Goal: Task Accomplishment & Management: Use online tool/utility

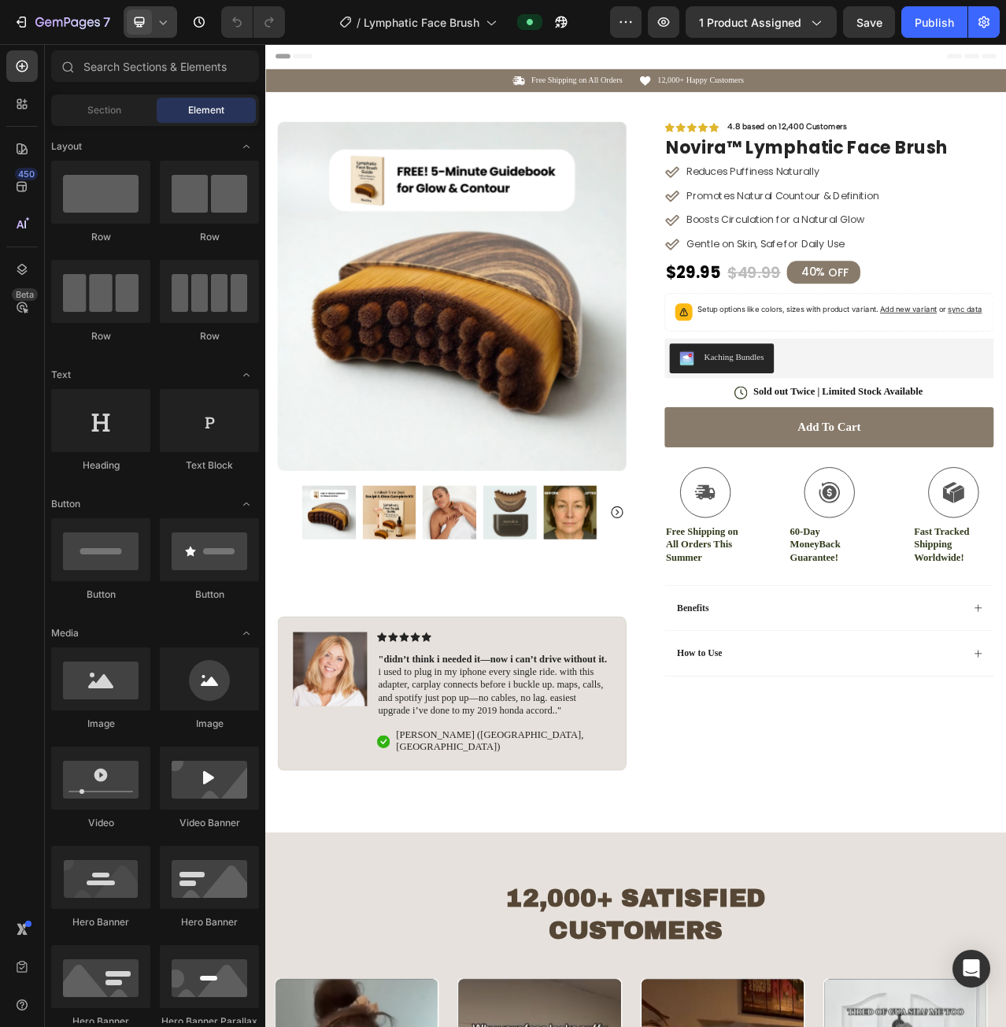
click at [141, 24] on icon at bounding box center [140, 22] width 10 height 10
click at [178, 99] on span "Mobile" at bounding box center [171, 107] width 30 height 16
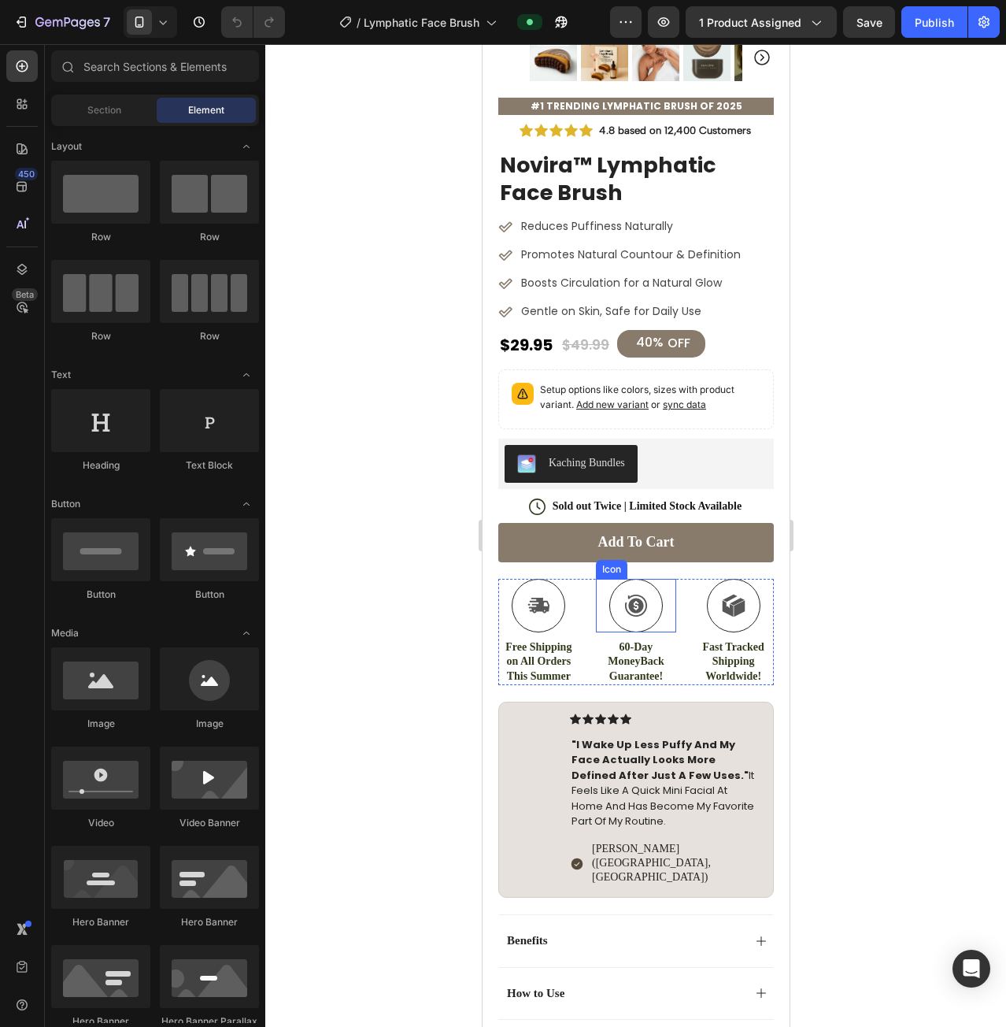
scroll to position [551, 0]
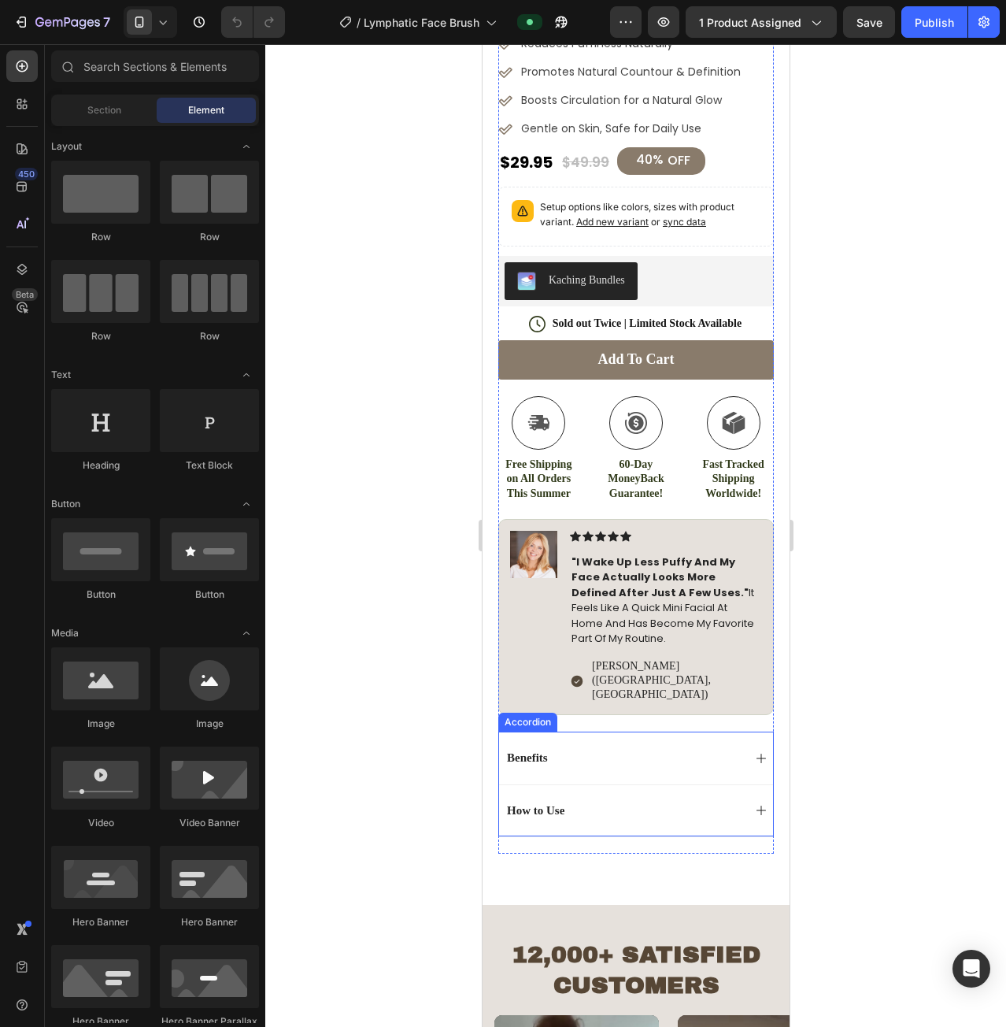
click at [698, 801] on div "How to Use" at bounding box center [623, 811] width 238 height 20
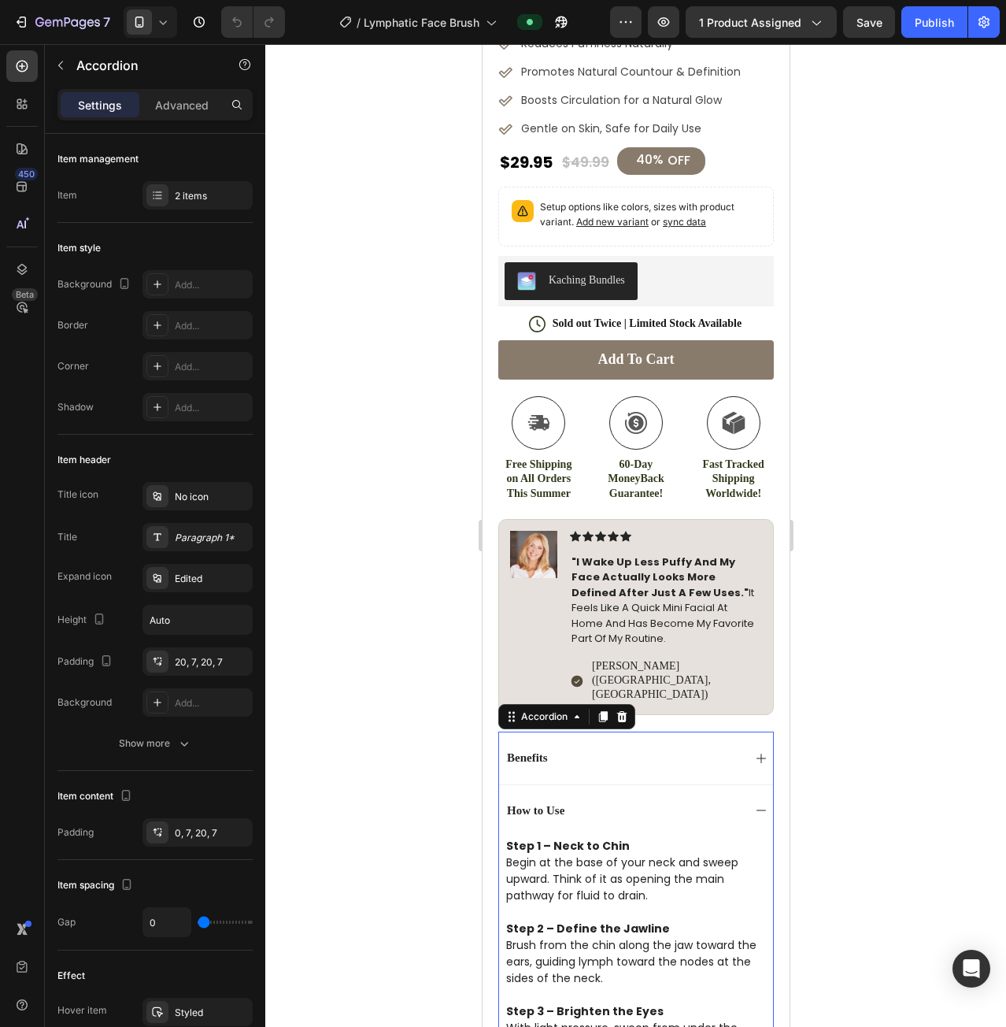
click at [740, 784] on div "How to Use" at bounding box center [635, 810] width 274 height 52
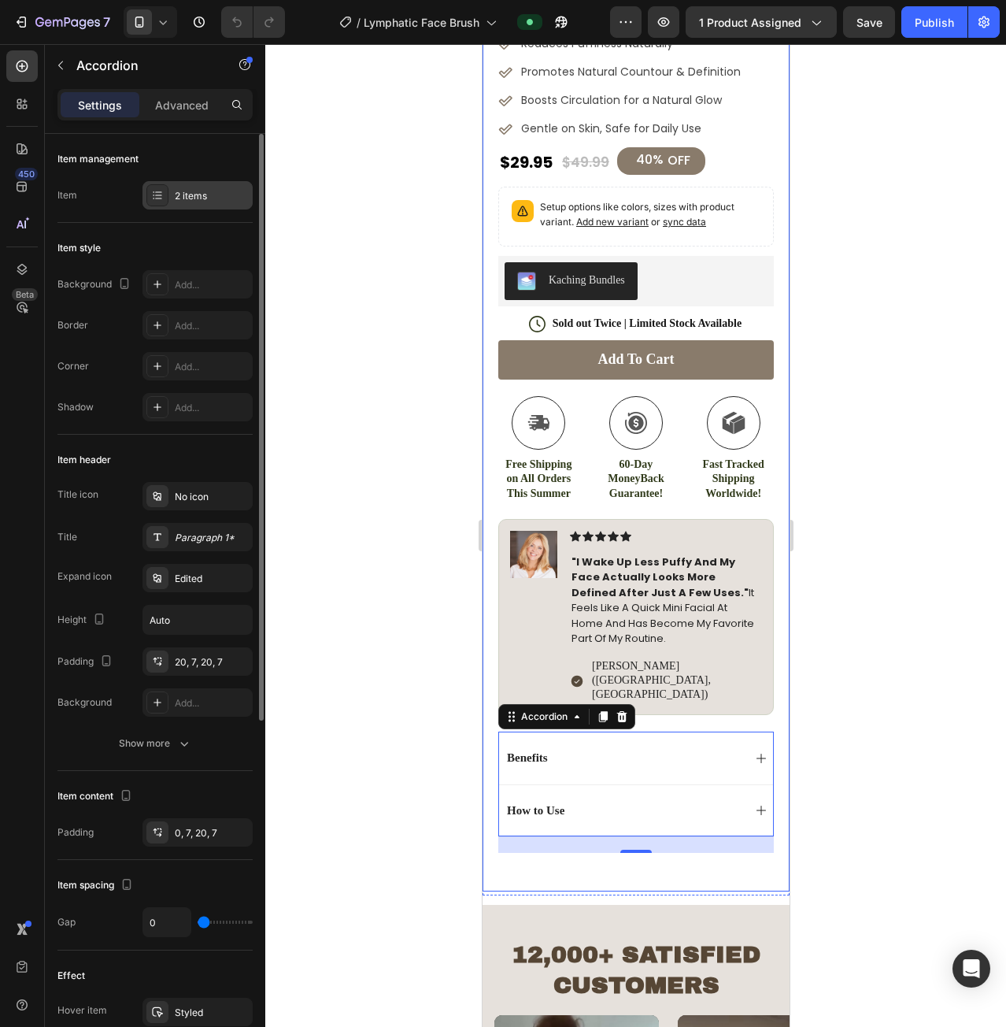
click at [190, 191] on div "2 items" at bounding box center [212, 196] width 74 height 14
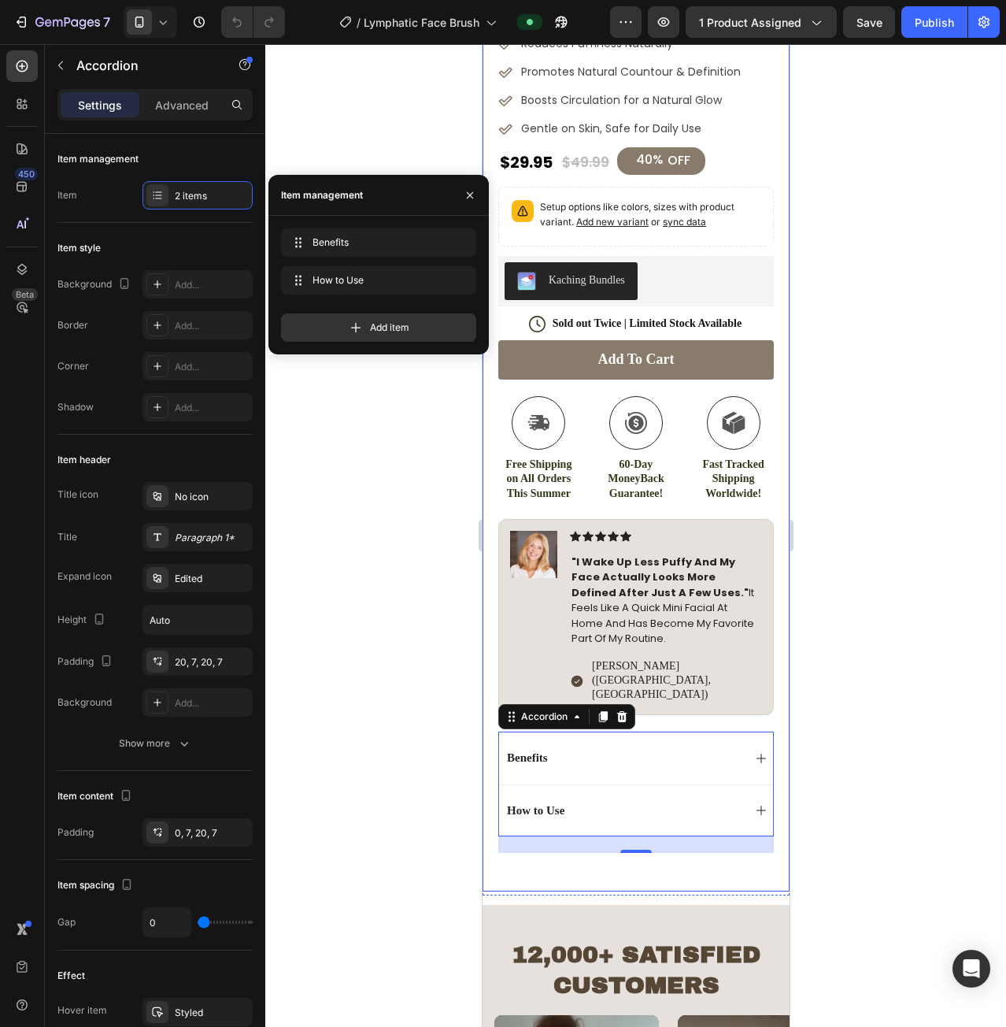
click at [366, 335] on div "Add item" at bounding box center [378, 327] width 195 height 28
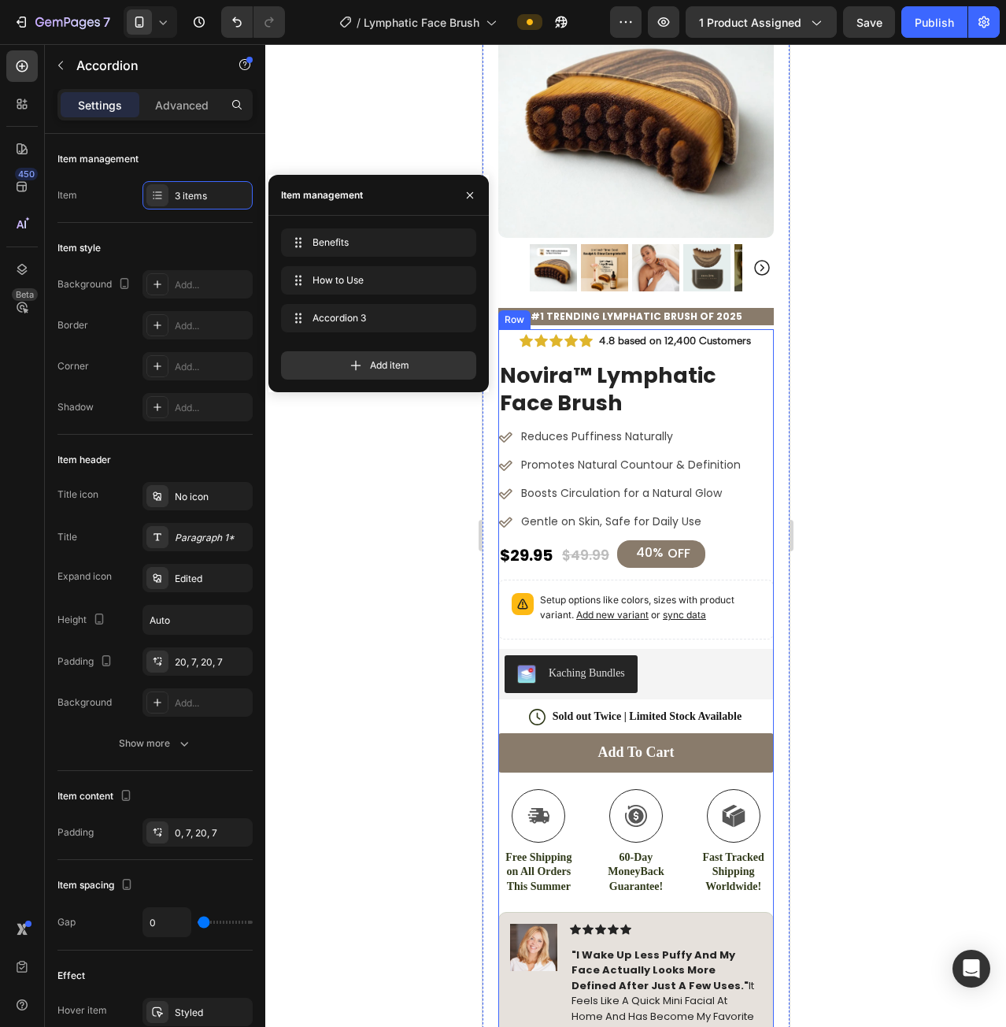
scroll to position [0, 0]
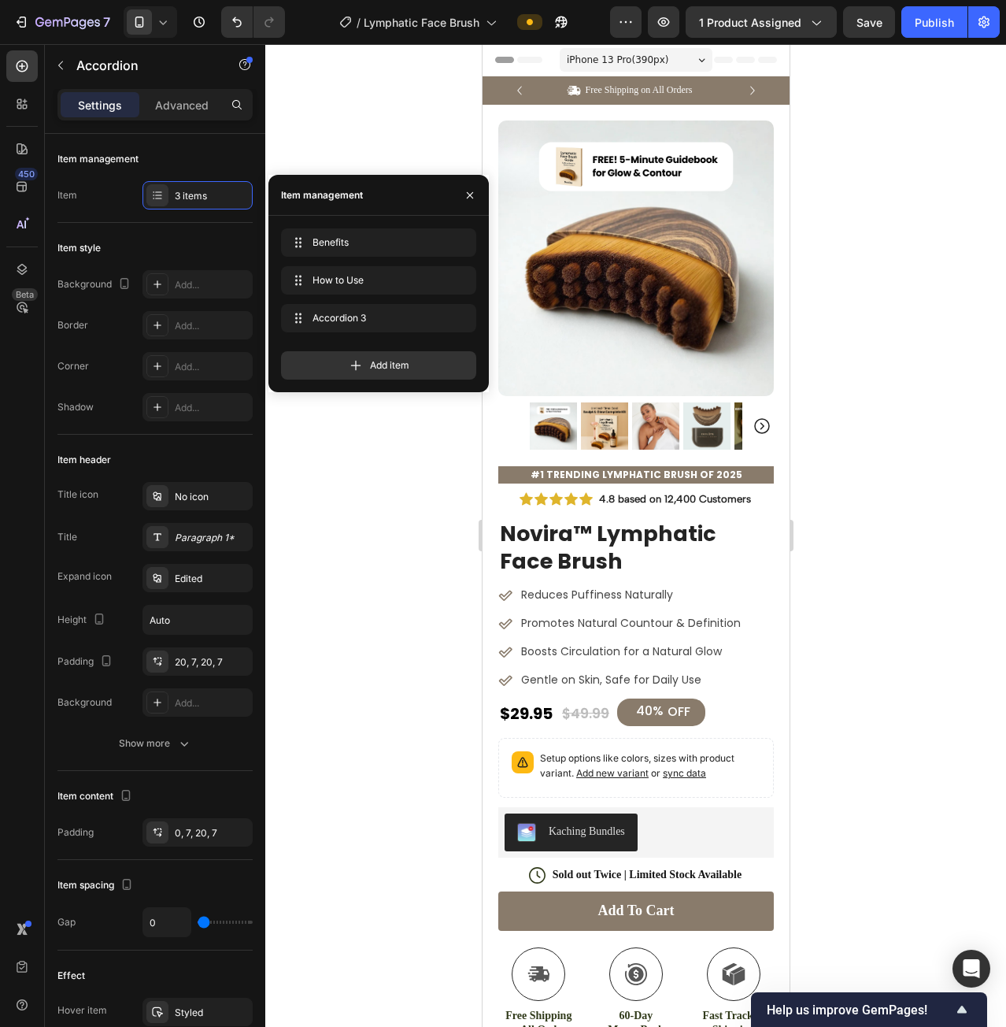
click at [1002, 606] on div at bounding box center [635, 535] width 741 height 983
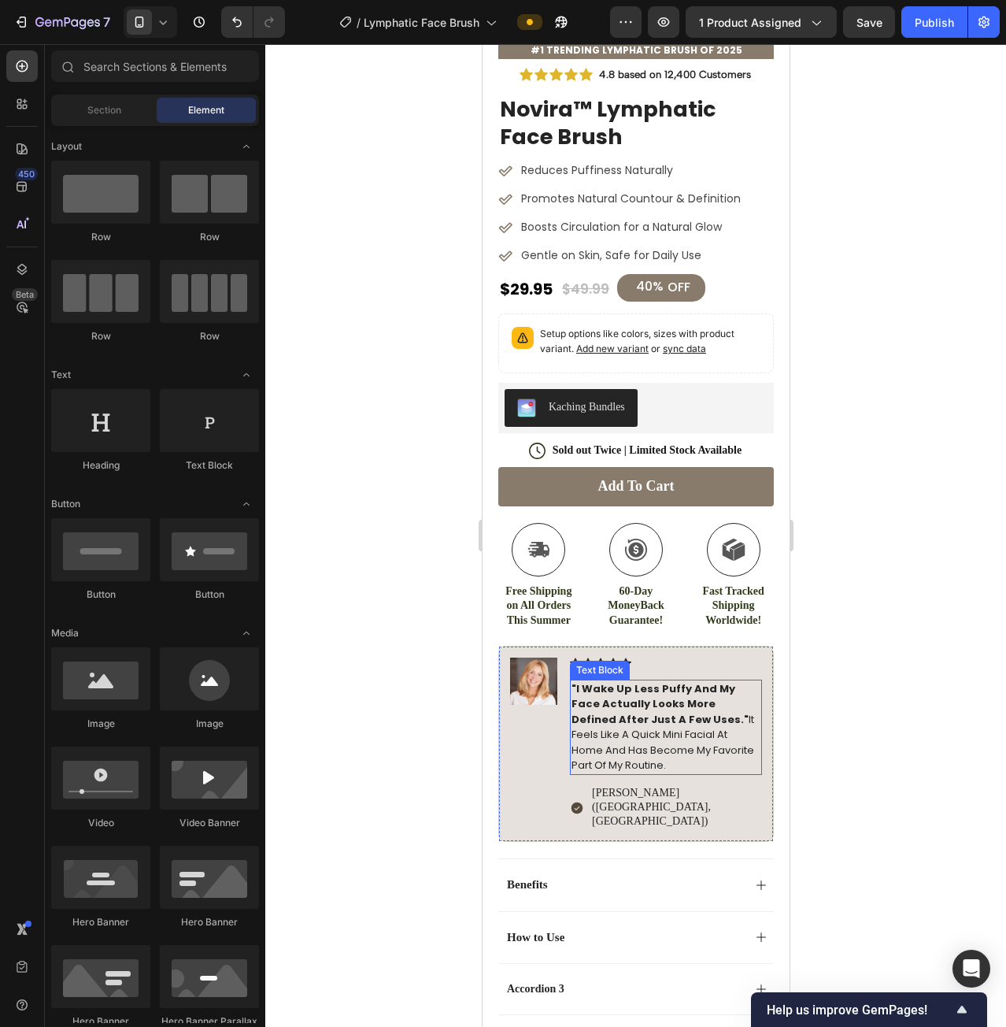
scroll to position [551, 0]
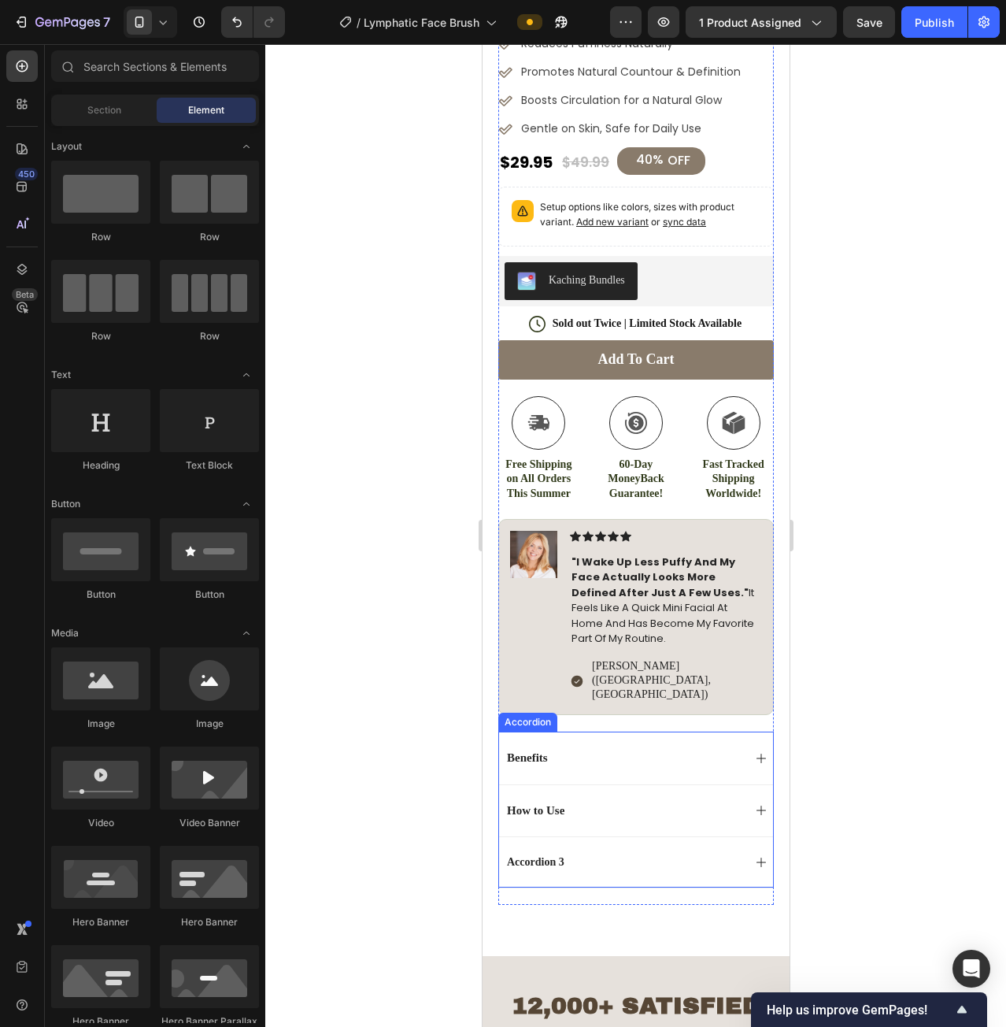
drag, startPoint x: 640, startPoint y: 824, endPoint x: 579, endPoint y: 818, distance: 61.7
click at [640, 853] on div "Accordion 3" at bounding box center [623, 862] width 238 height 19
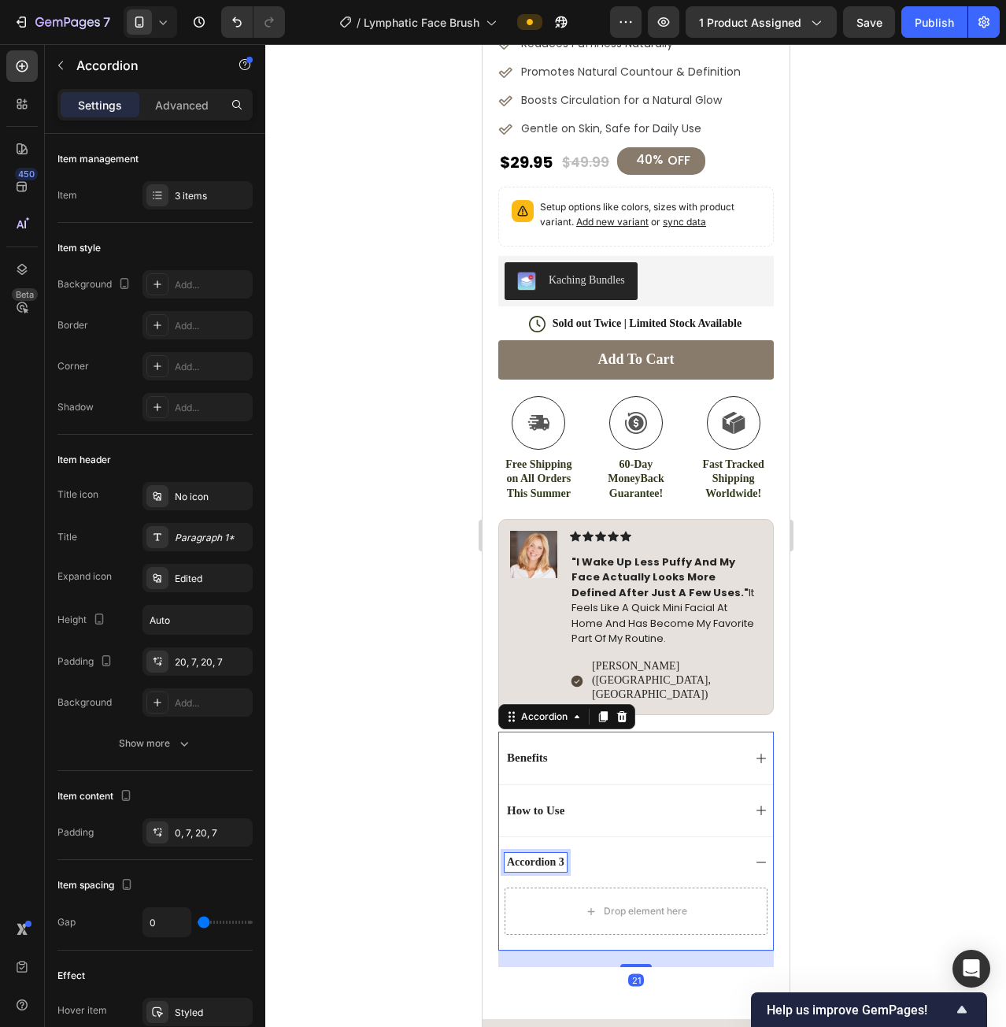
click at [539, 853] on div "Accordion 3" at bounding box center [535, 862] width 62 height 19
click at [539, 855] on p "Accordion 3" at bounding box center [534, 862] width 57 height 14
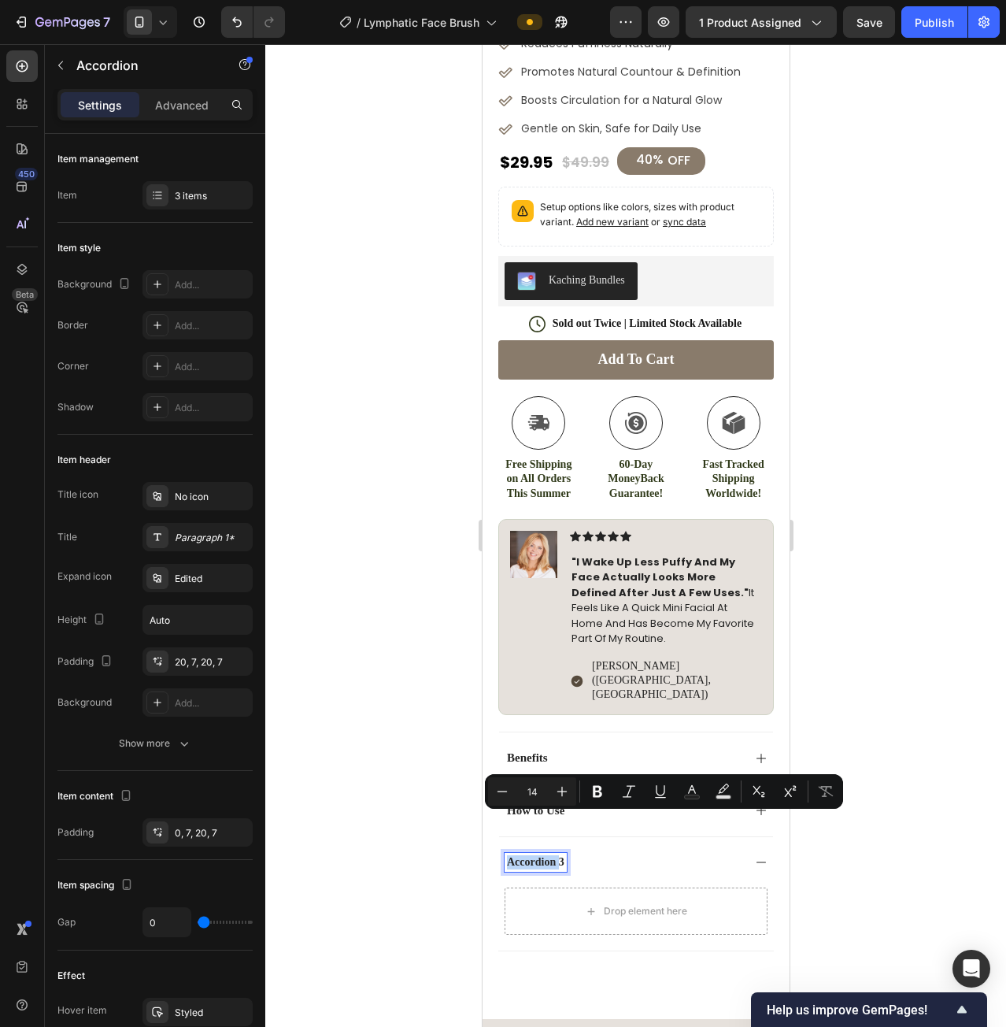
click at [547, 855] on p "Accordion 3" at bounding box center [534, 862] width 57 height 14
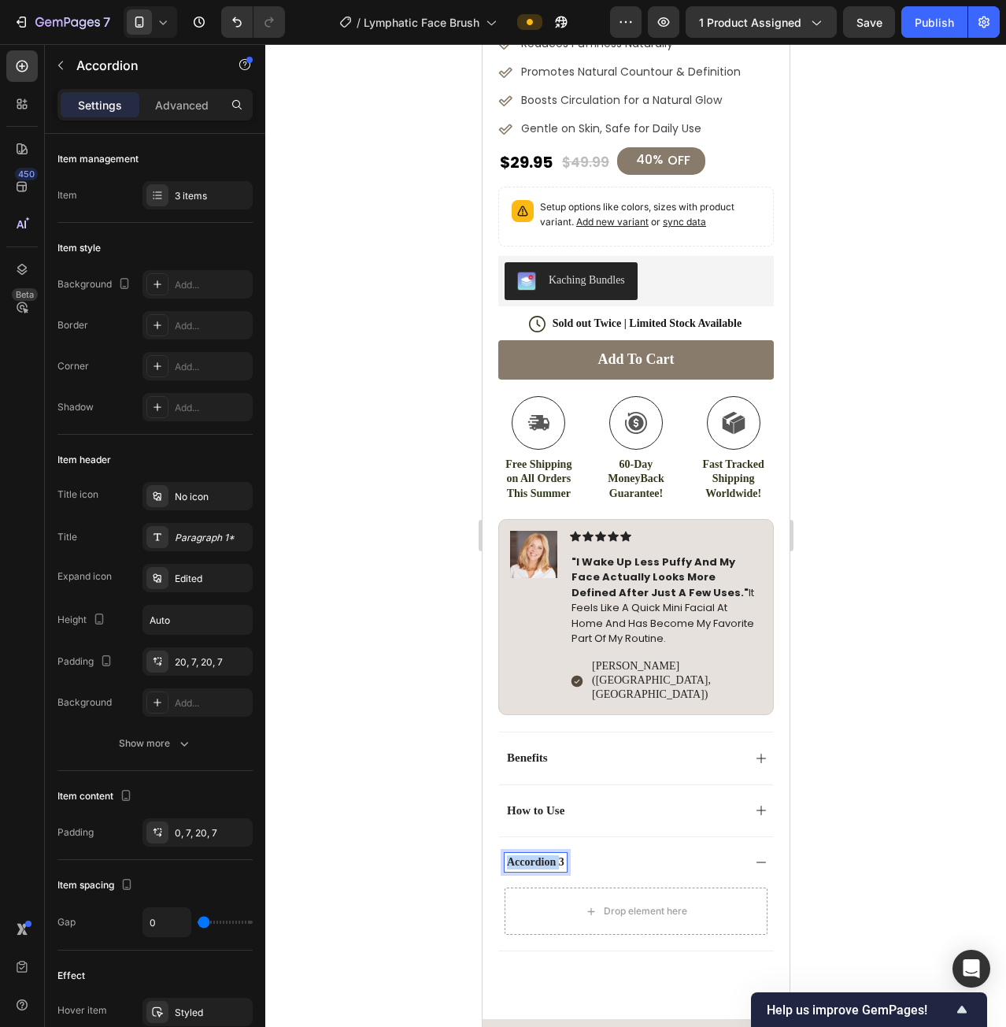
click at [547, 855] on p "Accordion 3" at bounding box center [534, 862] width 57 height 14
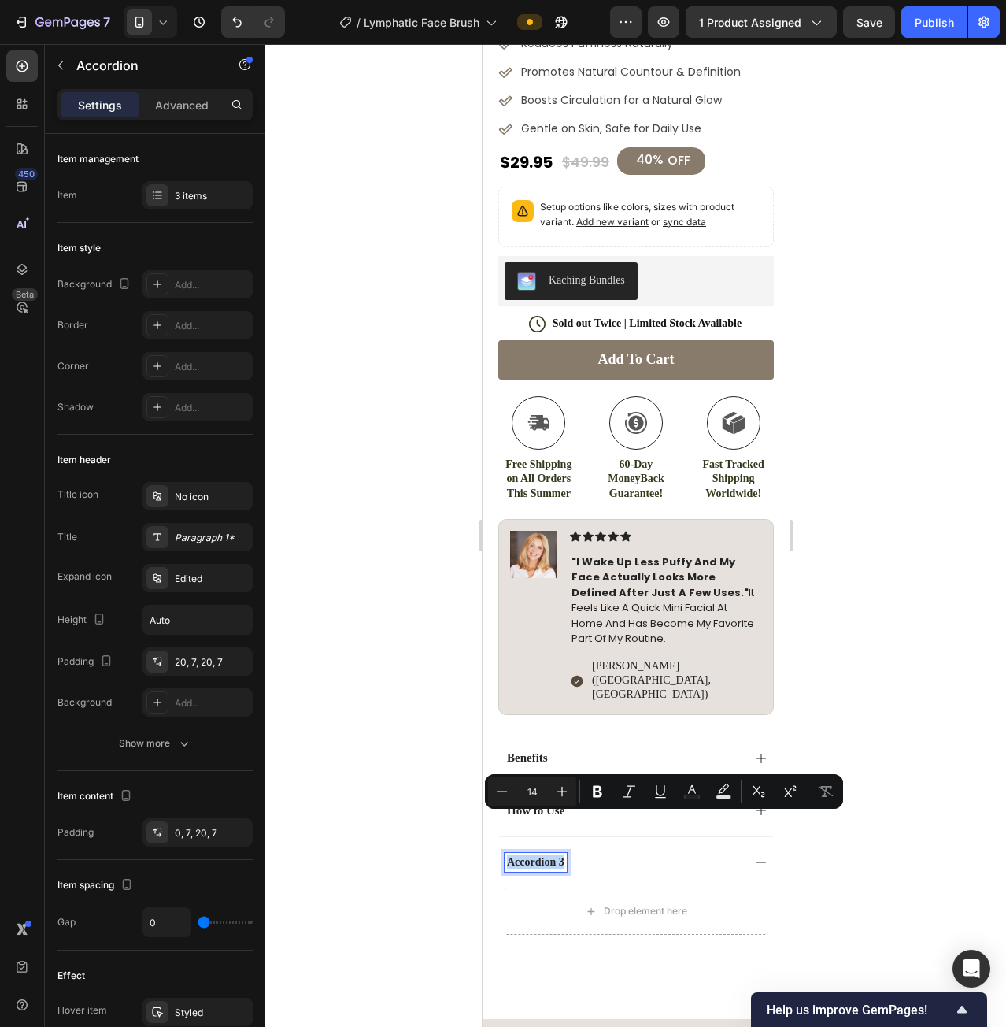
click at [546, 855] on p "Accordion 3" at bounding box center [534, 862] width 57 height 14
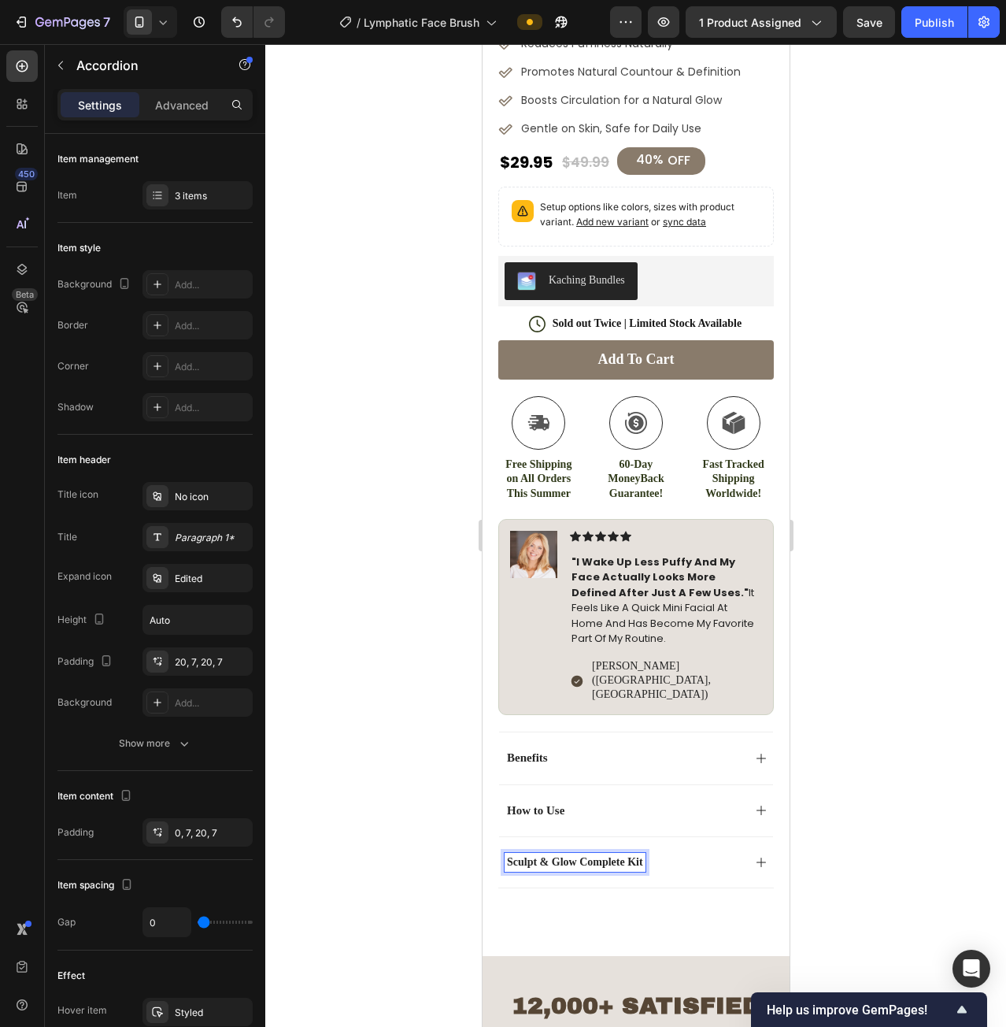
click at [615, 801] on div "How to Use" at bounding box center [623, 811] width 238 height 20
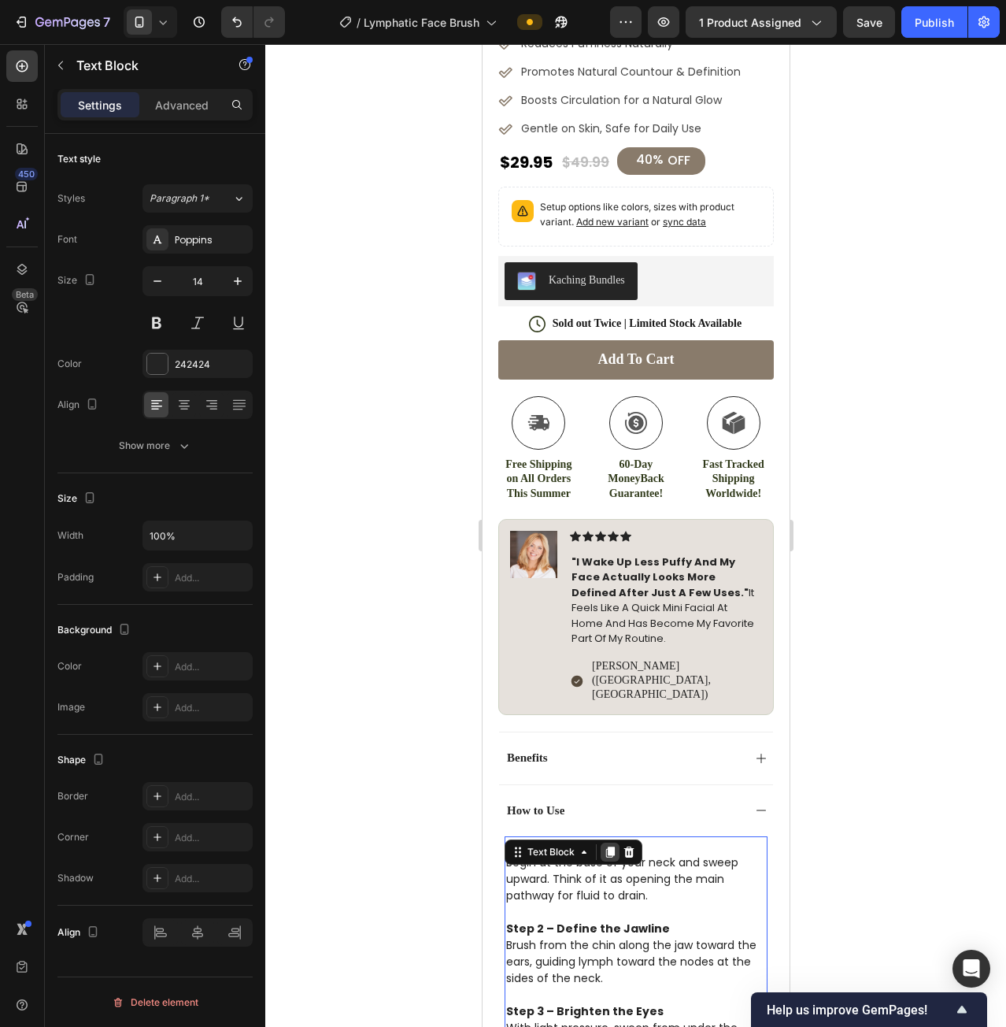
click at [605, 846] on icon at bounding box center [609, 852] width 13 height 13
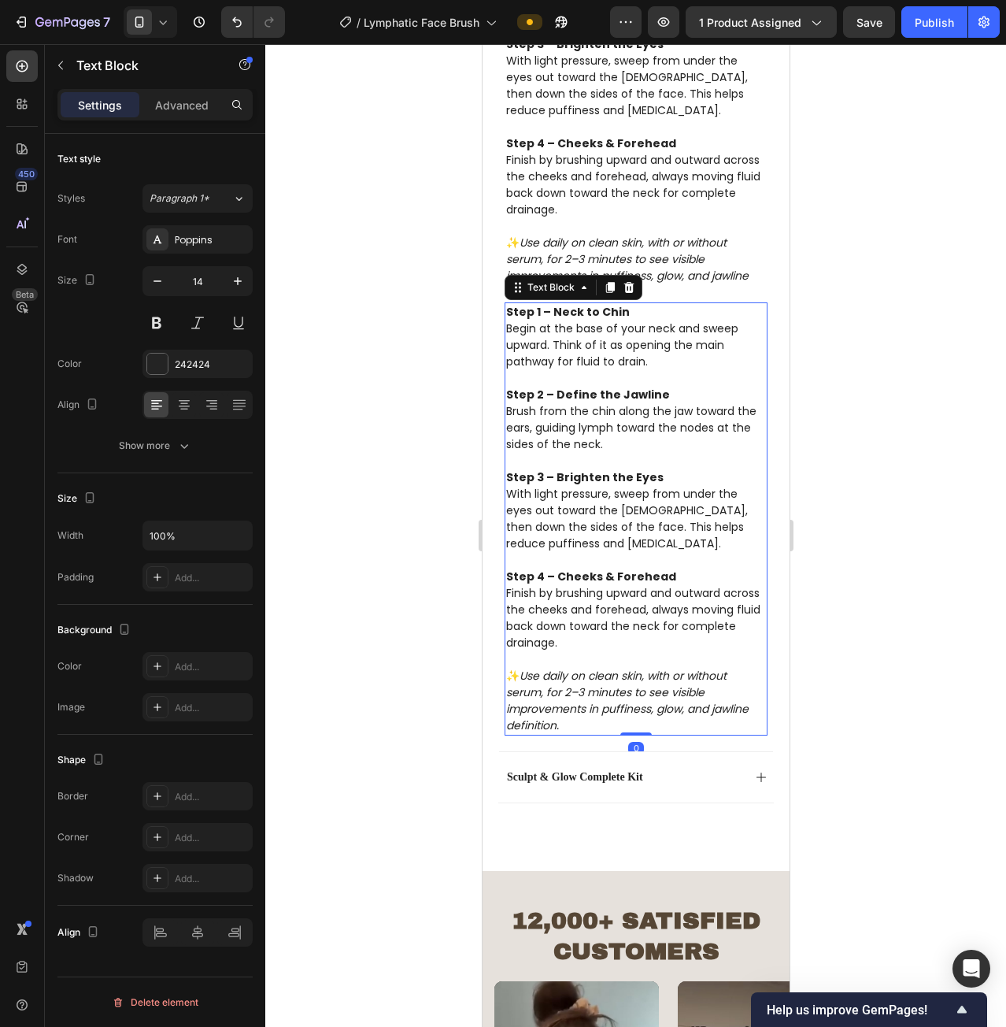
scroll to position [1514, 0]
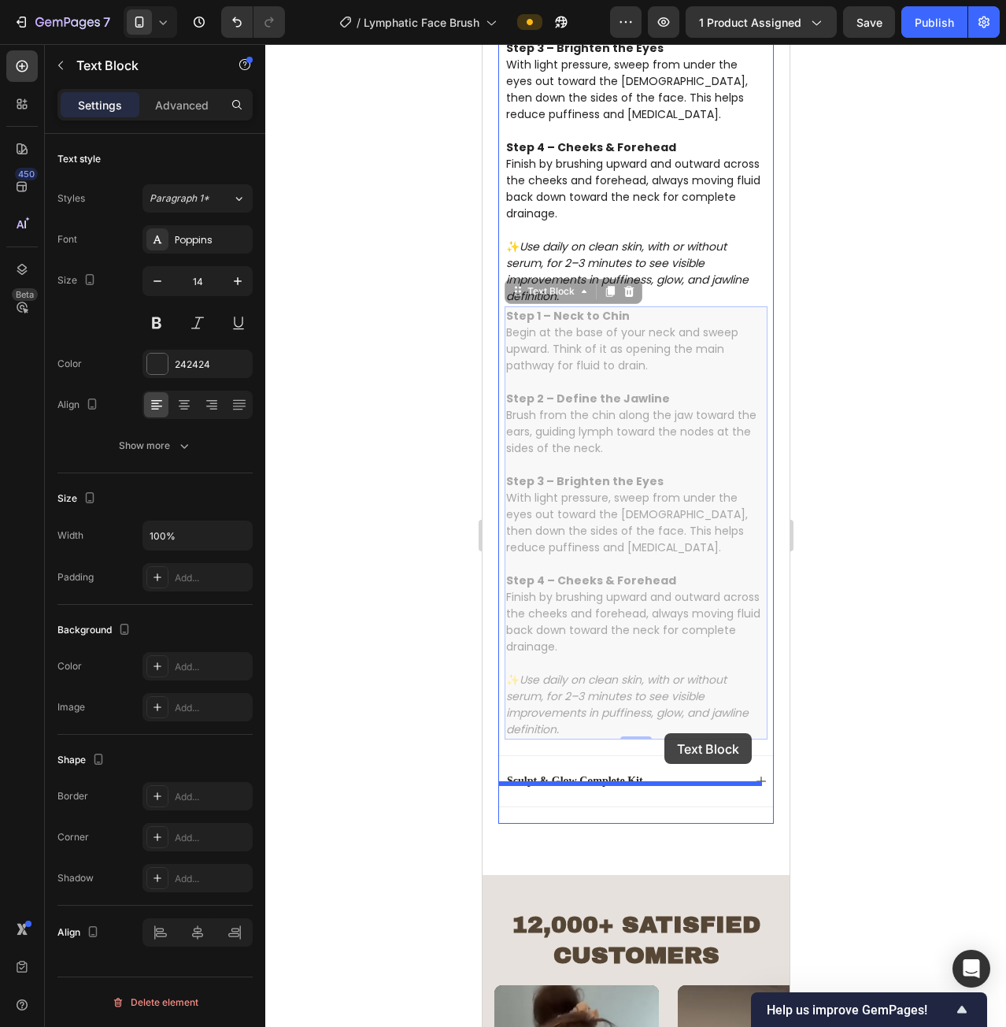
drag, startPoint x: 517, startPoint y: 250, endPoint x: 664, endPoint y: 733, distance: 505.4
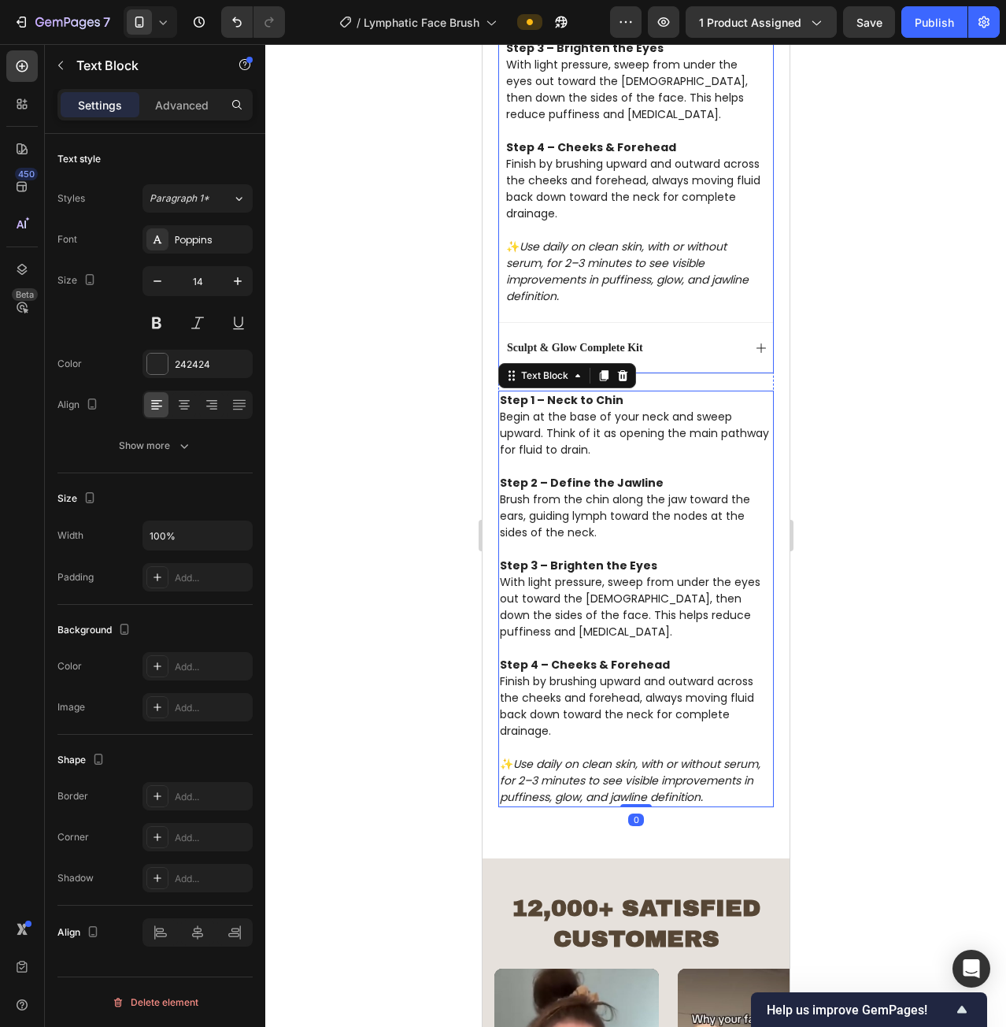
click at [756, 343] on icon at bounding box center [760, 347] width 9 height 9
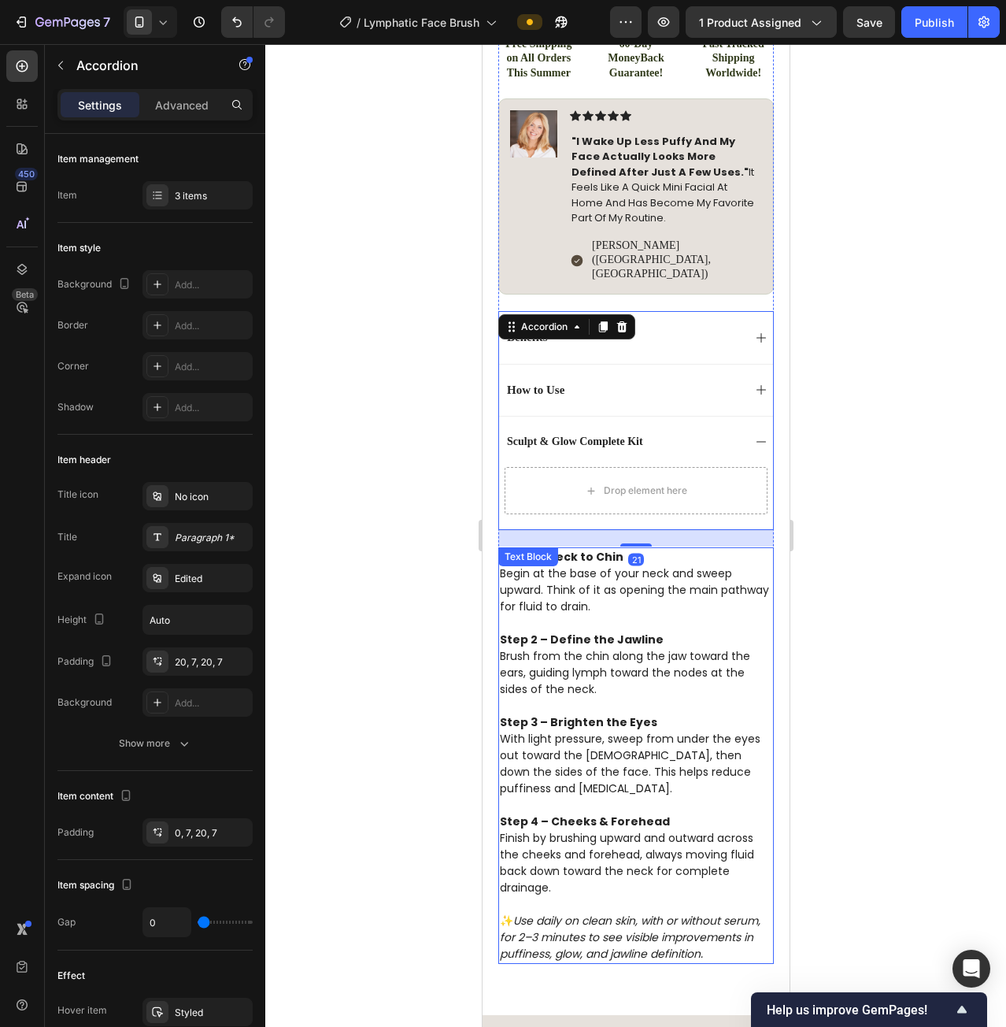
scroll to position [963, 0]
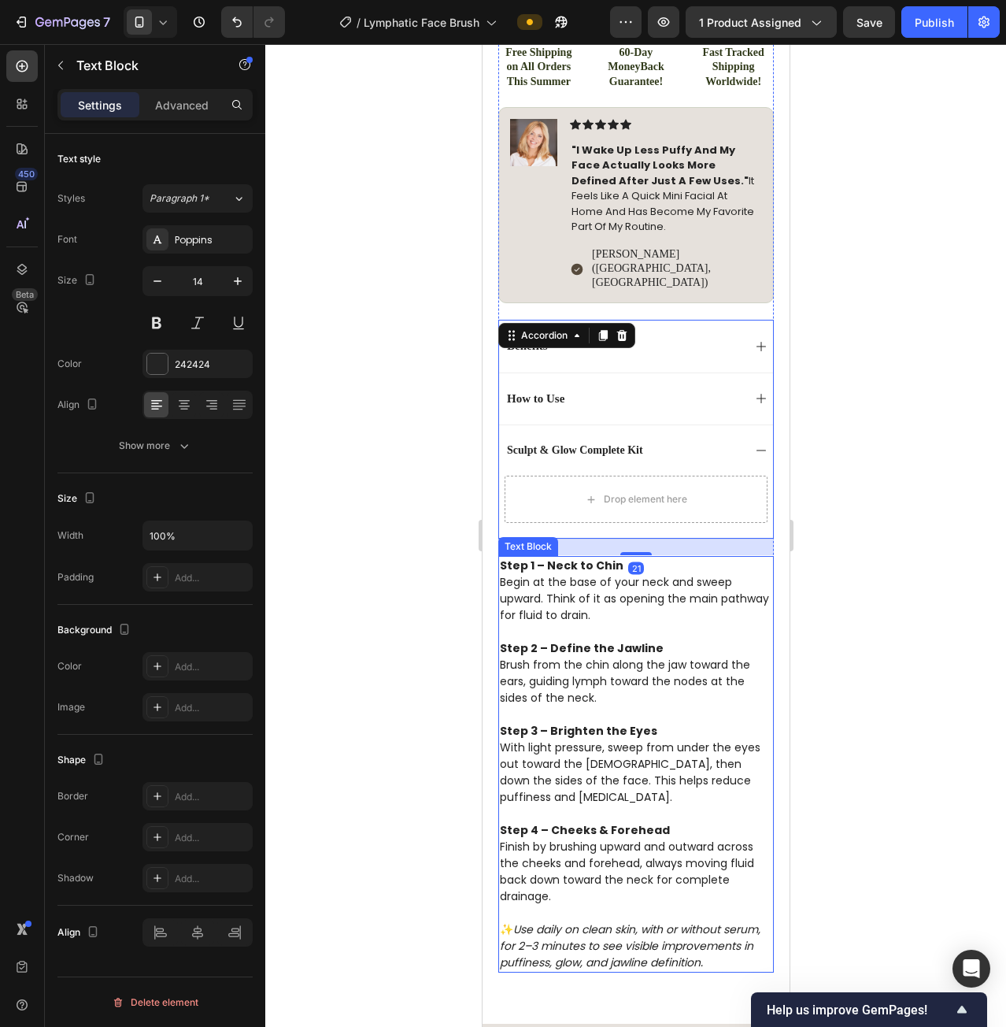
click at [547, 557] on p "Step 1 – Neck to Chin Begin at the base of your neck and sweep upward. Think of…" at bounding box center [635, 590] width 272 height 66
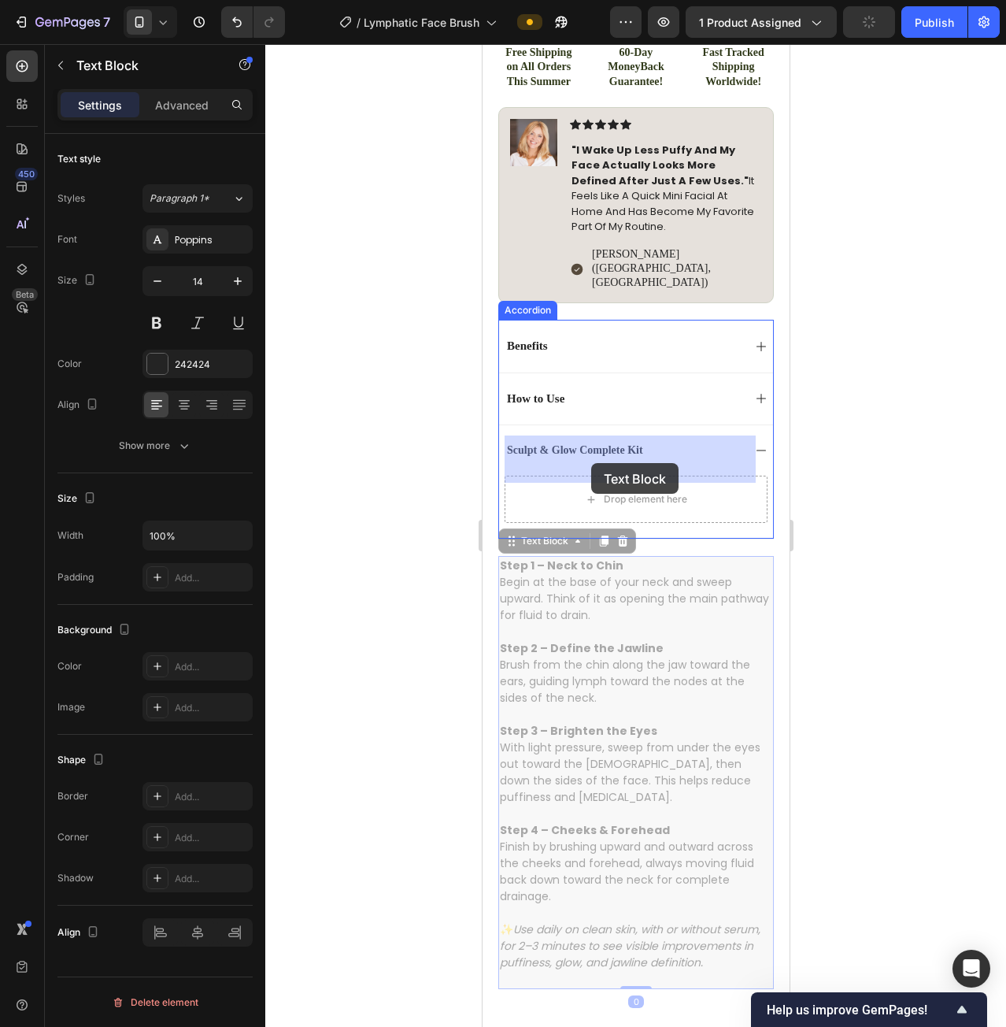
drag, startPoint x: 515, startPoint y: 506, endPoint x: 591, endPoint y: 463, distance: 86.7
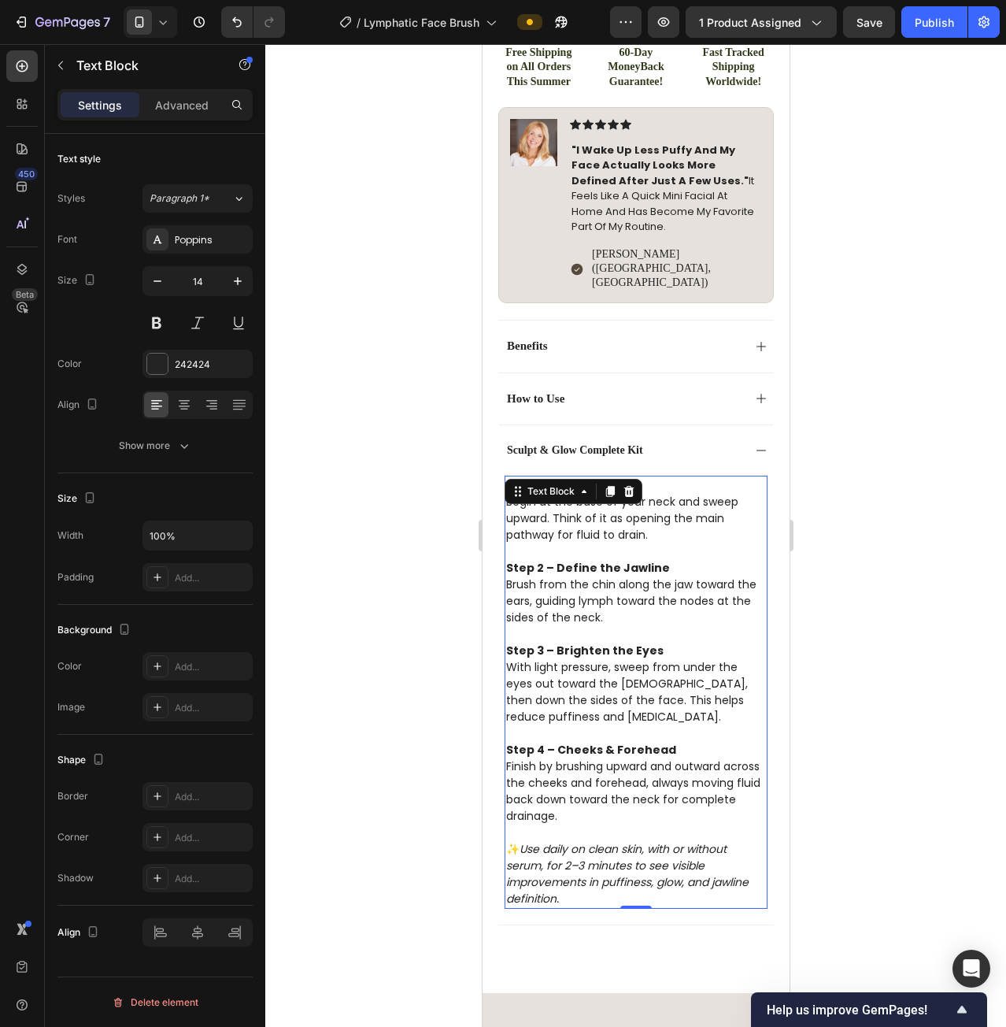
click at [593, 650] on p "Step 3 – Brighten the Eyes With light pressure, sweep from under the eyes out t…" at bounding box center [636, 684] width 260 height 83
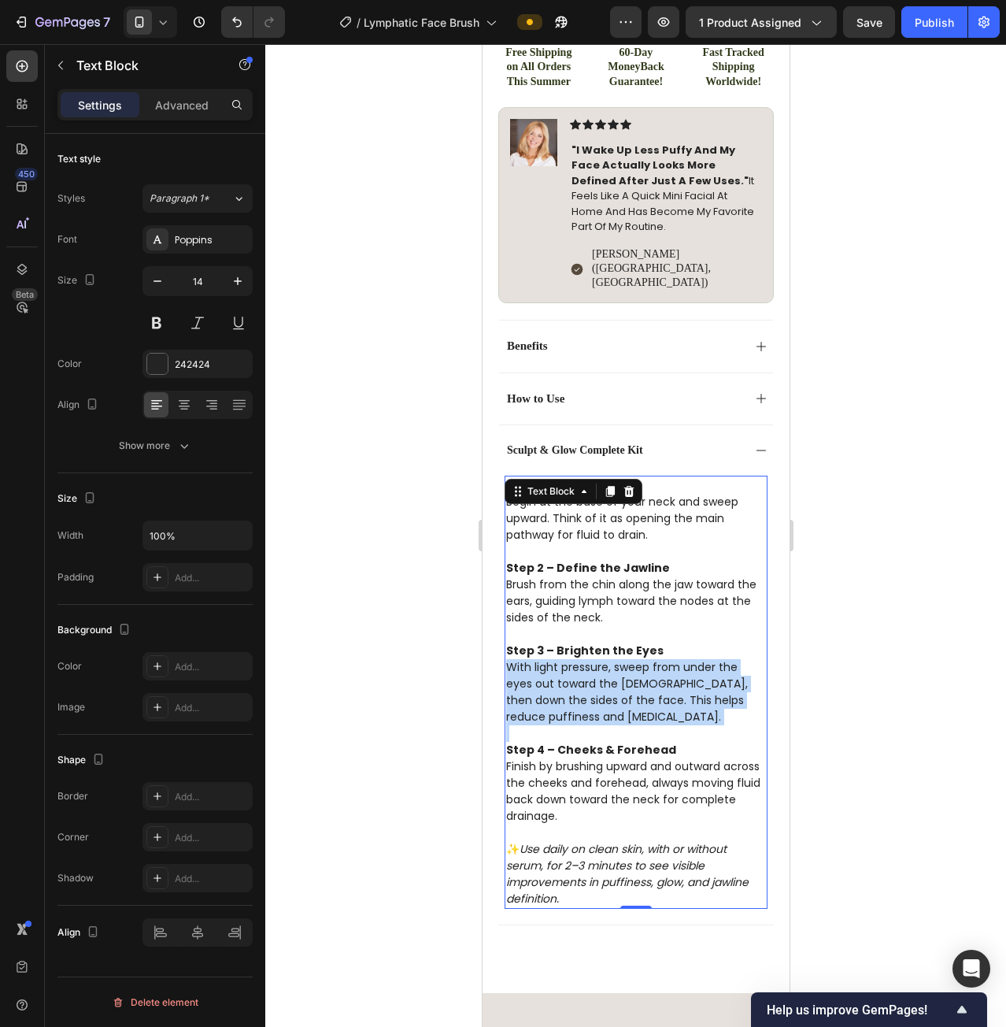
click at [593, 650] on p "Step 3 – Brighten the Eyes With light pressure, sweep from under the eyes out t…" at bounding box center [636, 684] width 260 height 83
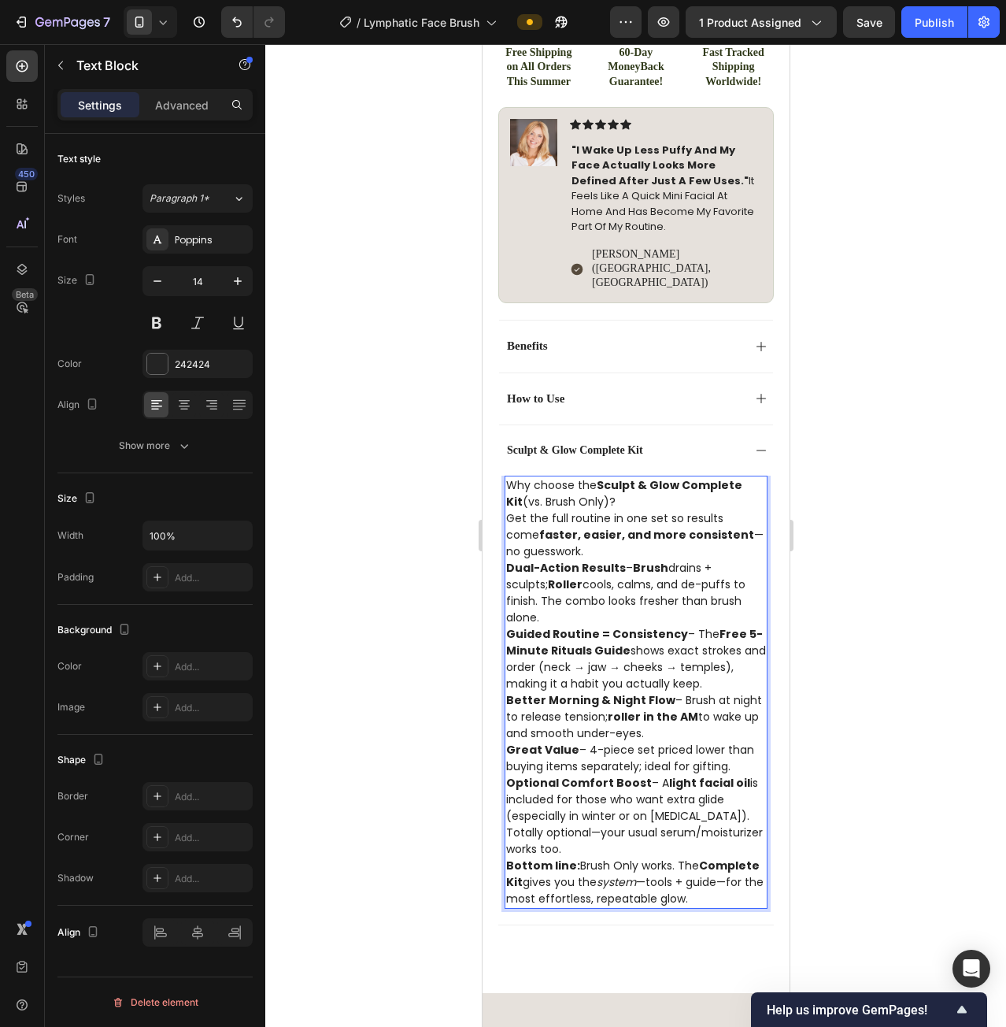
click at [612, 477] on p "Why choose the Sculpt & Glow Complete Kit (vs. Brush Only)?" at bounding box center [636, 493] width 260 height 33
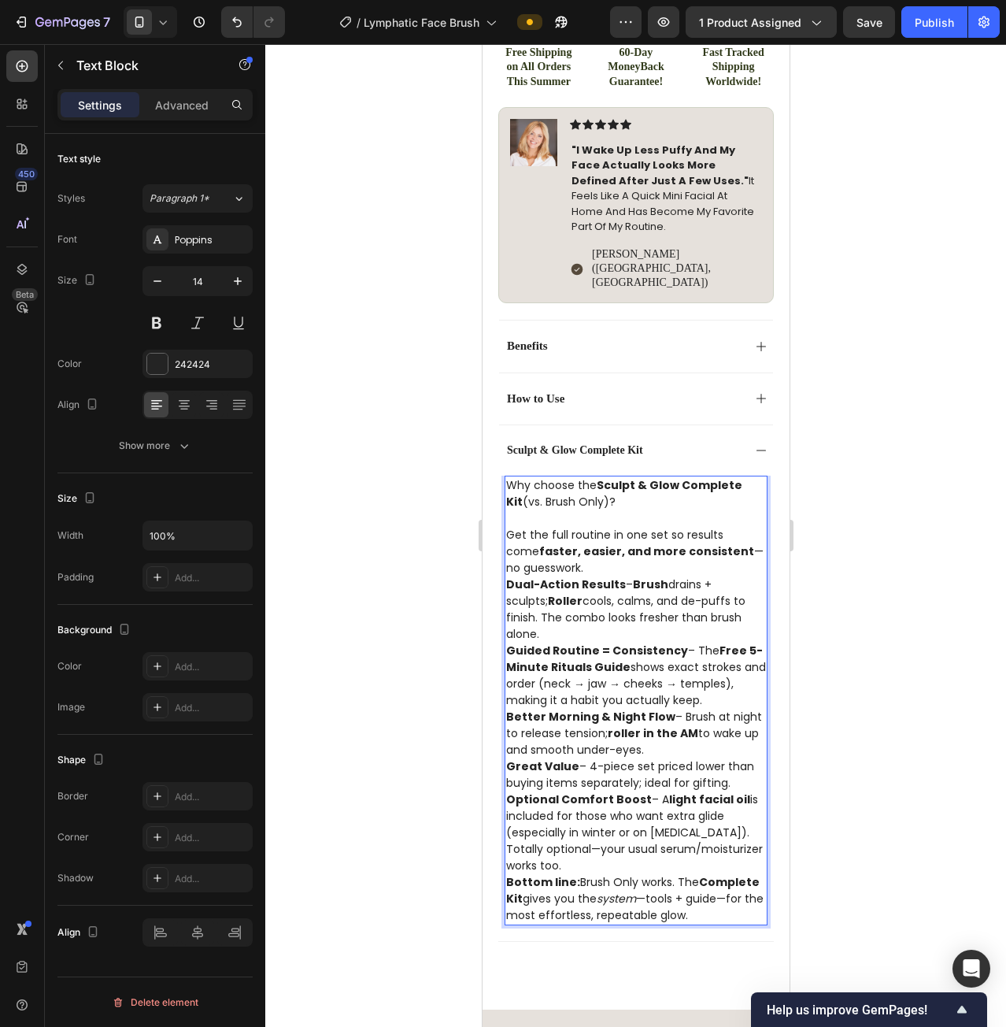
click at [572, 527] on p "Get the full routine in one set so results come faster, easier, and more consis…" at bounding box center [636, 552] width 260 height 50
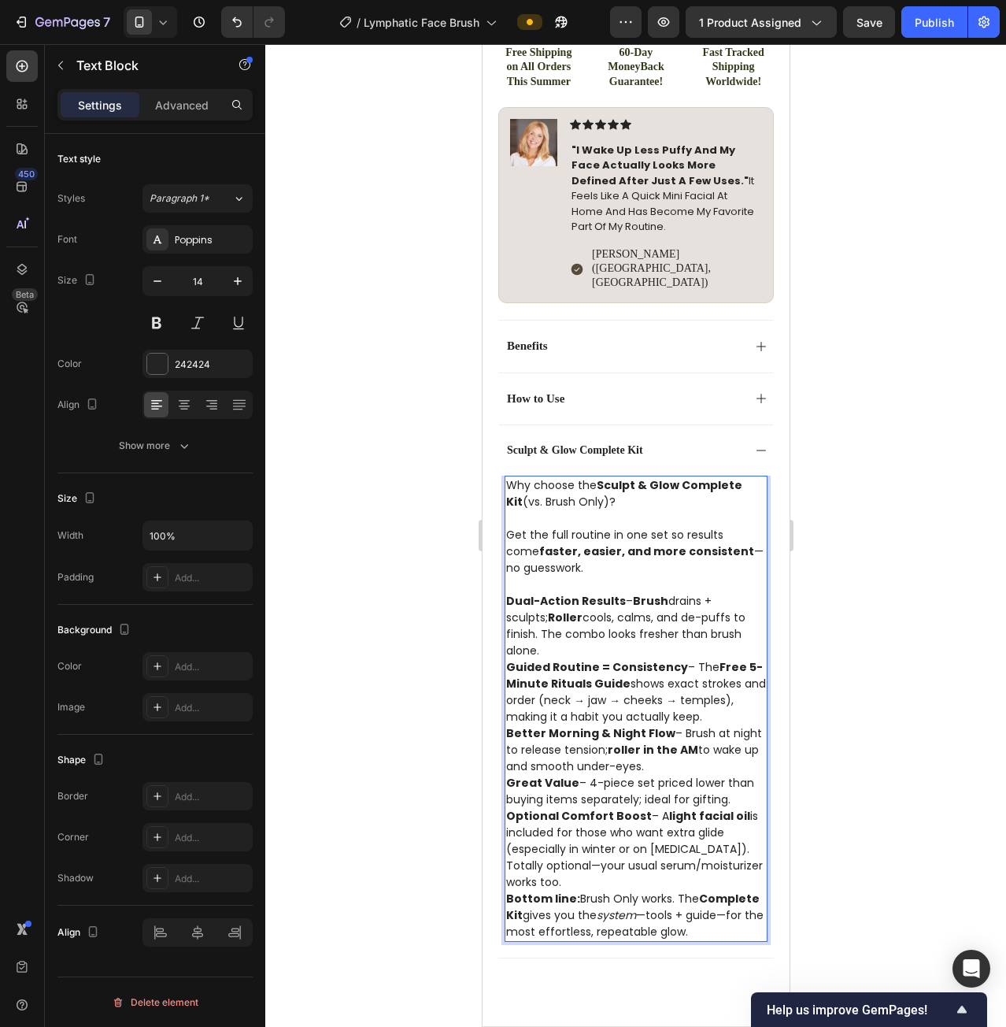
click at [560, 613] on p "Dual-Action Results – Brush drains + sculpts; Roller cools, calms, and de-puffs…" at bounding box center [636, 626] width 260 height 66
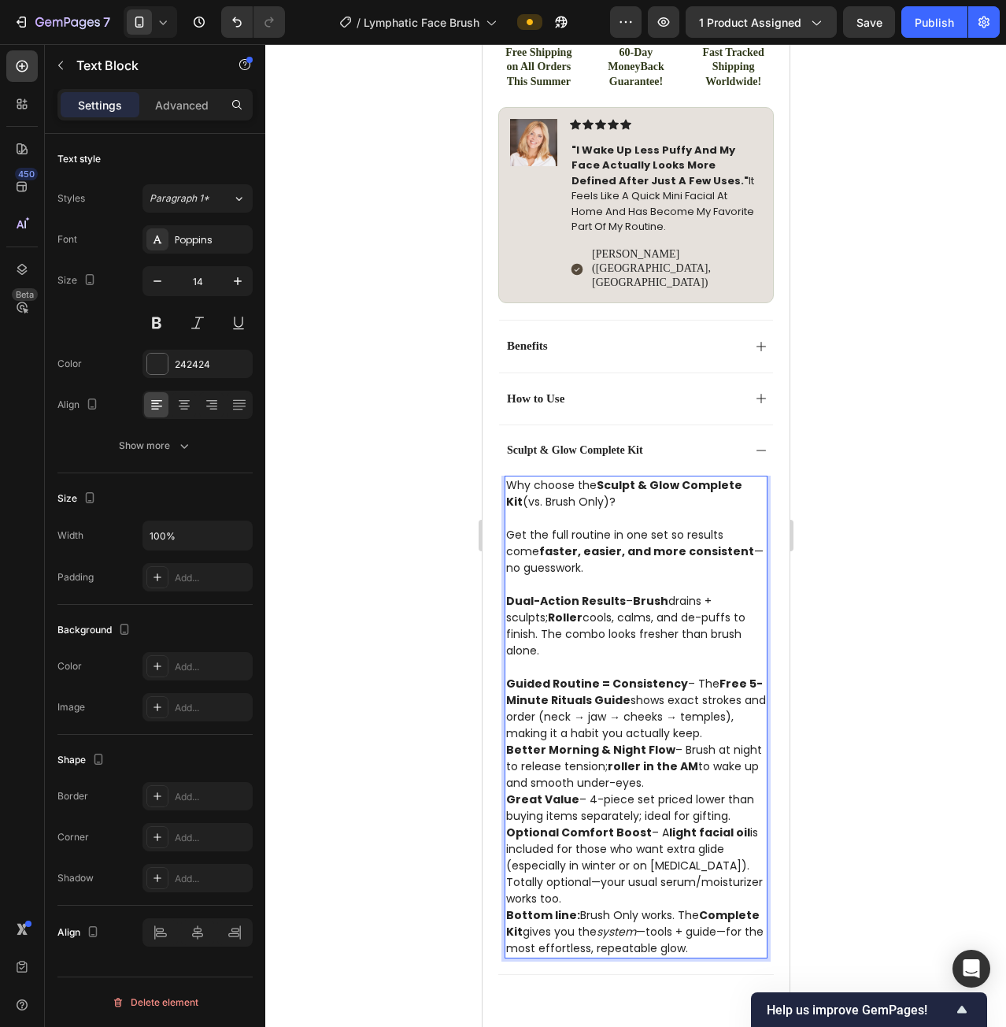
click at [551, 715] on p "Guided Routine = Consistency – The Free 5-Minute Rituals Guide shows exact stro…" at bounding box center [636, 709] width 260 height 66
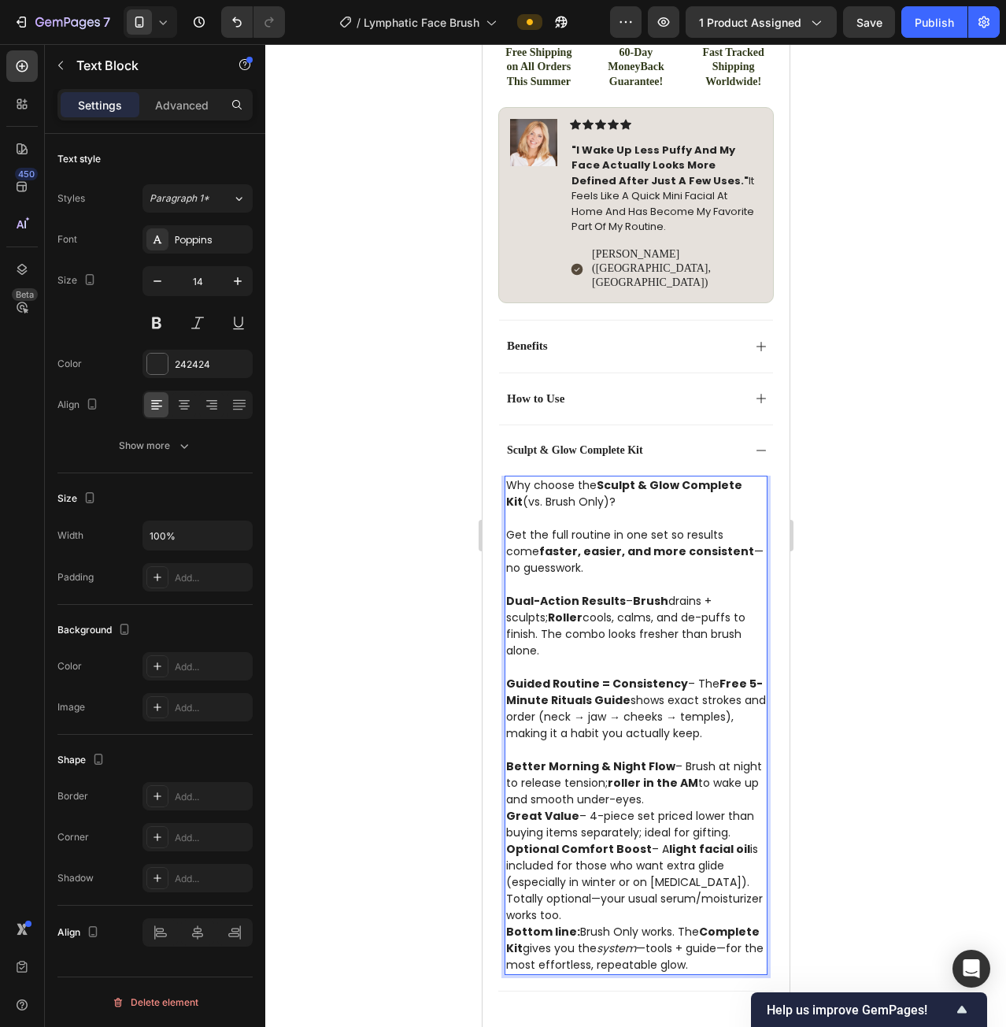
click at [672, 780] on p "Better Morning & Night Flow – Brush at night to release tension; roller in the …" at bounding box center [636, 783] width 260 height 50
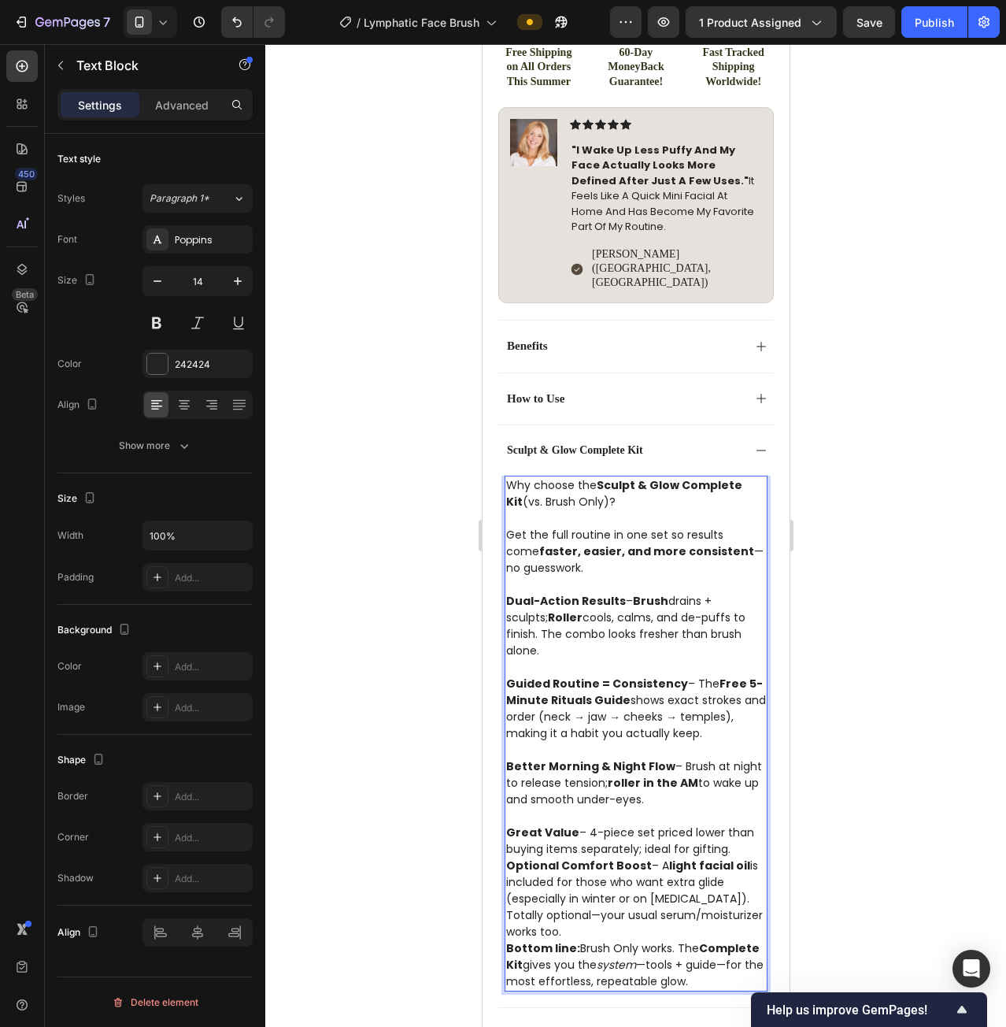
click at [732, 826] on p "Great Value – 4-piece set priced lower than buying items separately; ideal for …" at bounding box center [636, 840] width 260 height 33
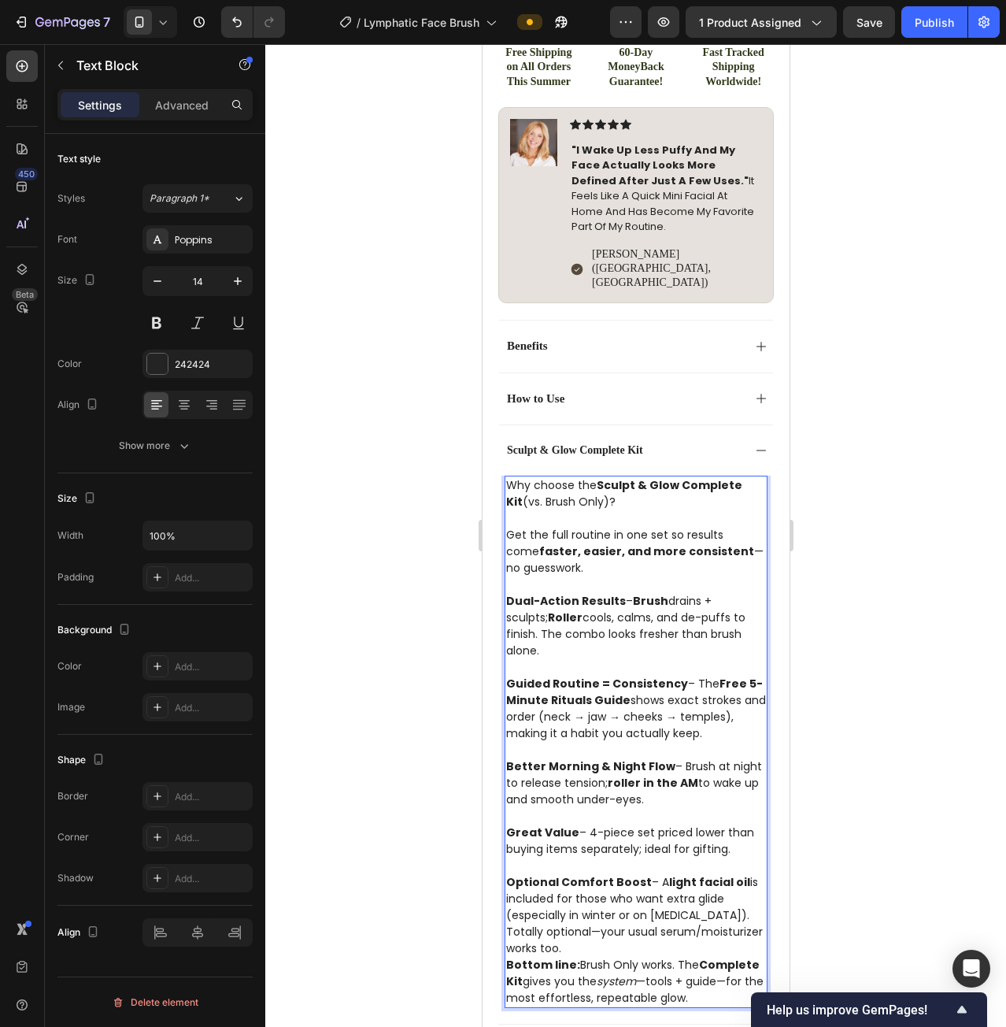
click at [583, 928] on p "Optional Comfort Boost – A light facial oil is included for those who want extr…" at bounding box center [636, 915] width 260 height 83
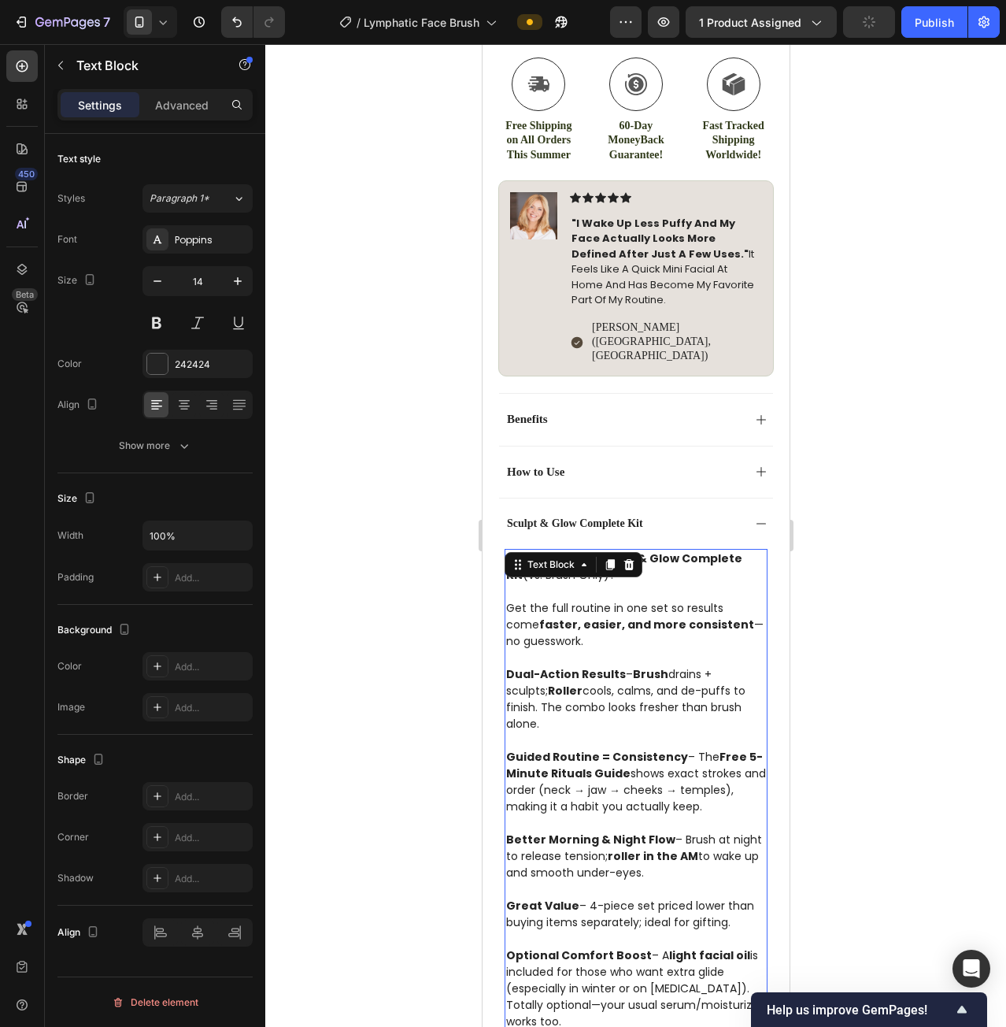
scroll to position [884, 0]
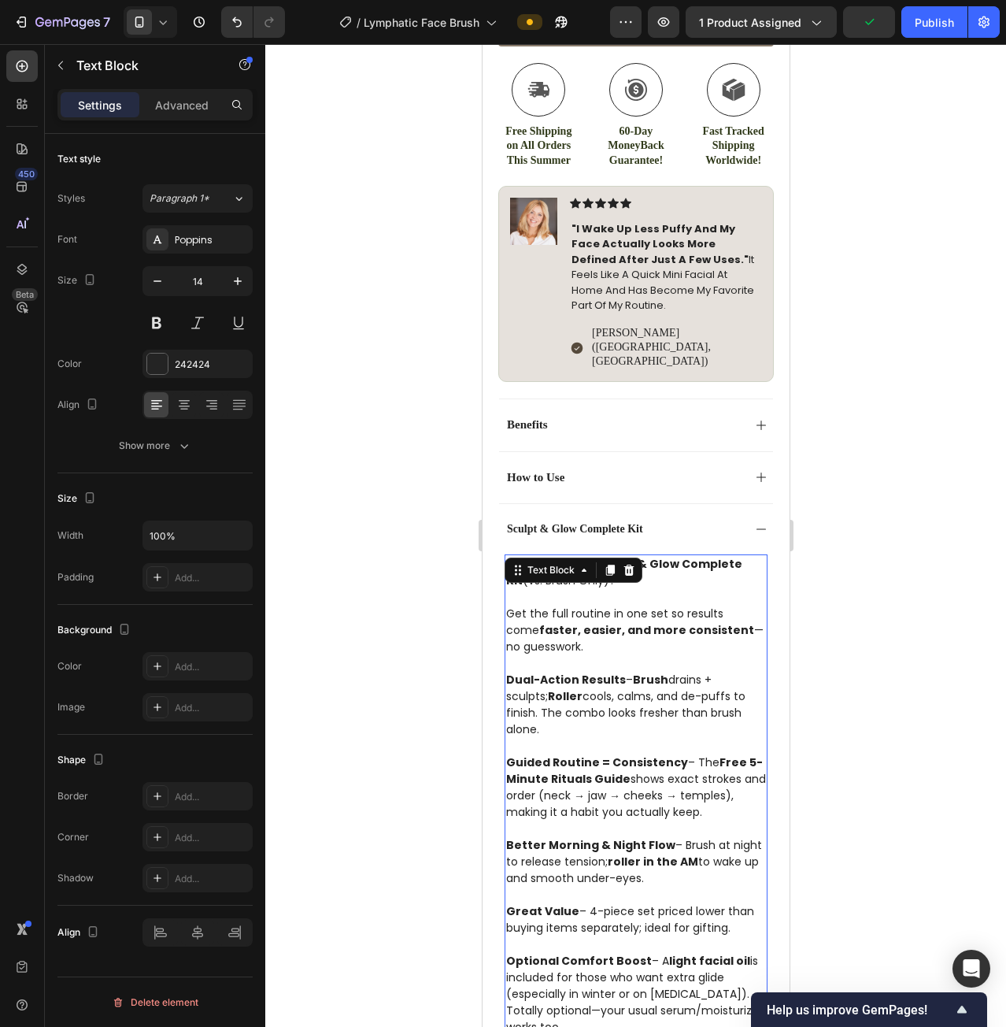
click at [508, 672] on strong "Dual-Action Results" at bounding box center [566, 680] width 120 height 16
click at [619, 754] on strong "Free 5-Minute Rituals Guide" at bounding box center [634, 770] width 257 height 32
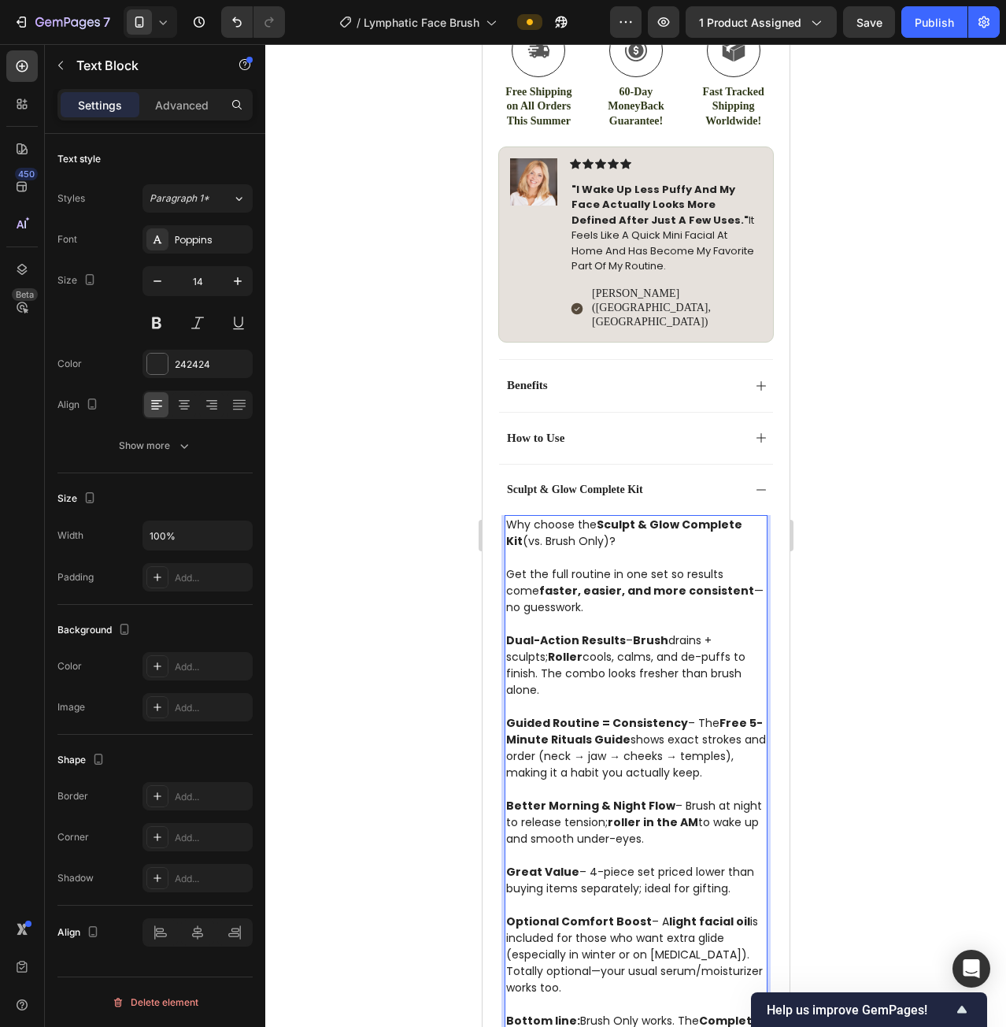
scroll to position [1120, 0]
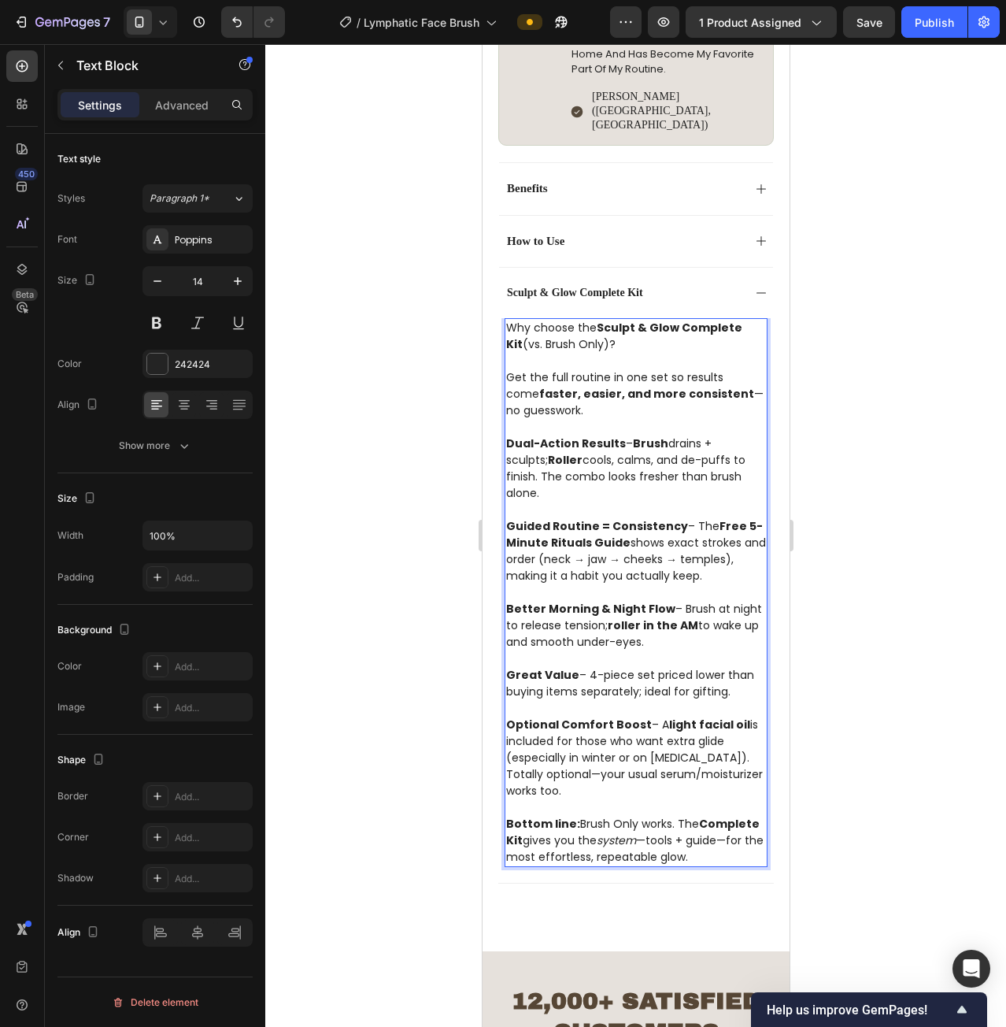
click at [628, 765] on p "Optional Comfort Boost – A light facial oil is included for those who want extr…" at bounding box center [636, 758] width 260 height 83
click at [606, 450] on p "Dual-Action Results – Brush drains + sculpts; Roller cools, calms, and de-puffs…" at bounding box center [636, 468] width 260 height 66
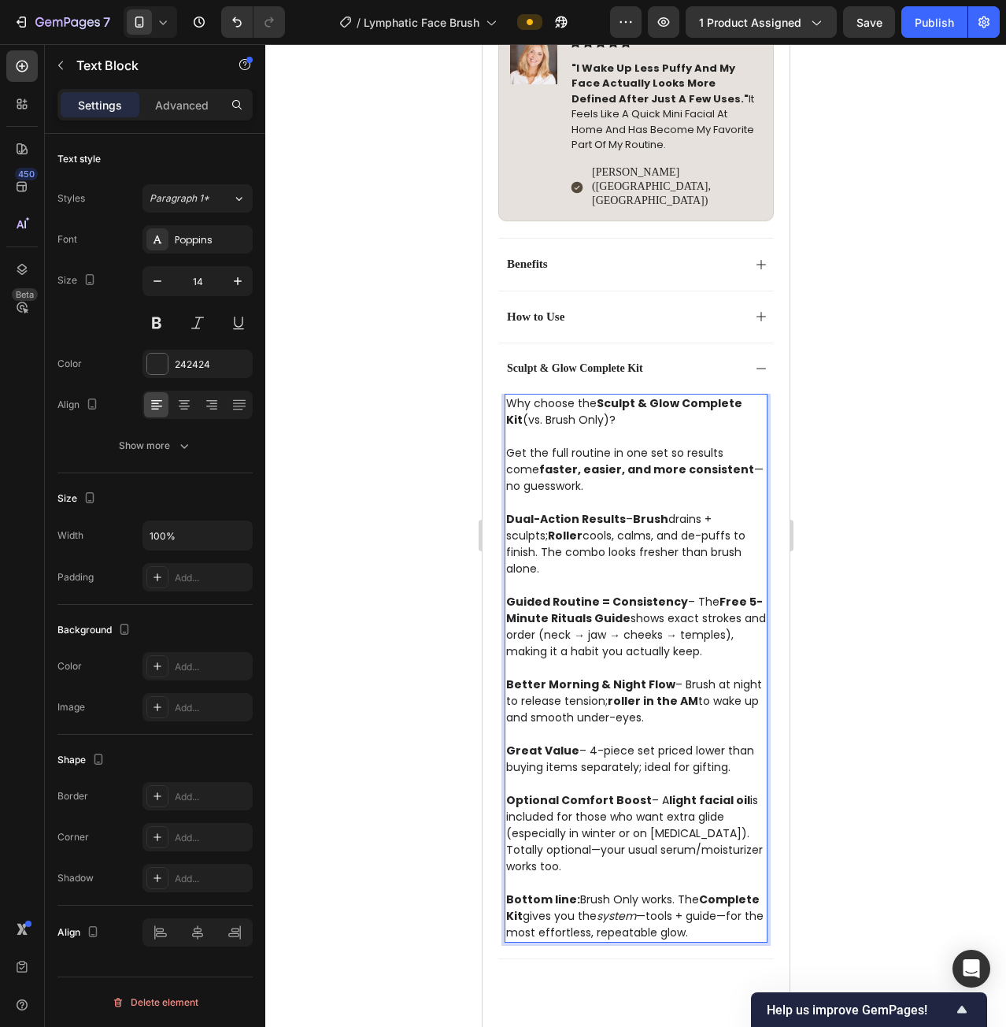
scroll to position [1042, 0]
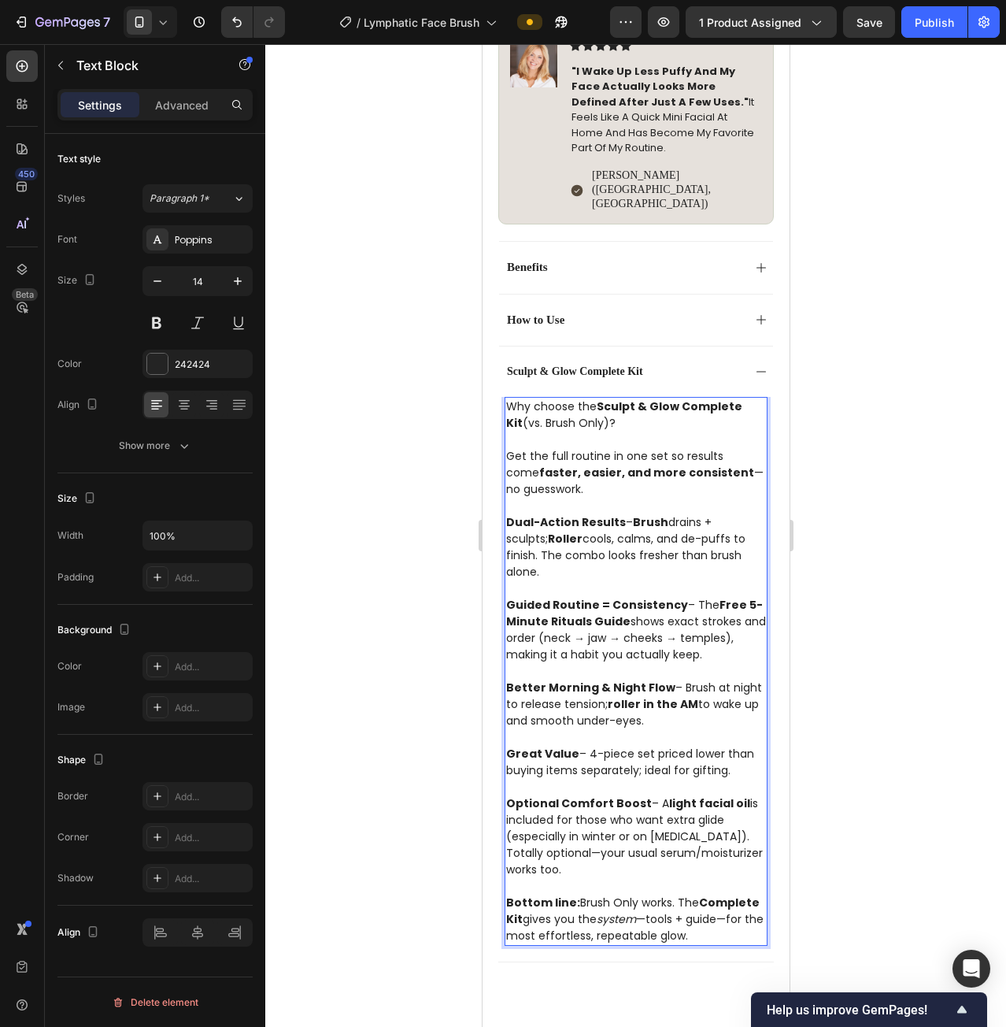
click at [592, 822] on p "Optional Comfort Boost – A light facial oil is included for those who want extr…" at bounding box center [636, 836] width 260 height 83
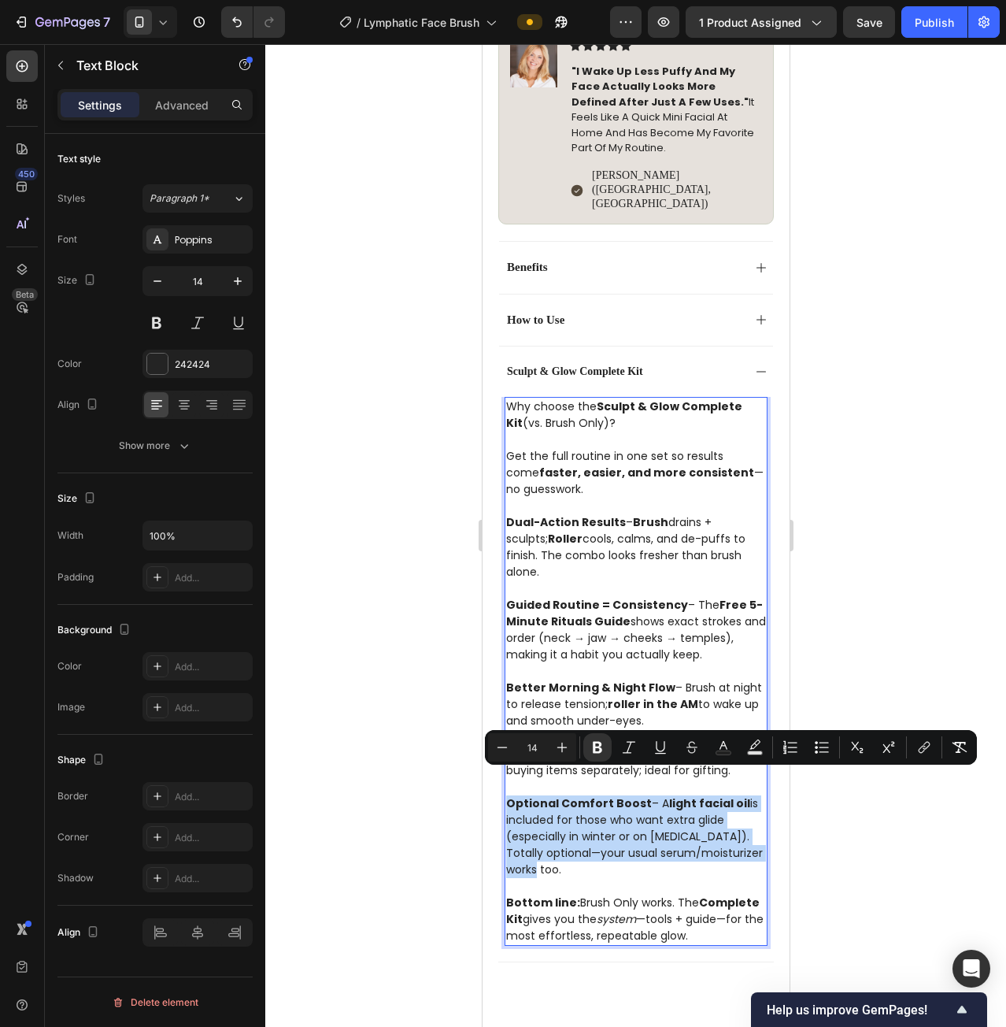
drag, startPoint x: 567, startPoint y: 850, endPoint x: 505, endPoint y: 777, distance: 95.5
click at [506, 795] on p "Optional Comfort Boost – A light facial oil is included for those who want extr…" at bounding box center [636, 836] width 260 height 83
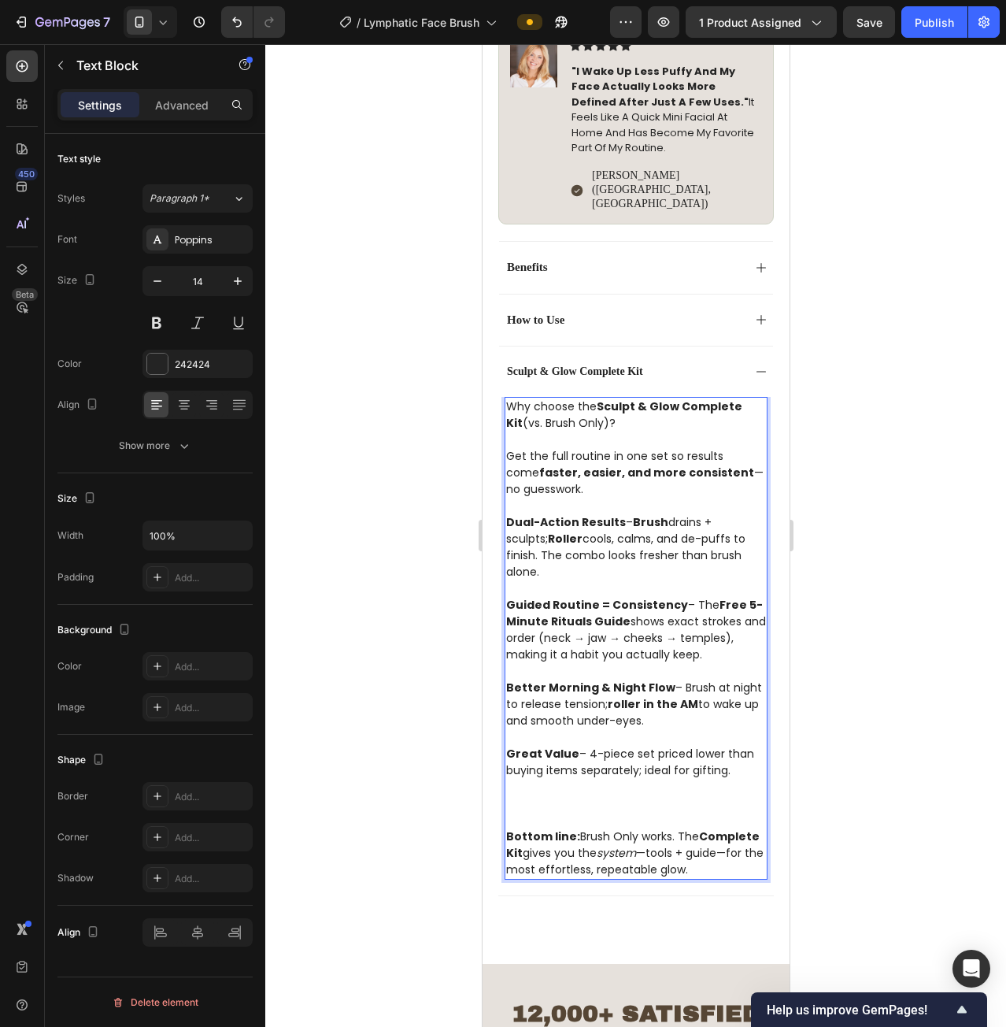
click at [553, 631] on p "Guided Routine = Consistency – The Free 5-Minute Rituals Guide shows exact stro…" at bounding box center [636, 630] width 260 height 66
click at [561, 631] on p "Guided Routine = Consistency – The Free 5-Minute Rituals Guide shows exact stro…" at bounding box center [636, 630] width 260 height 66
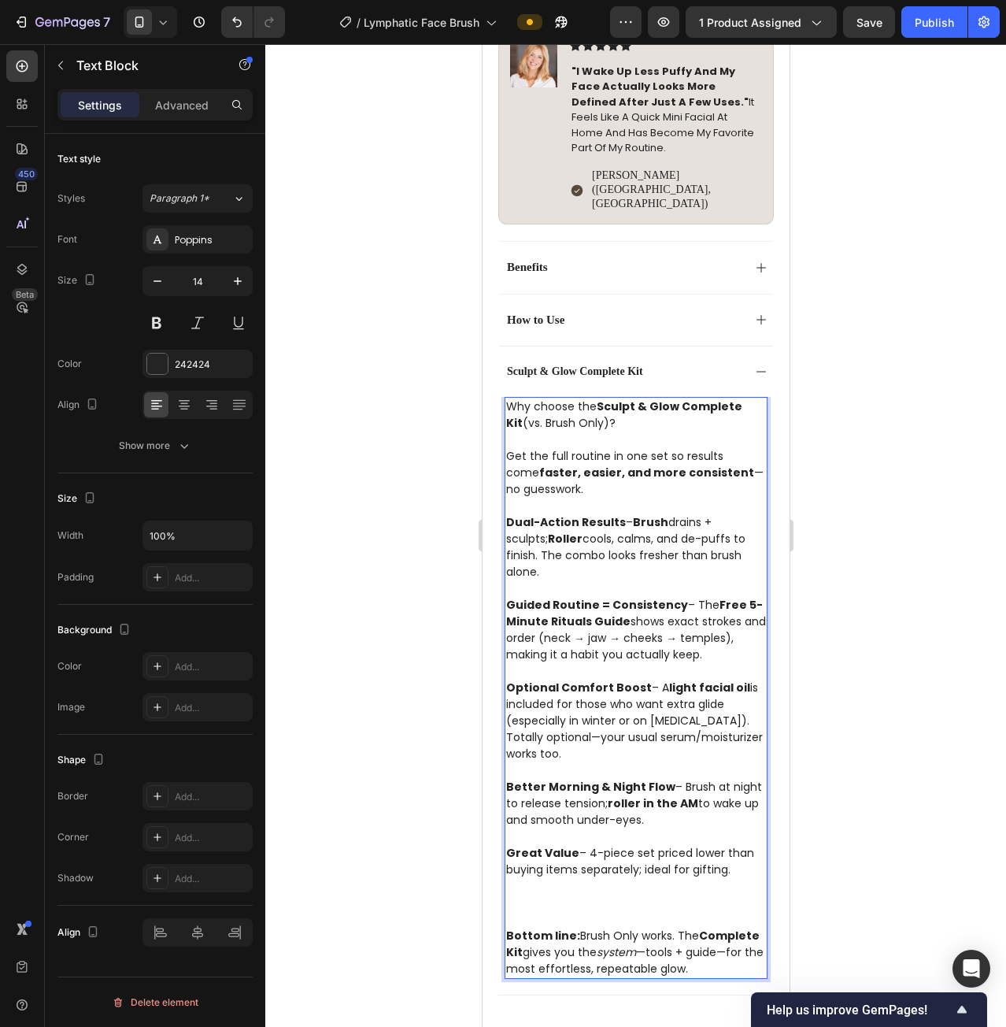
click at [547, 894] on p "Rich Text Editor. Editing area: main" at bounding box center [636, 902] width 260 height 17
click at [542, 911] on p "Rich Text Editor. Editing area: main" at bounding box center [636, 919] width 260 height 17
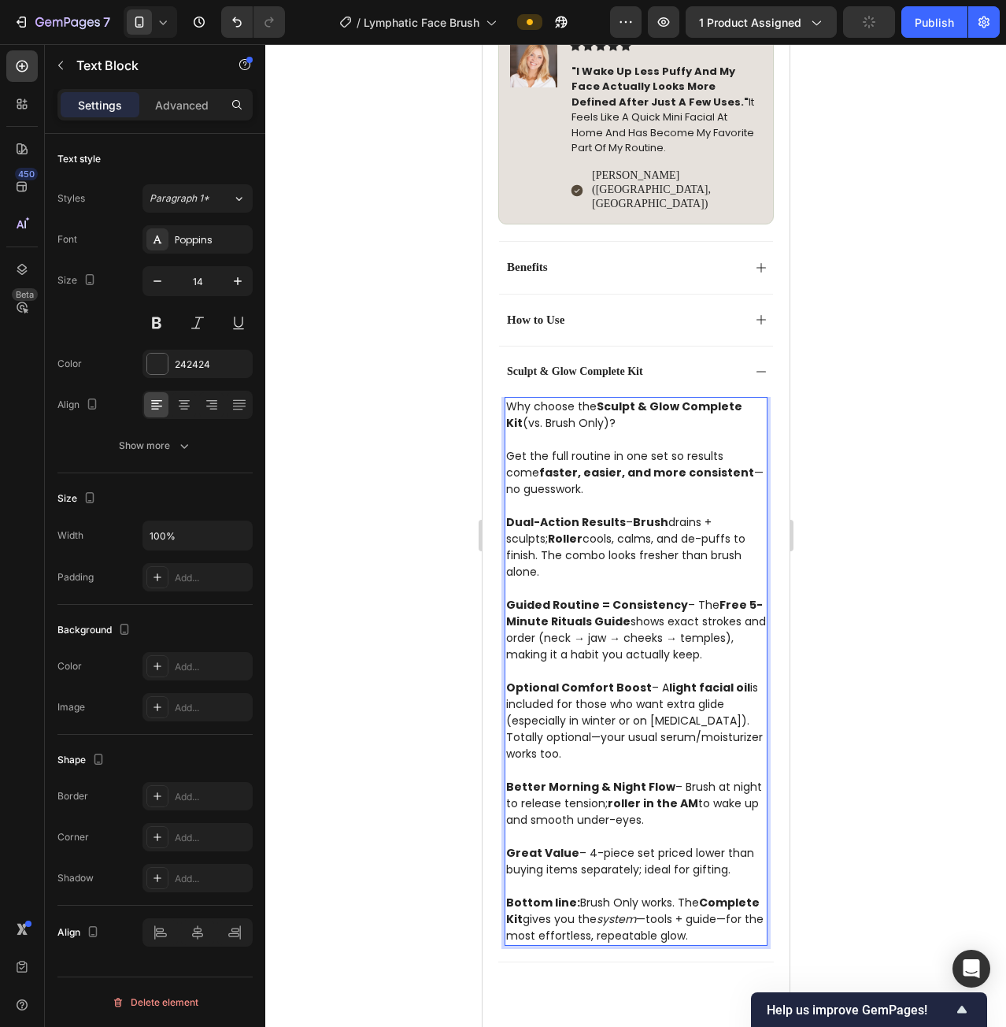
click at [507, 514] on strong "Dual-Action Results" at bounding box center [566, 522] width 120 height 16
click at [162, 435] on button "Show more" at bounding box center [154, 445] width 195 height 28
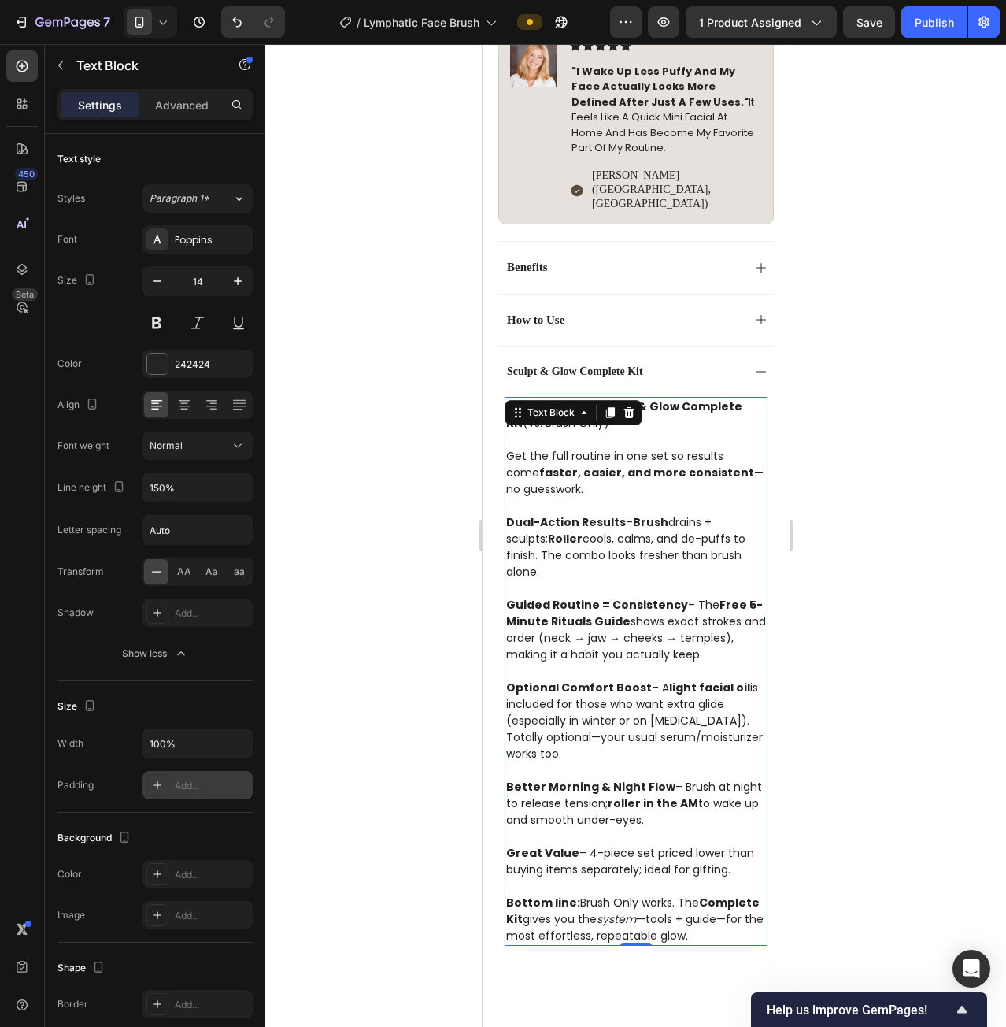
scroll to position [157, 0]
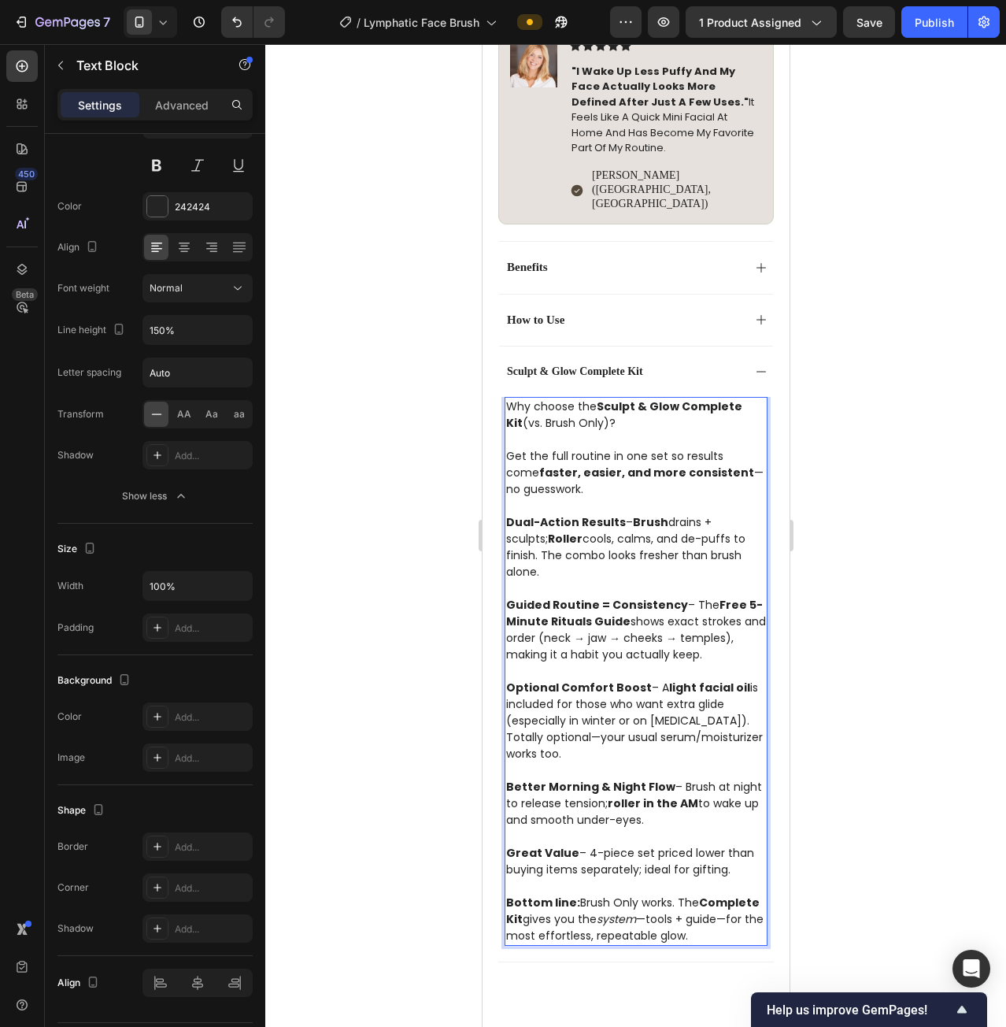
click at [513, 514] on strong "Dual-Action Results" at bounding box center [566, 522] width 120 height 16
click at [516, 514] on strong "- Dual-Action Results" at bounding box center [570, 522] width 128 height 16
click at [519, 597] on strong "- Guided Routine = Consistency" at bounding box center [601, 605] width 191 height 16
click at [512, 597] on strong "- Guided Routine = Consistency" at bounding box center [601, 605] width 191 height 16
click at [516, 597] on strong "- Guided Routine = Consistency" at bounding box center [601, 605] width 191 height 16
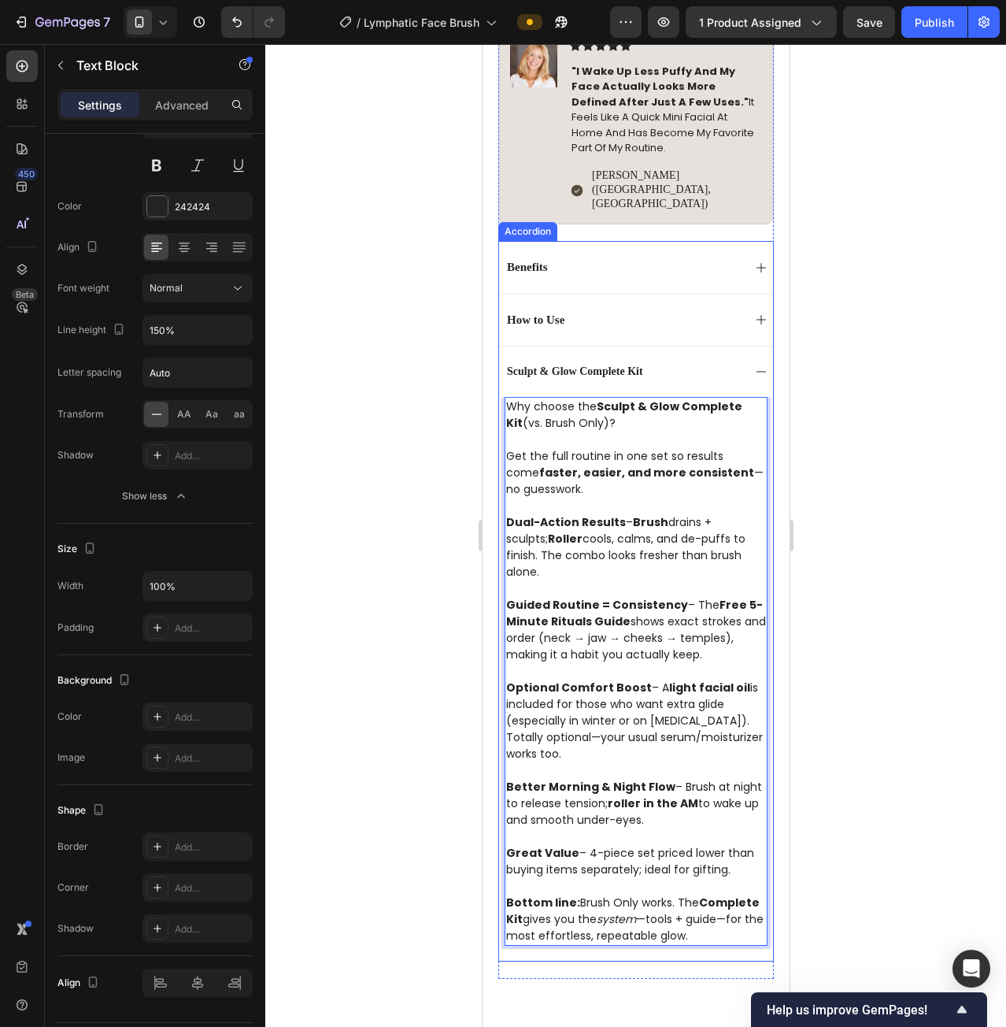
click at [728, 362] on div "Sculpt & Glow Complete Kit" at bounding box center [623, 371] width 238 height 19
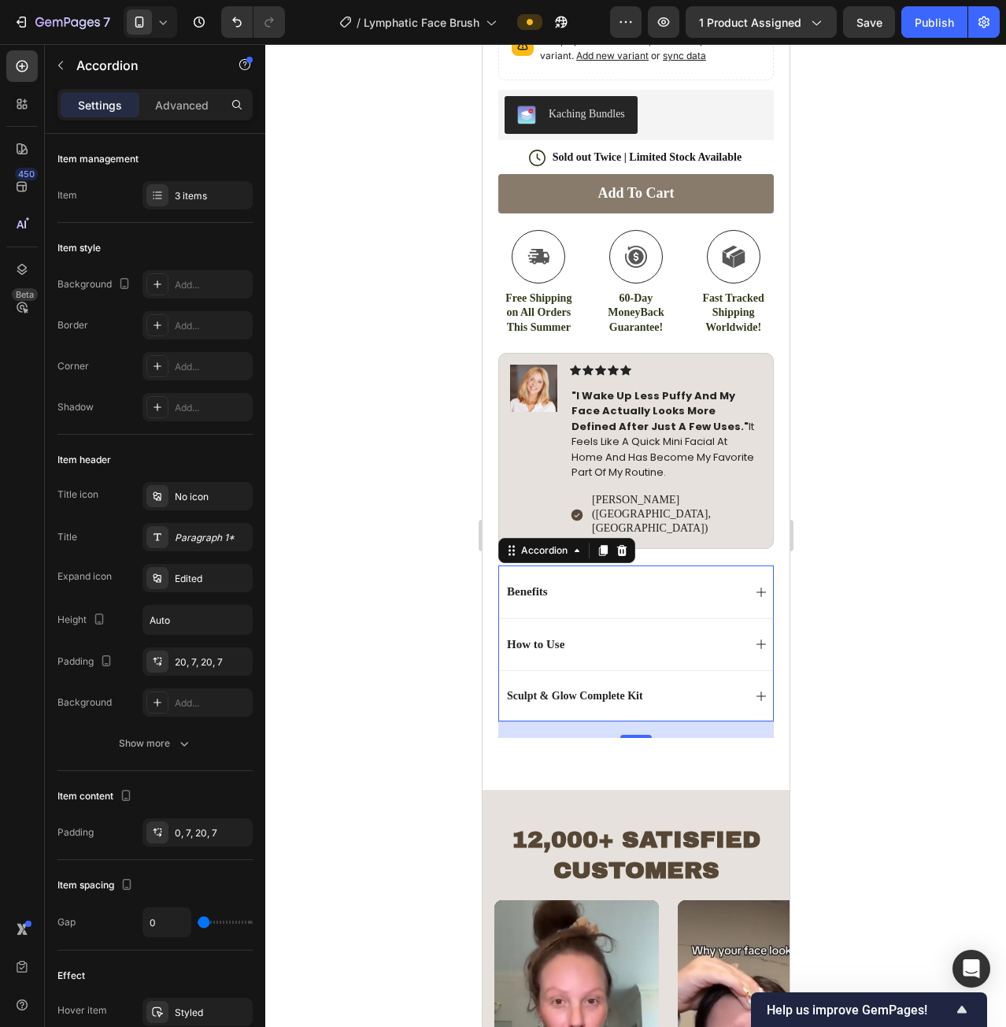
scroll to position [648, 0]
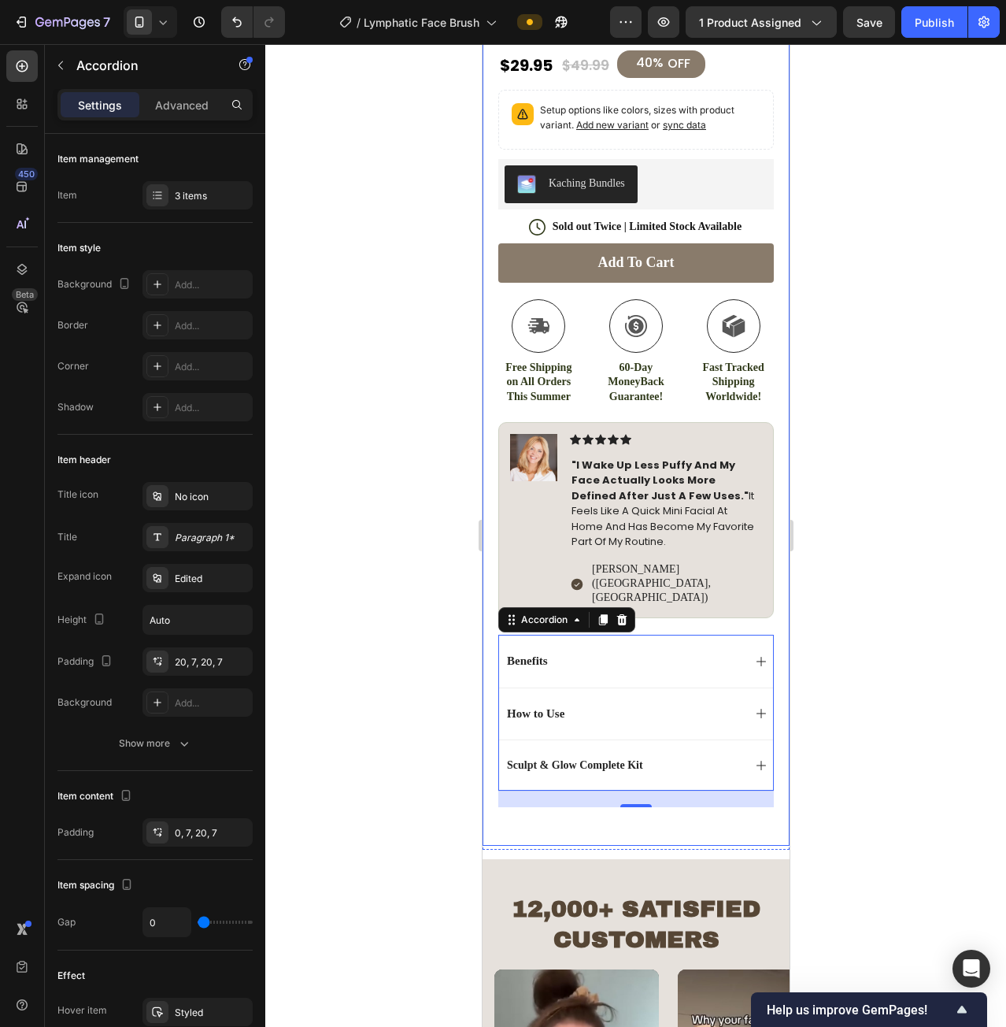
click at [686, 770] on div "Product Images #1 Trending Lymphatic Brush of 2025 Text Block Image Icon Icon I…" at bounding box center [635, 151] width 307 height 1389
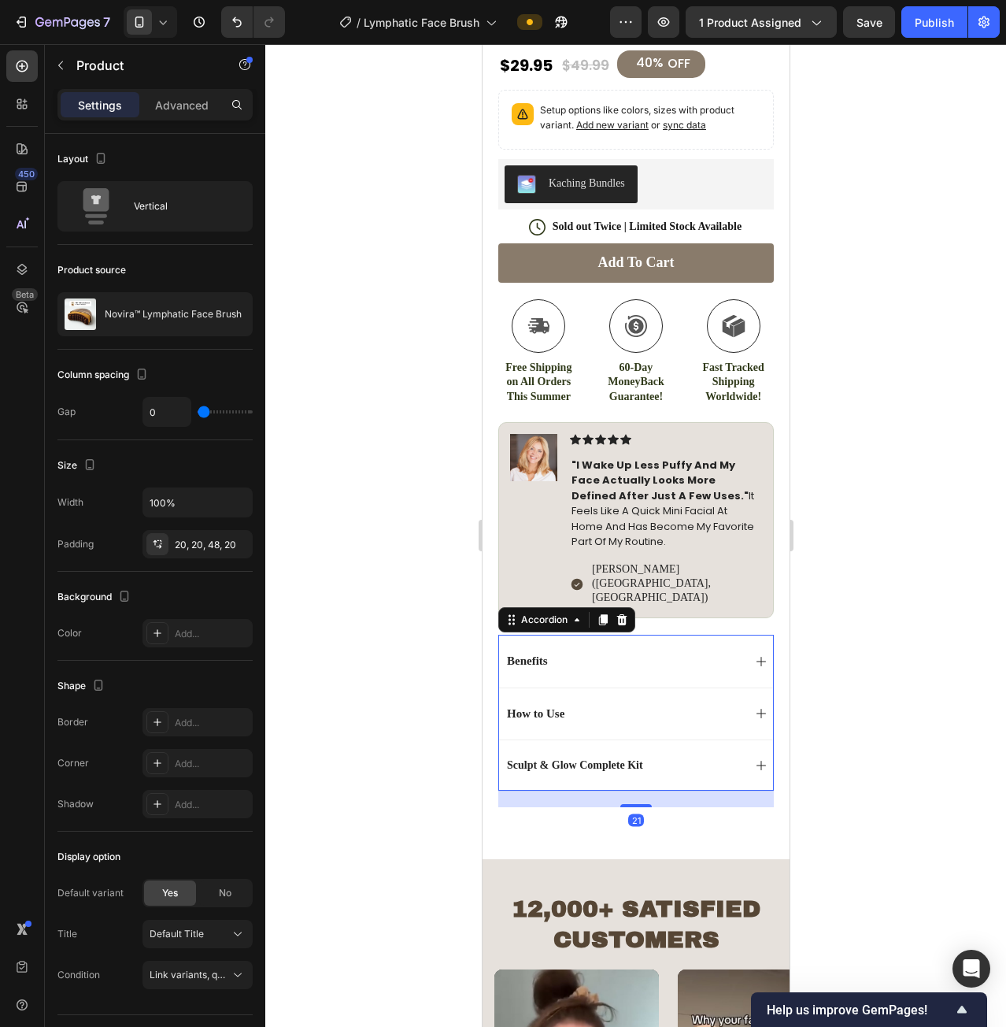
click at [717, 756] on div "Sculpt & Glow Complete Kit" at bounding box center [623, 765] width 238 height 19
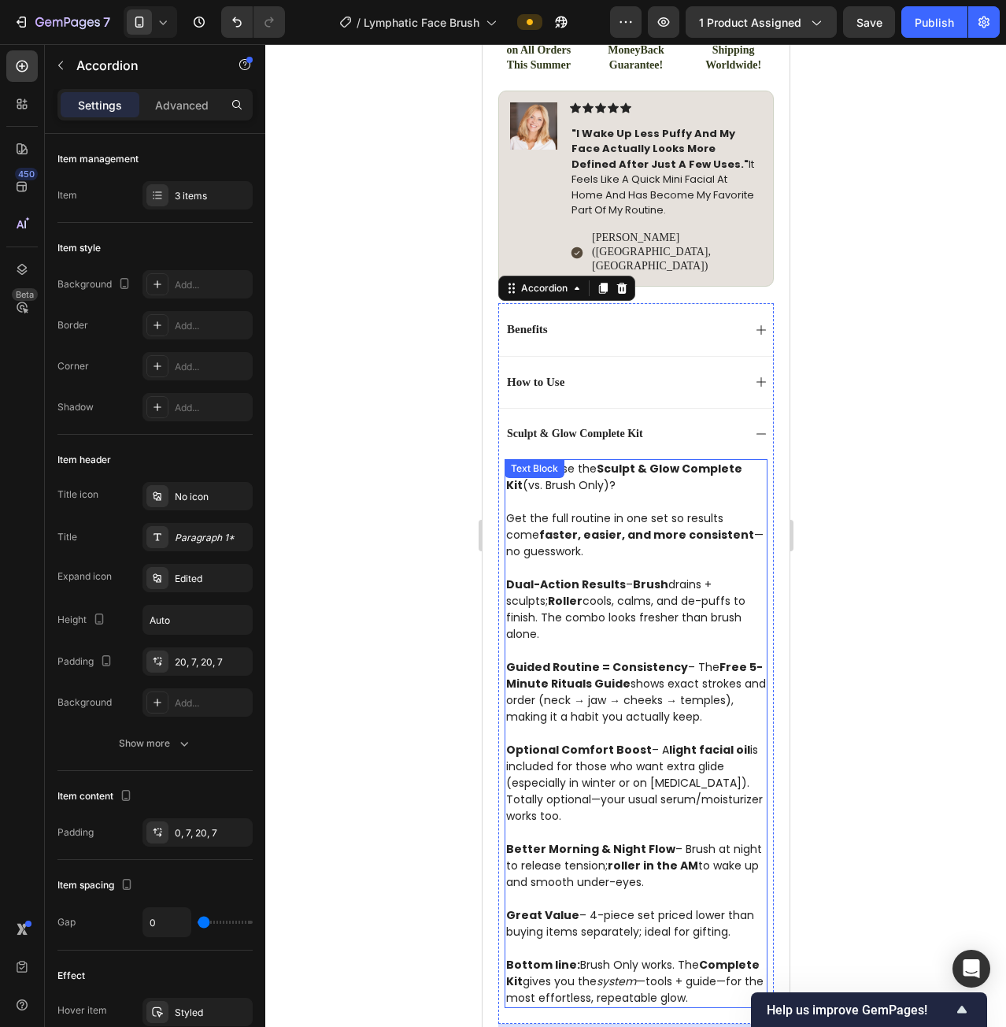
scroll to position [963, 0]
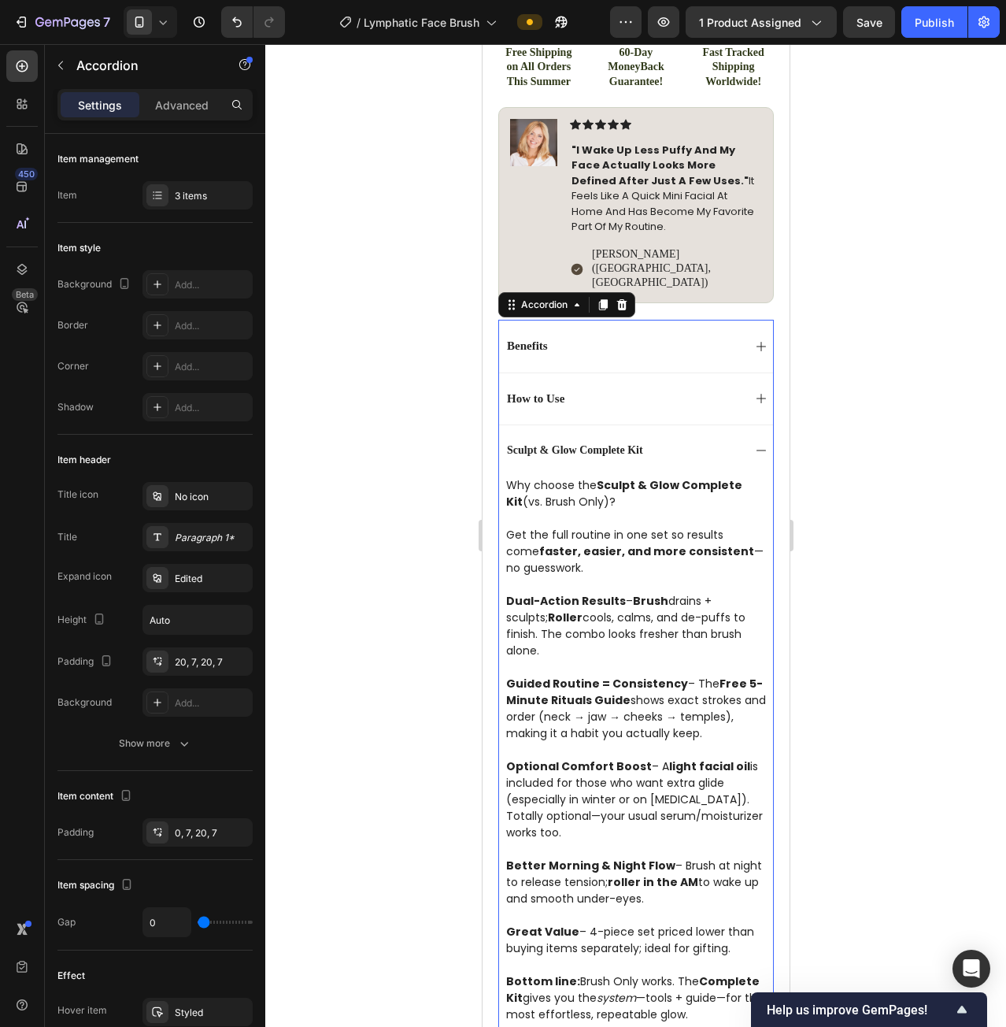
click at [726, 424] on div "Sculpt & Glow Complete Kit" at bounding box center [635, 449] width 274 height 51
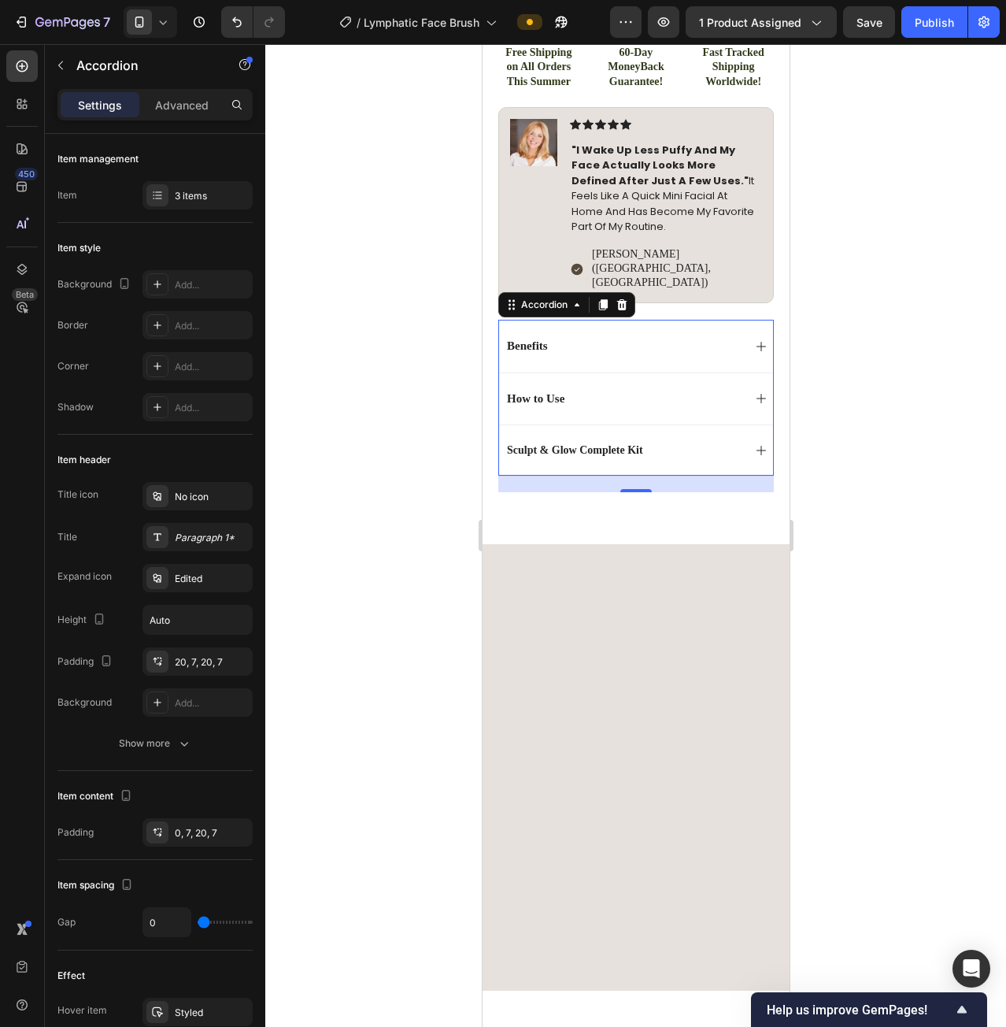
click at [737, 372] on div "How to Use" at bounding box center [635, 398] width 274 height 52
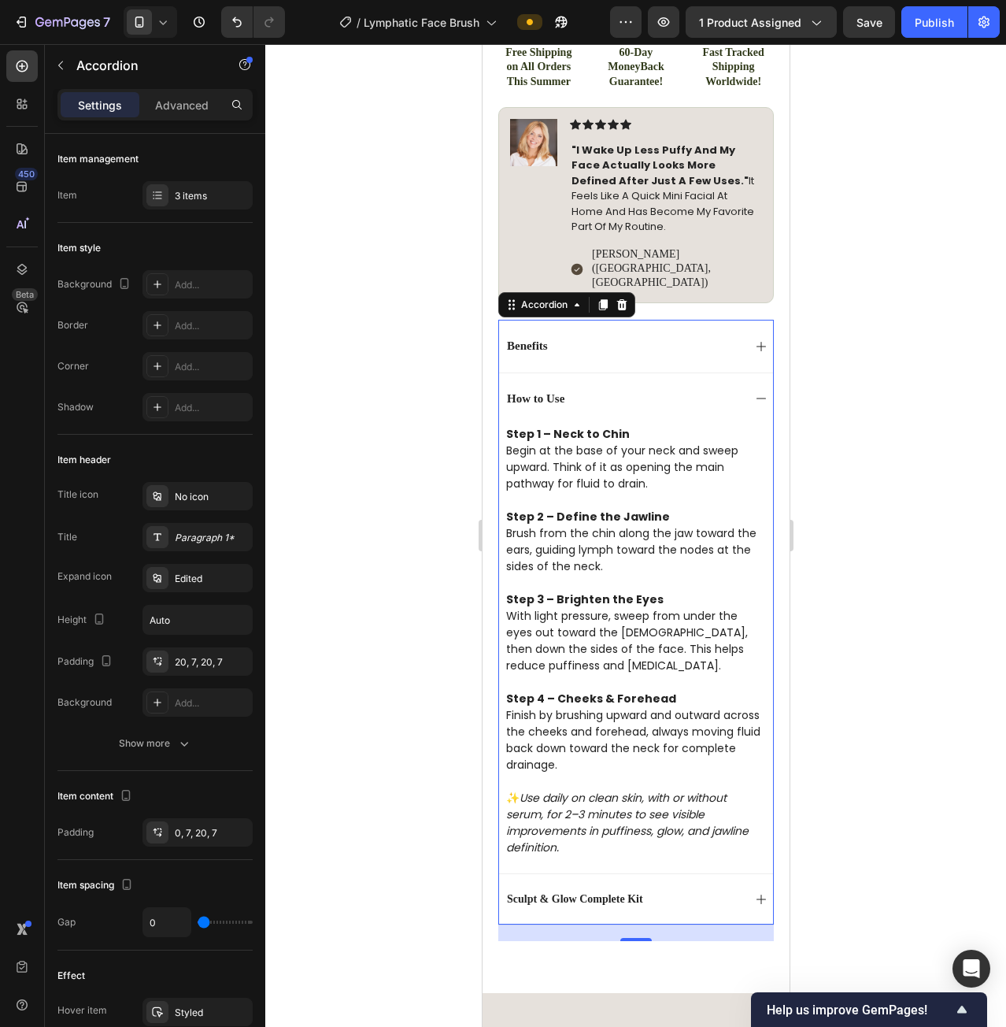
click at [737, 372] on div "How to Use" at bounding box center [635, 398] width 274 height 52
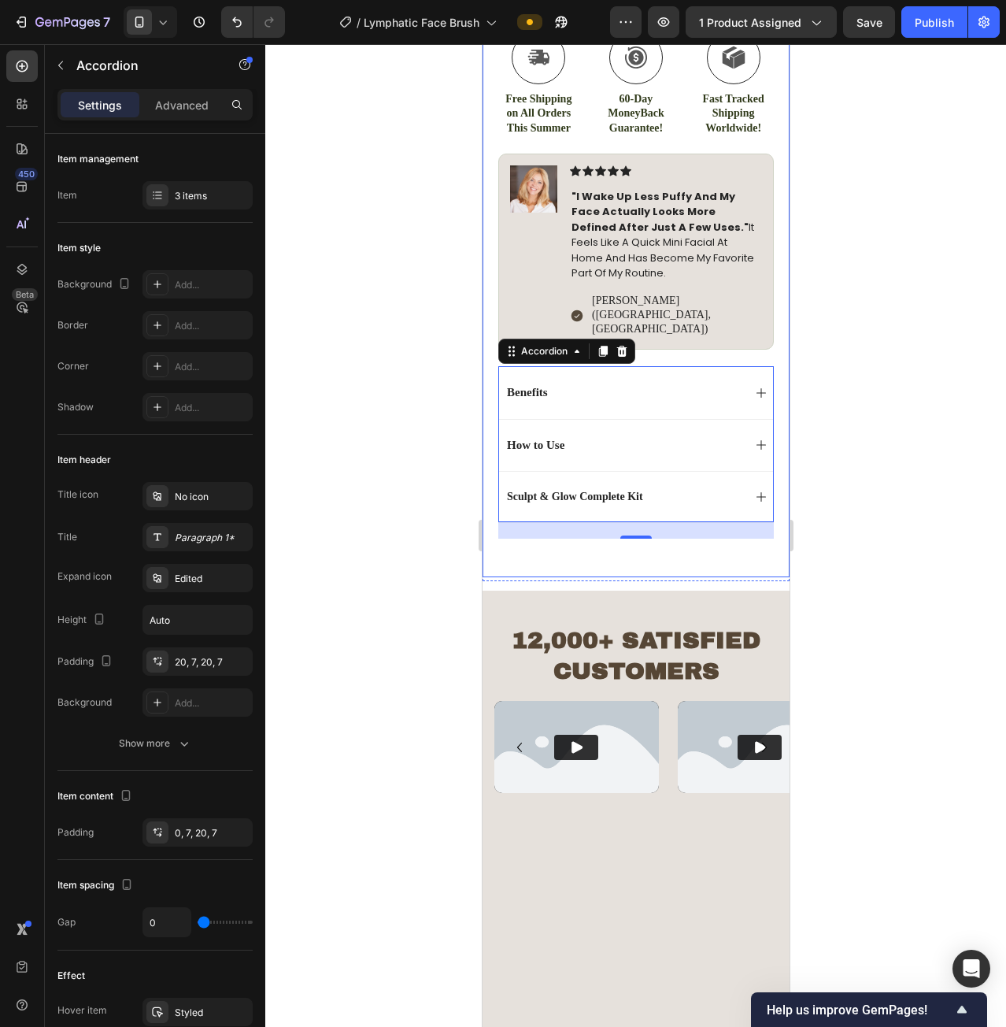
scroll to position [884, 0]
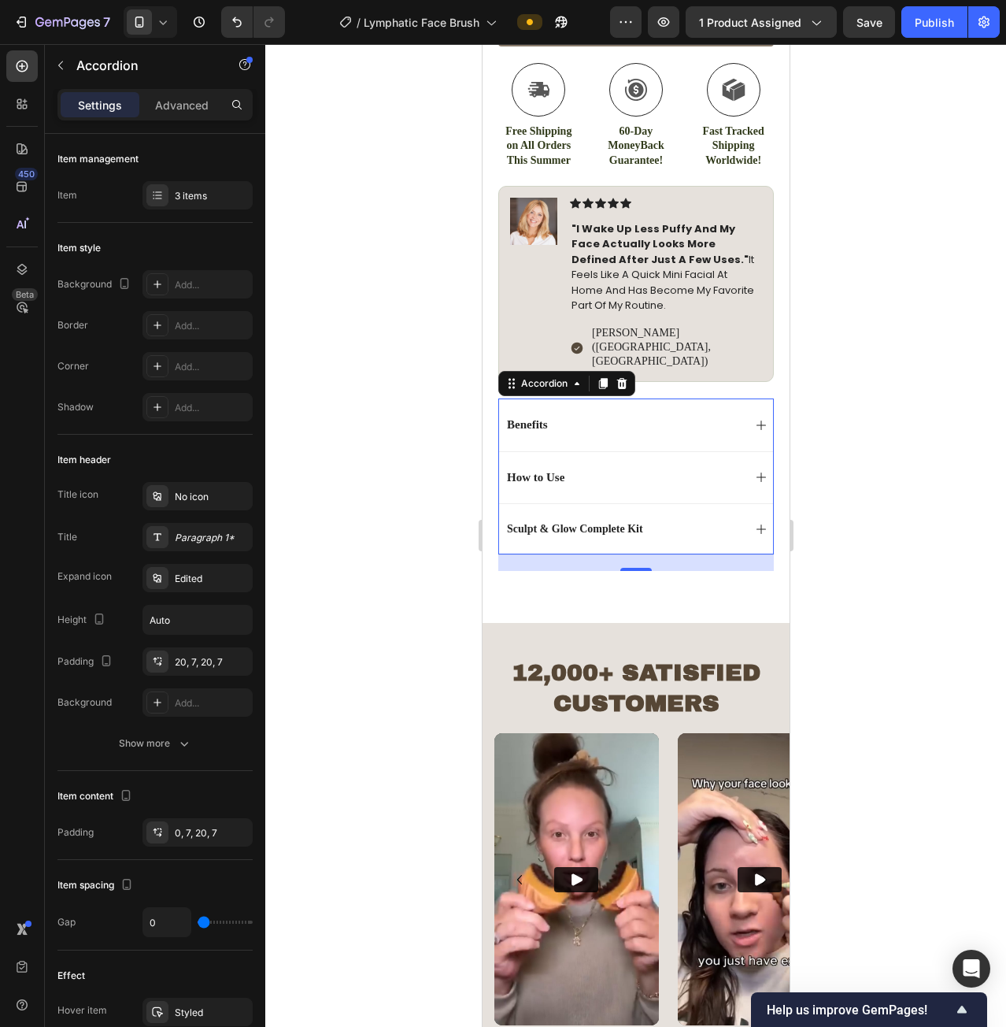
click at [582, 468] on div "How to Use" at bounding box center [623, 478] width 238 height 20
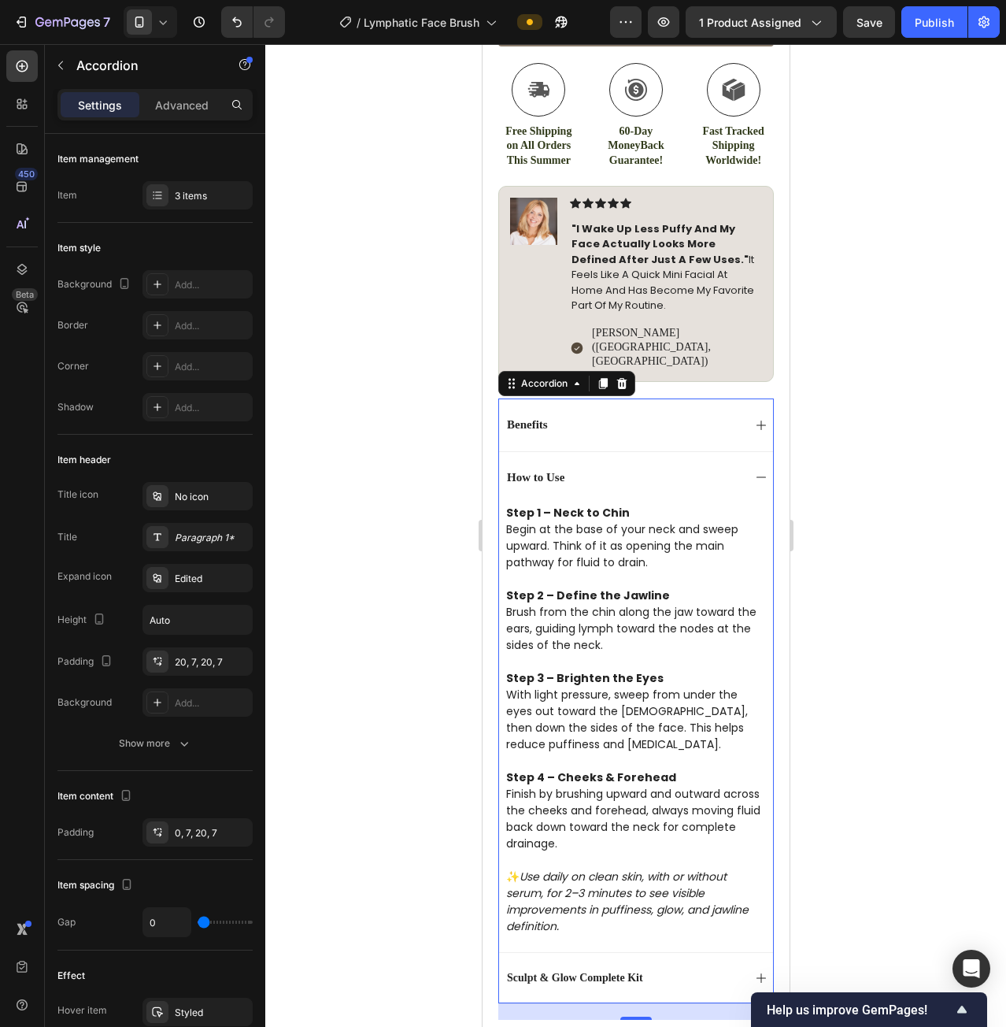
click at [739, 451] on div "How to Use" at bounding box center [635, 477] width 274 height 52
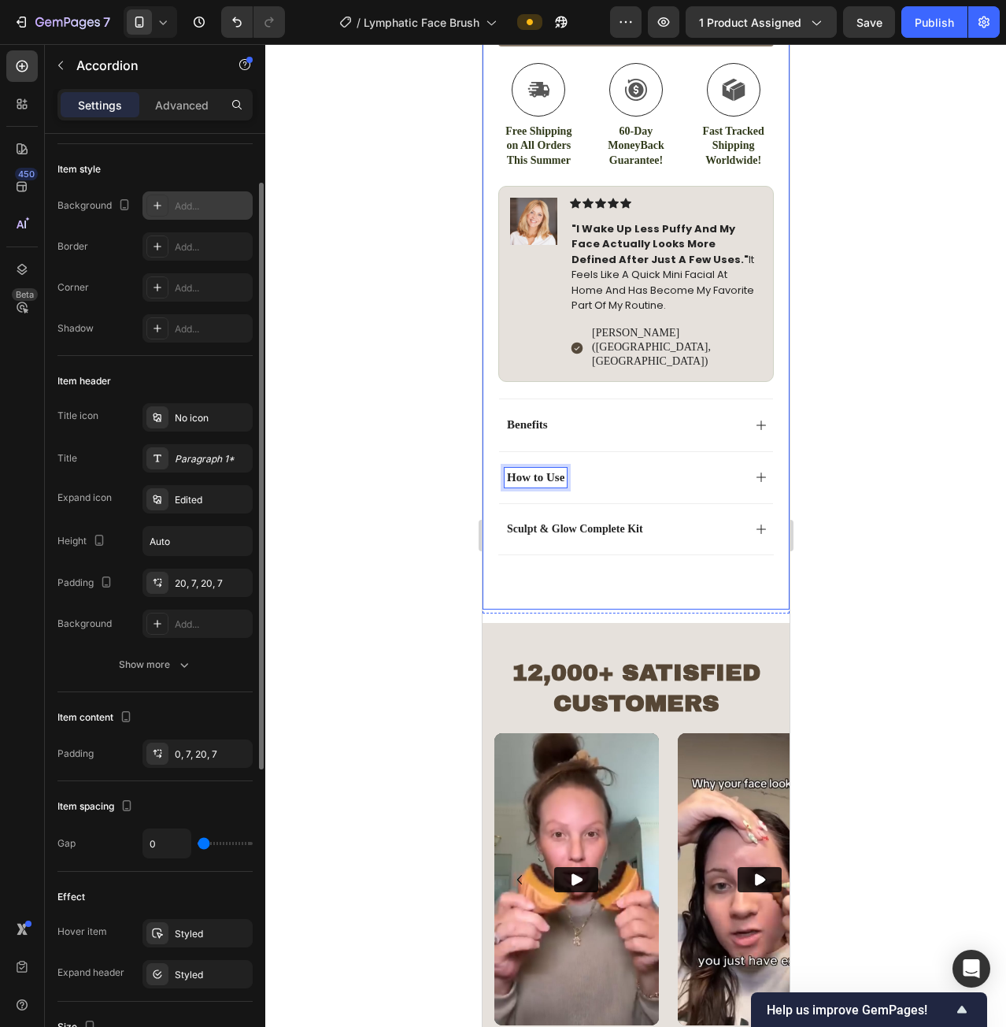
scroll to position [0, 0]
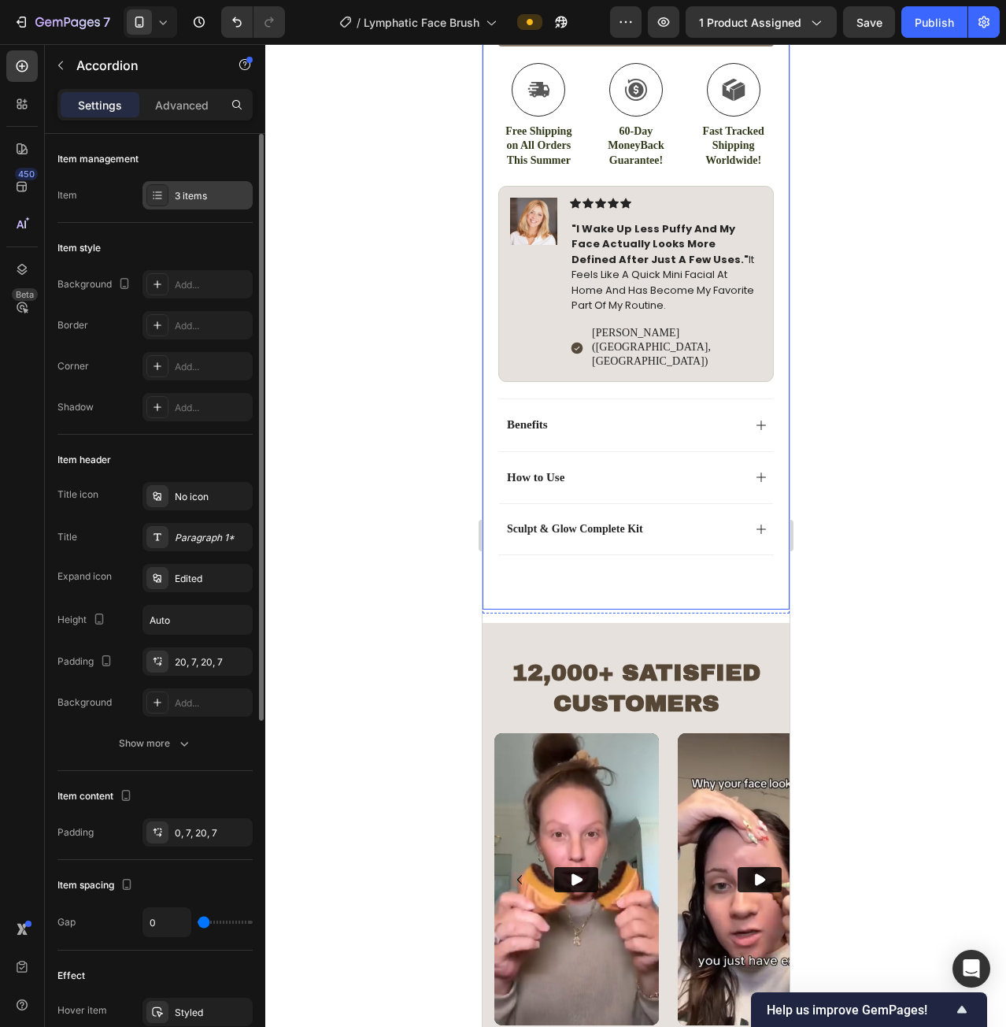
click at [199, 198] on div "3 items" at bounding box center [212, 196] width 74 height 14
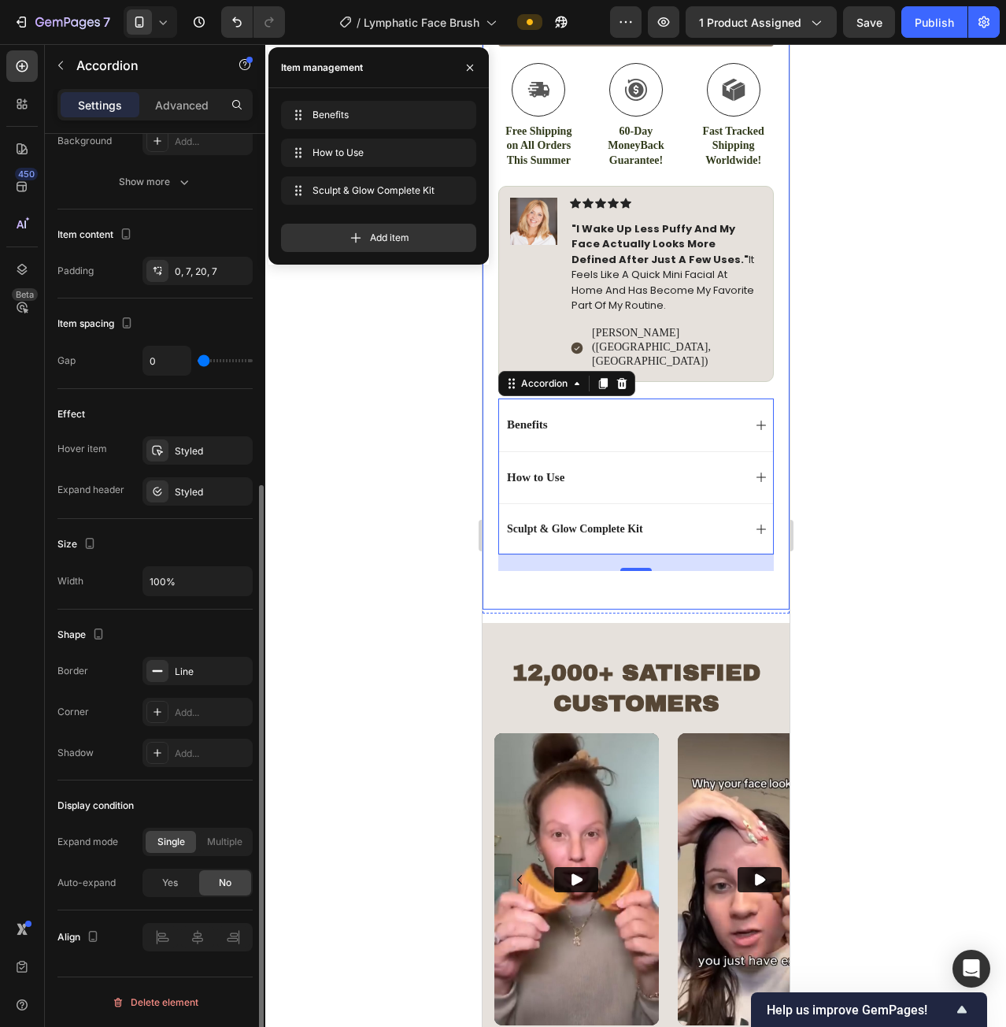
scroll to position [325, 0]
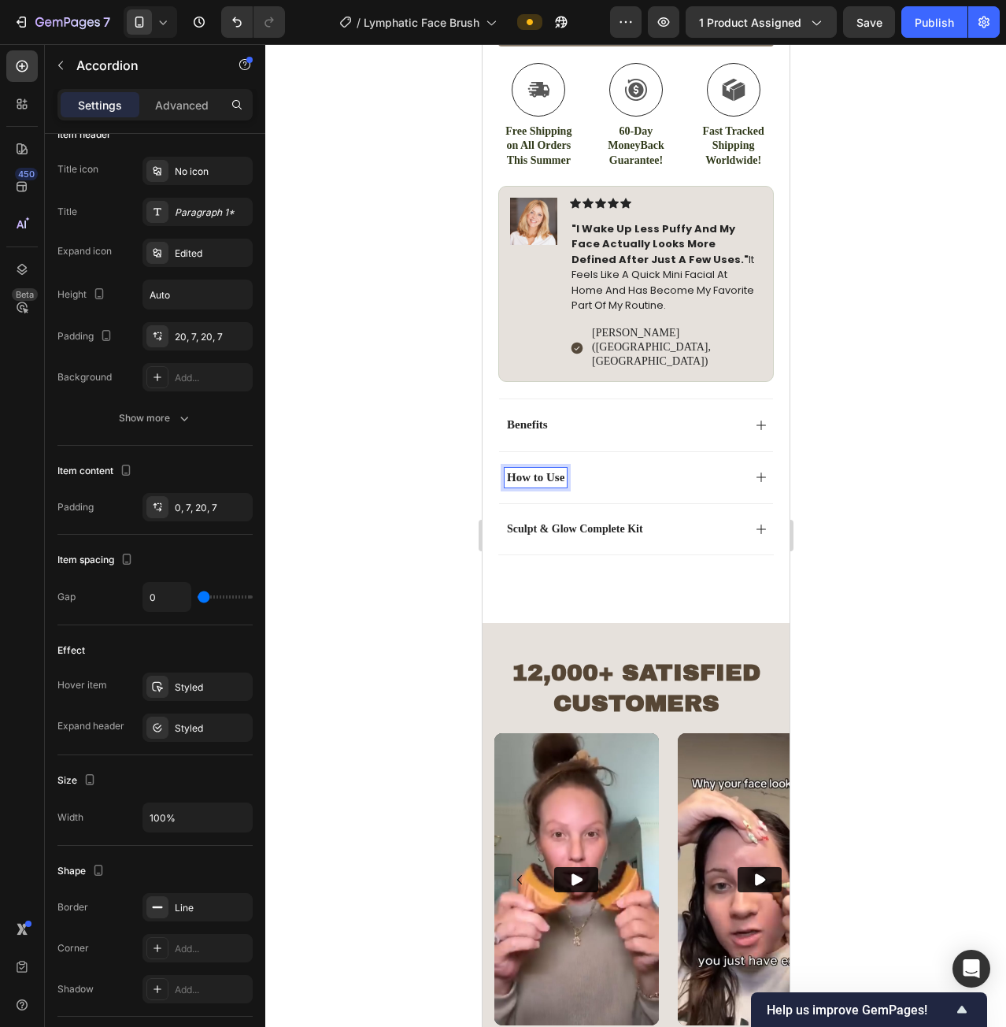
click at [550, 522] on p "Sculpt & Glow Complete Kit" at bounding box center [574, 529] width 136 height 14
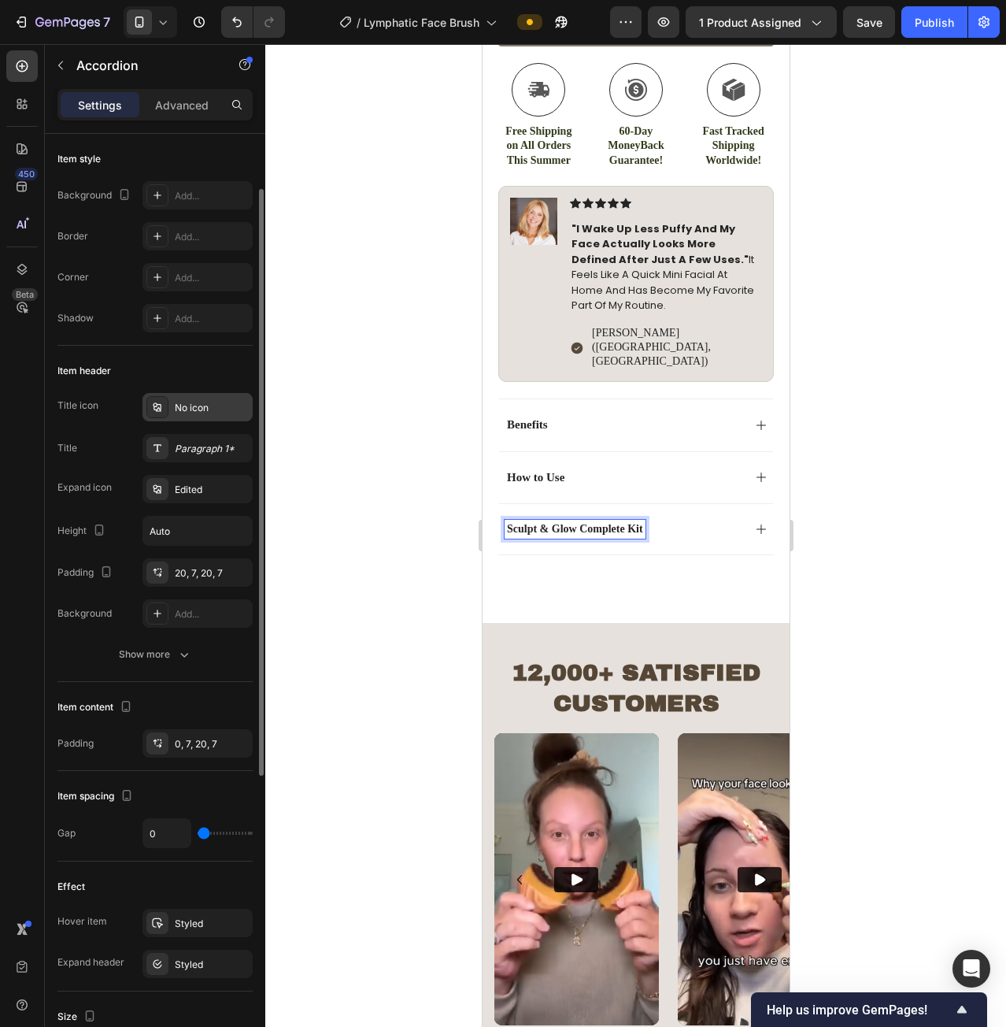
scroll to position [10, 0]
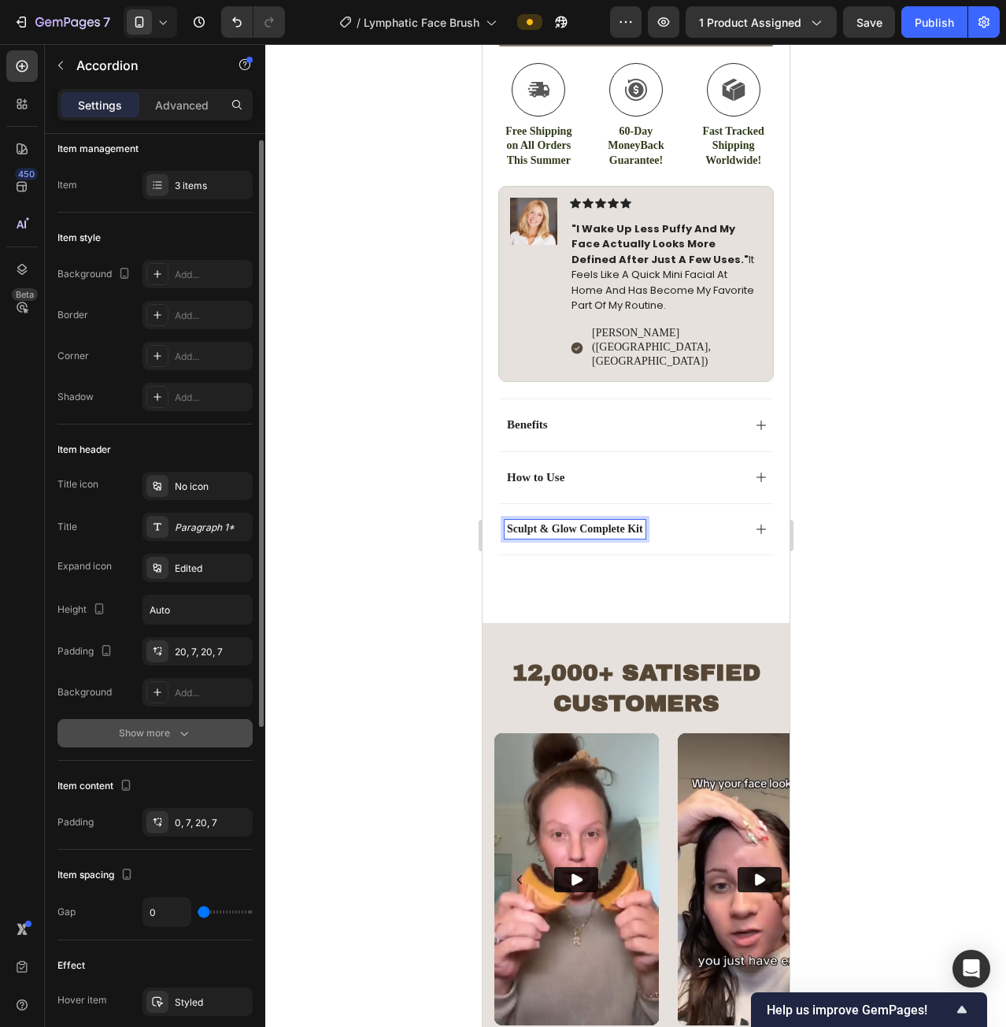
click at [170, 724] on button "Show more" at bounding box center [154, 733] width 195 height 28
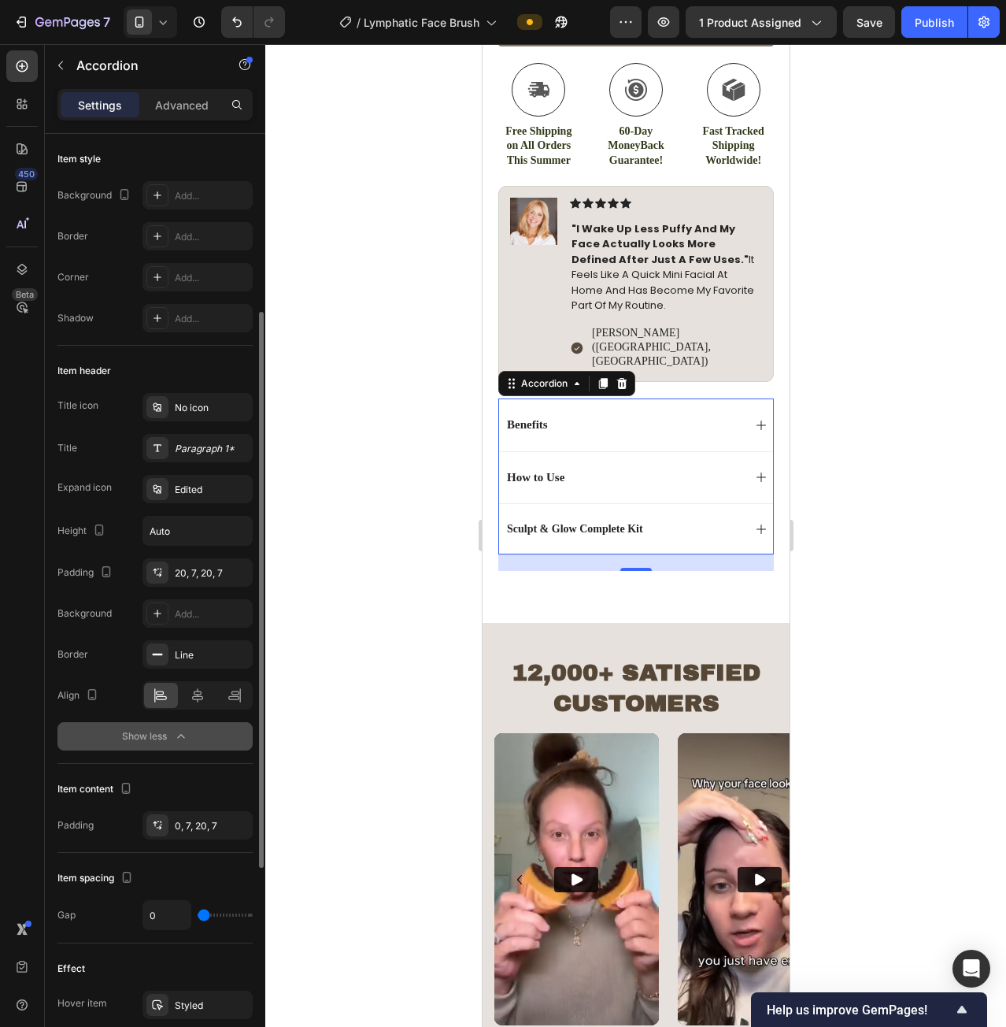
scroll to position [168, 0]
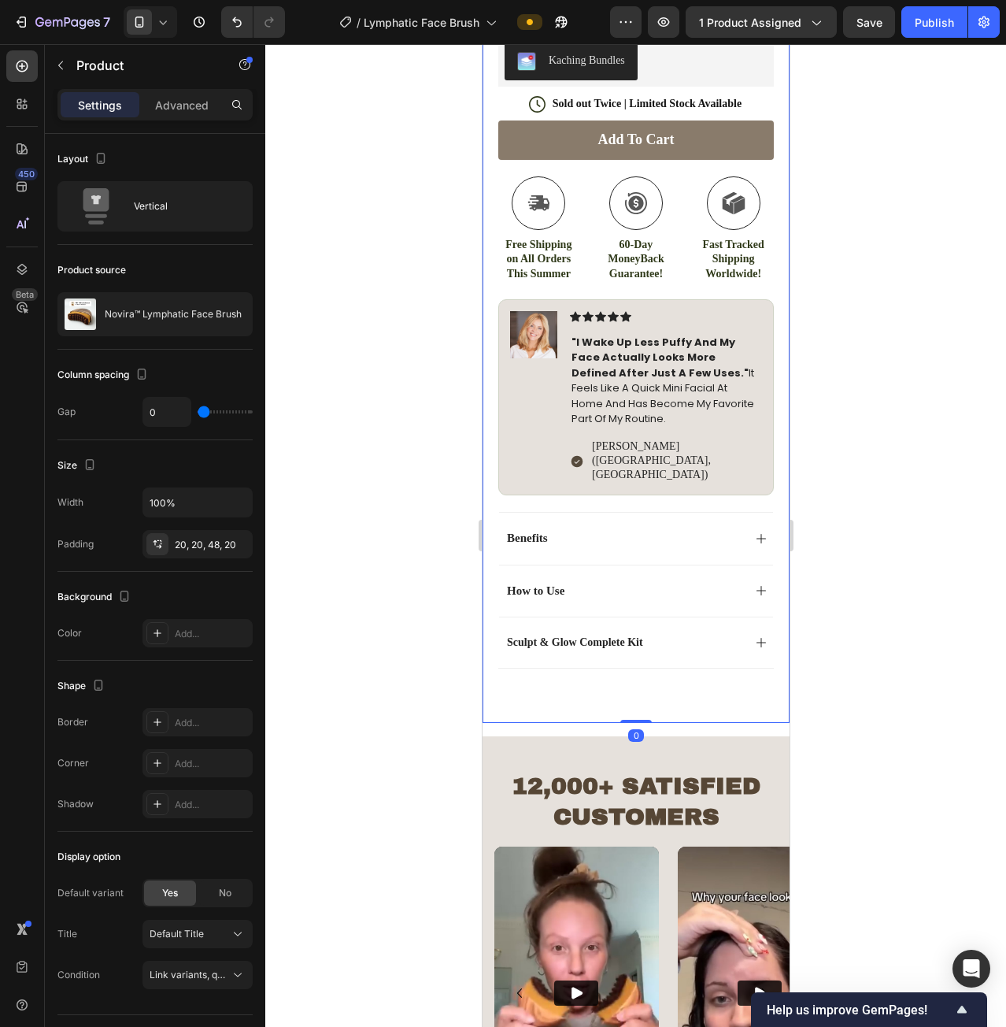
scroll to position [727, 0]
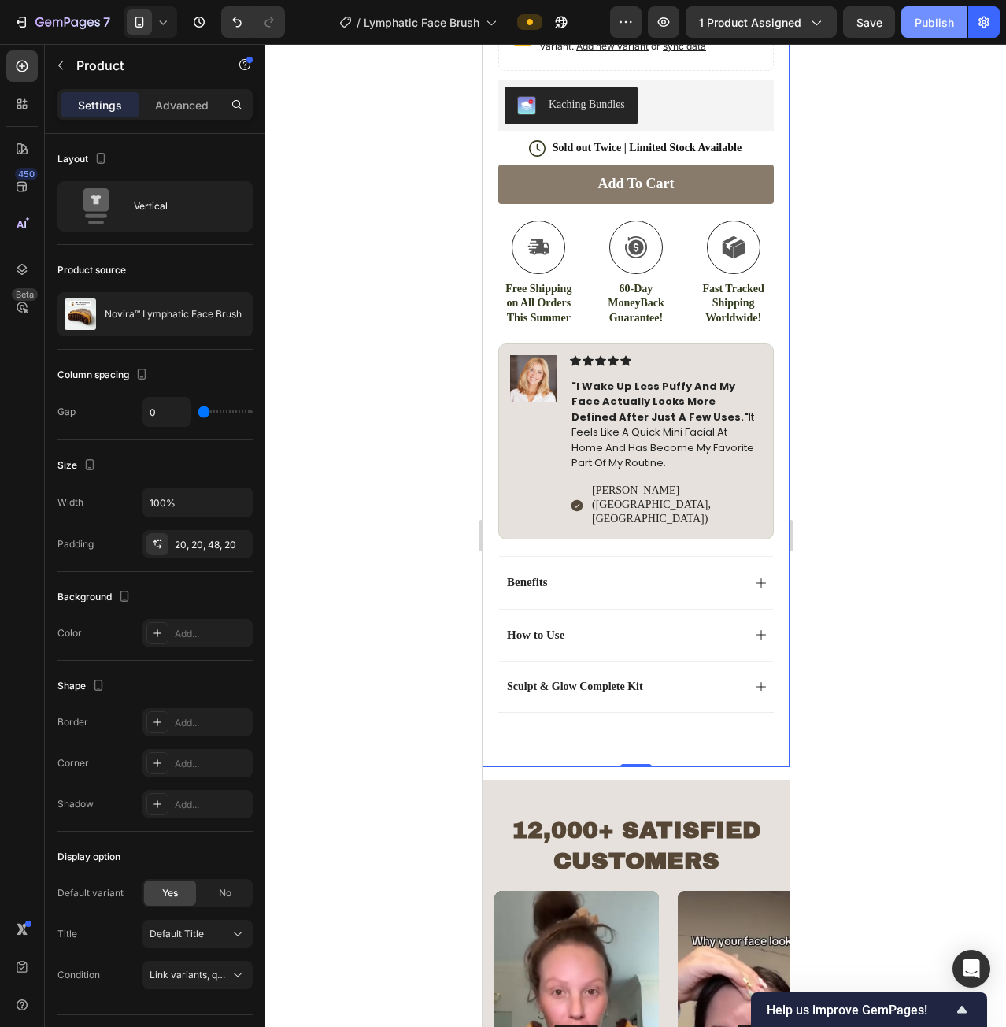
click at [939, 20] on div "Publish" at bounding box center [934, 22] width 39 height 17
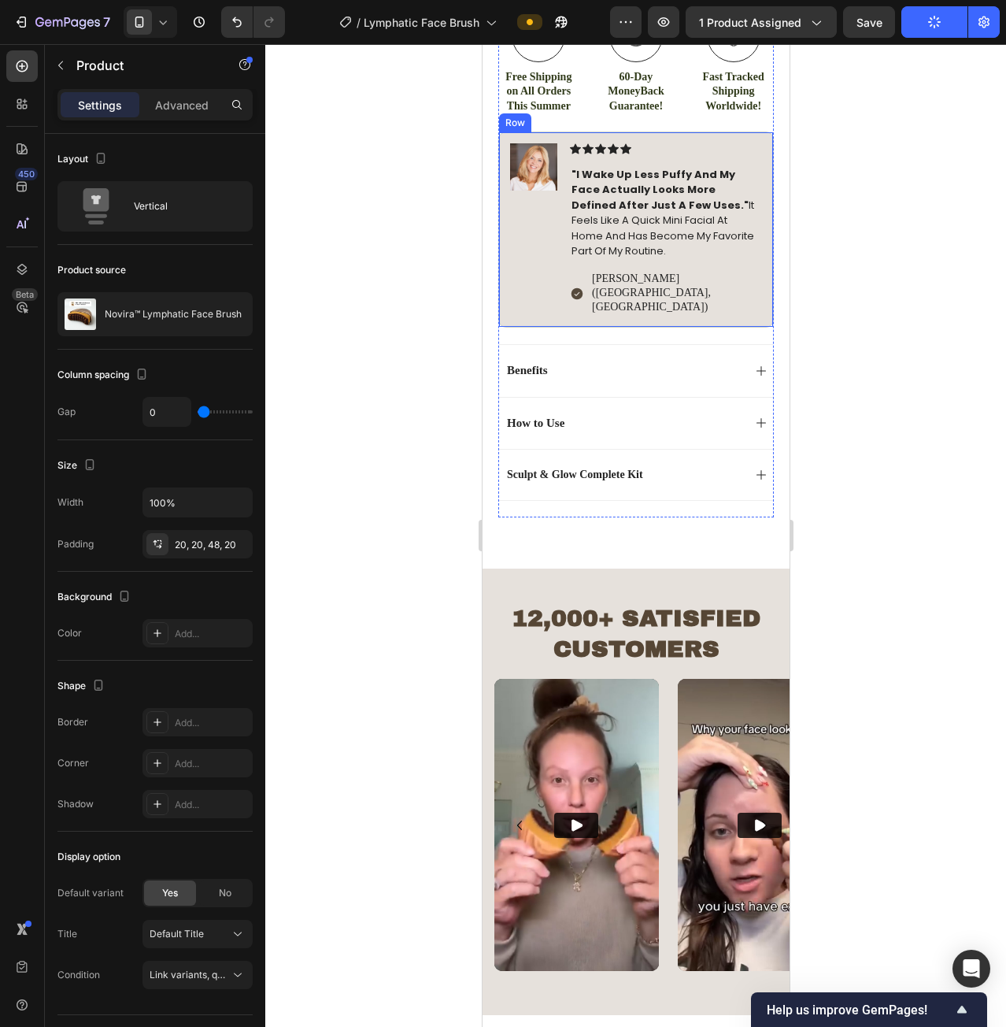
scroll to position [963, 0]
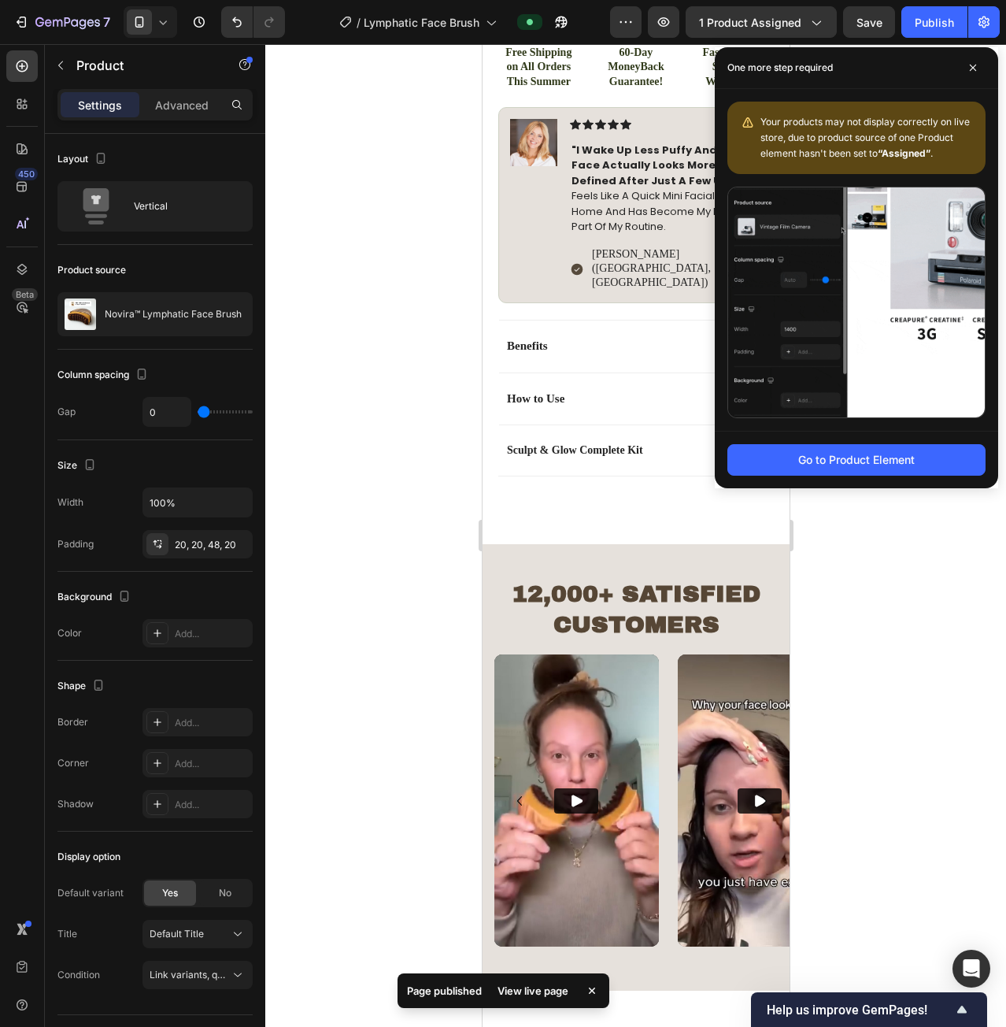
click at [932, 72] on div "One more step required" at bounding box center [856, 68] width 283 height 42
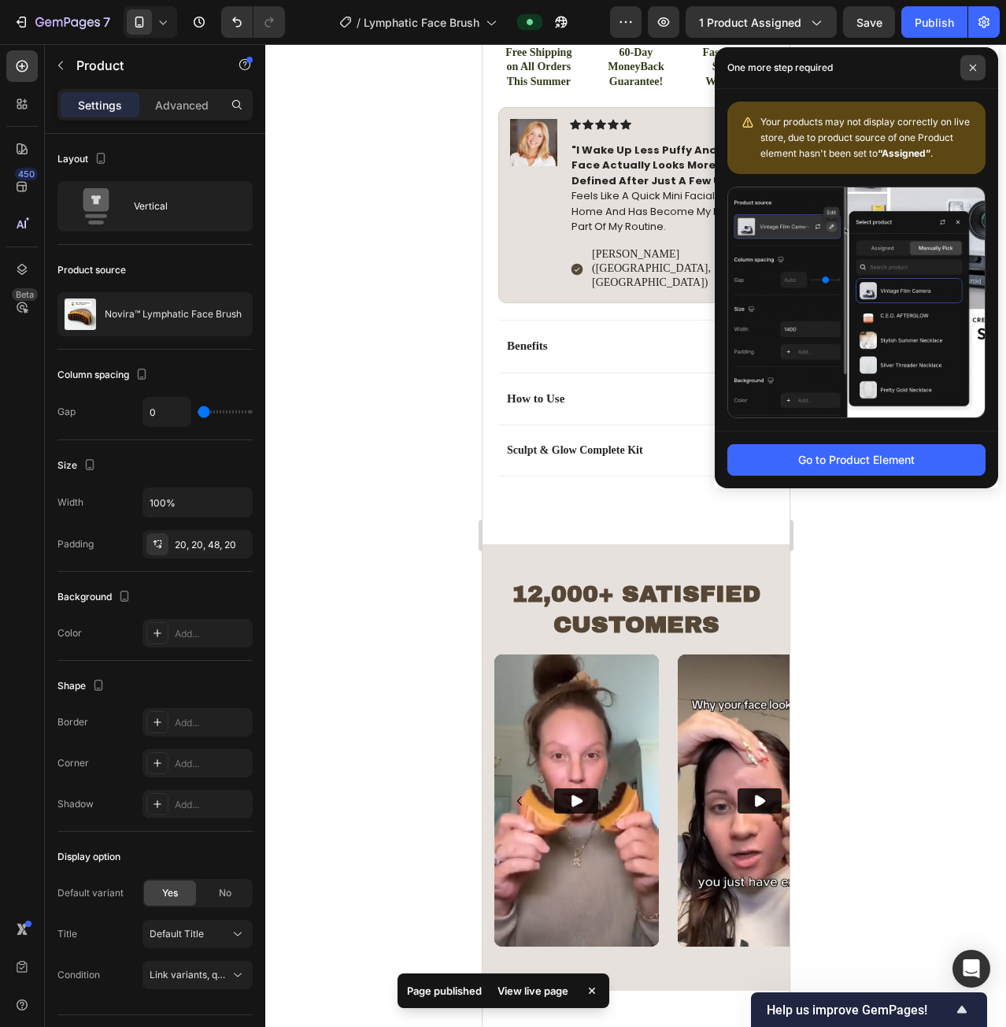
click at [976, 68] on icon at bounding box center [973, 68] width 8 height 8
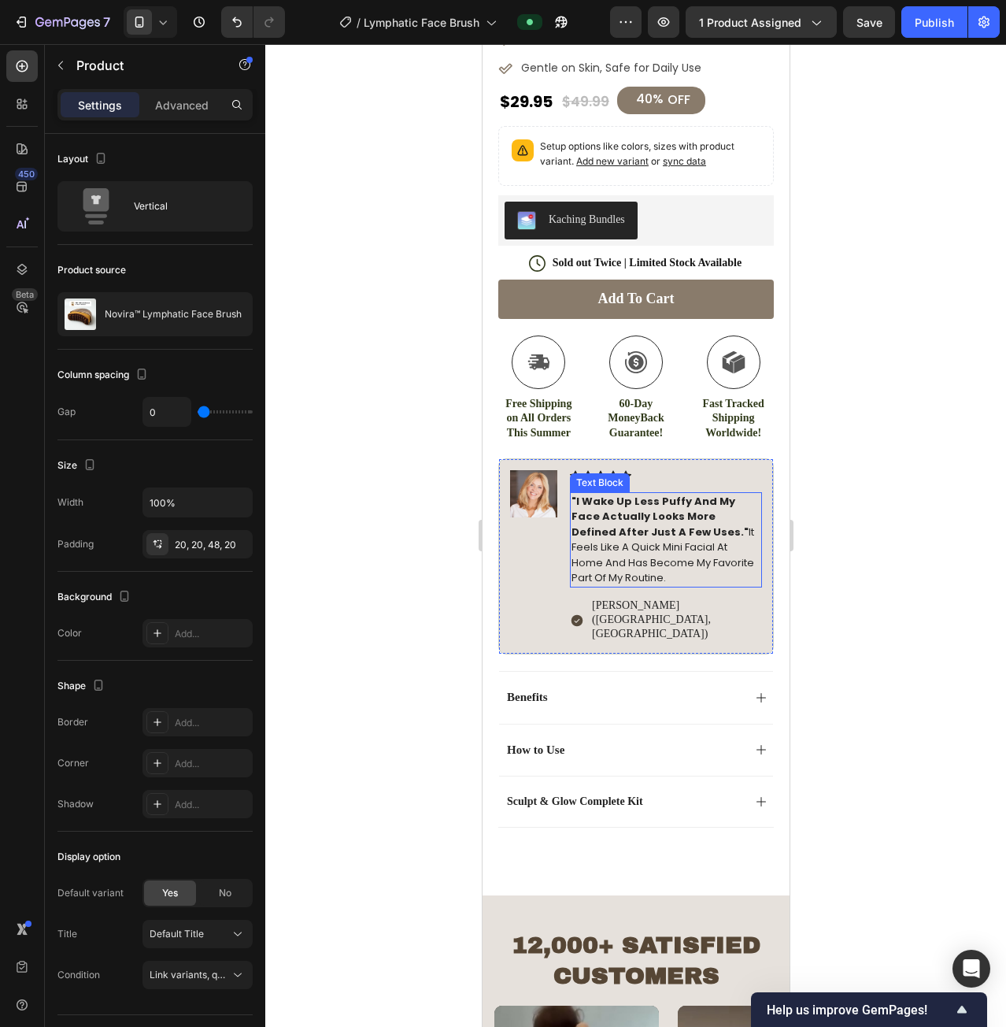
scroll to position [727, 0]
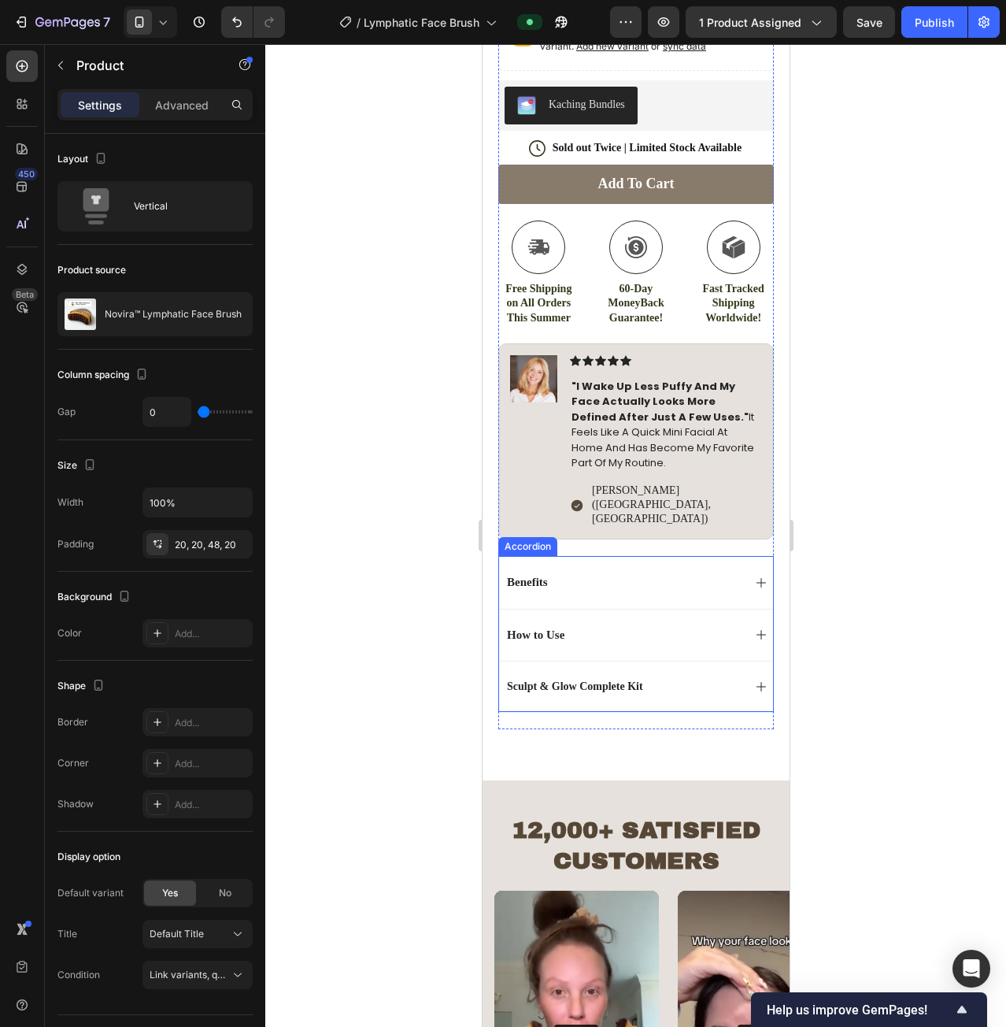
click at [697, 677] on div "Sculpt & Glow Complete Kit" at bounding box center [623, 686] width 238 height 19
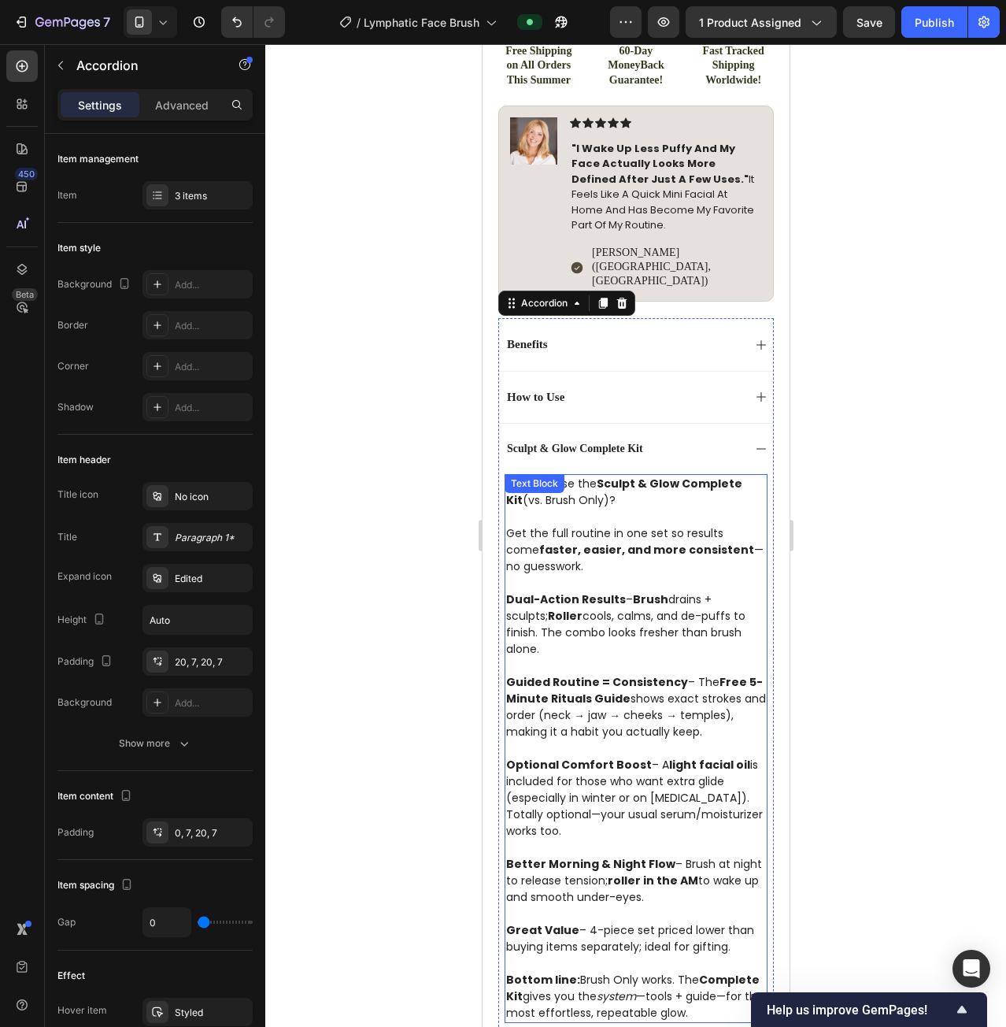
scroll to position [963, 0]
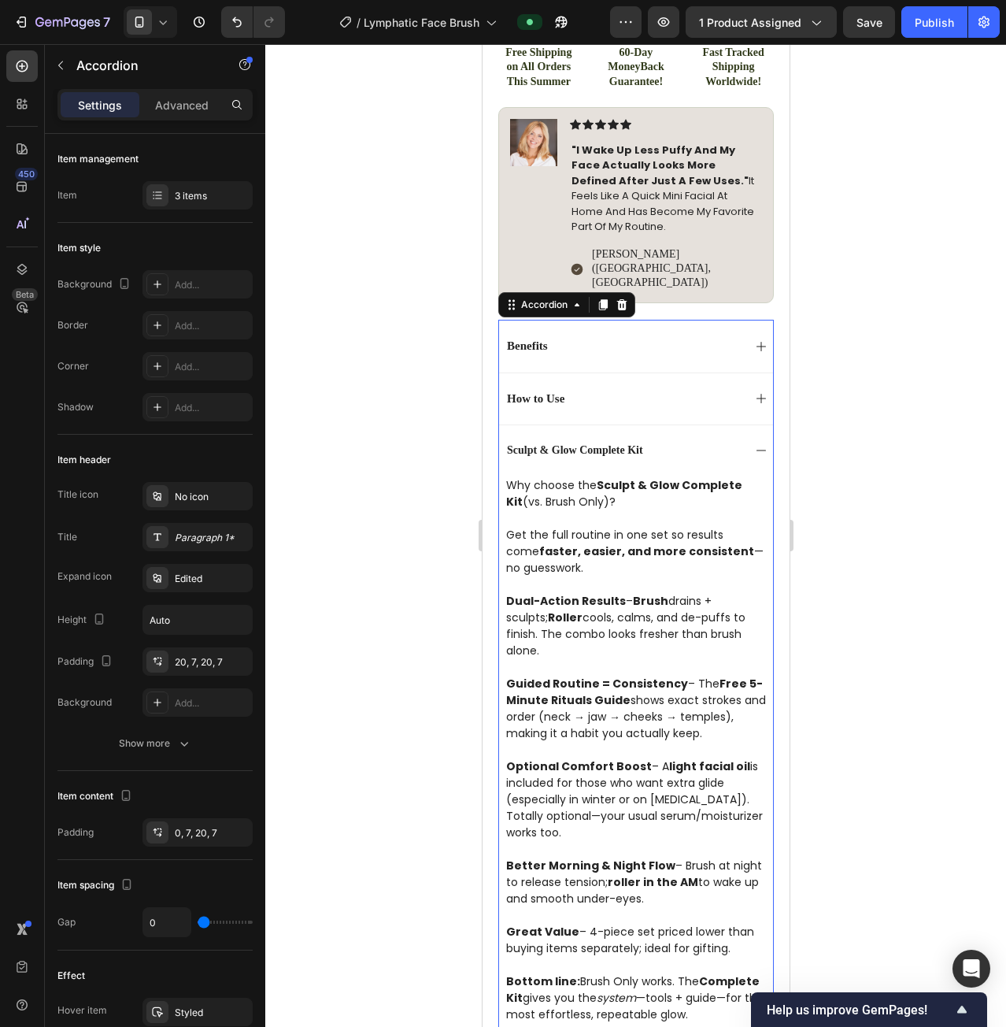
click at [707, 389] on div "How to Use" at bounding box center [623, 399] width 238 height 20
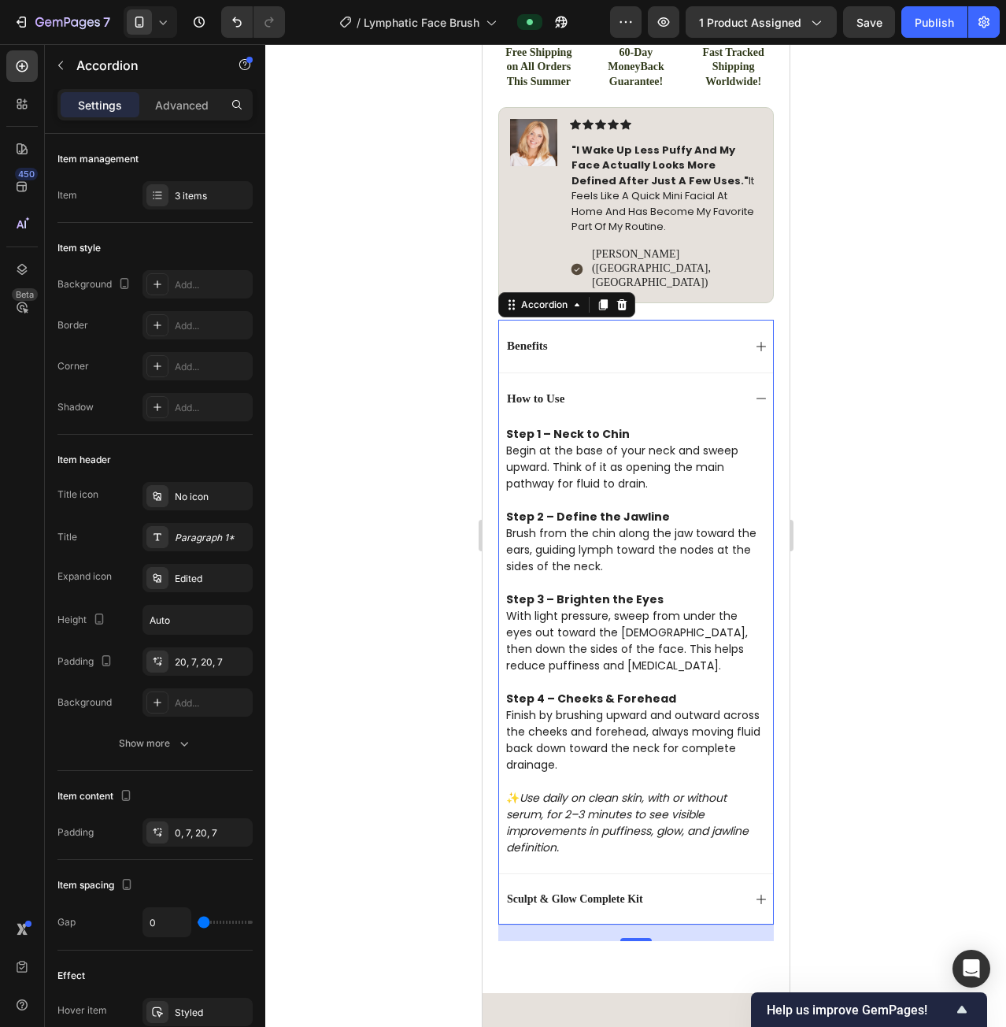
click at [707, 389] on div "How to Use" at bounding box center [623, 399] width 238 height 20
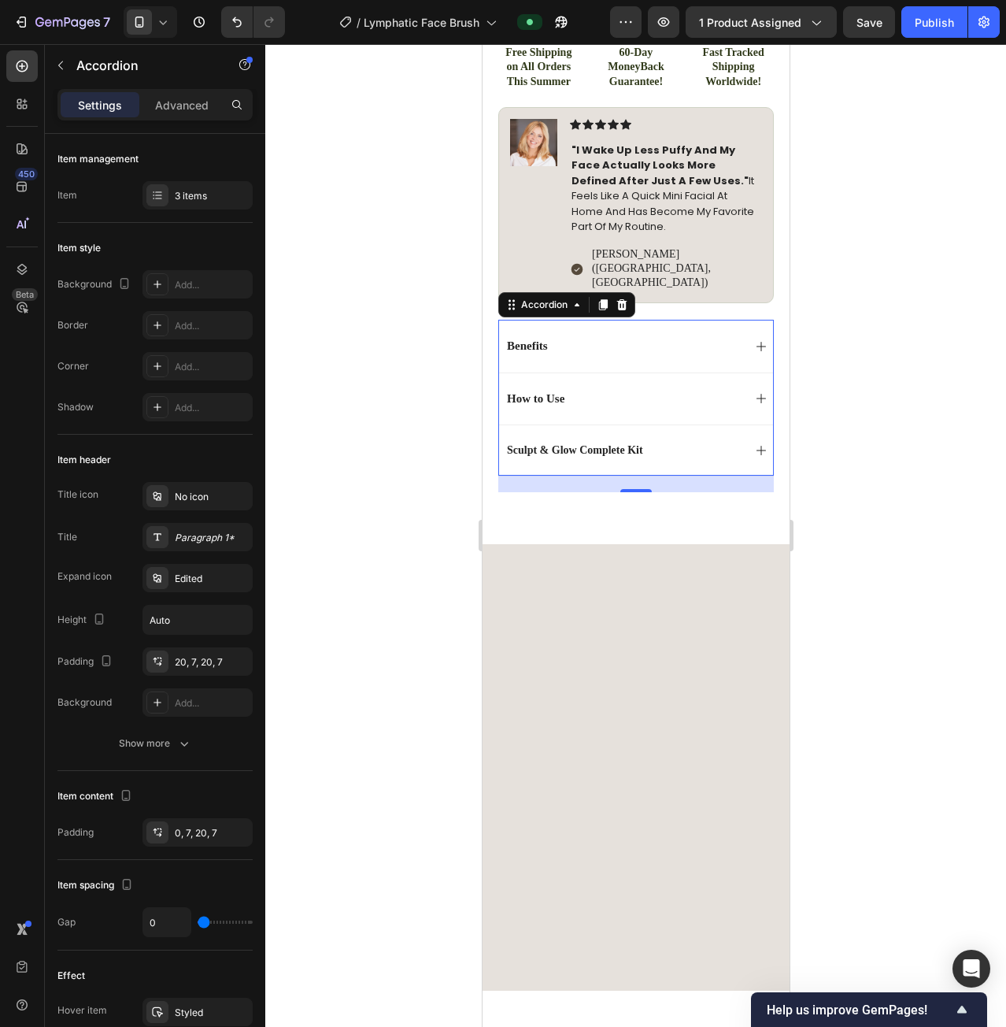
click at [717, 441] on div "Sculpt & Glow Complete Kit" at bounding box center [623, 450] width 238 height 19
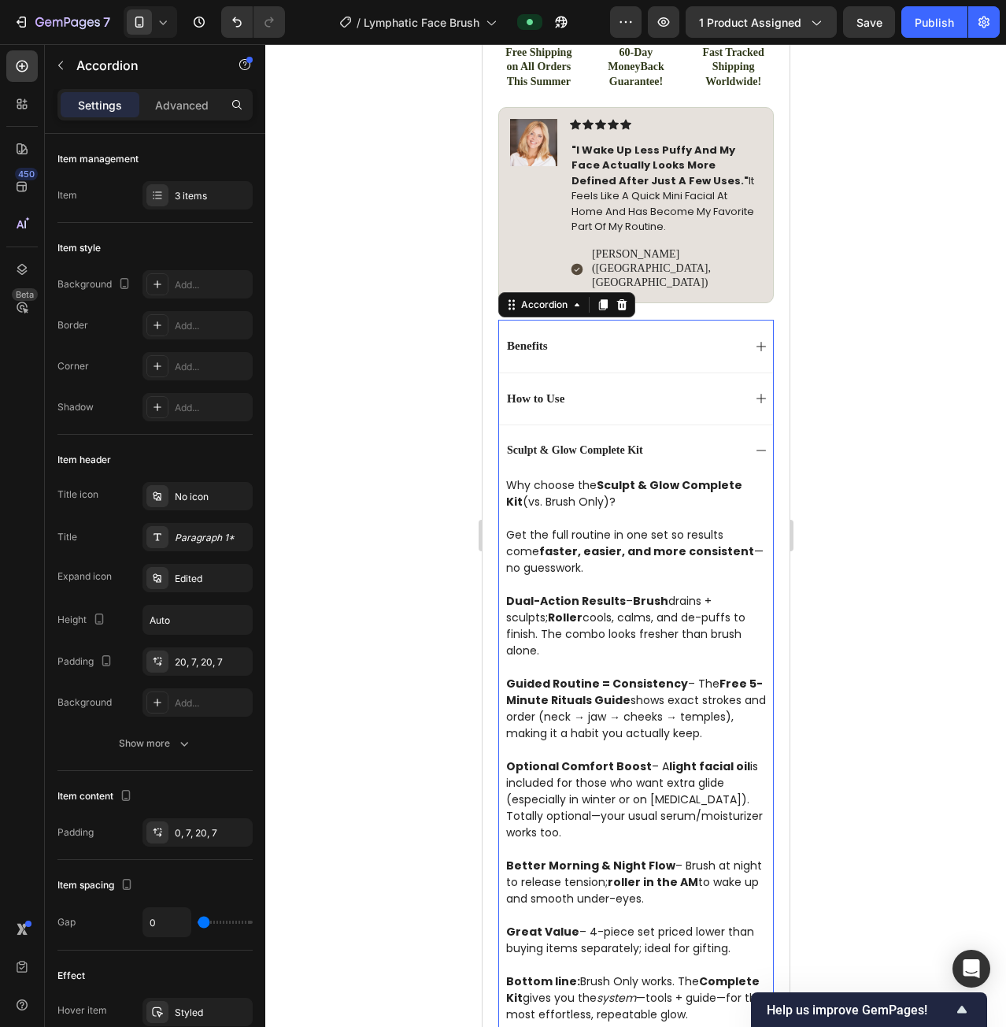
click at [717, 441] on div "Sculpt & Glow Complete Kit" at bounding box center [623, 450] width 238 height 19
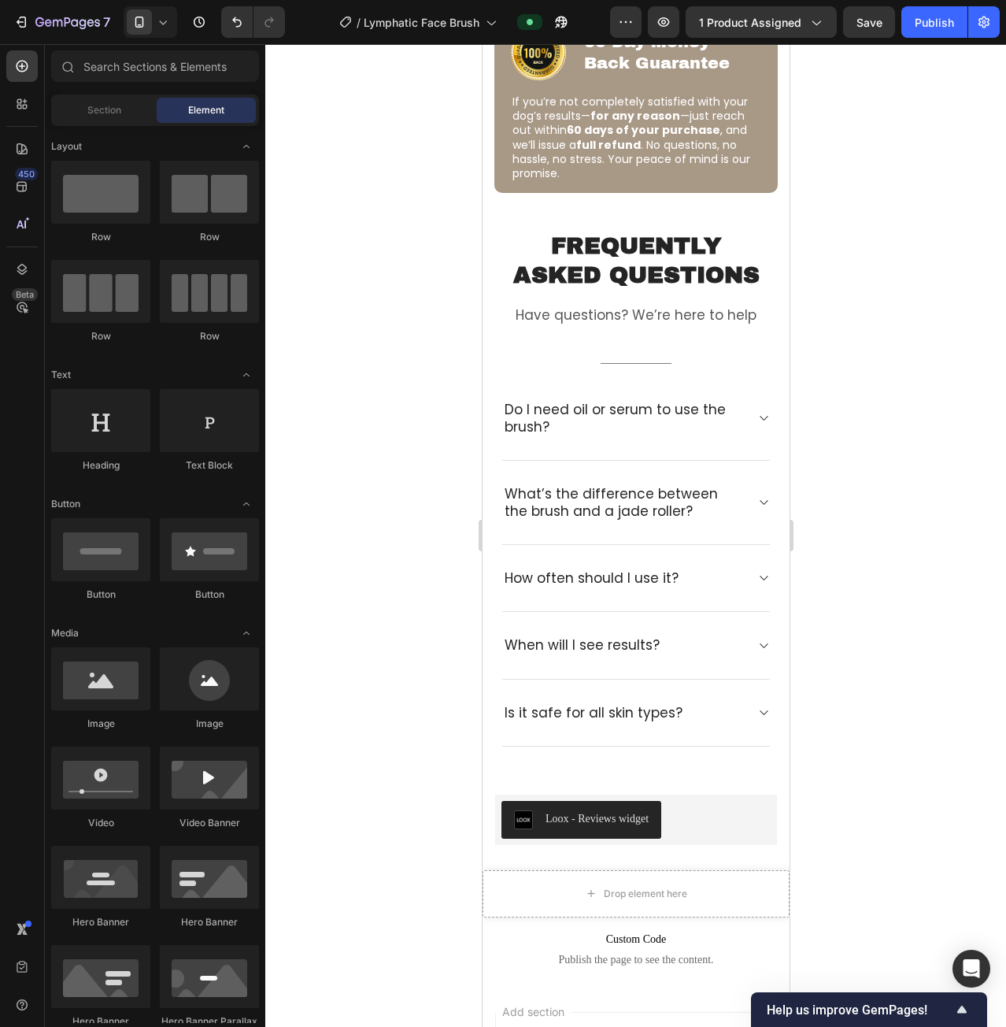
scroll to position [5571, 0]
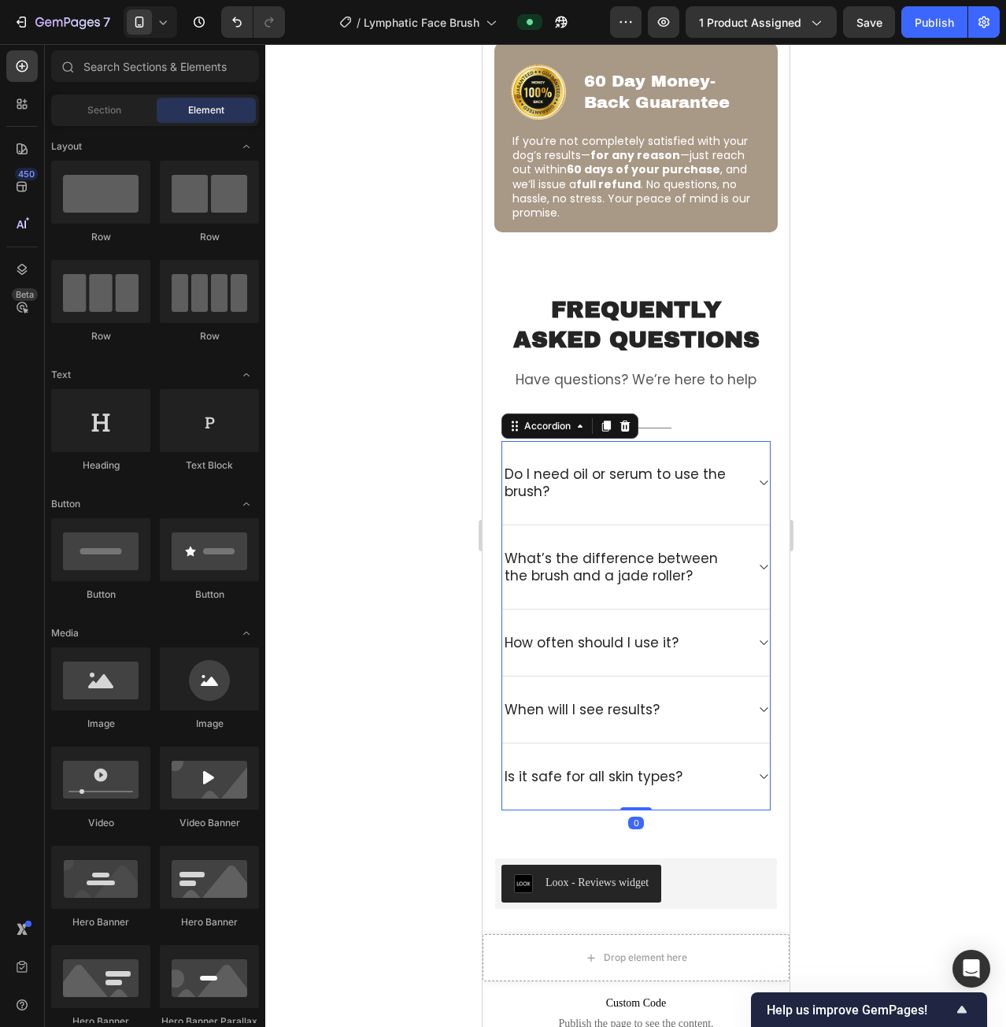
click at [734, 483] on div "Do I need oil or serum to use the brush?" at bounding box center [636, 483] width 268 height 84
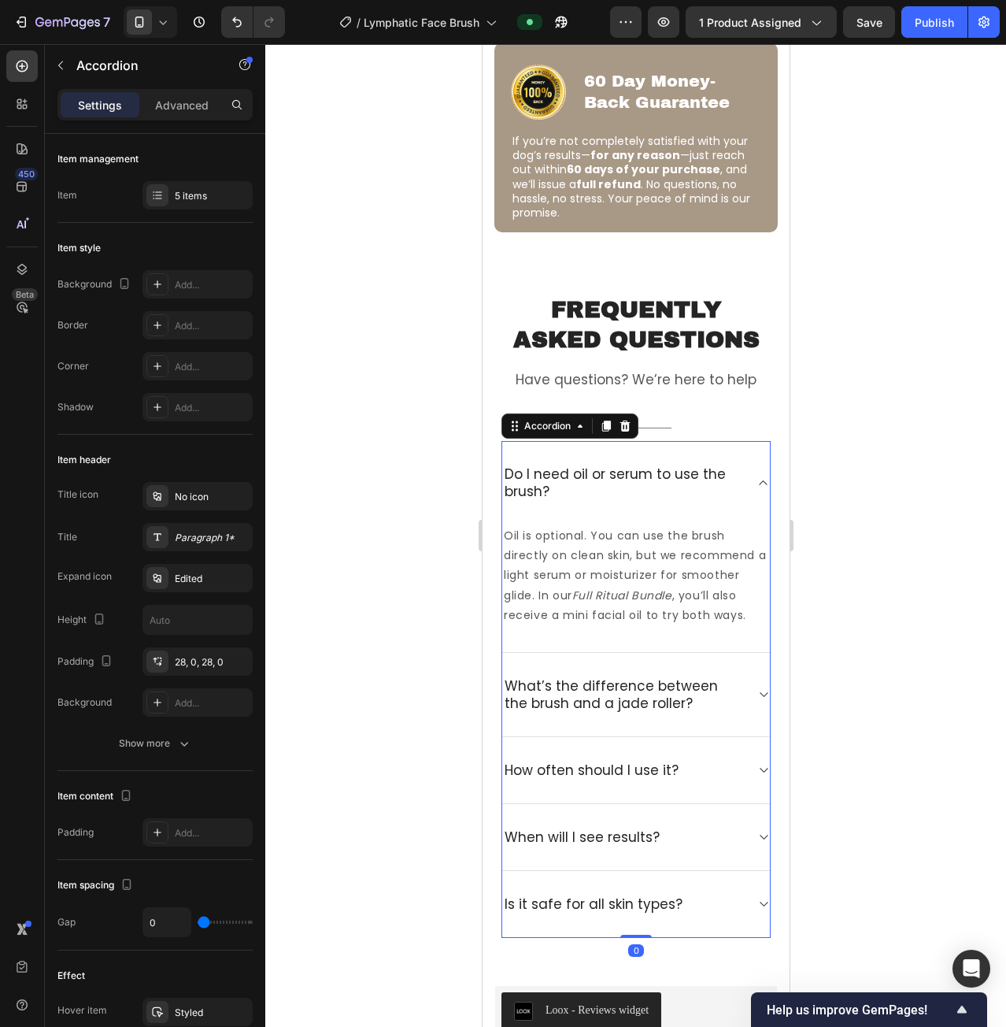
click at [739, 480] on div "Do I need oil or serum to use the brush?" at bounding box center [636, 482] width 268 height 83
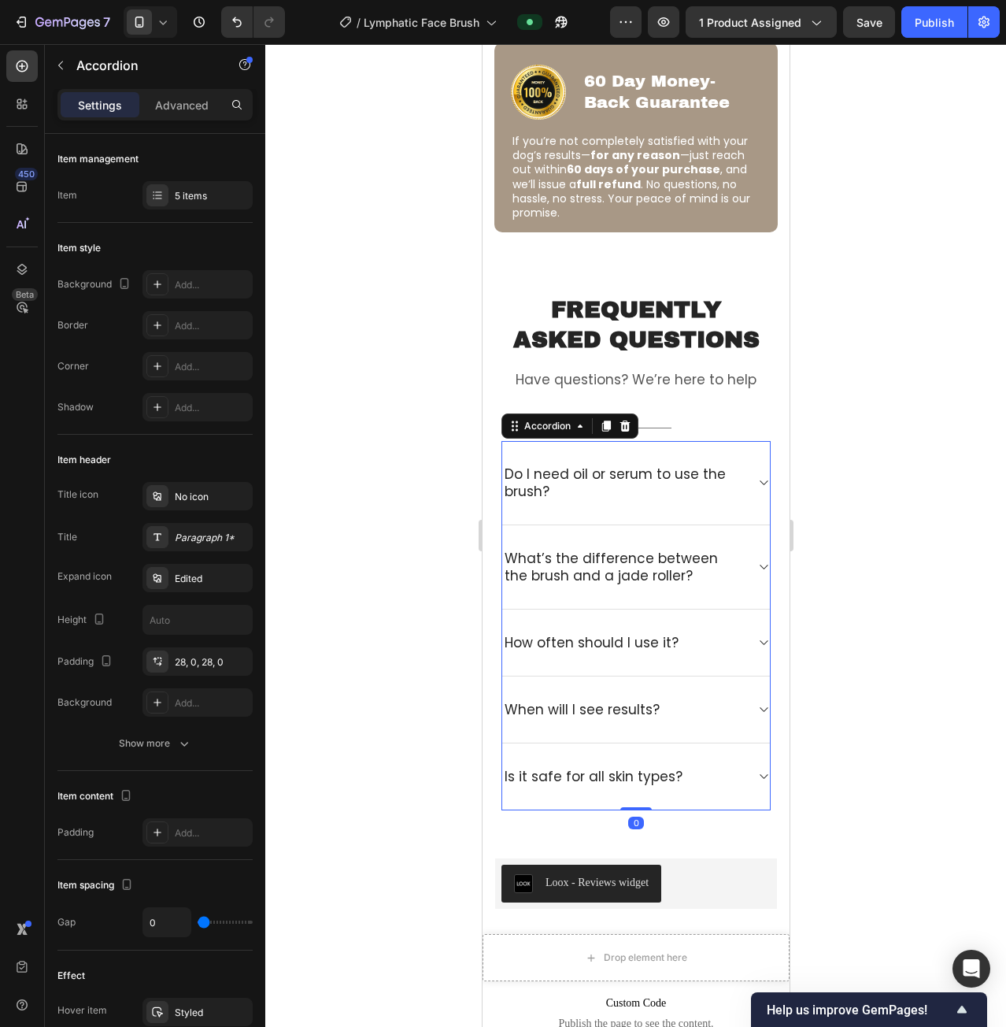
click at [714, 550] on p "What’s the difference between the brush and a jade roller?" at bounding box center [623, 567] width 238 height 35
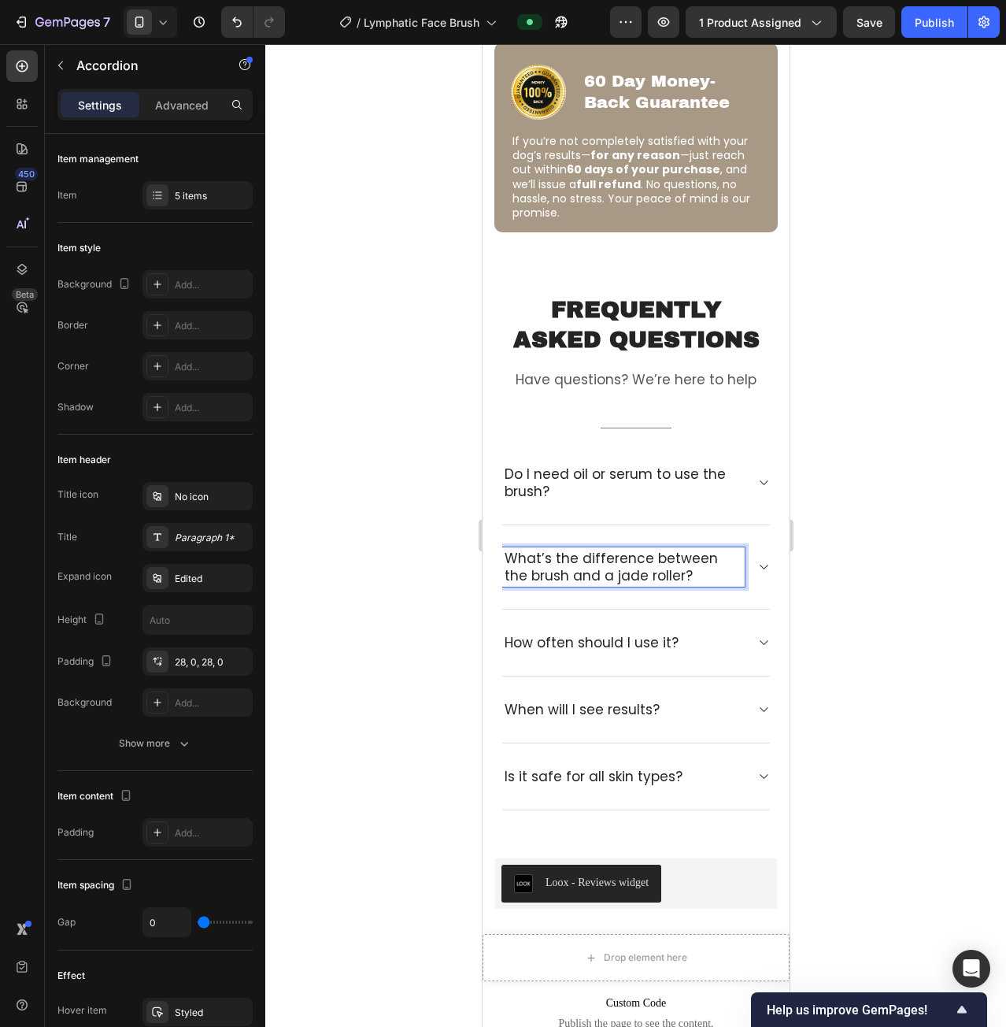
click at [743, 560] on div "What’s the difference between the brush and a jade roller?" at bounding box center [636, 567] width 268 height 84
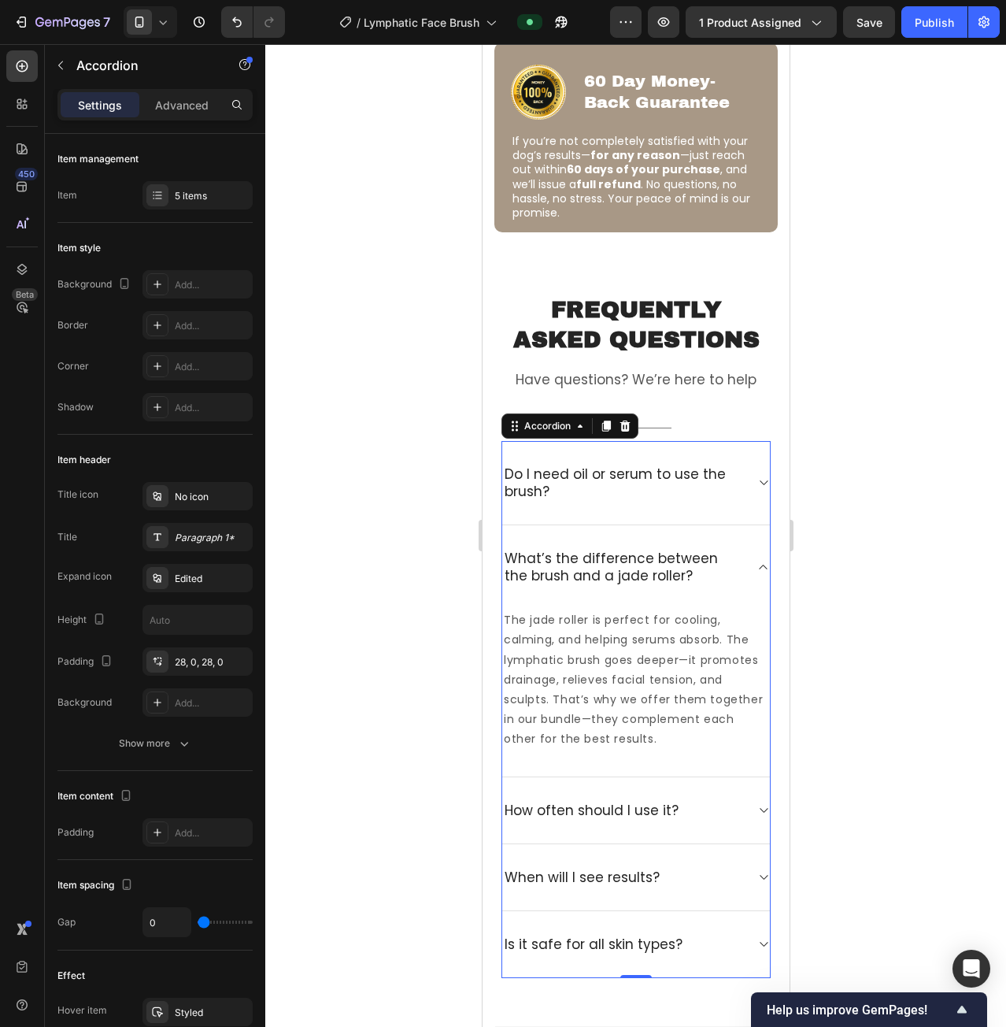
click at [743, 560] on div "What’s the difference between the brush and a jade roller?" at bounding box center [636, 566] width 268 height 83
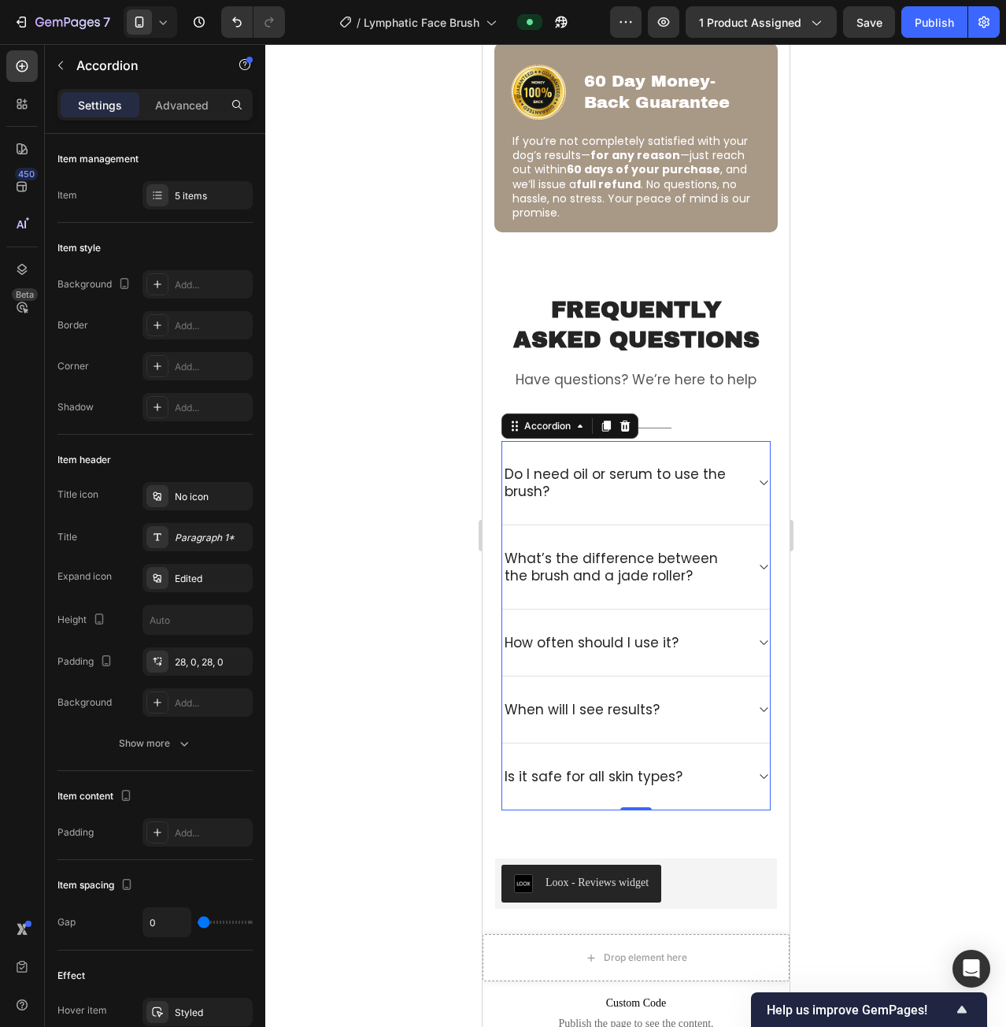
click at [743, 635] on div "How often should I use it?" at bounding box center [636, 642] width 268 height 67
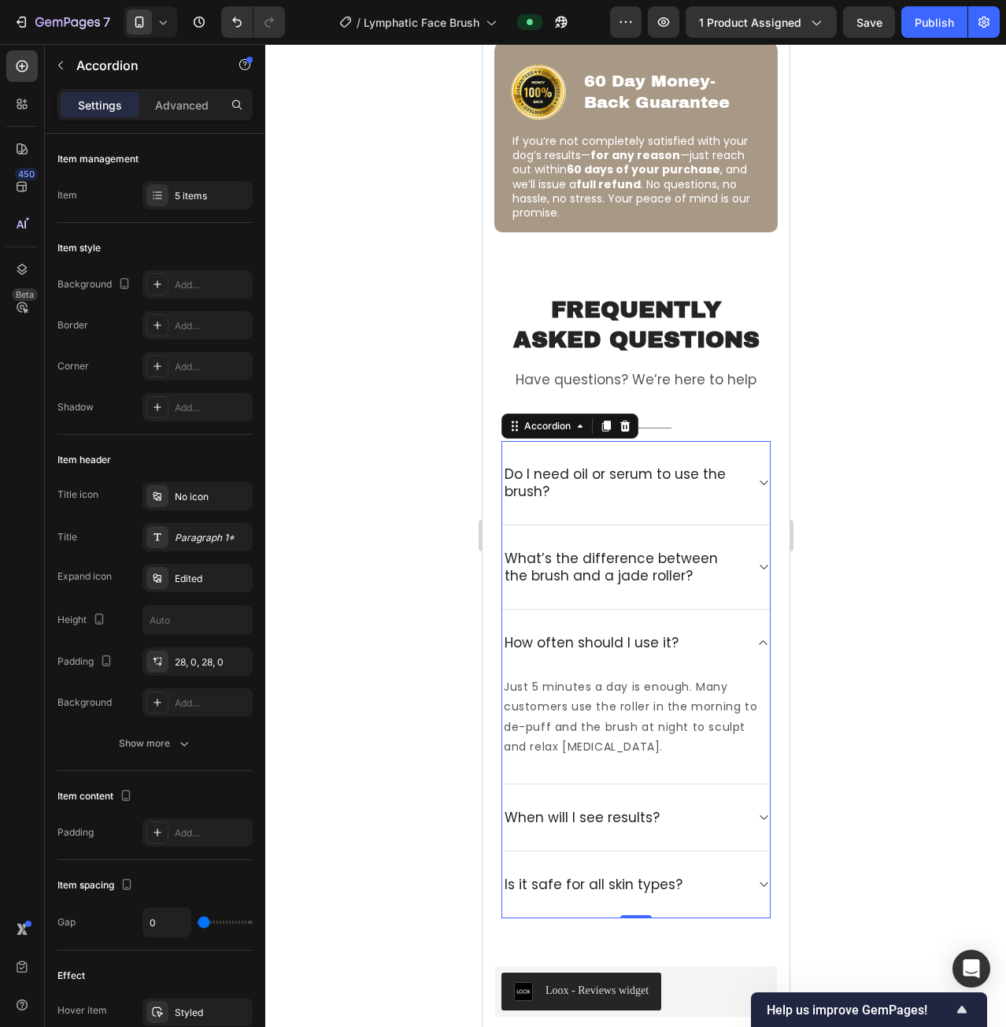
click at [743, 645] on div "How often should I use it?" at bounding box center [636, 642] width 268 height 66
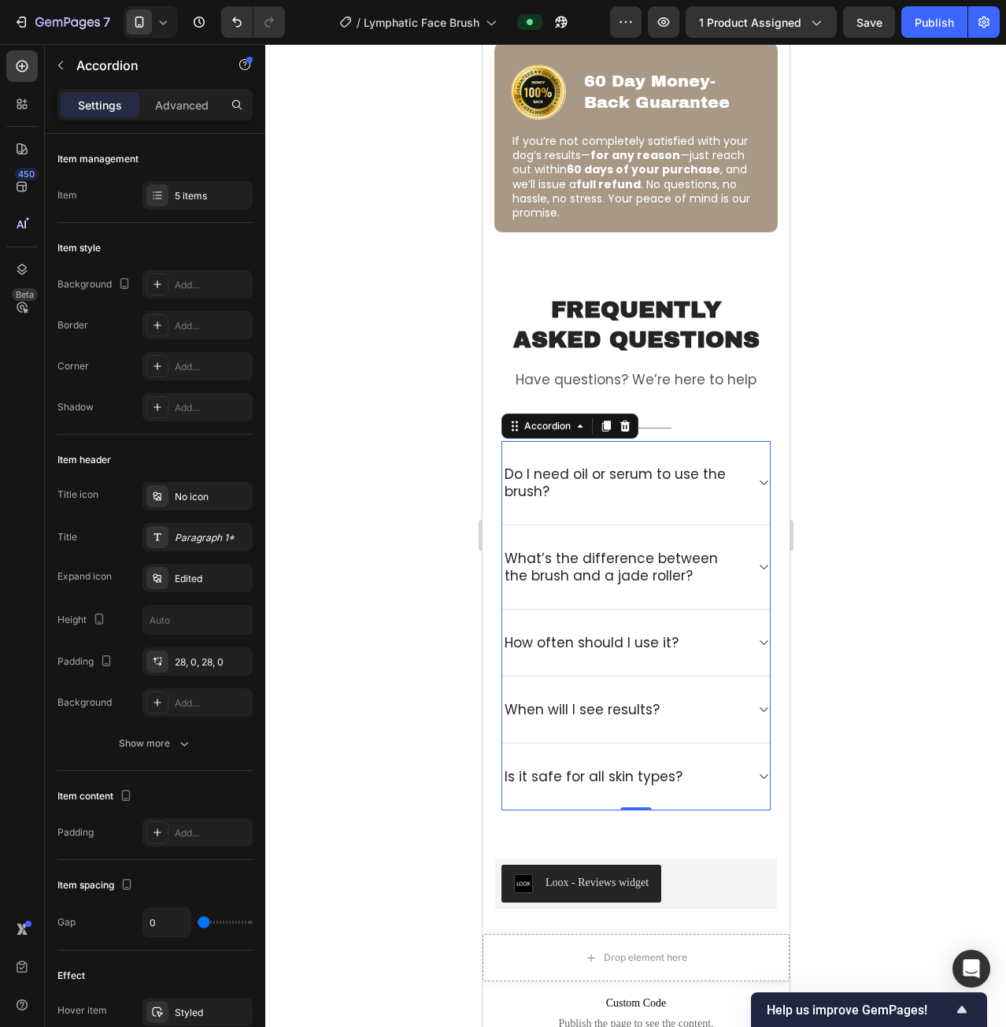
click at [757, 476] on icon at bounding box center [763, 482] width 12 height 13
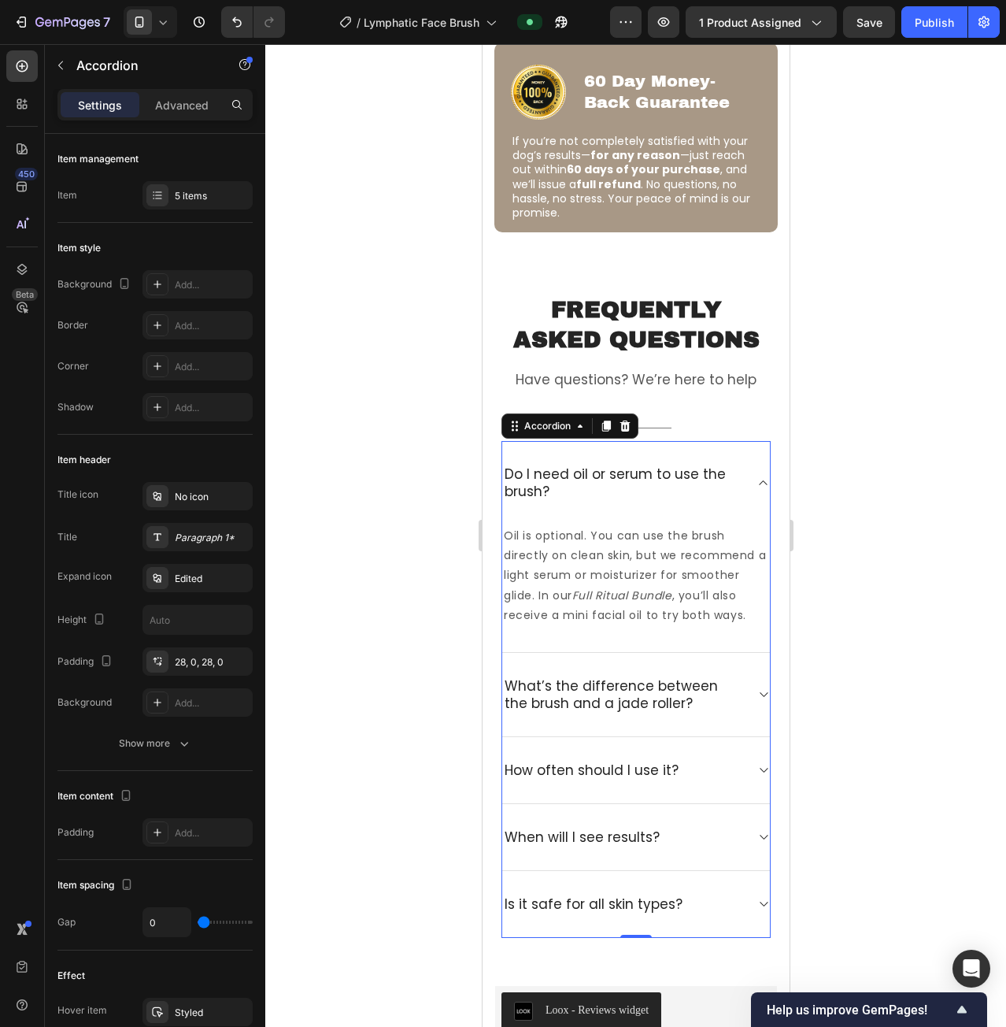
click at [757, 478] on icon at bounding box center [763, 482] width 12 height 13
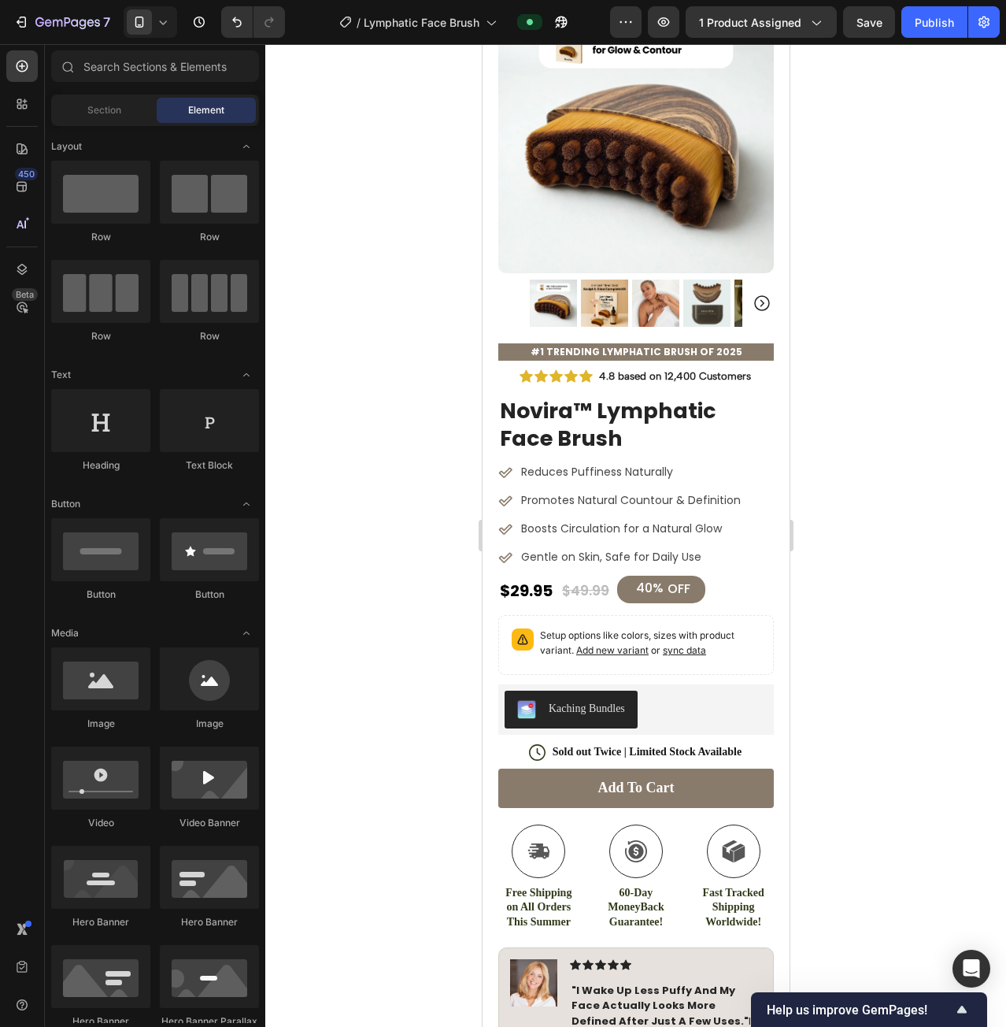
scroll to position [0, 0]
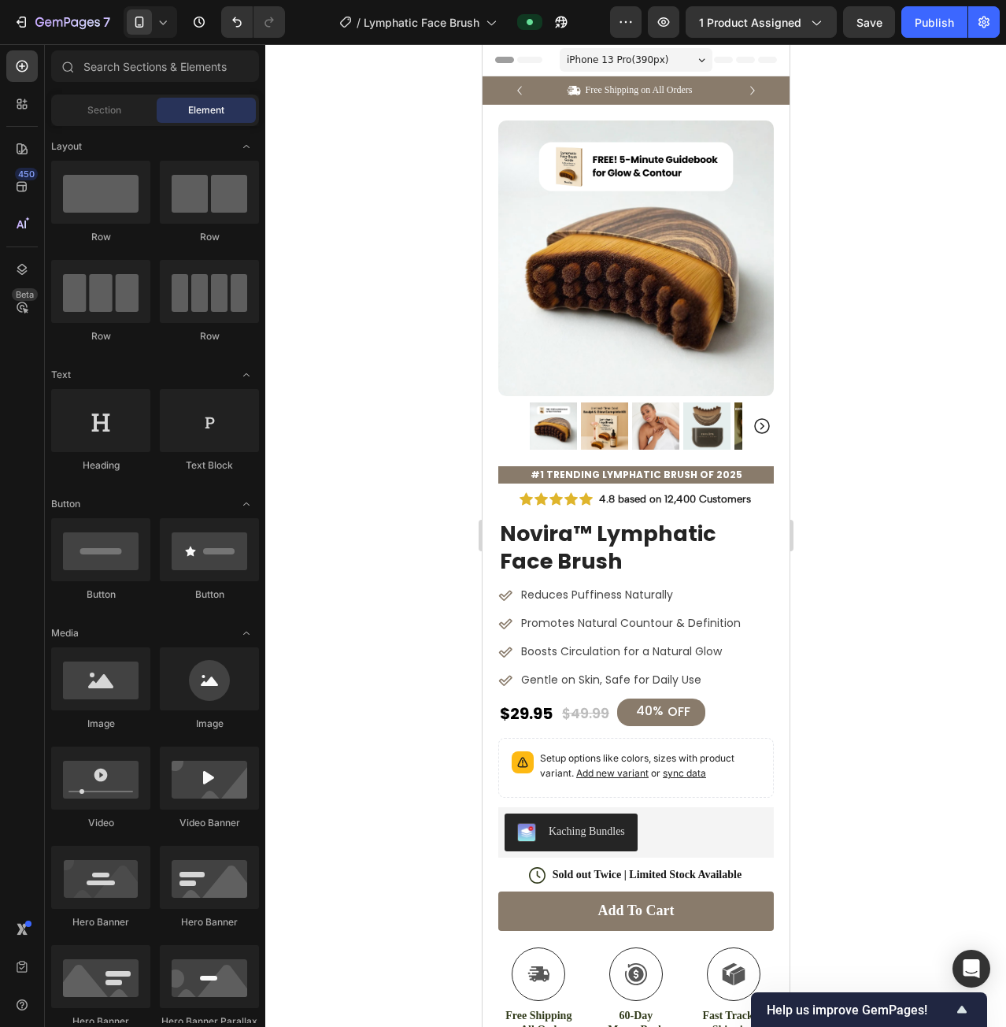
drag, startPoint x: 781, startPoint y: 856, endPoint x: 1297, endPoint y: 115, distance: 902.8
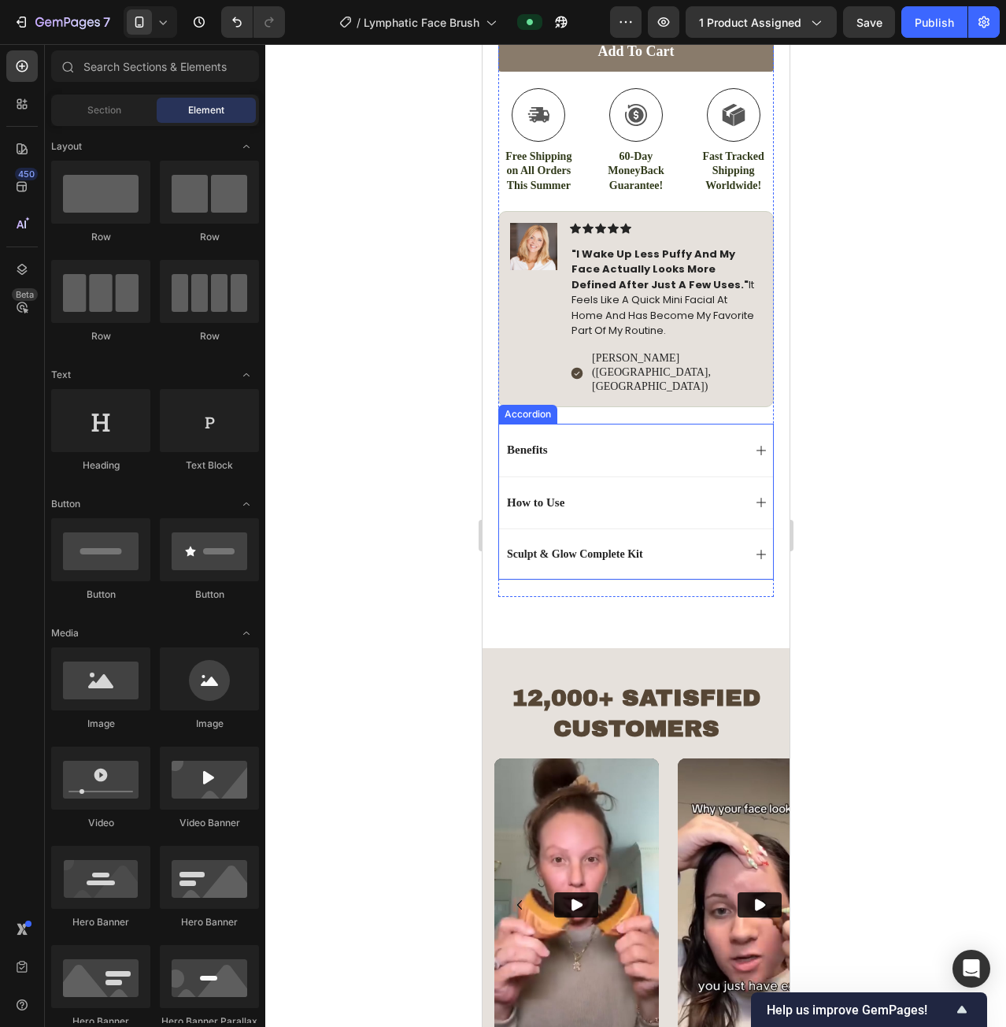
scroll to position [866, 0]
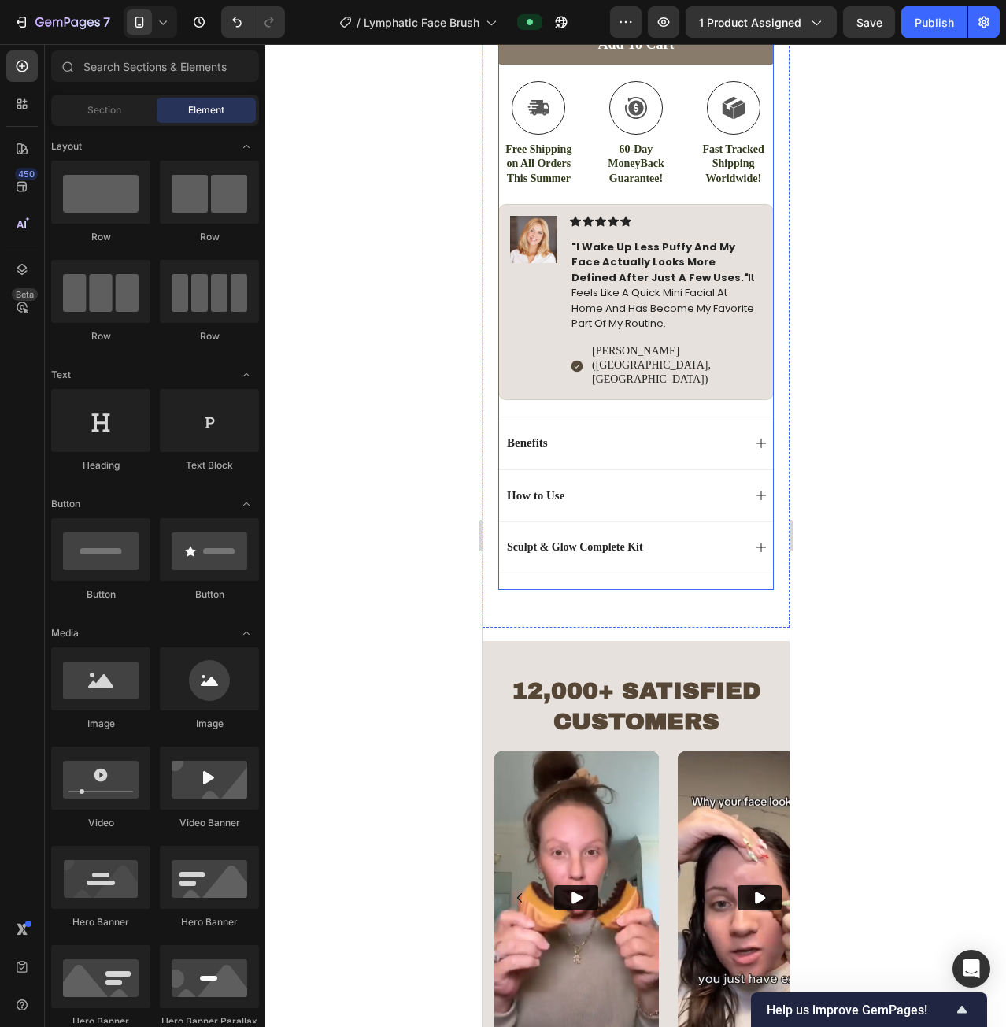
click at [735, 542] on div "Icon Icon Icon Icon Icon Icon List 4.8 based on 12,400 Customers Text Block Row…" at bounding box center [636, 105] width 276 height 969
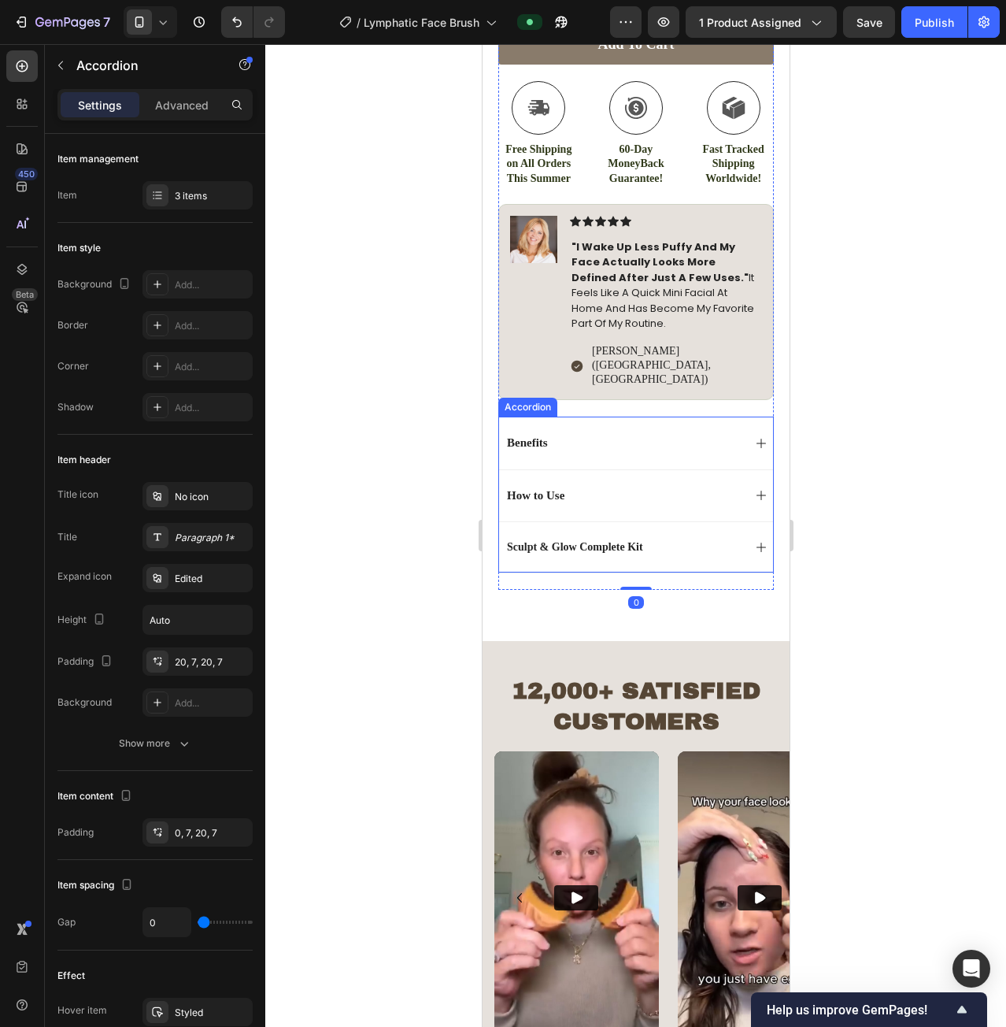
click at [731, 521] on div "Sculpt & Glow Complete Kit" at bounding box center [635, 546] width 274 height 51
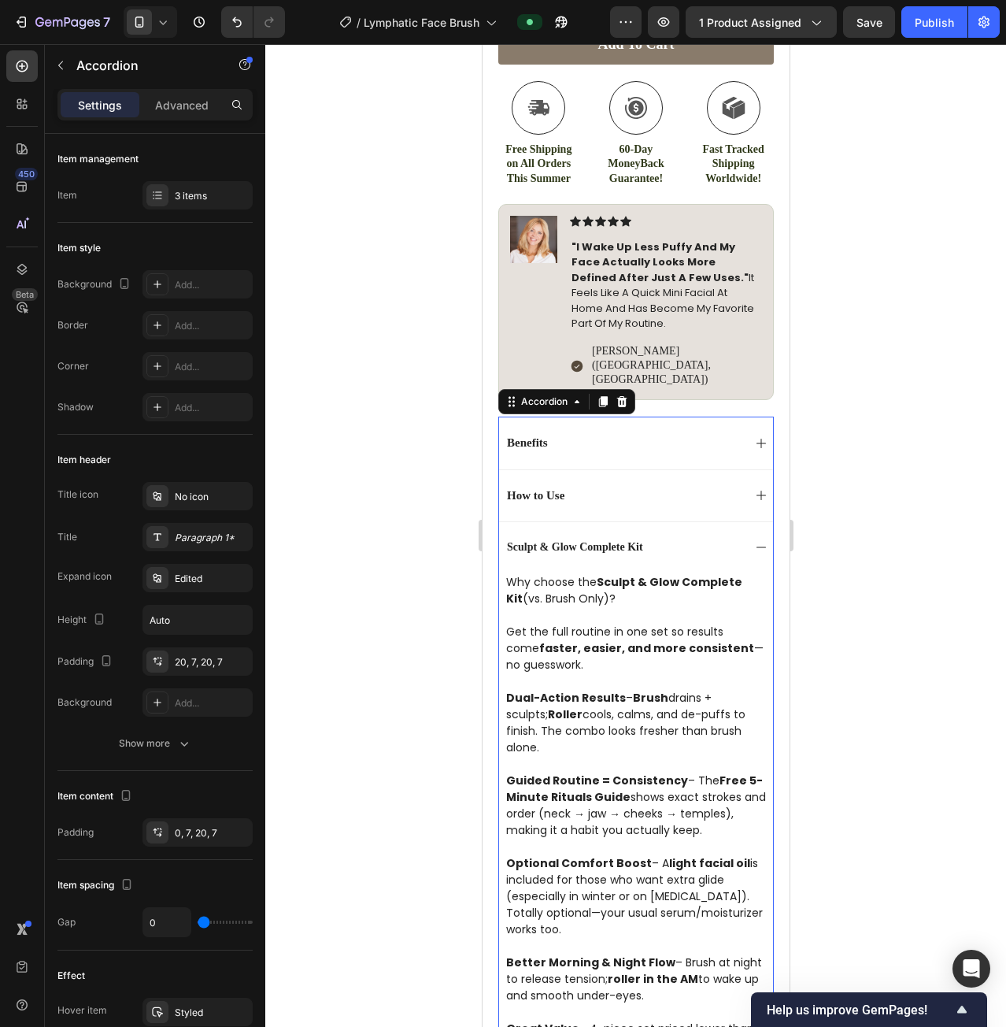
click at [754, 541] on icon at bounding box center [760, 547] width 13 height 13
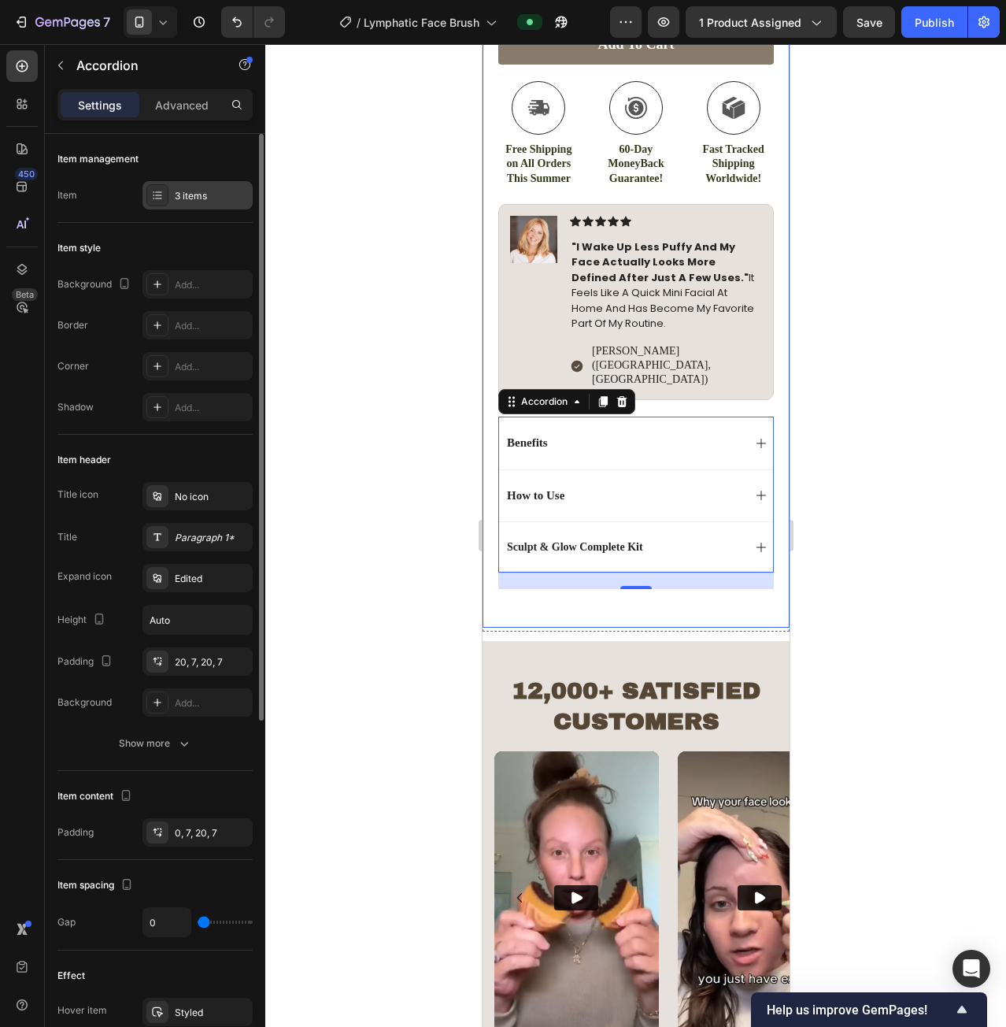
drag, startPoint x: 199, startPoint y: 202, endPoint x: 209, endPoint y: 202, distance: 9.5
click at [199, 202] on div "3 items" at bounding box center [212, 196] width 74 height 14
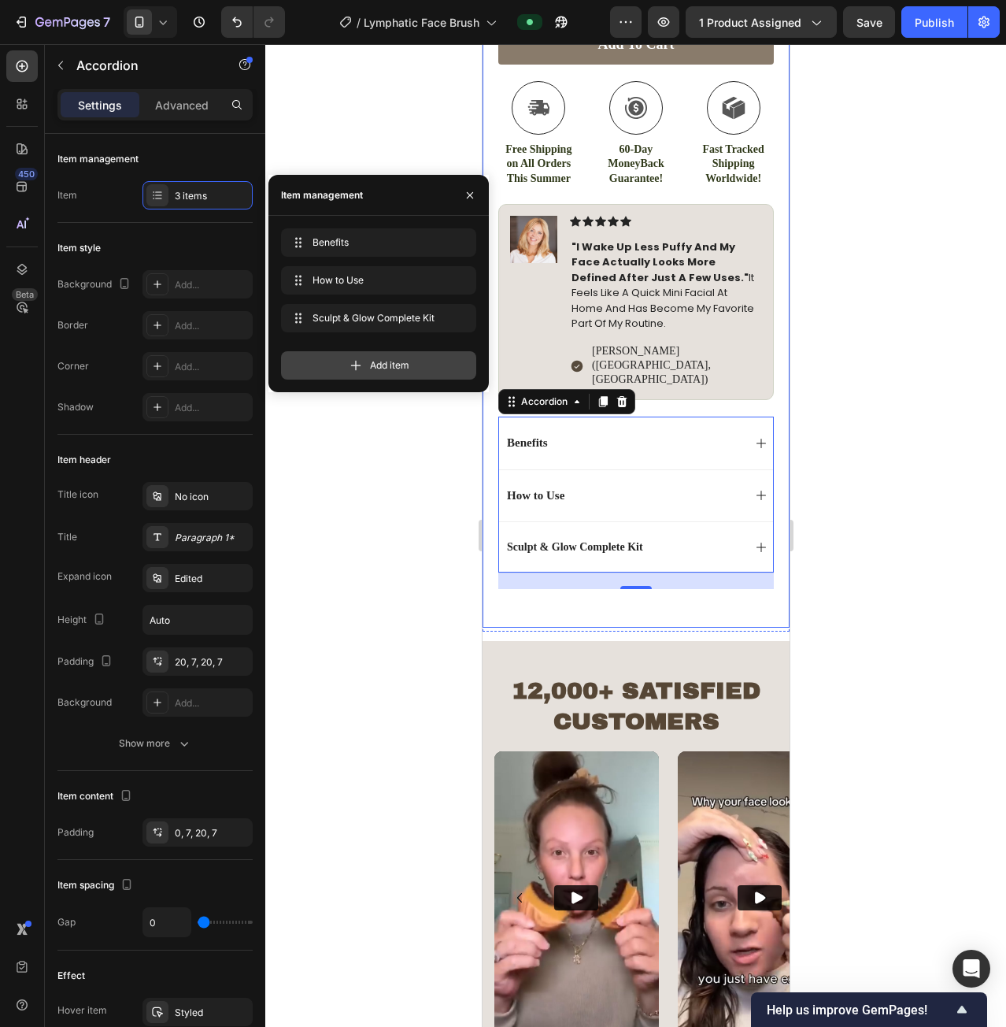
click at [402, 360] on span "Add item" at bounding box center [389, 365] width 39 height 14
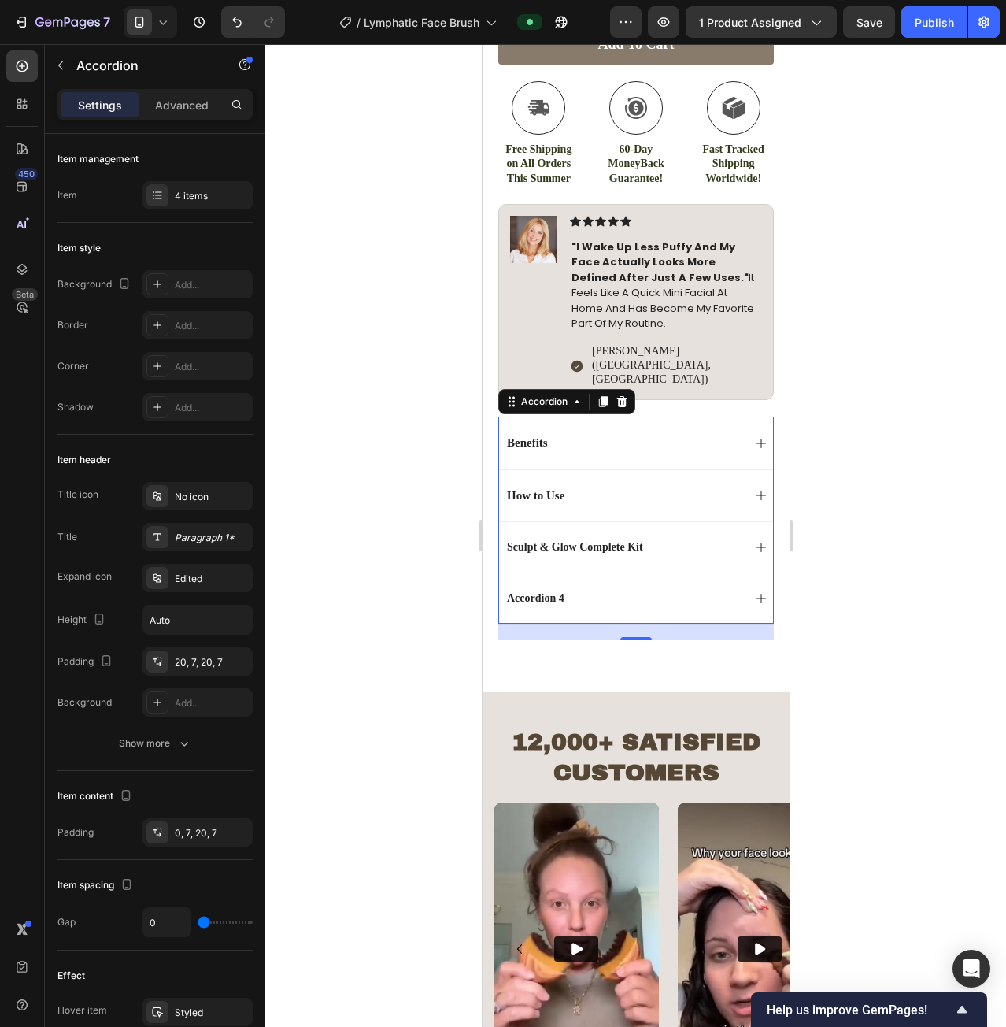
click at [543, 589] on div "Accordion 4" at bounding box center [535, 598] width 62 height 19
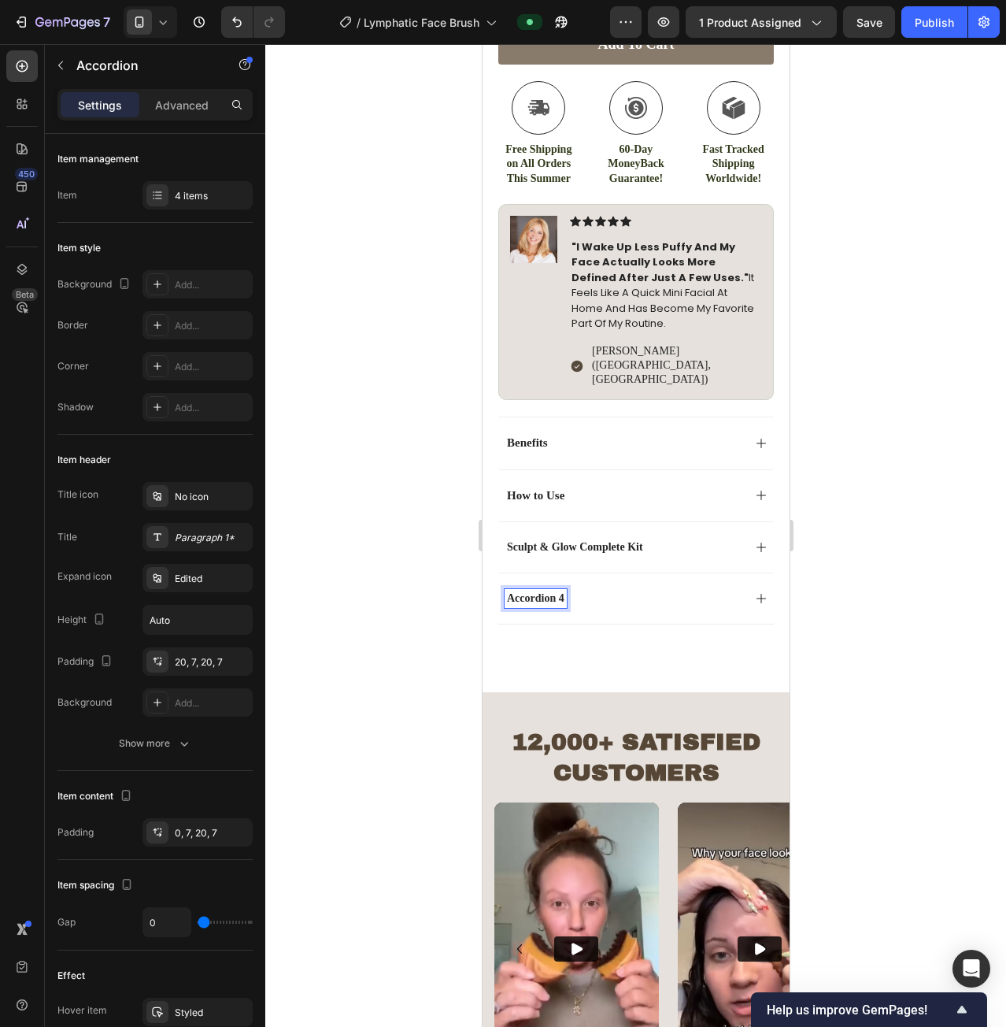
click at [542, 591] on p "Accordion 4" at bounding box center [534, 598] width 57 height 14
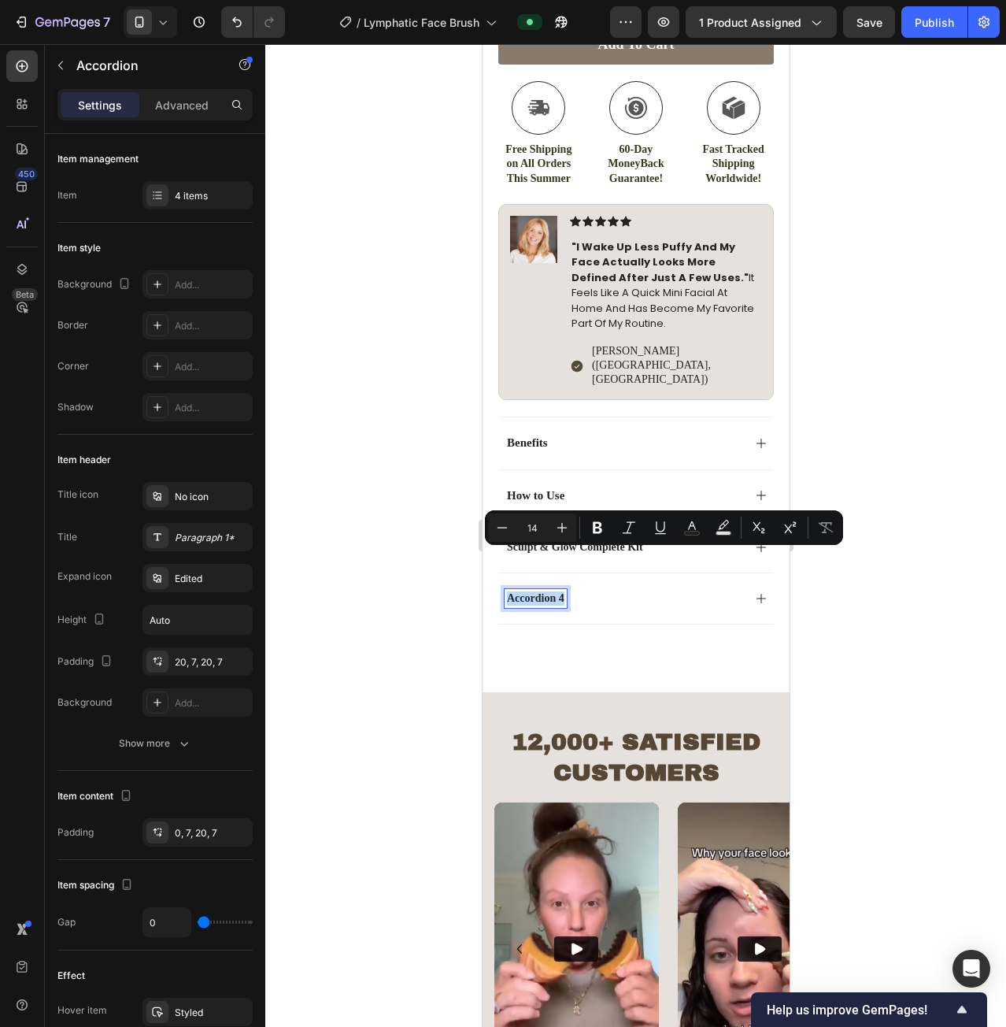
click at [677, 589] on div "Accordion 4" at bounding box center [623, 598] width 238 height 19
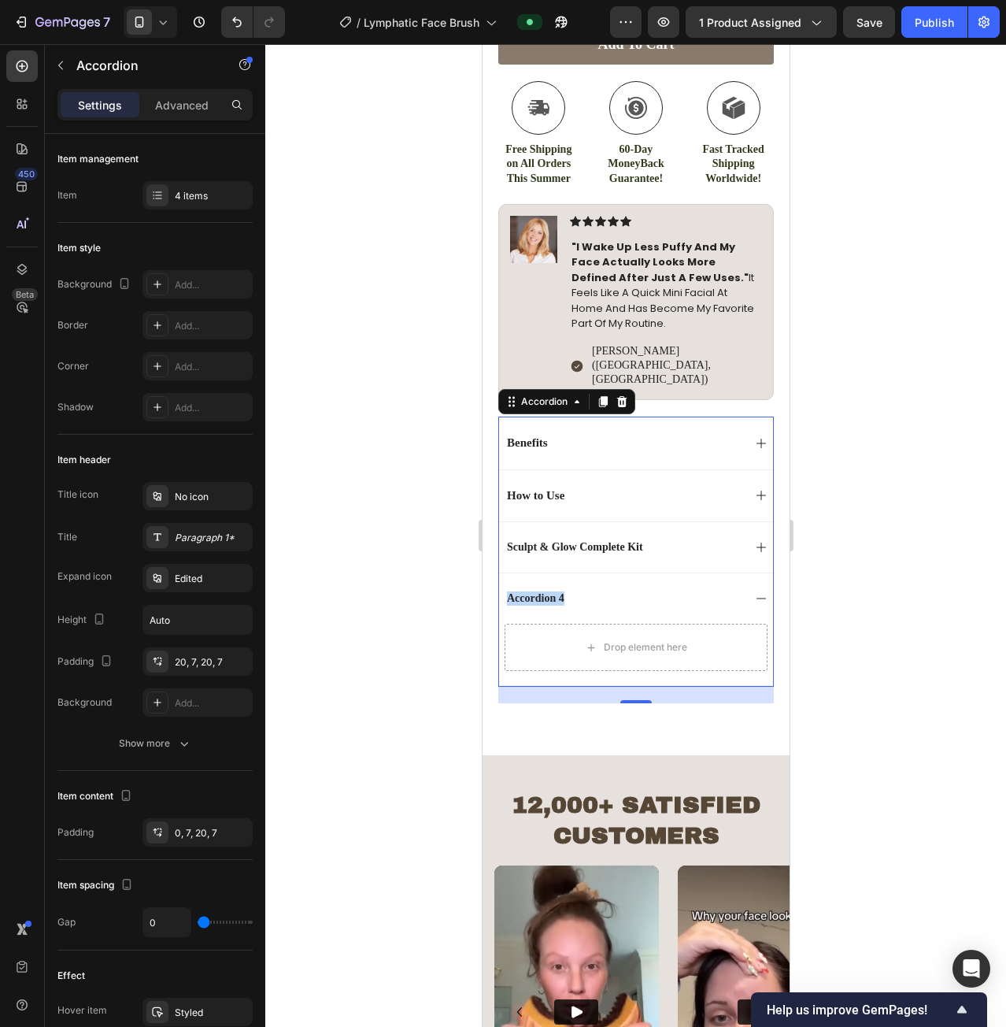
click at [713, 538] on div "Sculpt & Glow Complete Kit" at bounding box center [623, 547] width 238 height 19
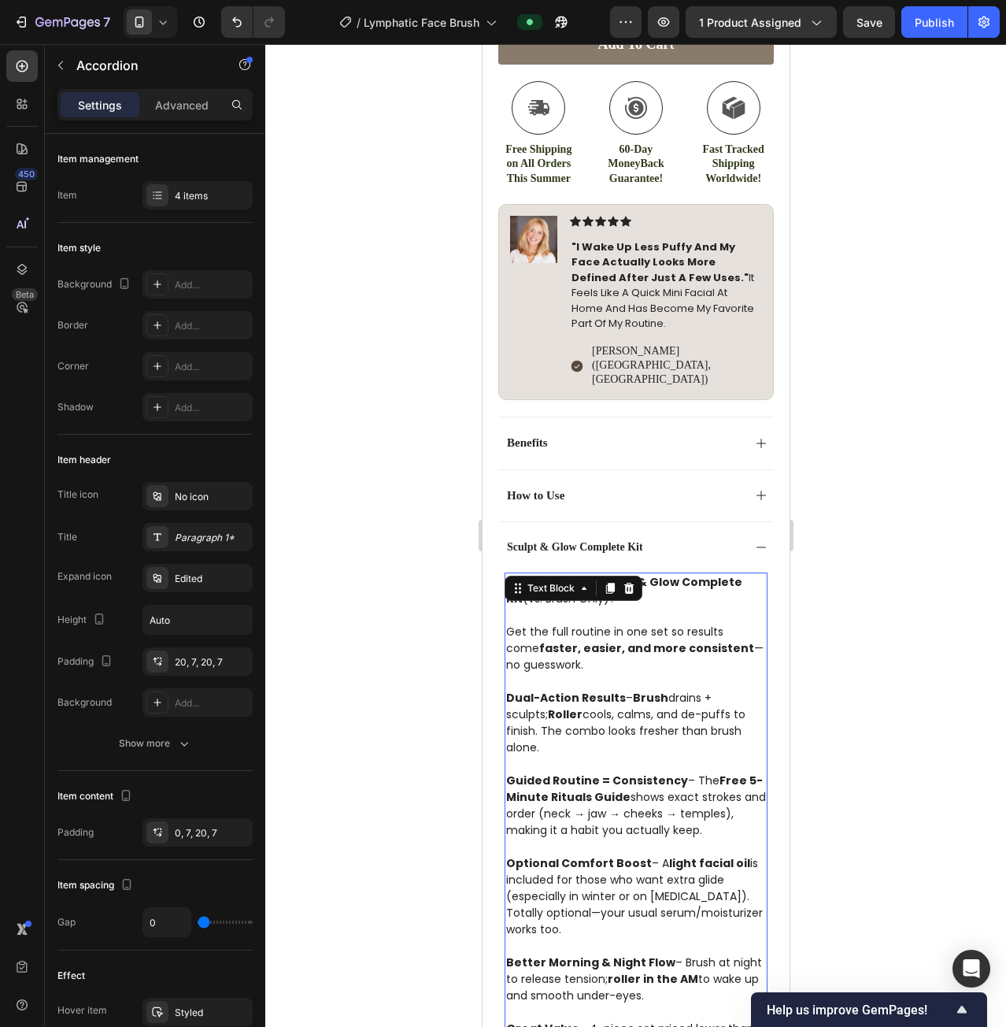
click at [635, 607] on p at bounding box center [636, 615] width 260 height 17
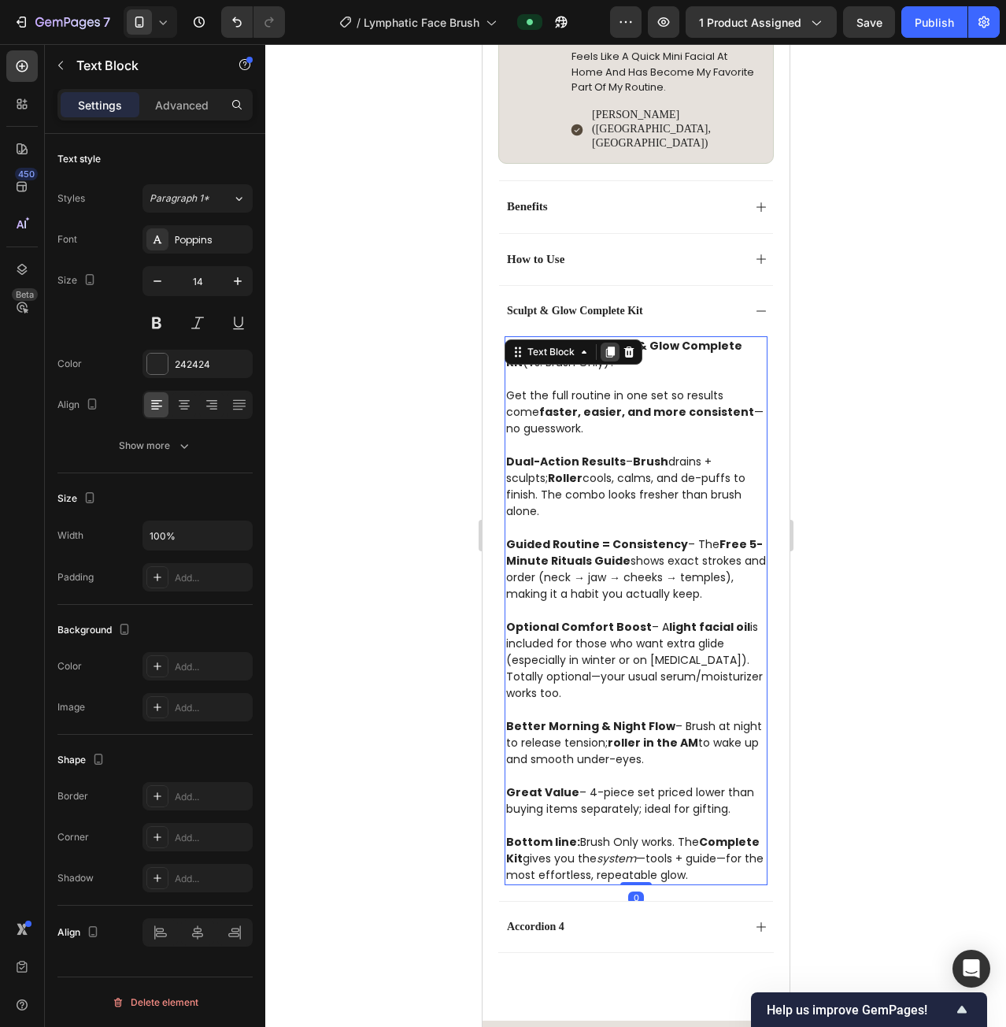
click at [606, 346] on icon at bounding box center [610, 351] width 9 height 11
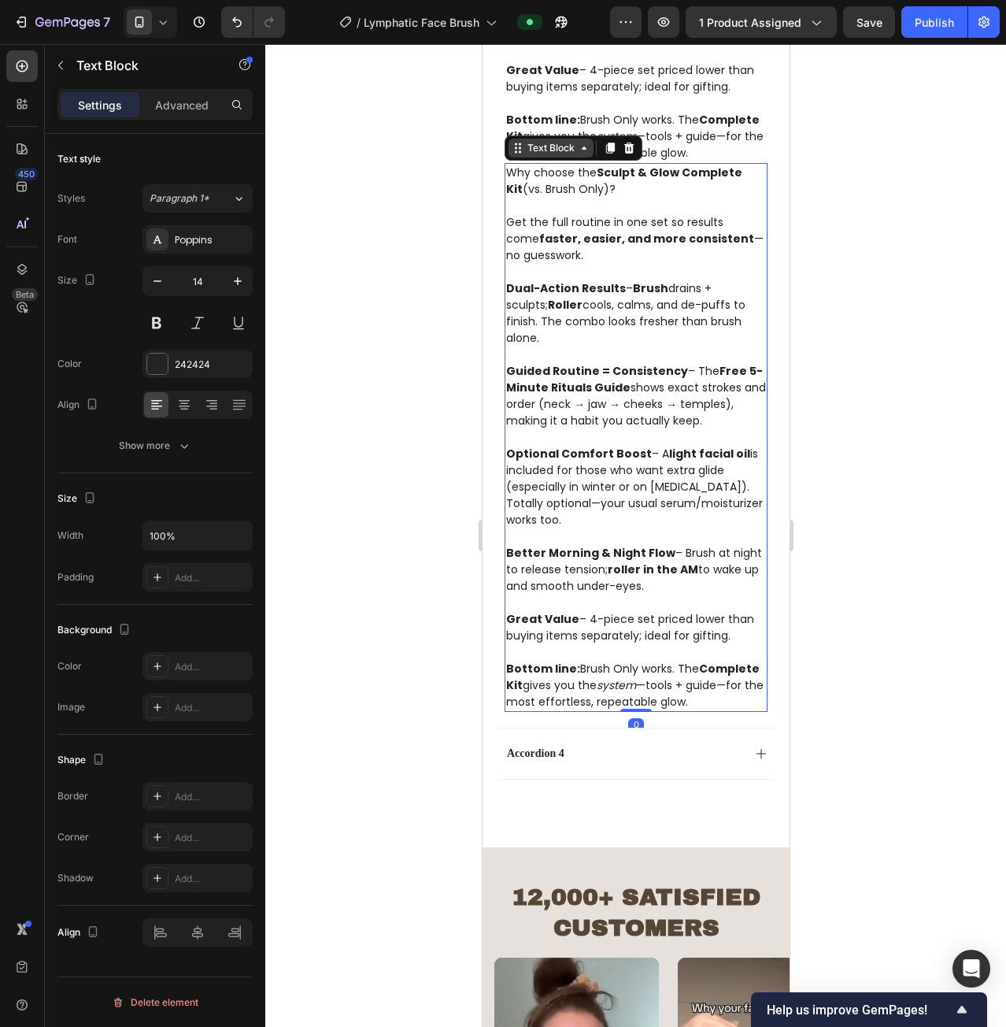
scroll to position [1706, 0]
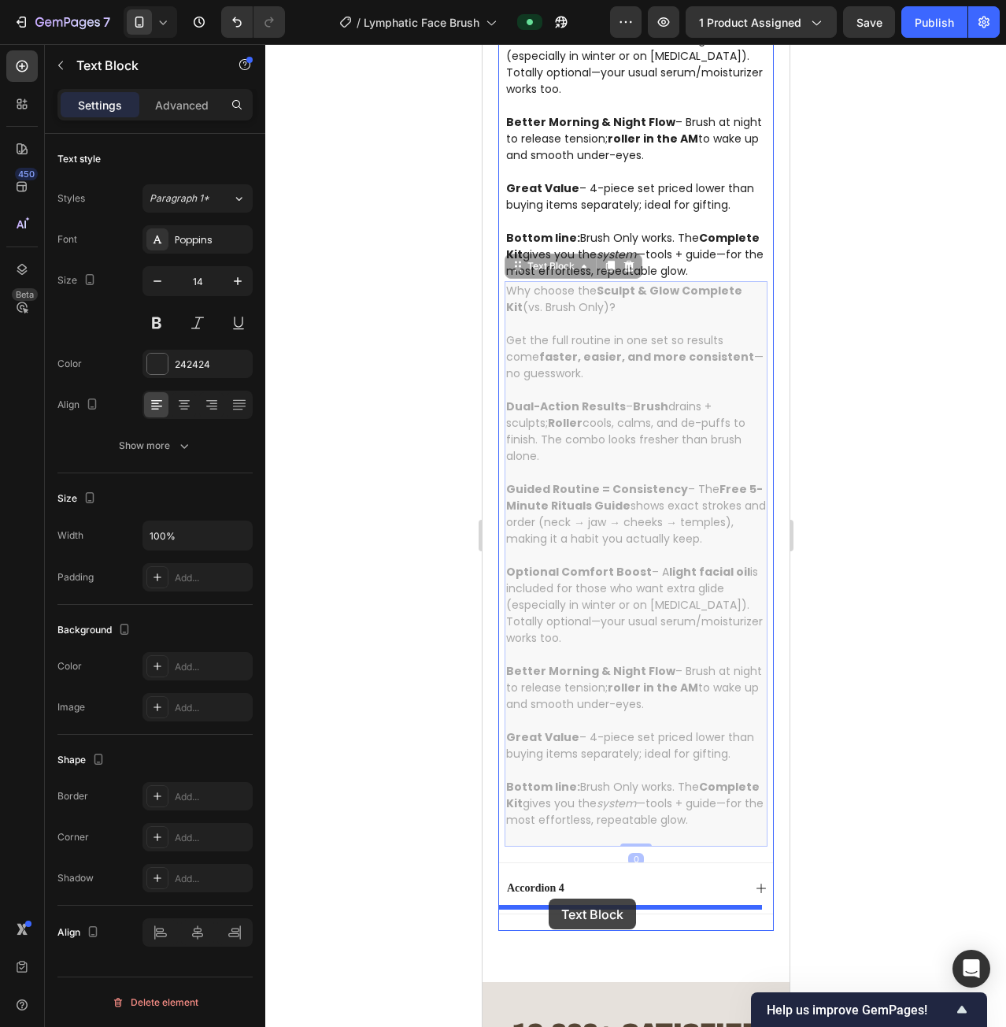
drag, startPoint x: 536, startPoint y: 261, endPoint x: 548, endPoint y: 898, distance: 637.9
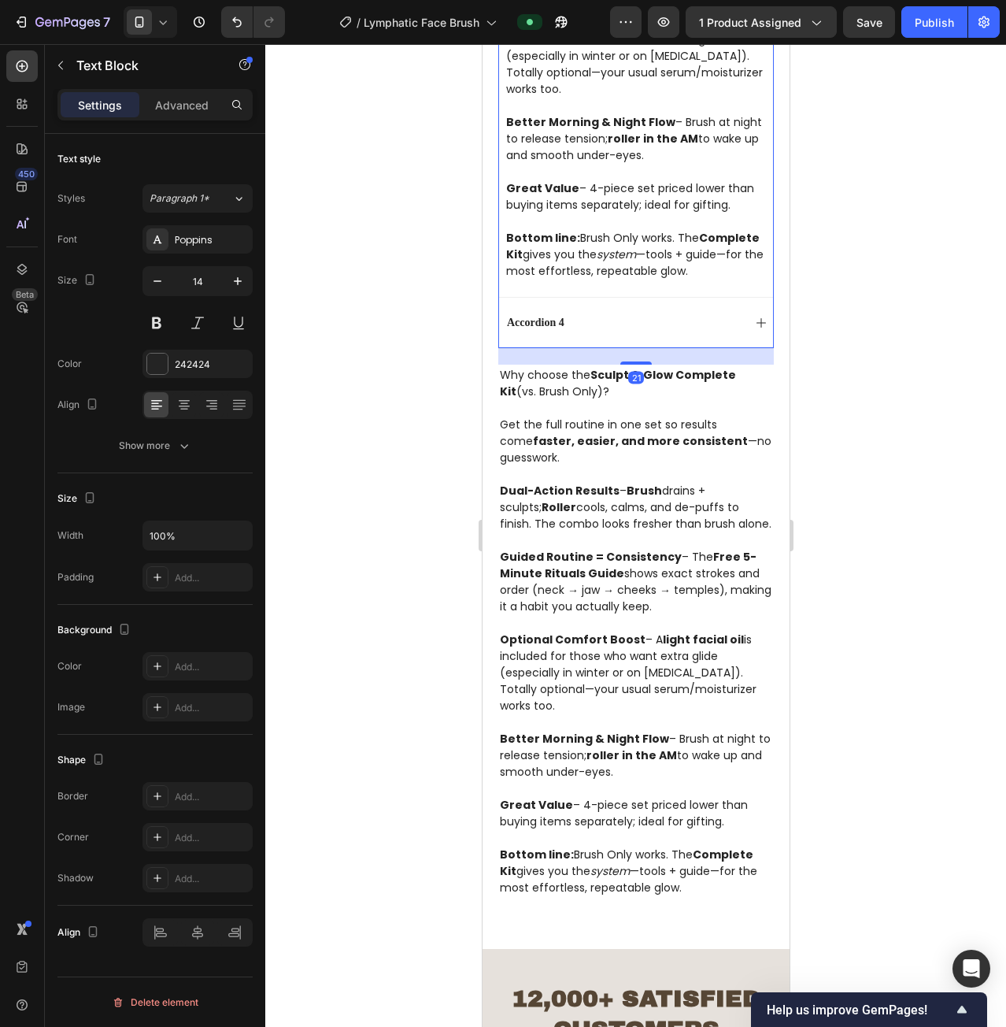
click at [732, 299] on div "Accordion 4" at bounding box center [635, 322] width 274 height 51
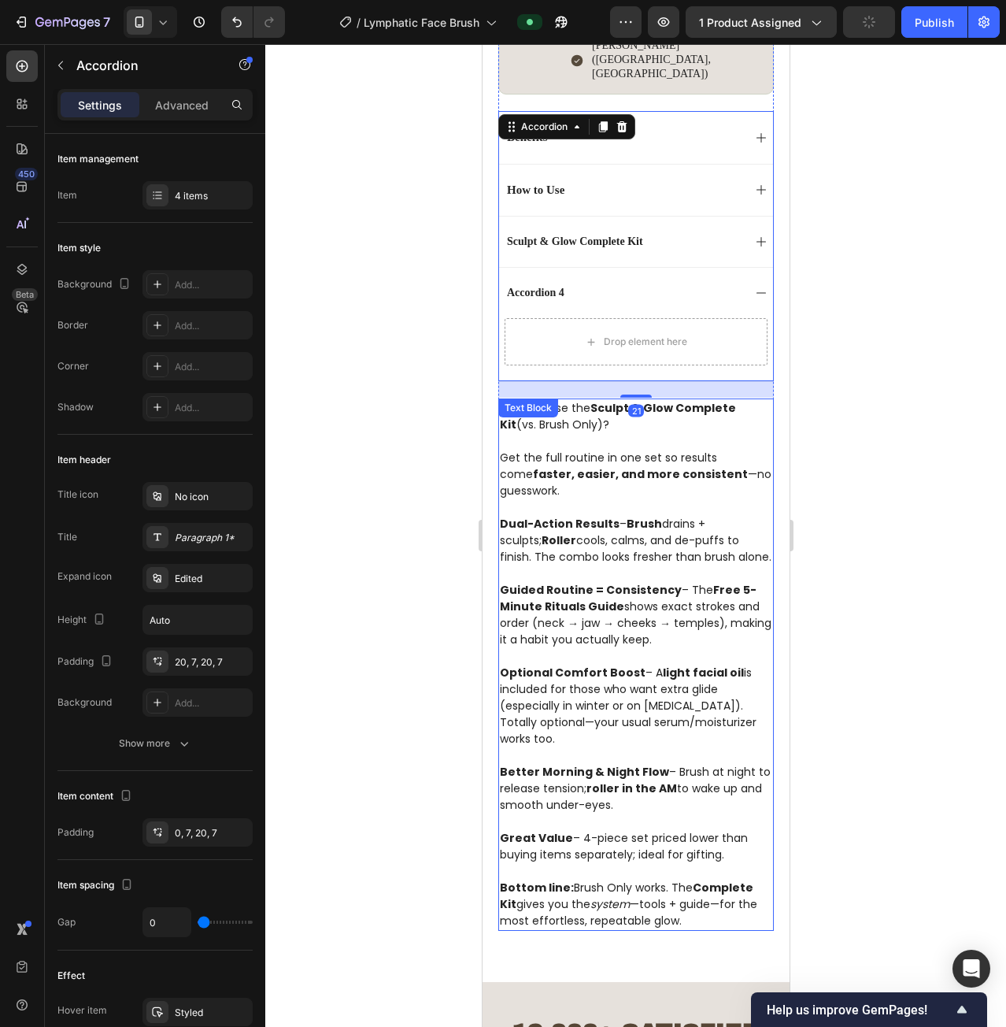
scroll to position [1155, 0]
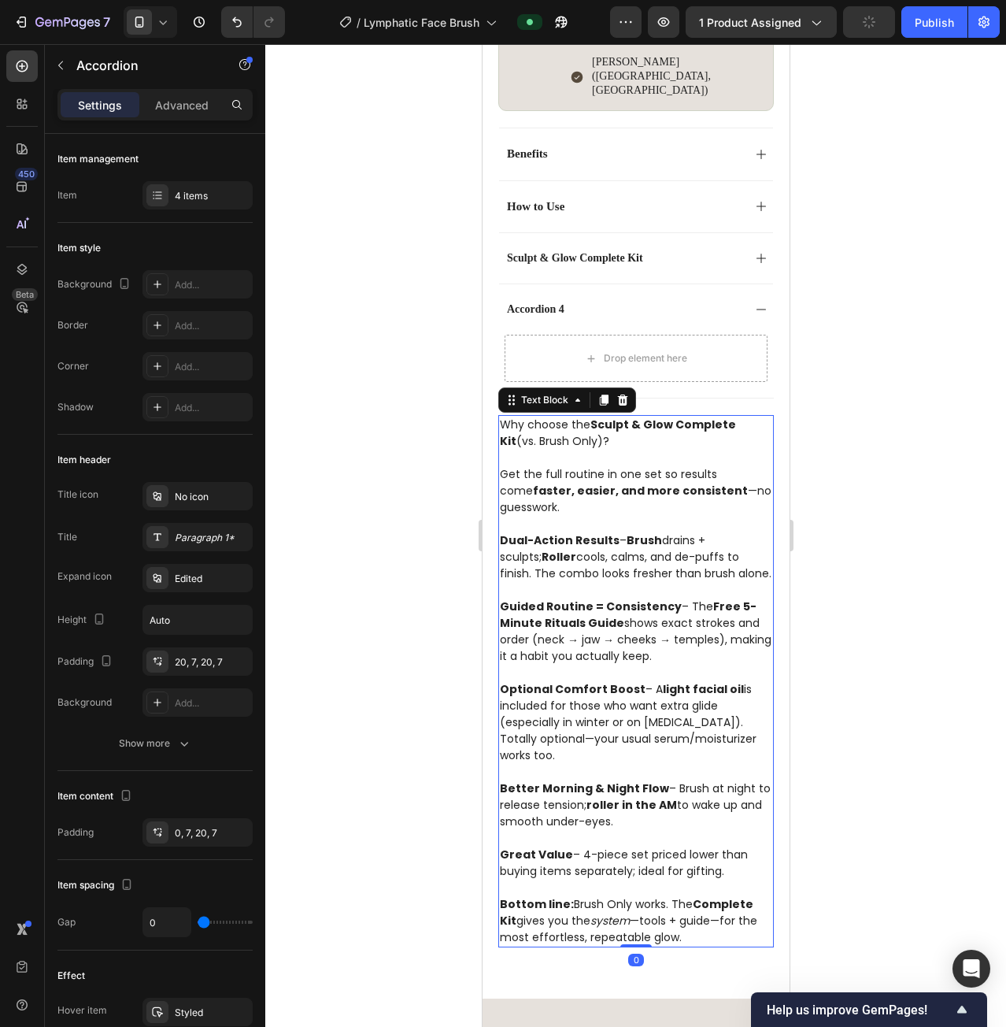
click at [543, 417] on p "Why choose the Sculpt & Glow Complete Kit (vs. Brush Only)?" at bounding box center [635, 433] width 272 height 33
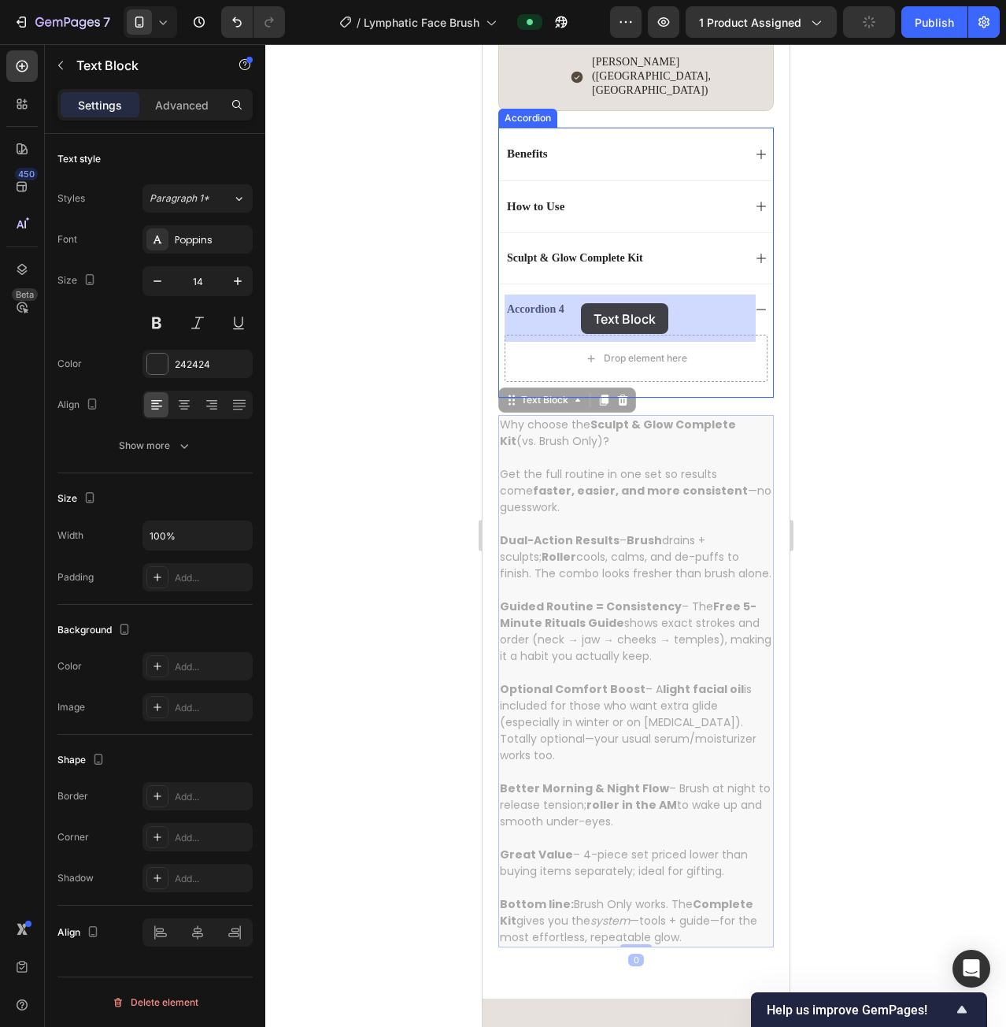
drag, startPoint x: 517, startPoint y: 357, endPoint x: 580, endPoint y: 303, distance: 82.7
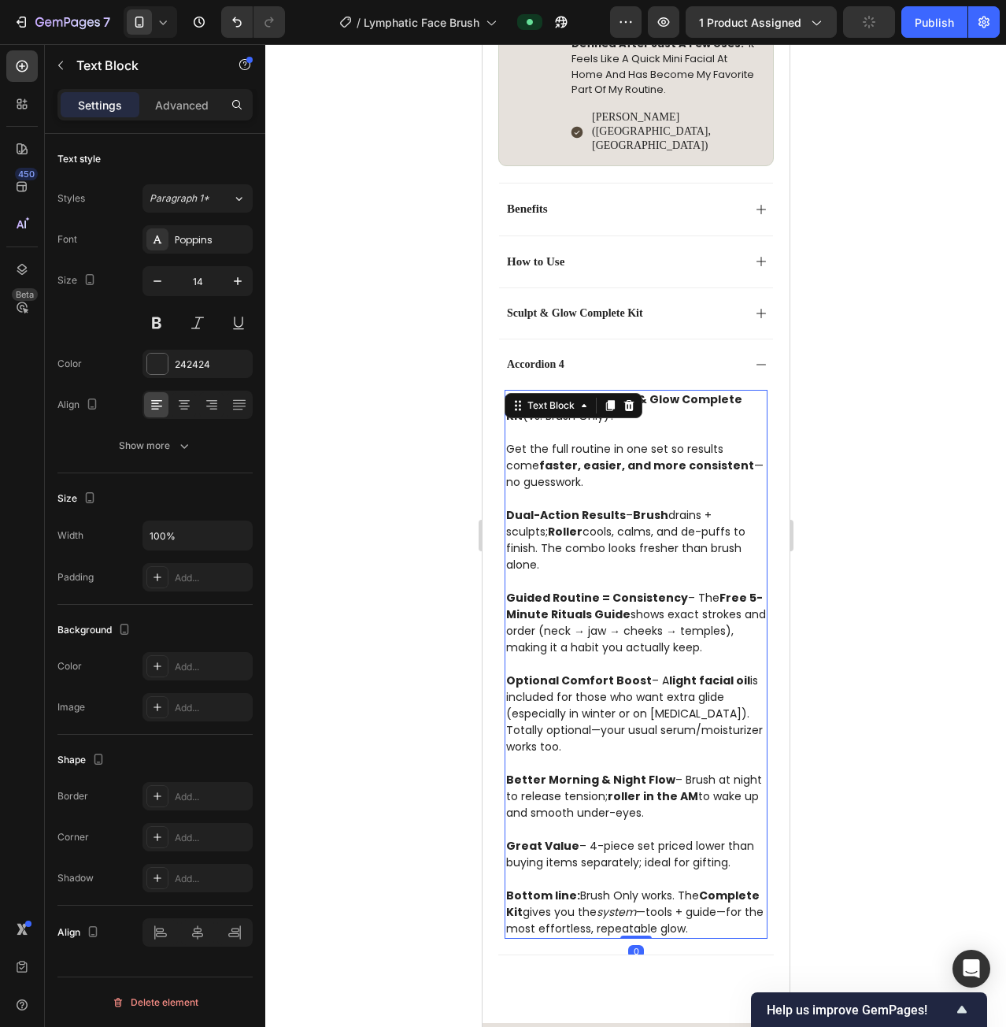
scroll to position [998, 0]
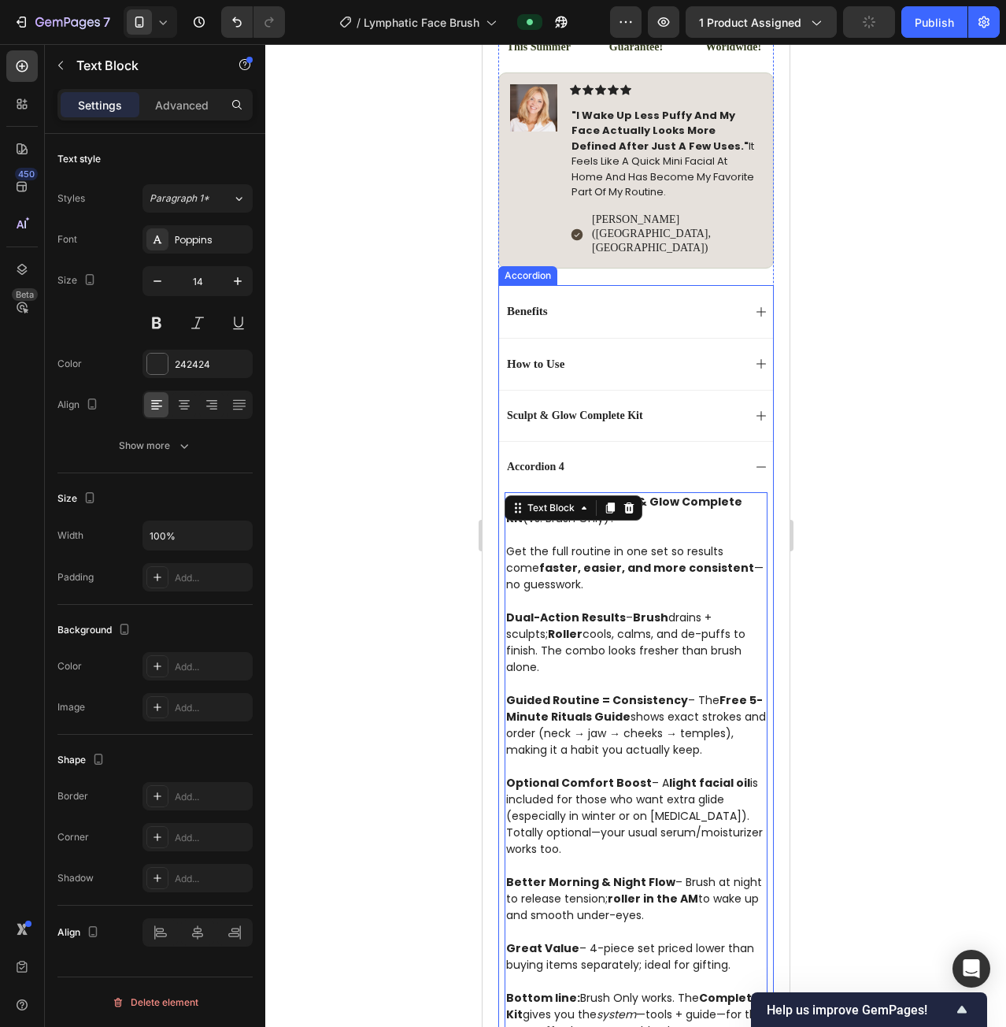
click at [580, 441] on div "Accordion 4" at bounding box center [635, 466] width 274 height 51
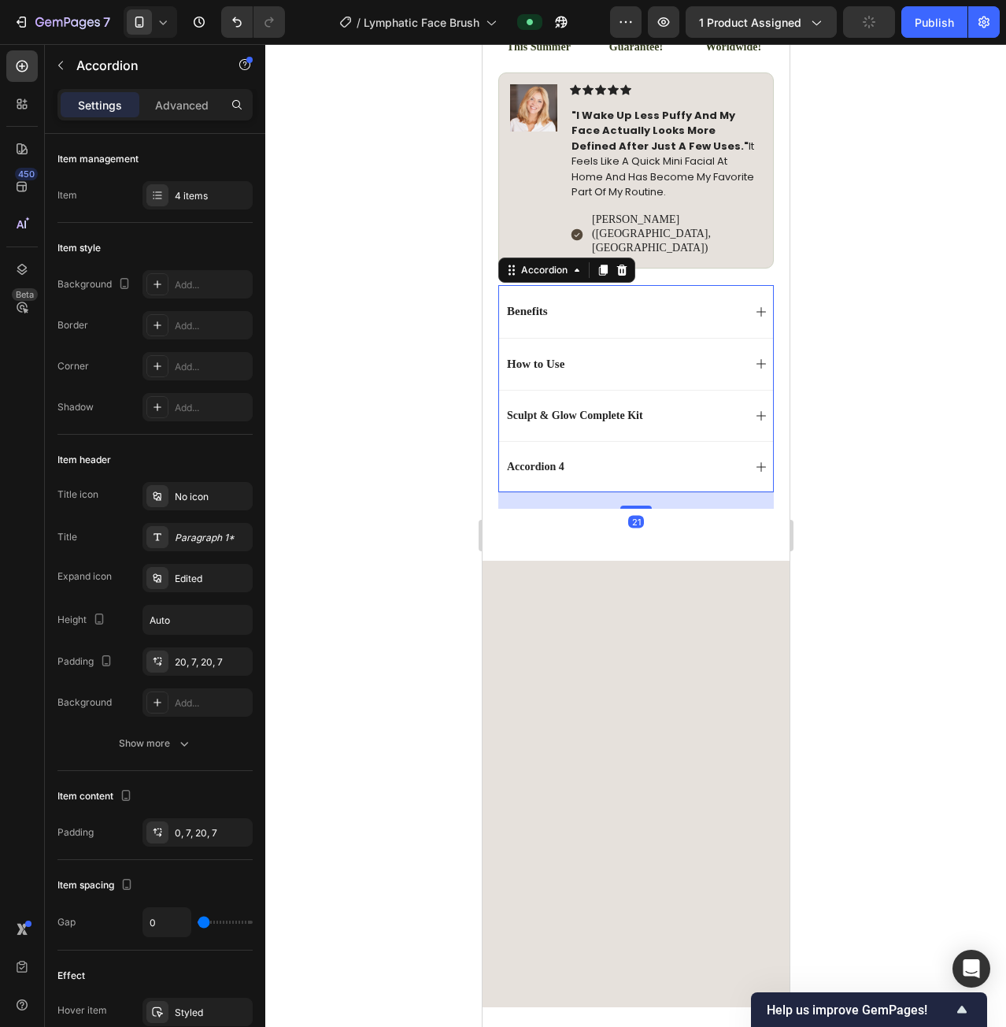
click at [551, 457] on div "Accordion 4" at bounding box center [535, 466] width 62 height 19
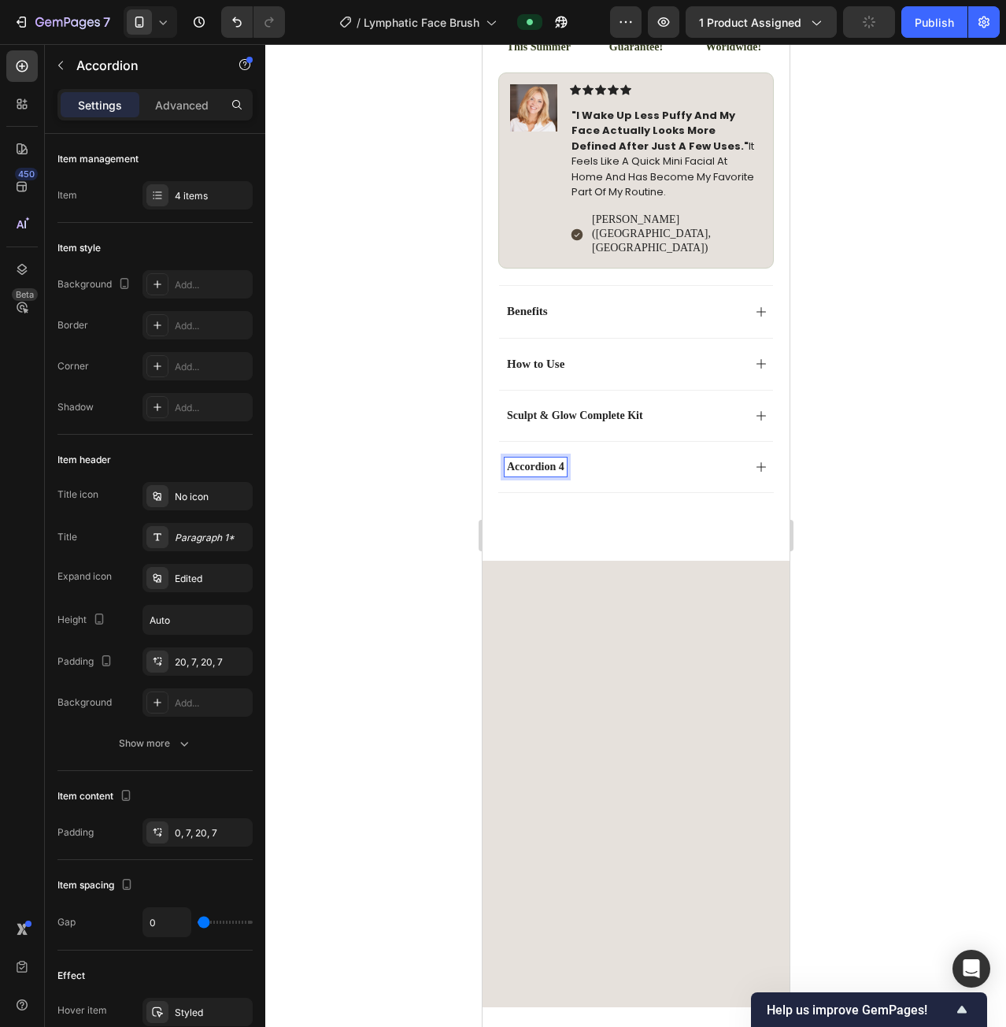
click at [551, 457] on div "Accordion 4" at bounding box center [535, 466] width 62 height 19
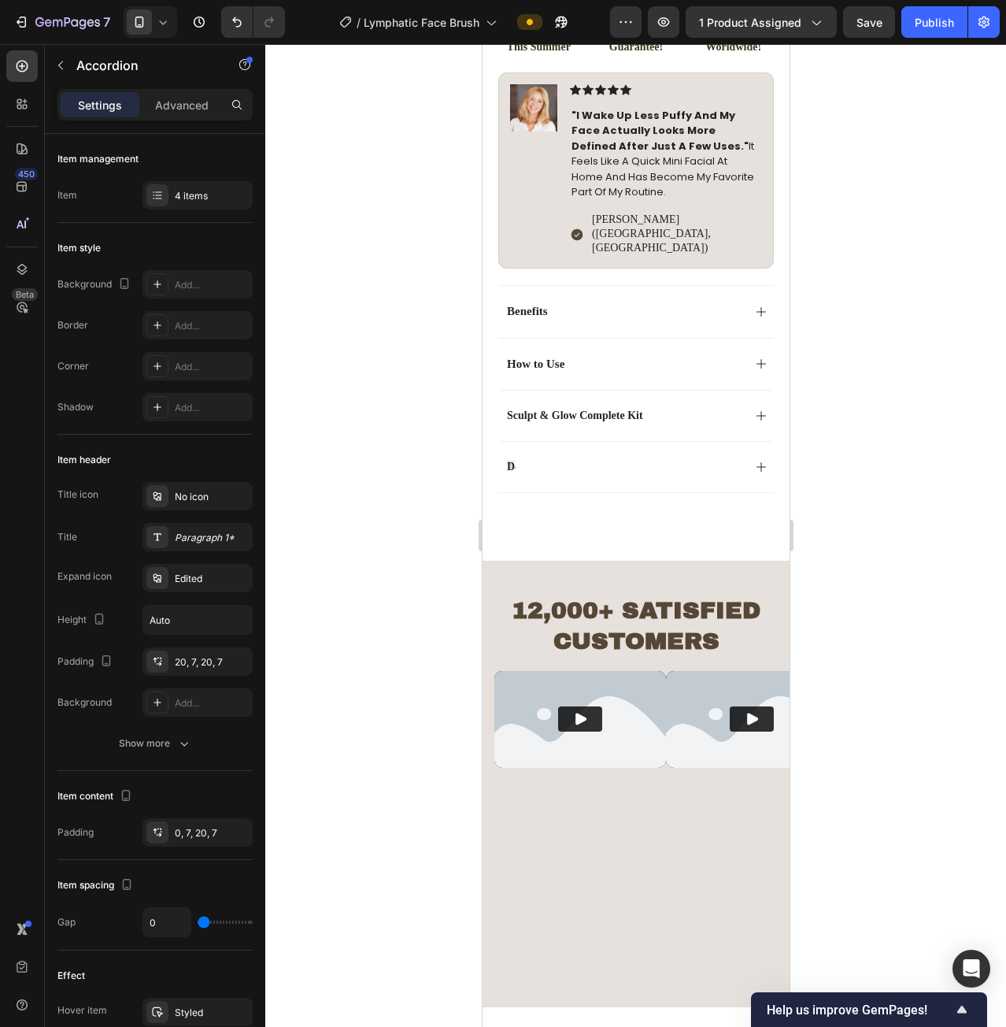
scroll to position [994, 0]
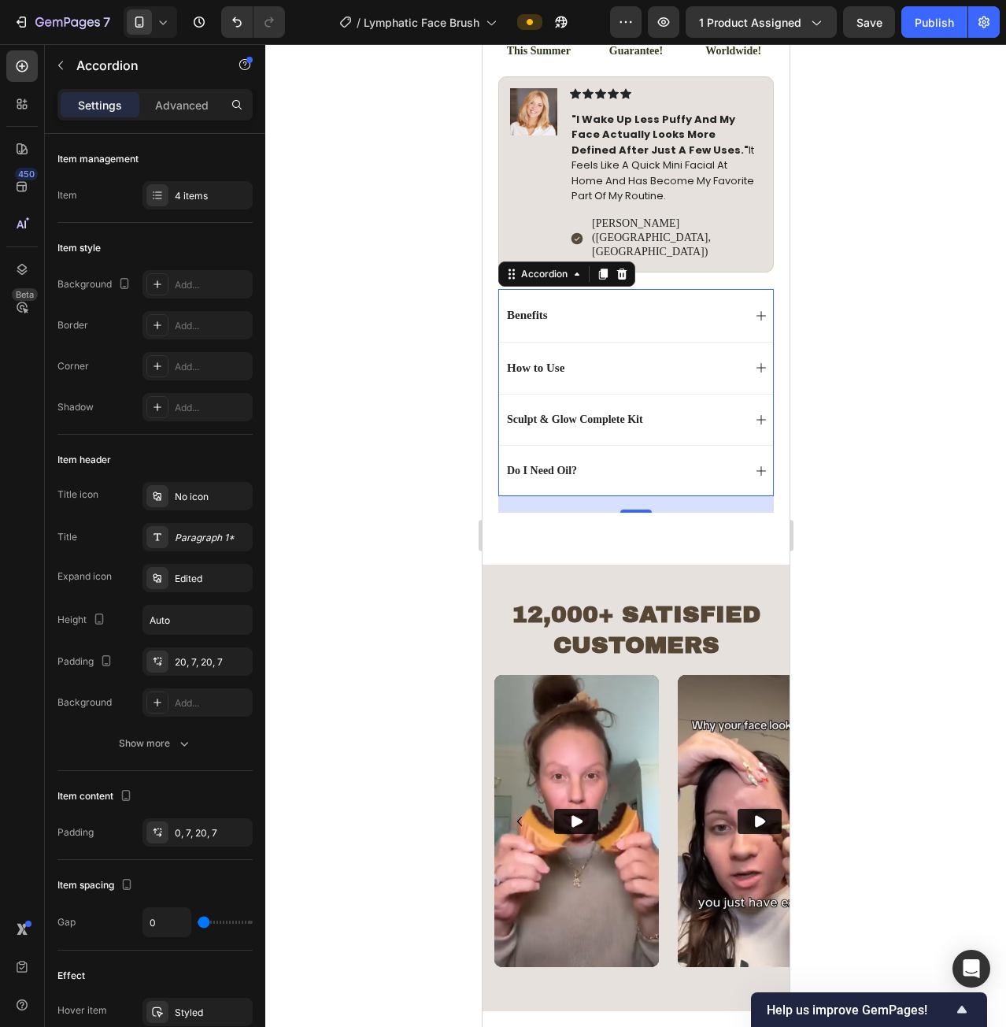
click at [571, 464] on p "Do I Need Oil?" at bounding box center [541, 471] width 70 height 14
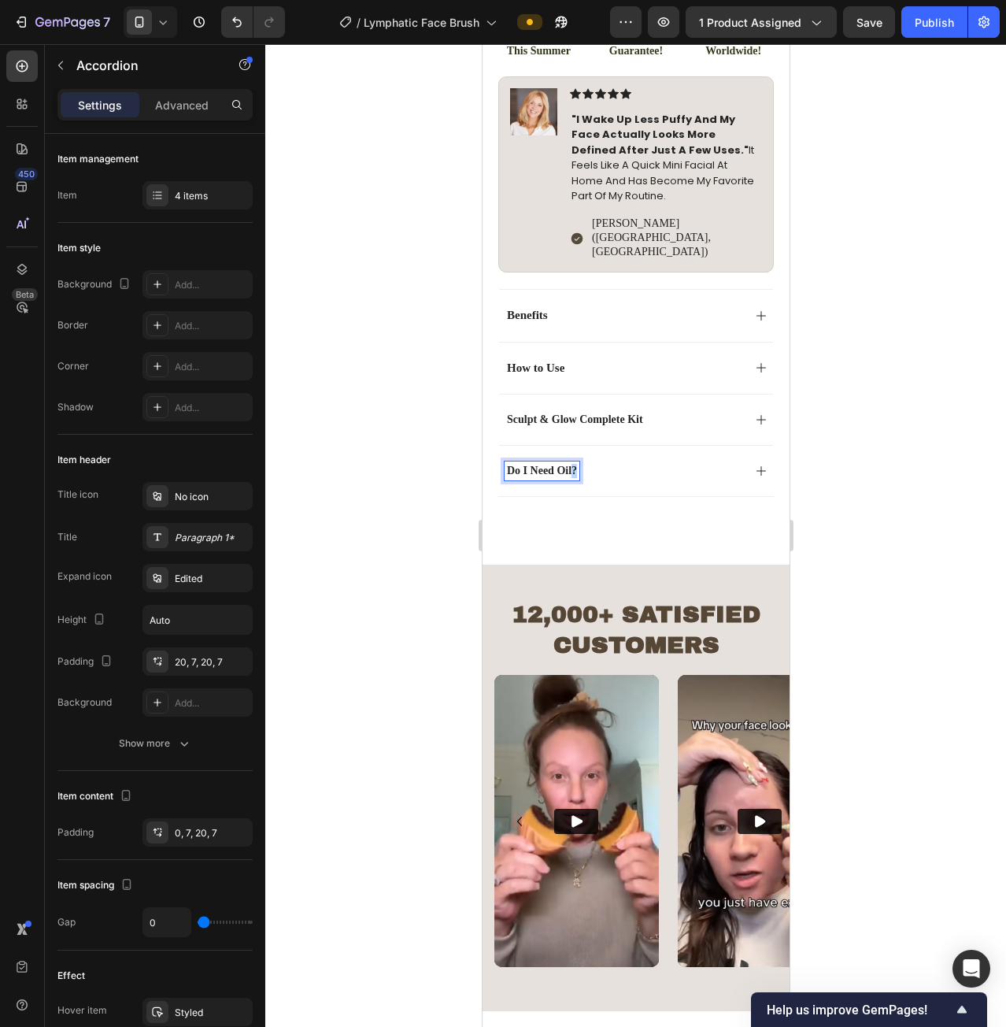
click at [571, 464] on p "Do I Need Oil?" at bounding box center [541, 471] width 70 height 14
click at [539, 464] on p "Why we include oil (even though it’s optional)" at bounding box center [614, 471] width 216 height 14
click at [553, 464] on p "Why We include oil (even though it’s optional)" at bounding box center [615, 471] width 218 height 14
click at [592, 464] on p "Why We Include oil (even though it’s optional)" at bounding box center [615, 471] width 219 height 14
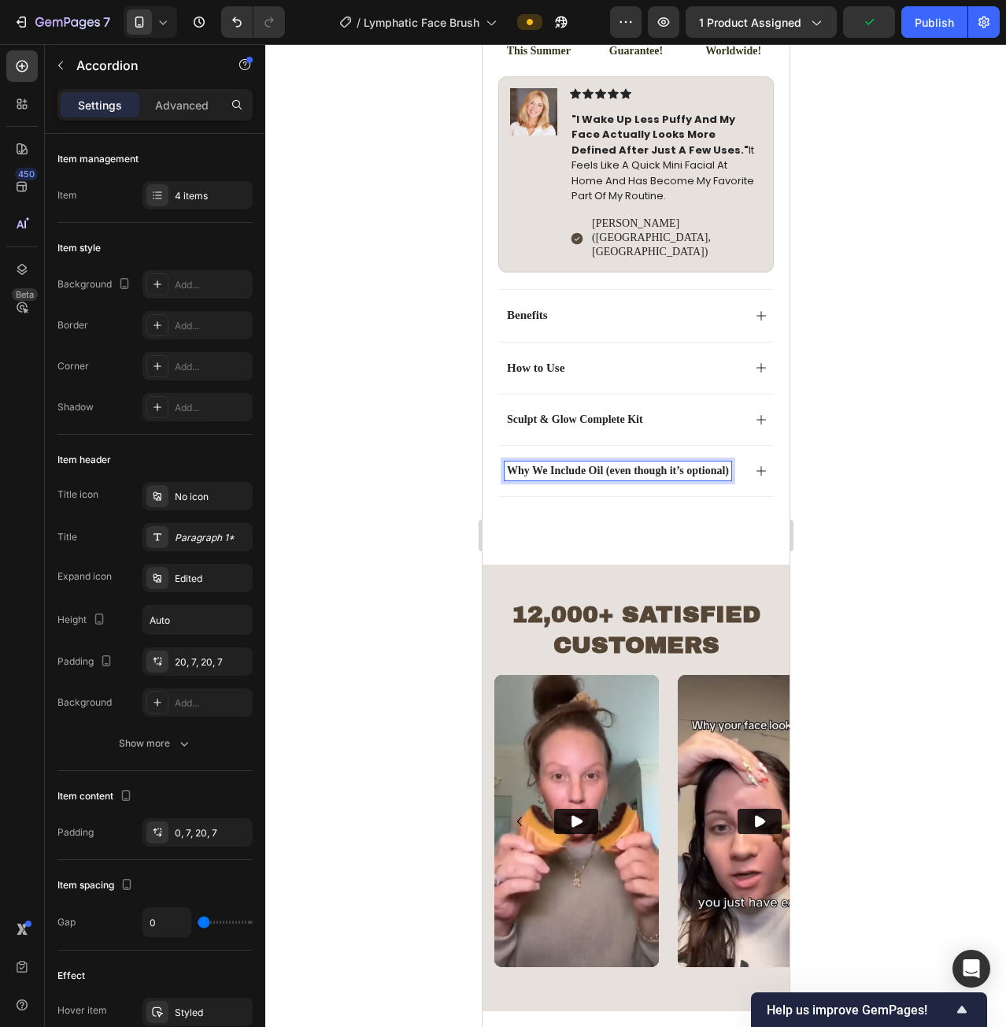
click at [613, 464] on p "Why We Include Oil (even though it’s optional)" at bounding box center [617, 471] width 222 height 14
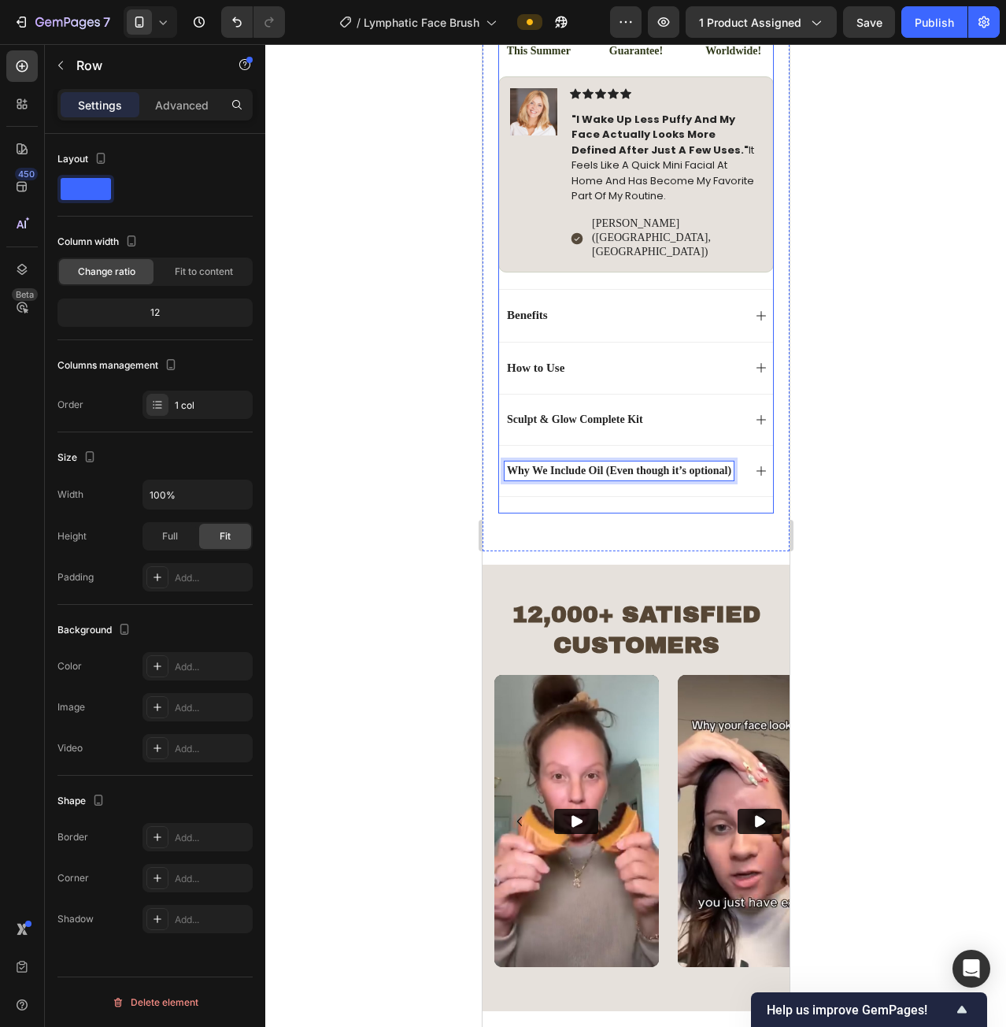
click at [639, 487] on div "Icon Icon Icon Icon Icon Icon List 4.8 based on 12,400 Customers Text Block Row…" at bounding box center [636, 4] width 276 height 1020
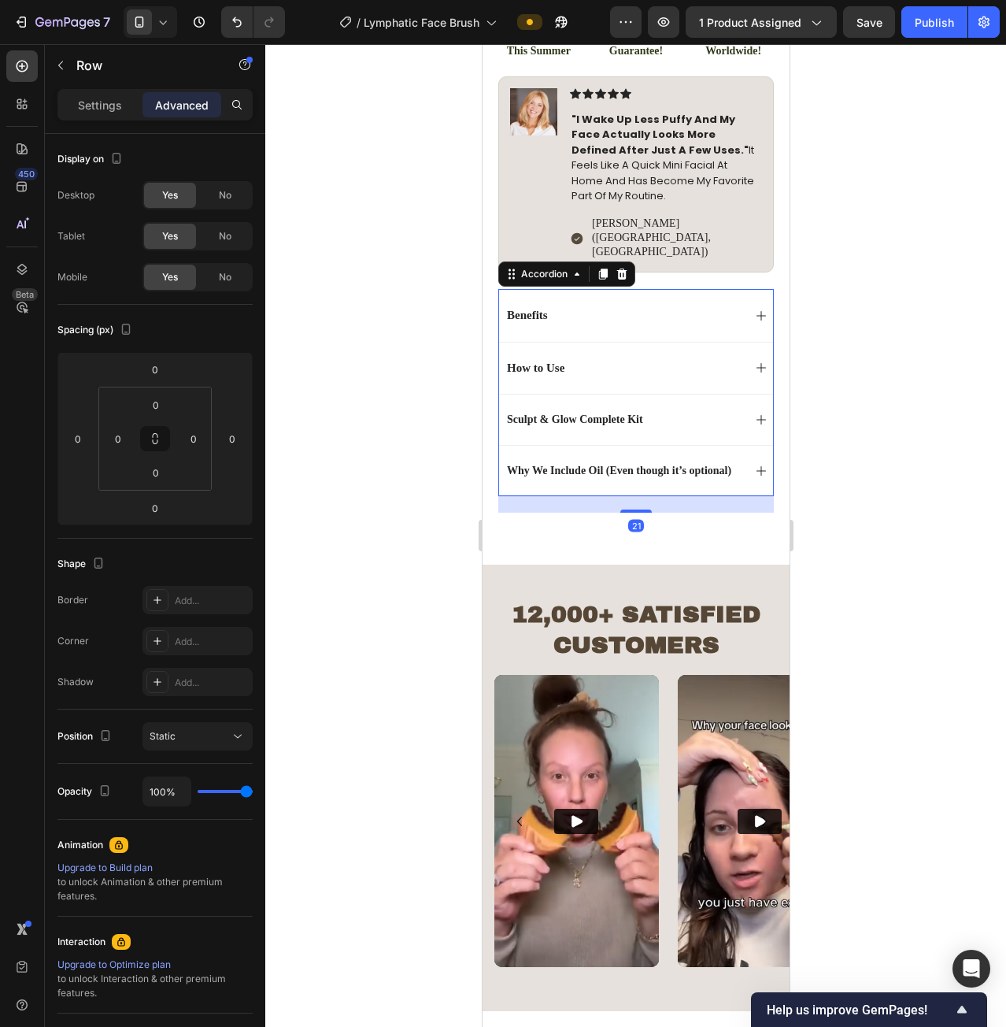
click at [606, 464] on p "Why We Include Oil (Even though it’s optional)" at bounding box center [618, 471] width 224 height 14
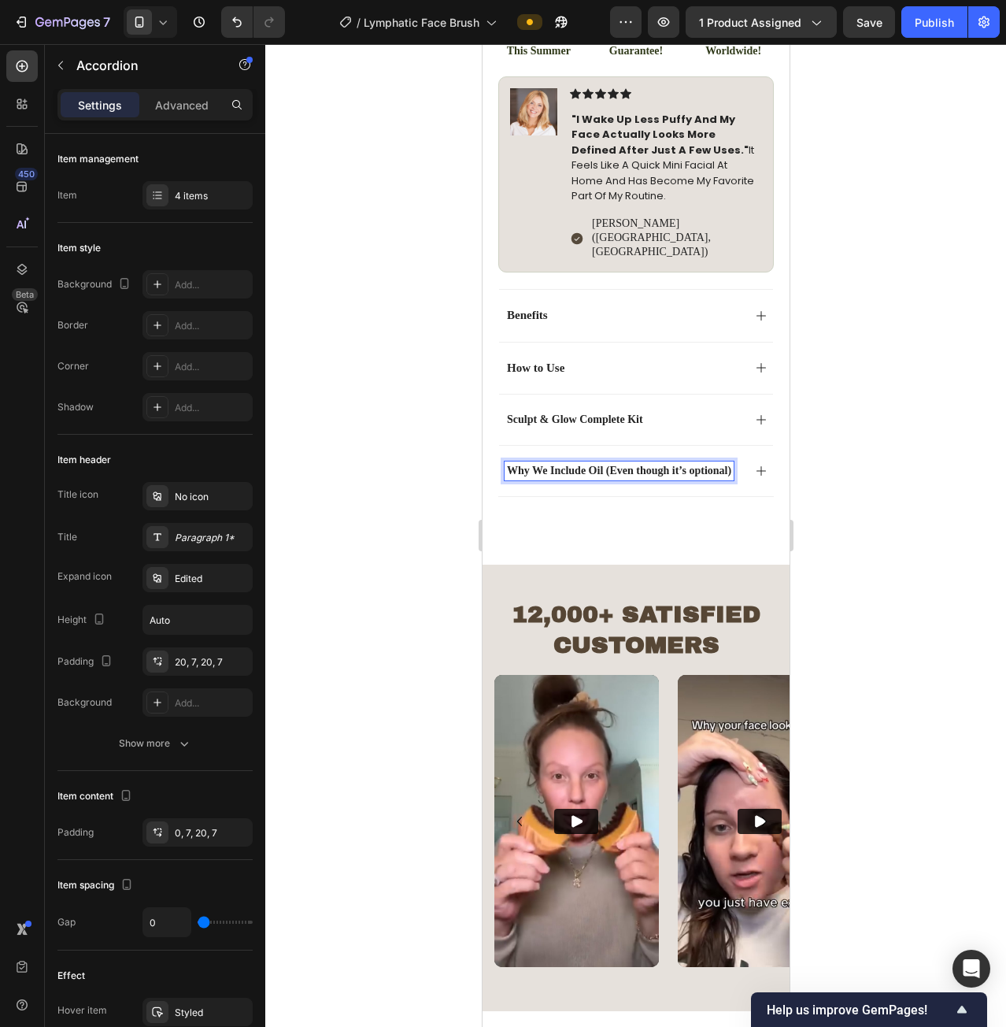
click at [607, 464] on p "Why We Include Oil (Even though it’s optional)" at bounding box center [618, 471] width 224 height 14
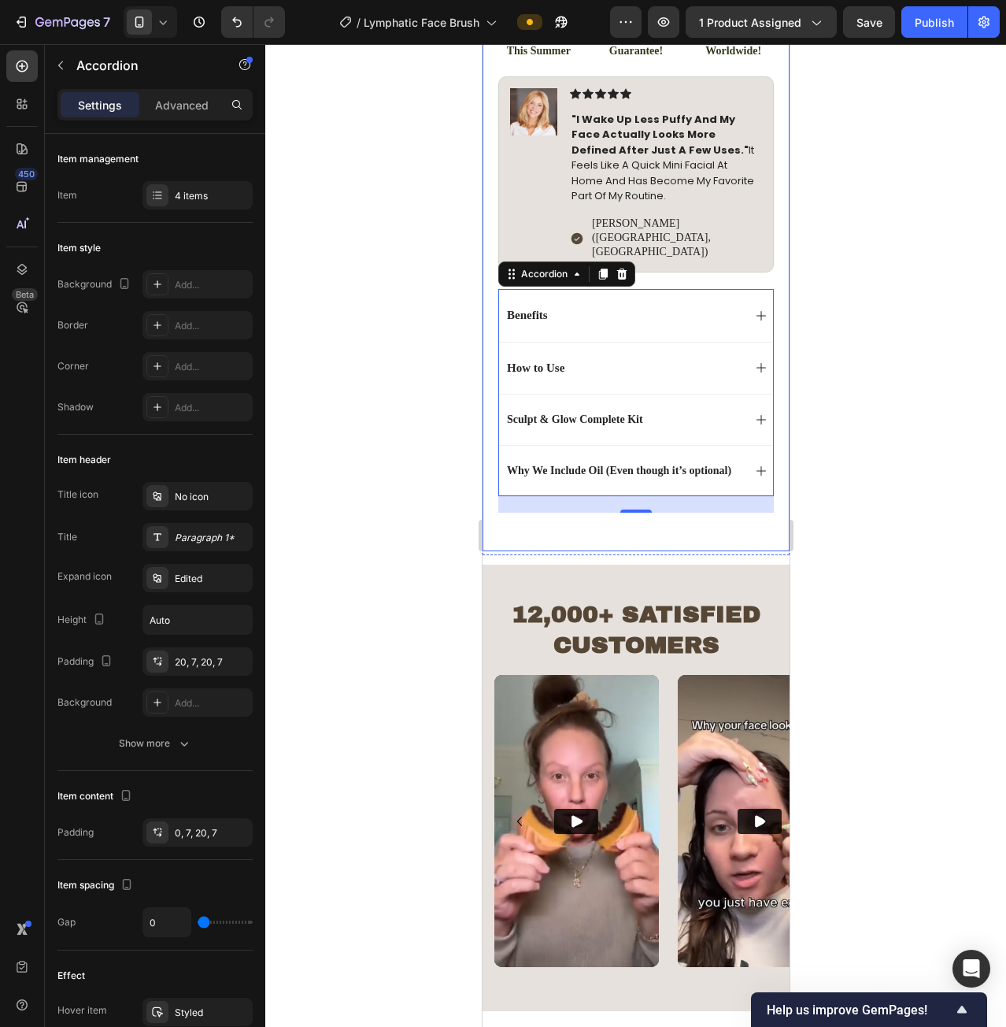
click at [613, 464] on p "Why We Include Oil (Even though it’s optional)" at bounding box center [618, 471] width 224 height 14
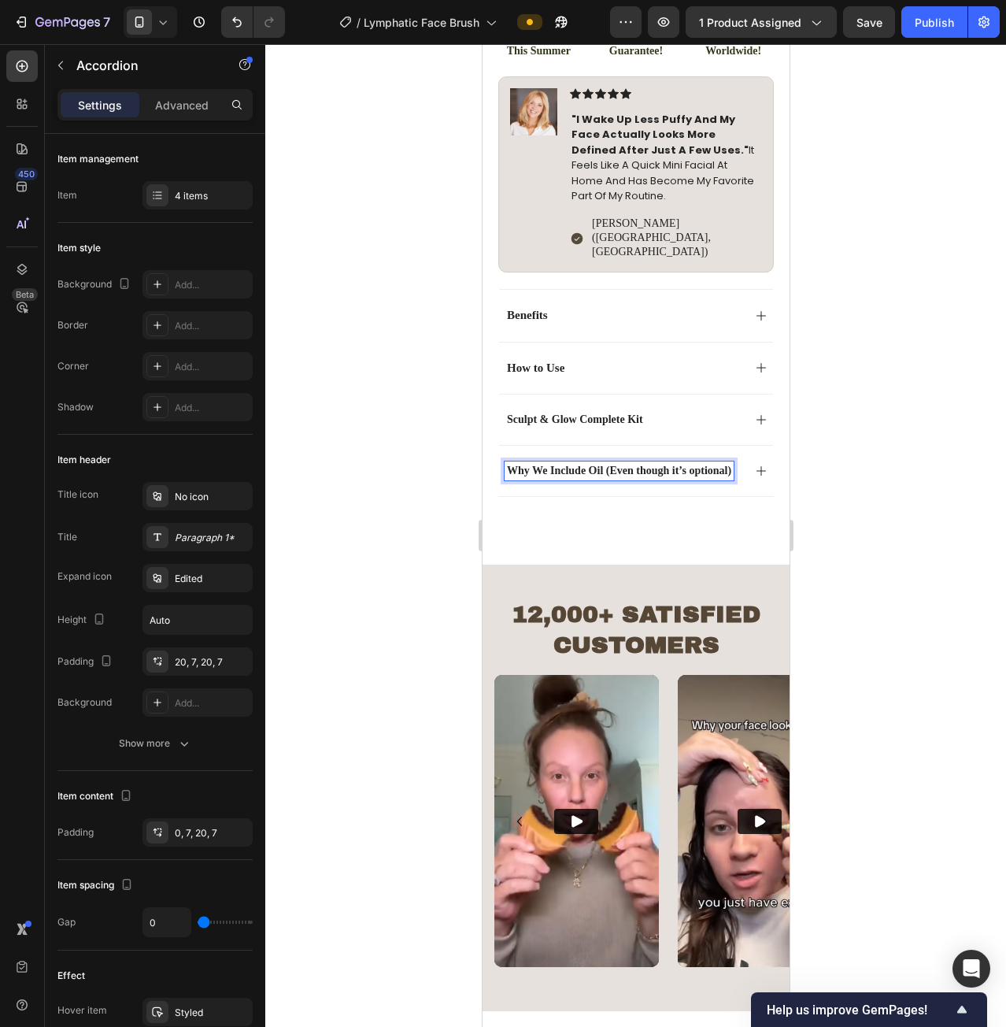
click at [619, 464] on p "Why We Include Oil (Even though it’s optional)" at bounding box center [618, 471] width 224 height 14
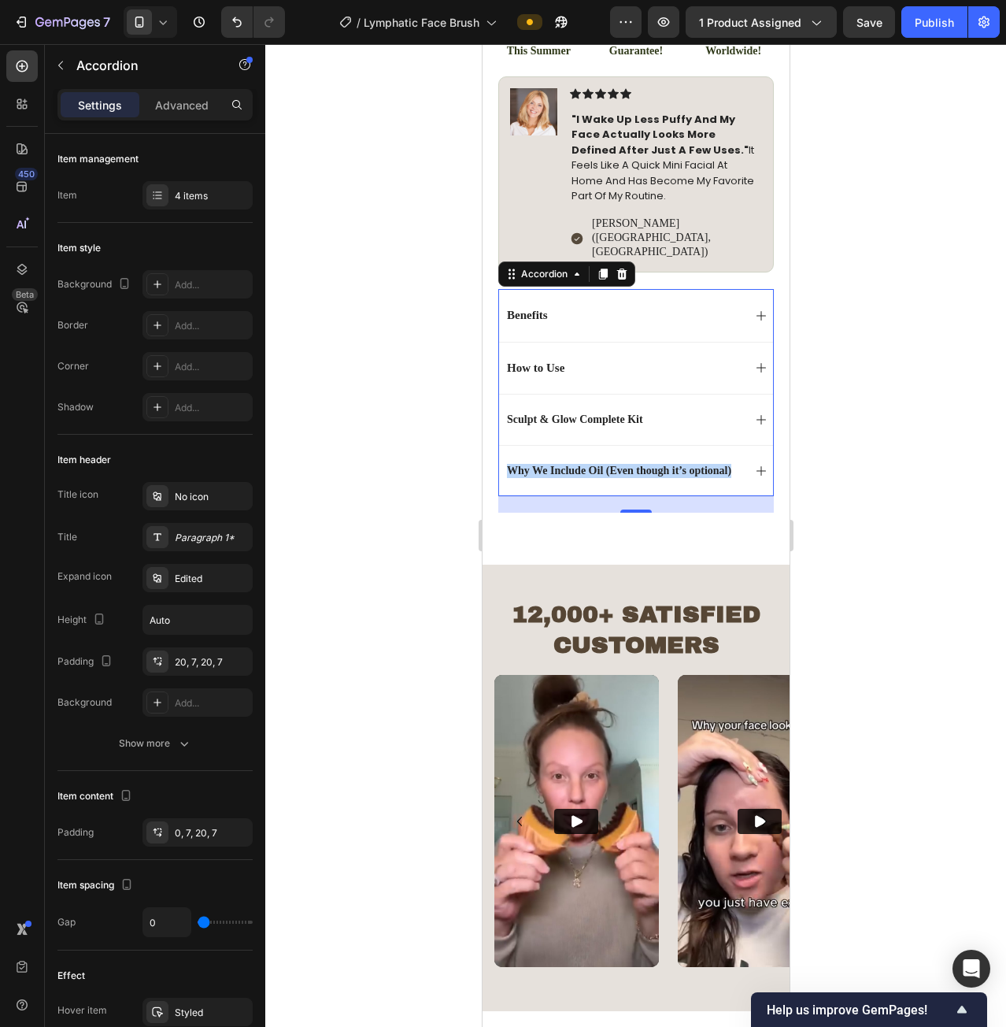
click at [594, 464] on p "Why We Include Oil (Even though it’s optional)" at bounding box center [618, 471] width 224 height 14
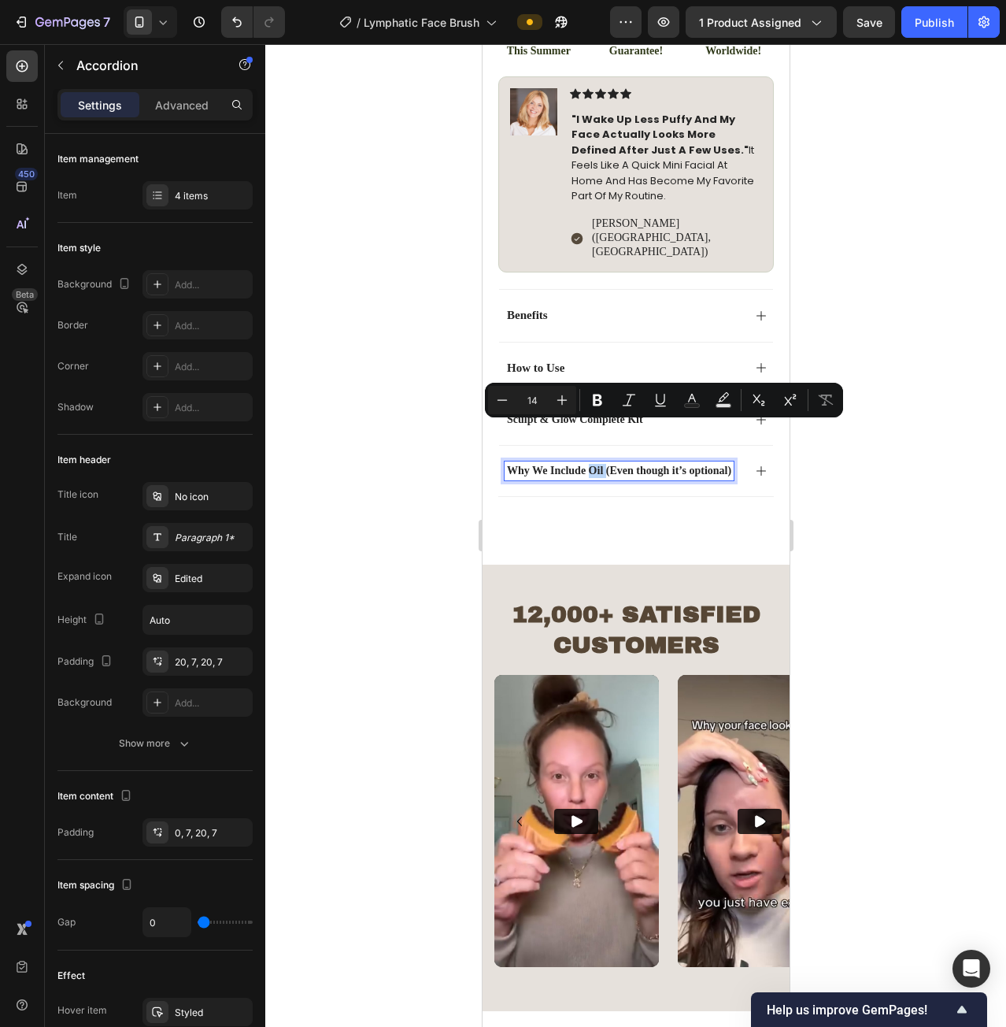
click at [594, 464] on p "Why We Include Oil (Even though it’s optional)" at bounding box center [618, 471] width 224 height 14
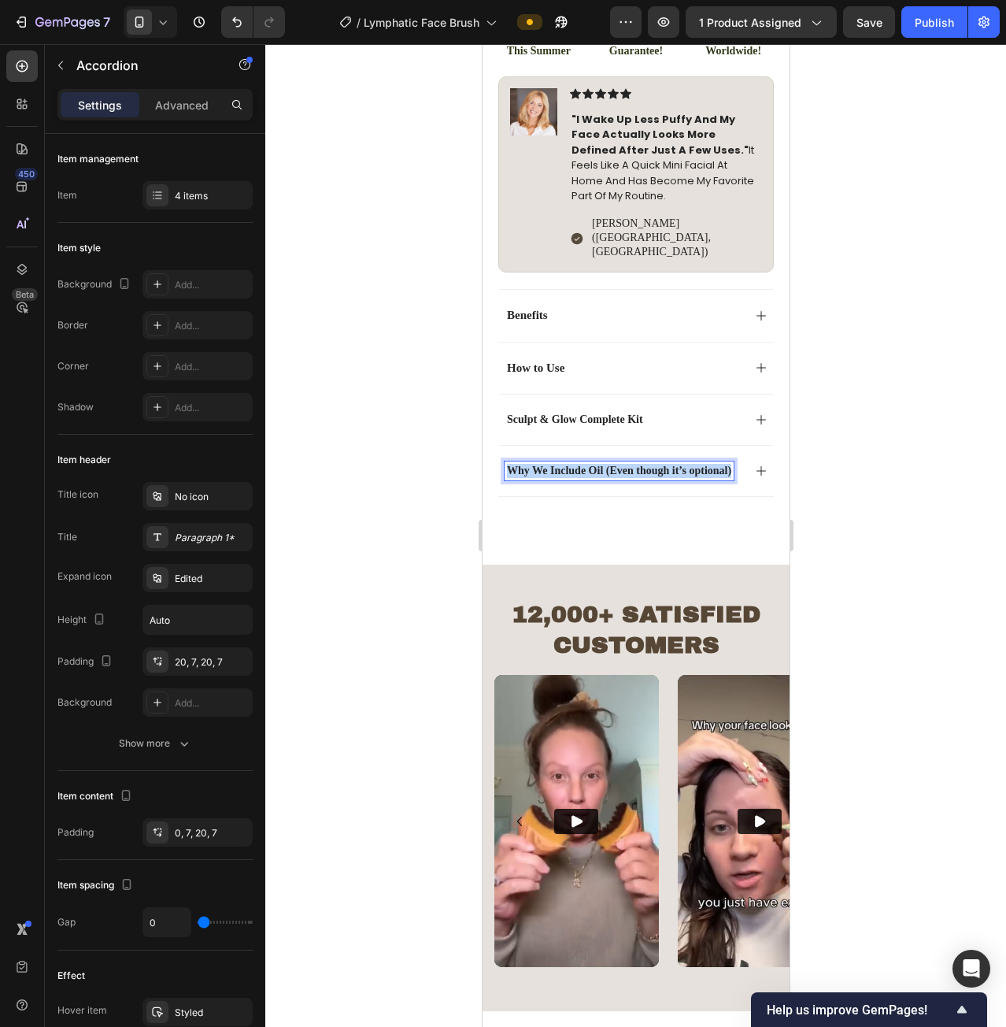
click at [594, 464] on p "Why We Include Oil (Even though it’s optional)" at bounding box center [618, 471] width 224 height 14
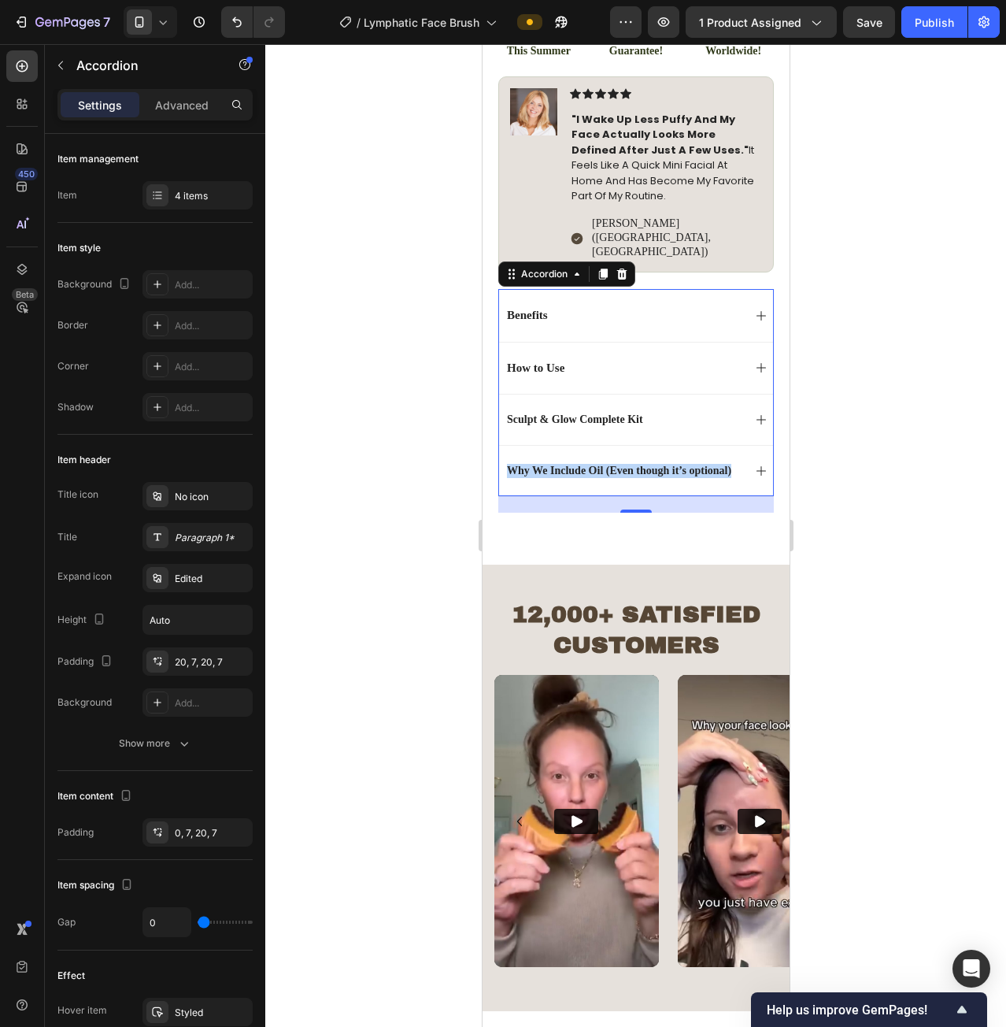
click at [602, 464] on p "Why We Include Oil (Even though it’s optional)" at bounding box center [618, 471] width 224 height 14
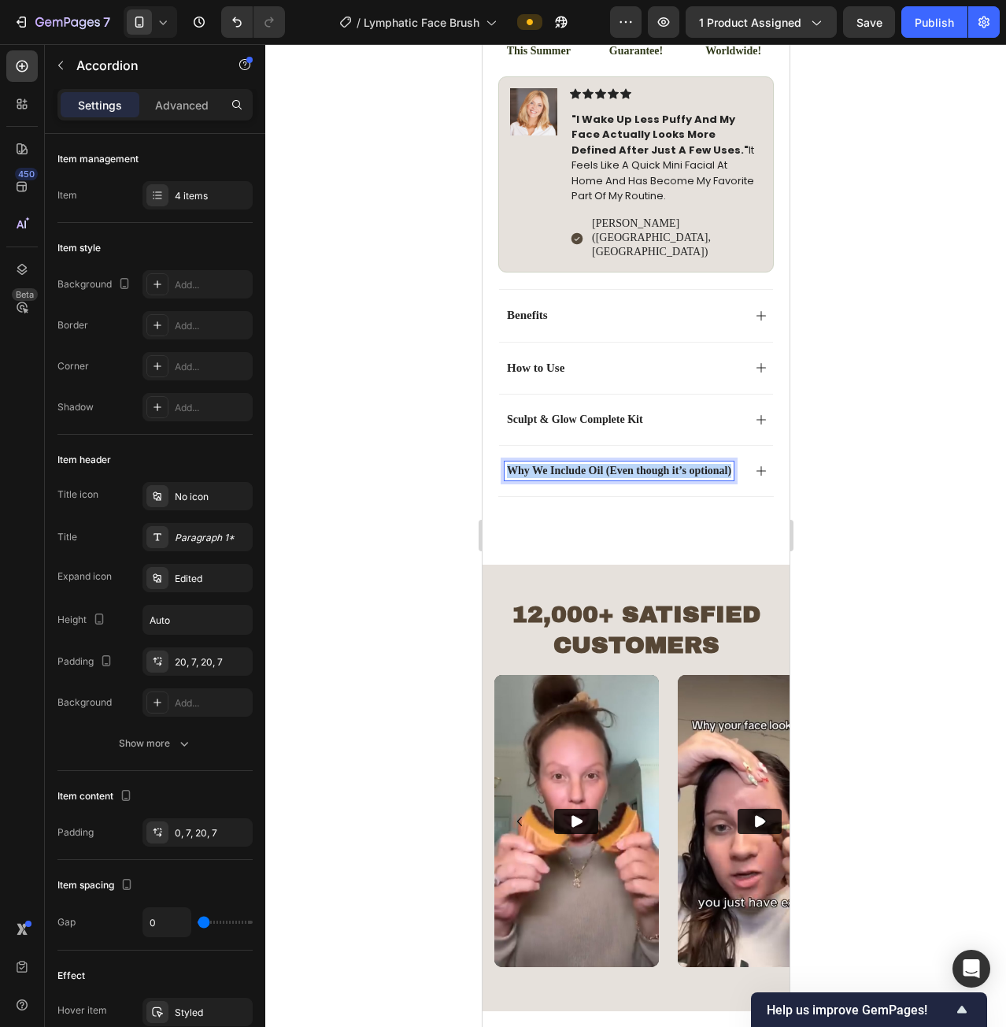
click at [602, 464] on p "Why We Include Oil (Even though it’s optional)" at bounding box center [618, 471] width 224 height 14
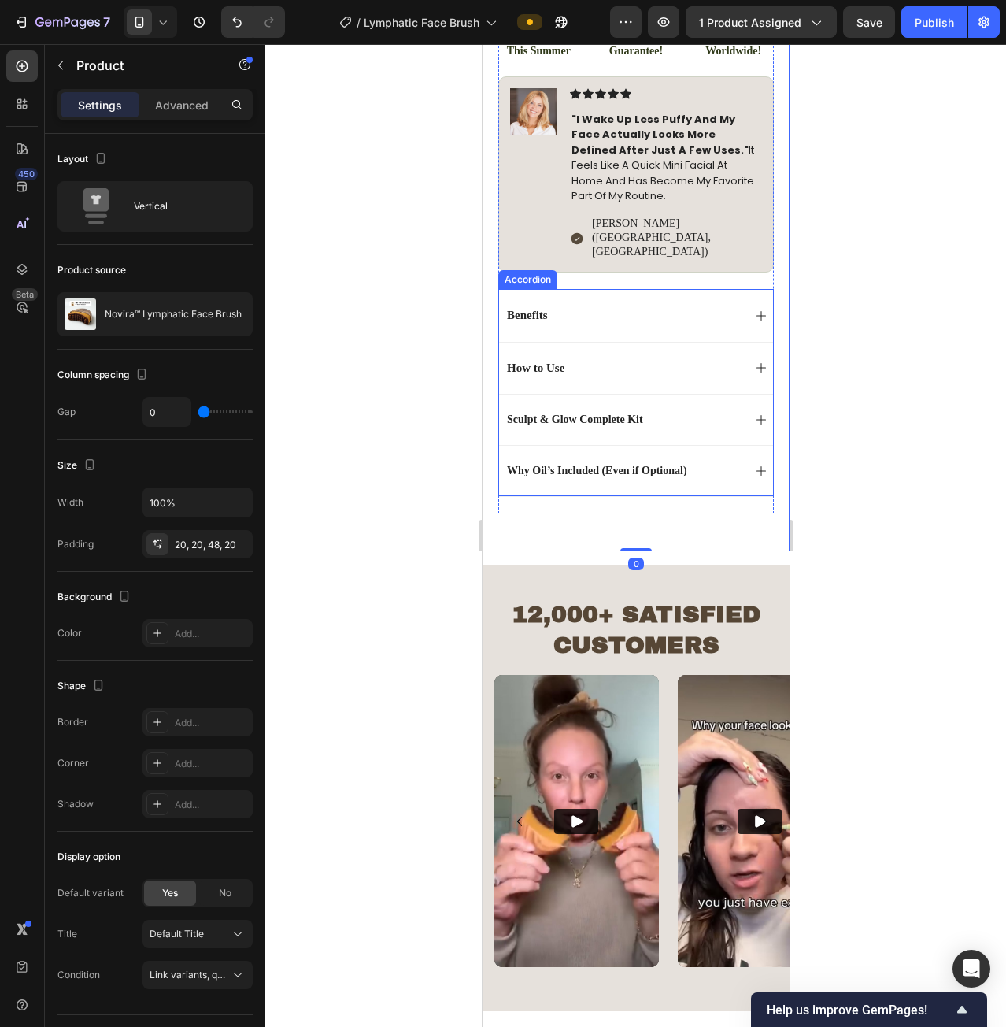
click at [726, 461] on div "Why Oil’s Included (Even if Optional)" at bounding box center [623, 470] width 238 height 19
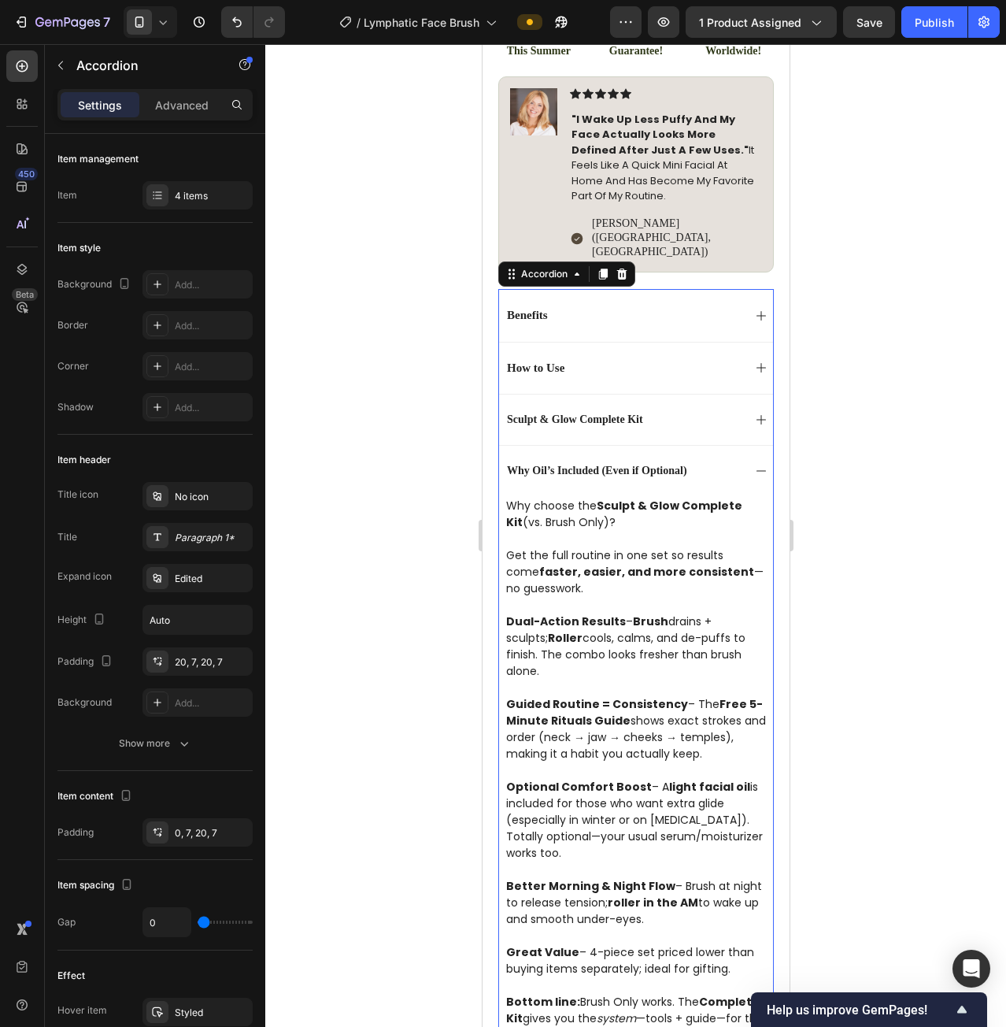
click at [728, 461] on div "Why Oil’s Included (Even if Optional)" at bounding box center [623, 470] width 238 height 19
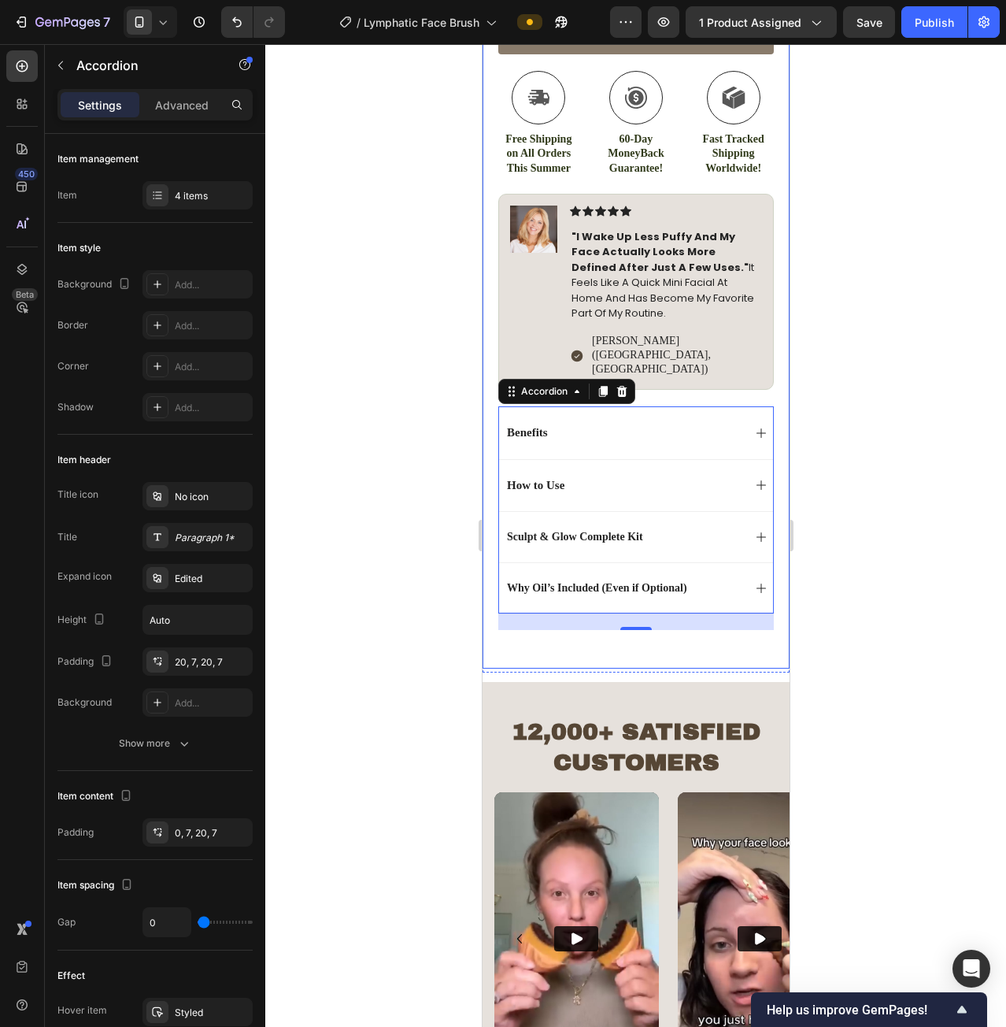
scroll to position [915, 0]
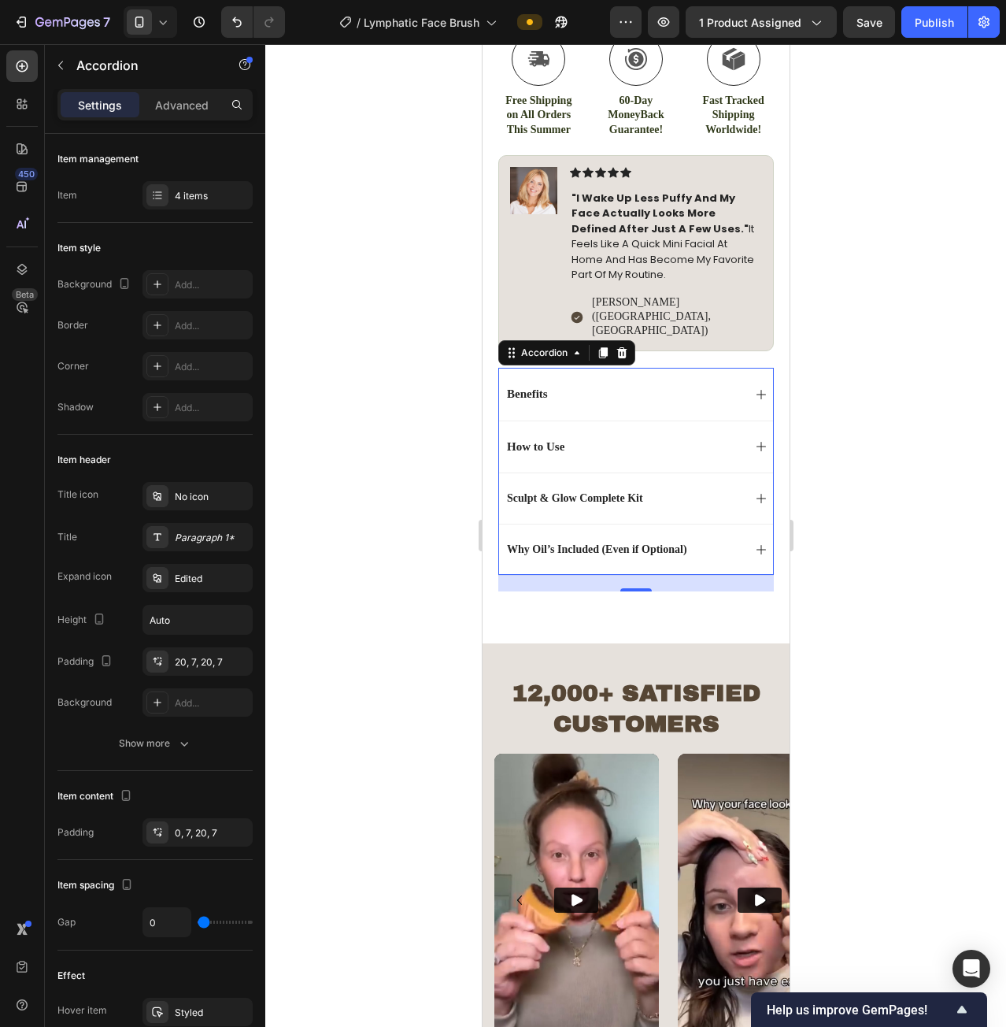
click at [713, 524] on div "Why Oil’s Included (Even if Optional)" at bounding box center [635, 549] width 274 height 51
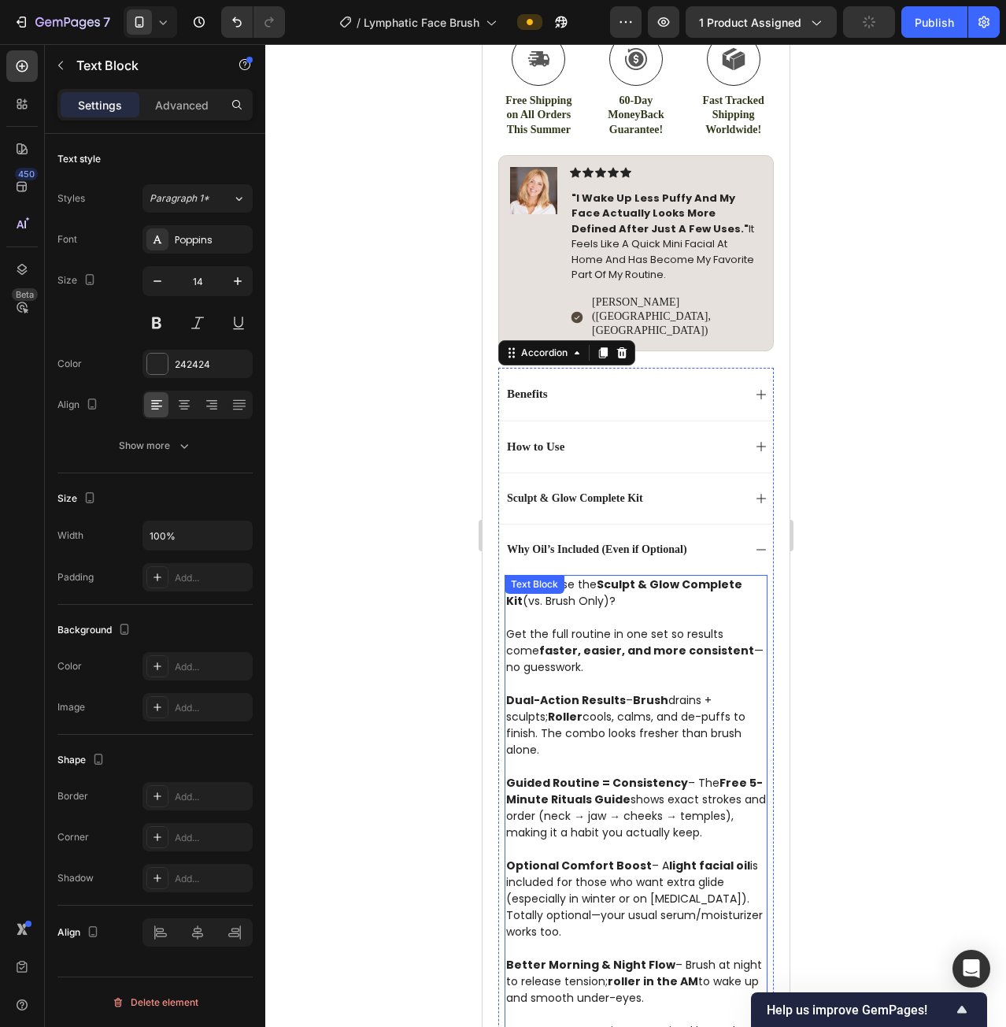
click at [629, 643] on strong "faster, easier, and more consistent" at bounding box center [646, 651] width 215 height 16
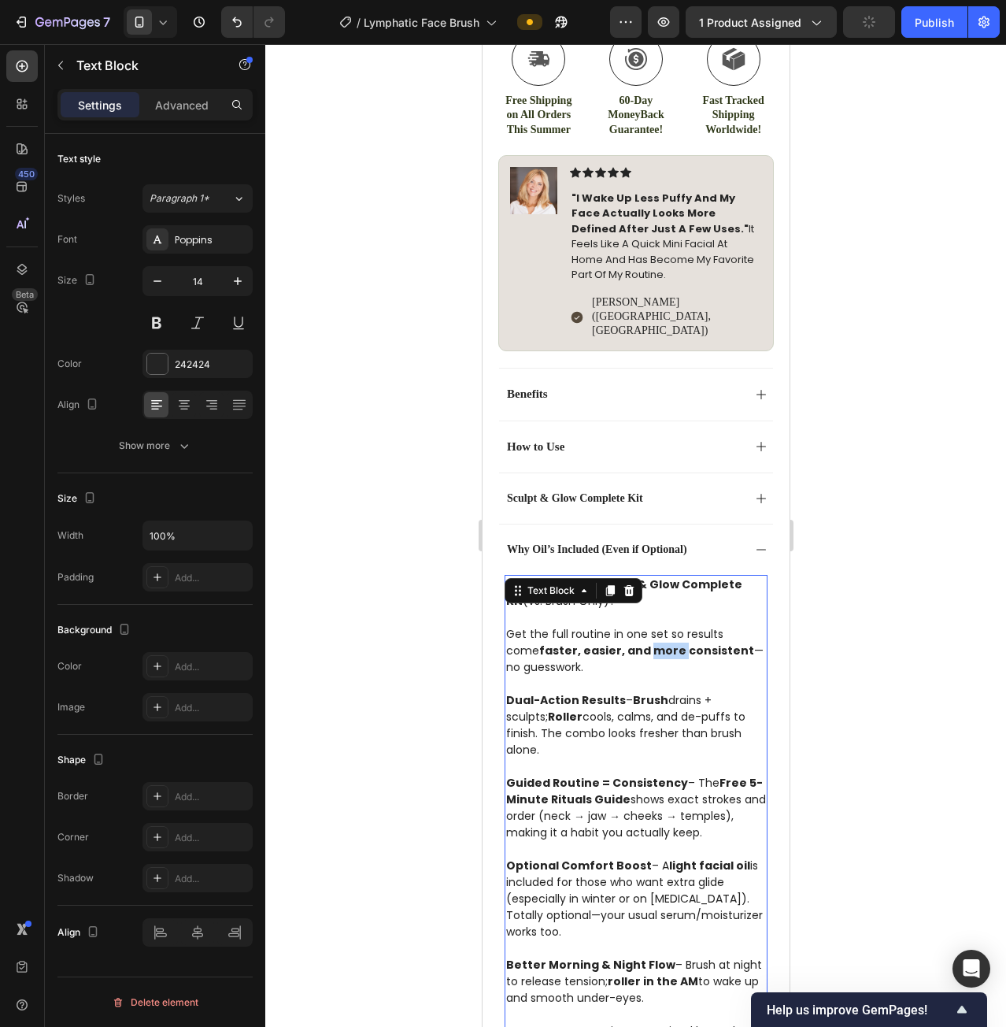
click at [629, 643] on strong "faster, easier, and more consistent" at bounding box center [646, 651] width 215 height 16
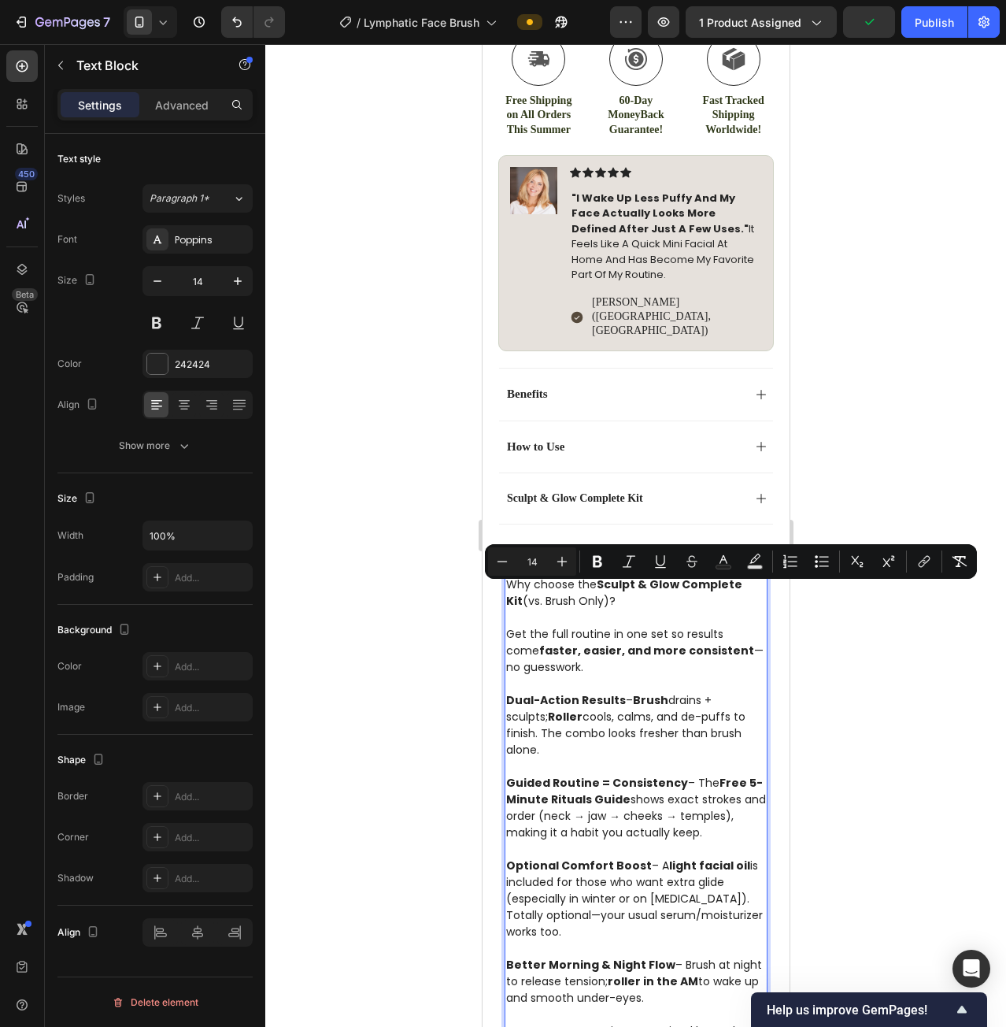
click at [648, 692] on strong "Brush" at bounding box center [649, 700] width 35 height 16
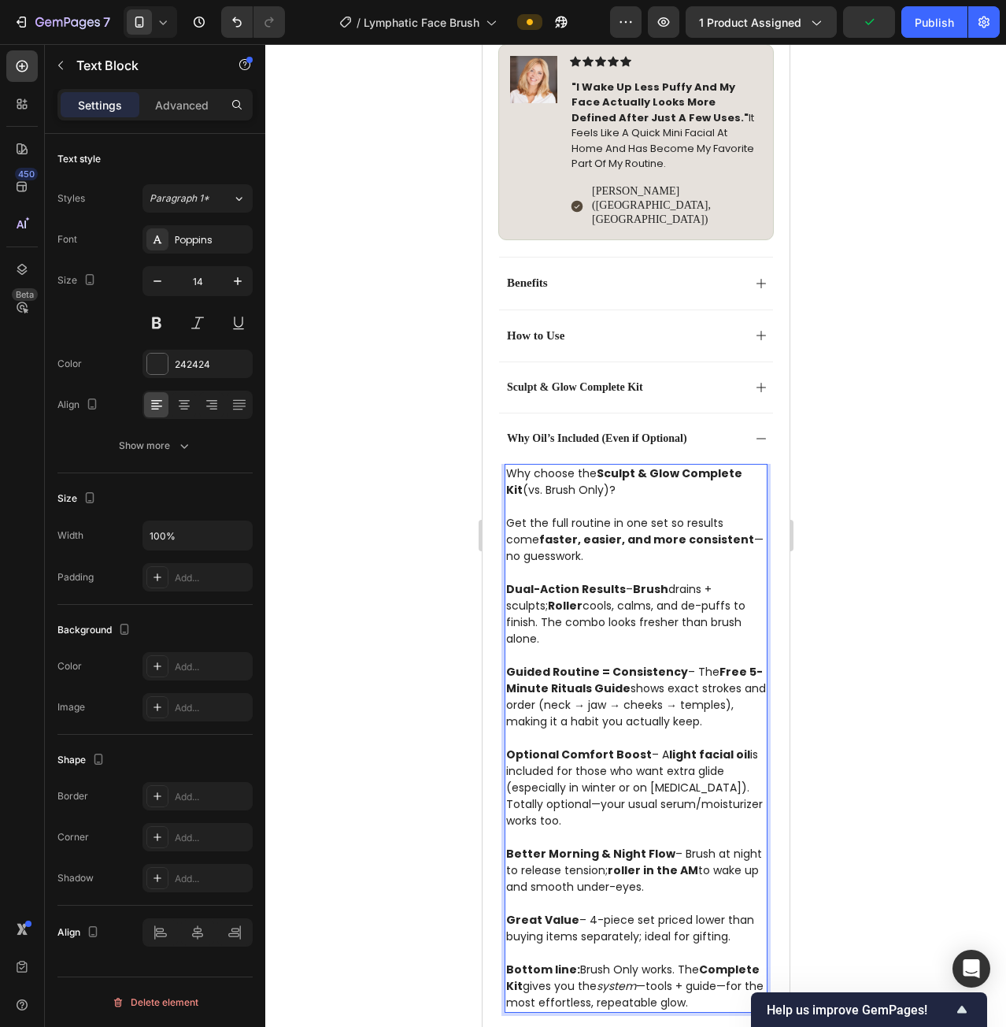
scroll to position [1072, 0]
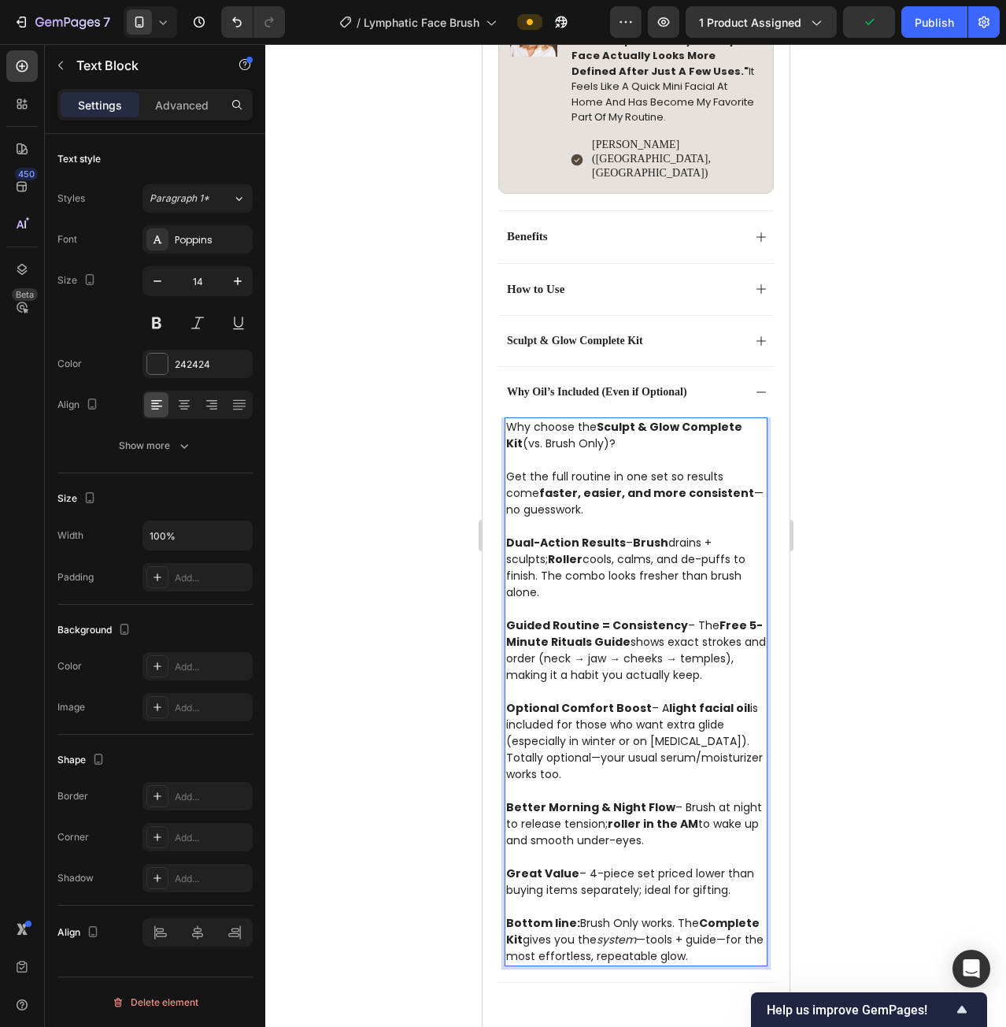
click at [603, 617] on p "Guided Routine = Consistency – The Free 5-Minute Rituals Guide shows exact stro…" at bounding box center [636, 650] width 260 height 66
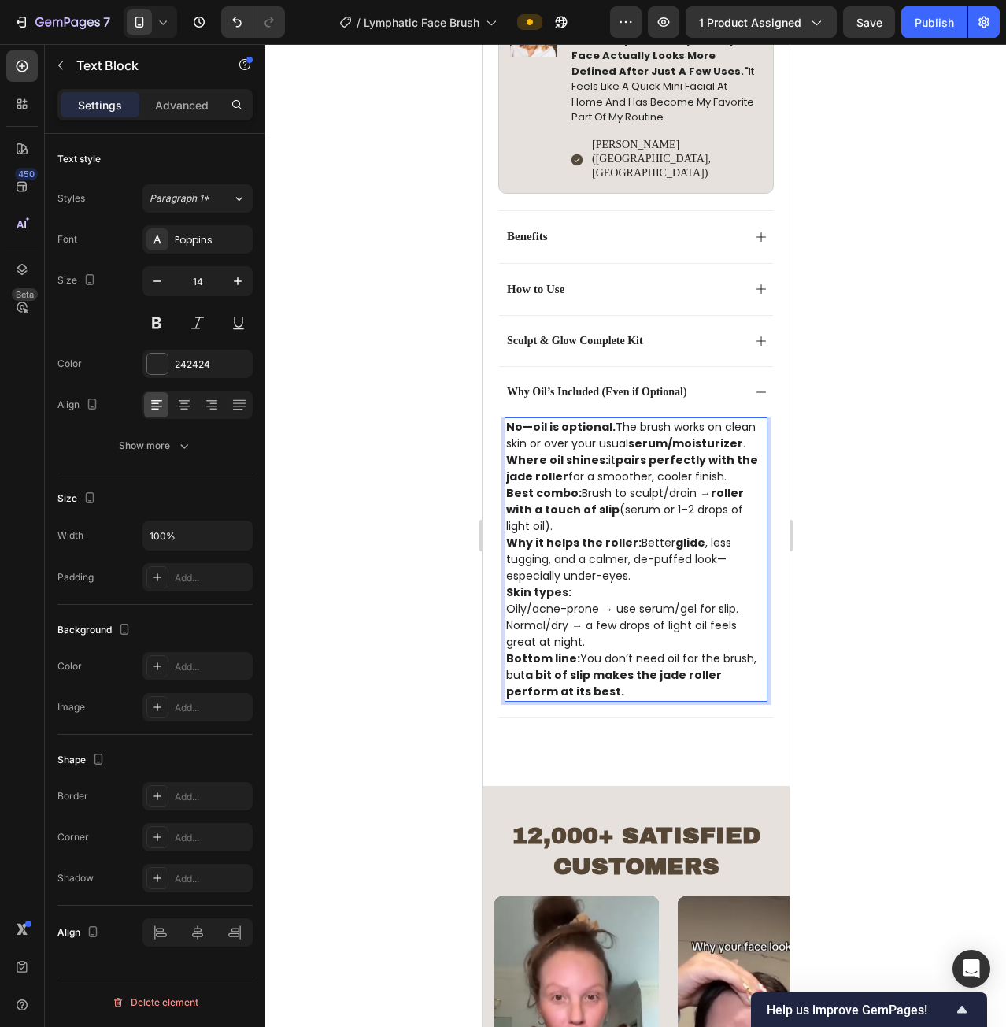
click at [740, 419] on p "No—oil is optional. The brush works on clean skin or over your usual serum/mois…" at bounding box center [636, 452] width 260 height 66
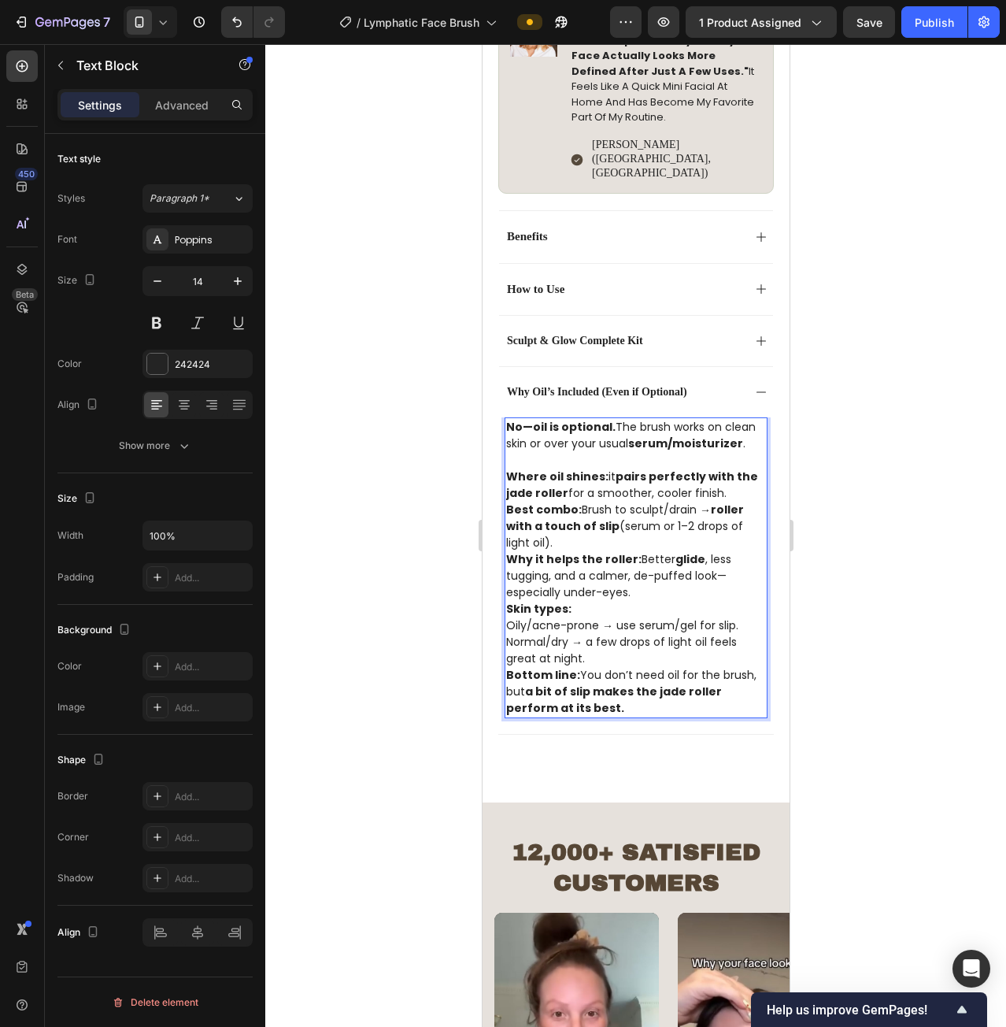
click at [728, 453] on p "⁠⁠⁠⁠⁠⁠⁠ Where oil shines: it pairs perfectly with the jade roller for a smoothe…" at bounding box center [636, 477] width 260 height 50
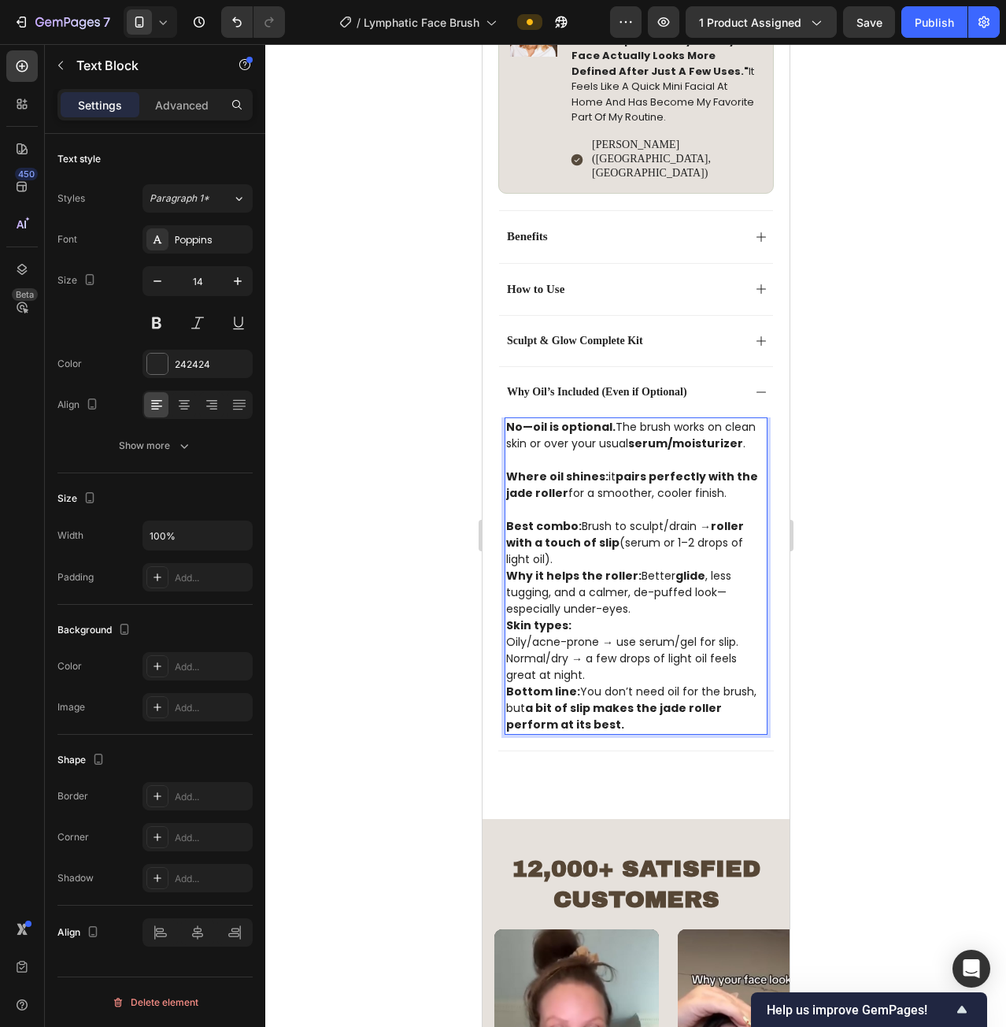
click at [581, 524] on p "Best combo: Brush to sculpt/drain → roller with a touch of slip (serum or 1–2 d…" at bounding box center [636, 543] width 260 height 50
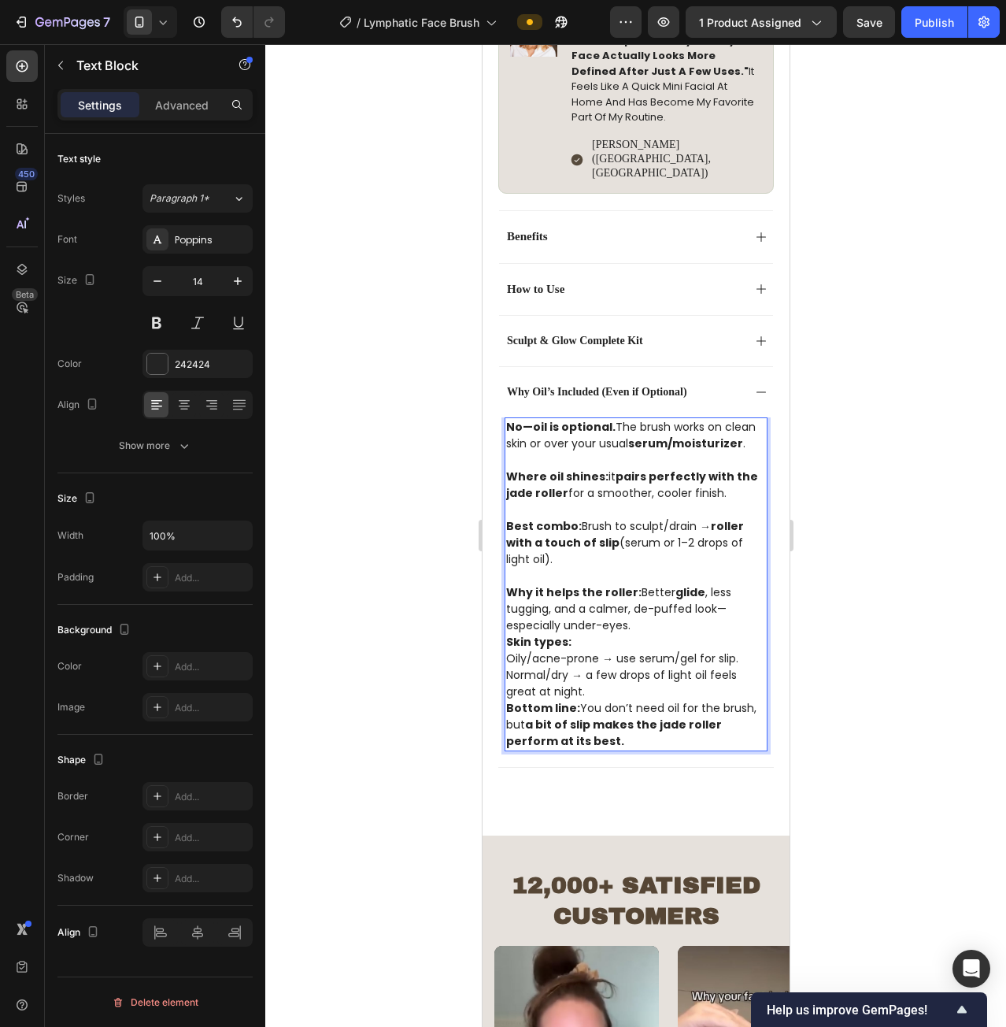
click at [643, 589] on p "Why it helps the roller: Better glide , less tugging, and a calmer, de-puffed l…" at bounding box center [636, 609] width 260 height 50
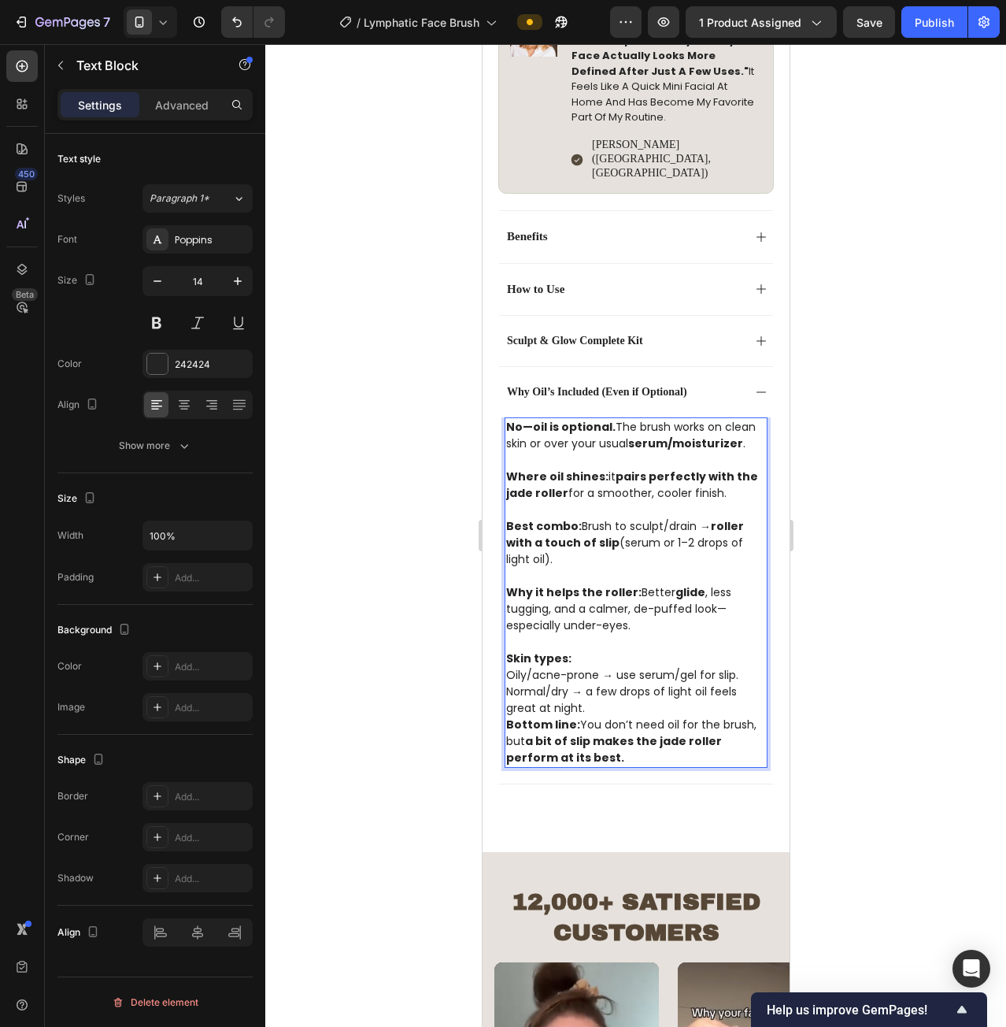
click at [614, 683] on p "Normal/dry → a few drops of light oil feels great at night." at bounding box center [636, 699] width 260 height 33
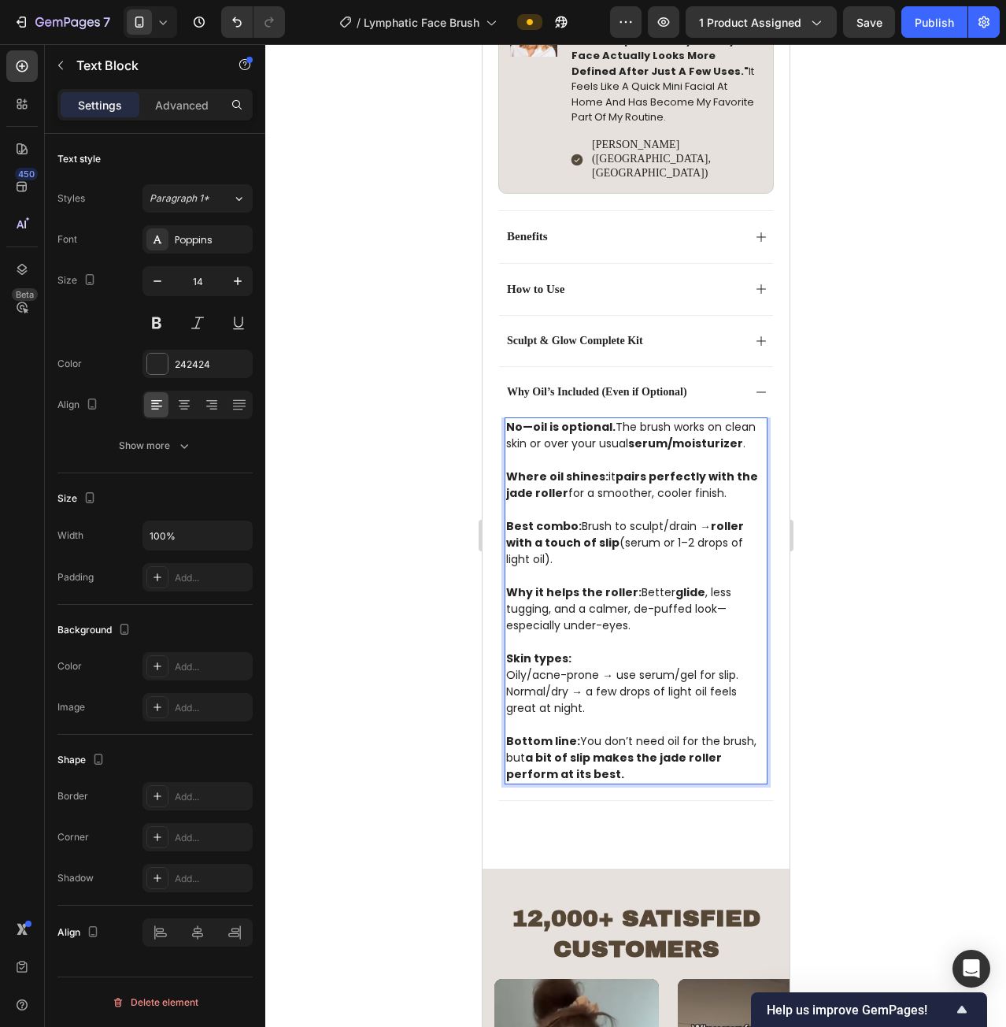
click at [662, 733] on p "Bottom line: You don’t need oil for the brush, but a bit of slip makes the jade…" at bounding box center [636, 758] width 260 height 50
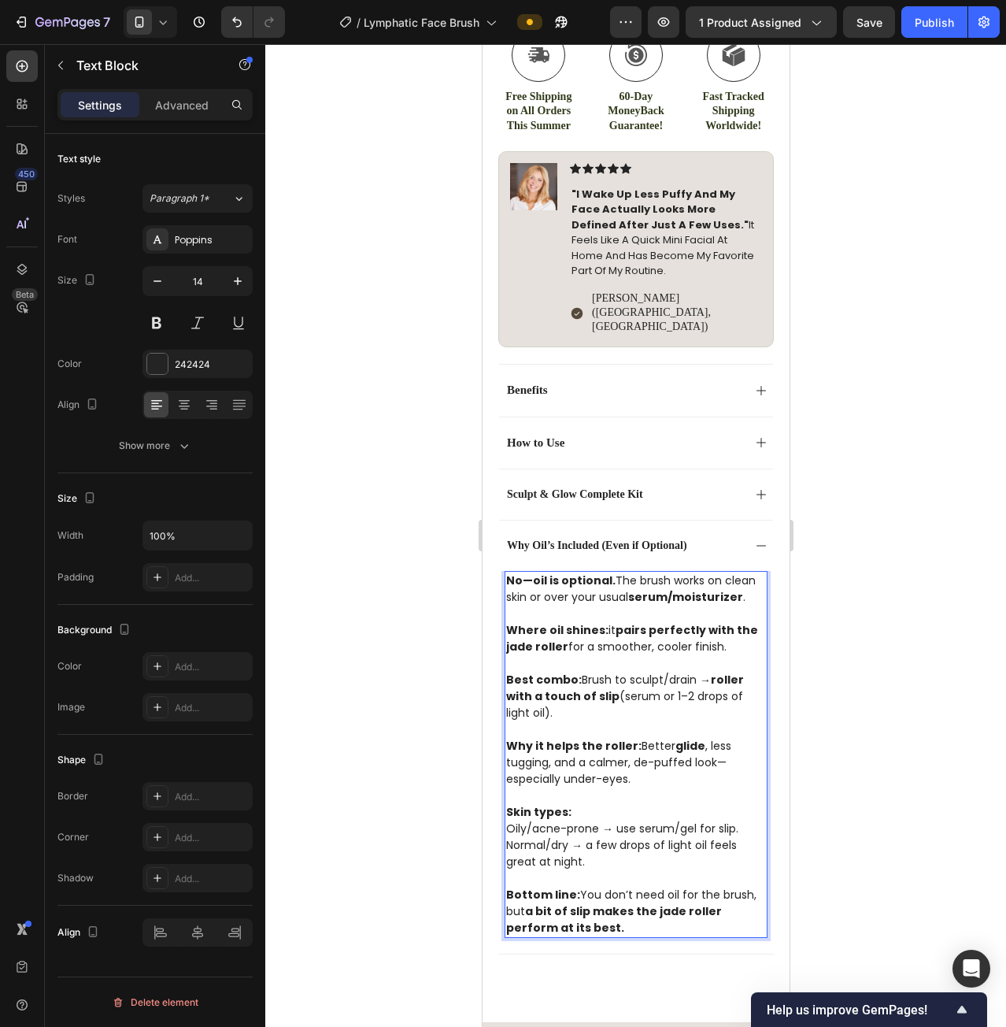
scroll to position [915, 0]
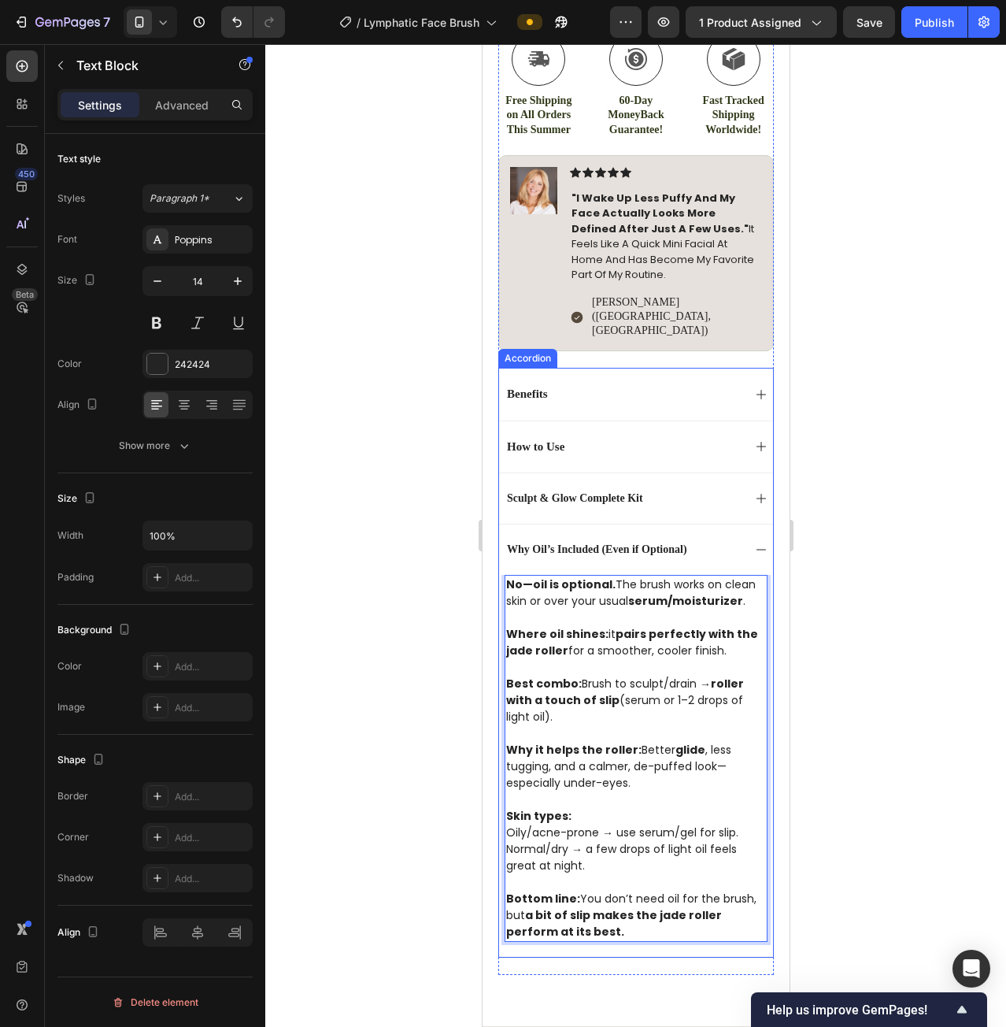
click at [740, 524] on div "Why Oil’s Included (Even if Optional)" at bounding box center [635, 549] width 274 height 51
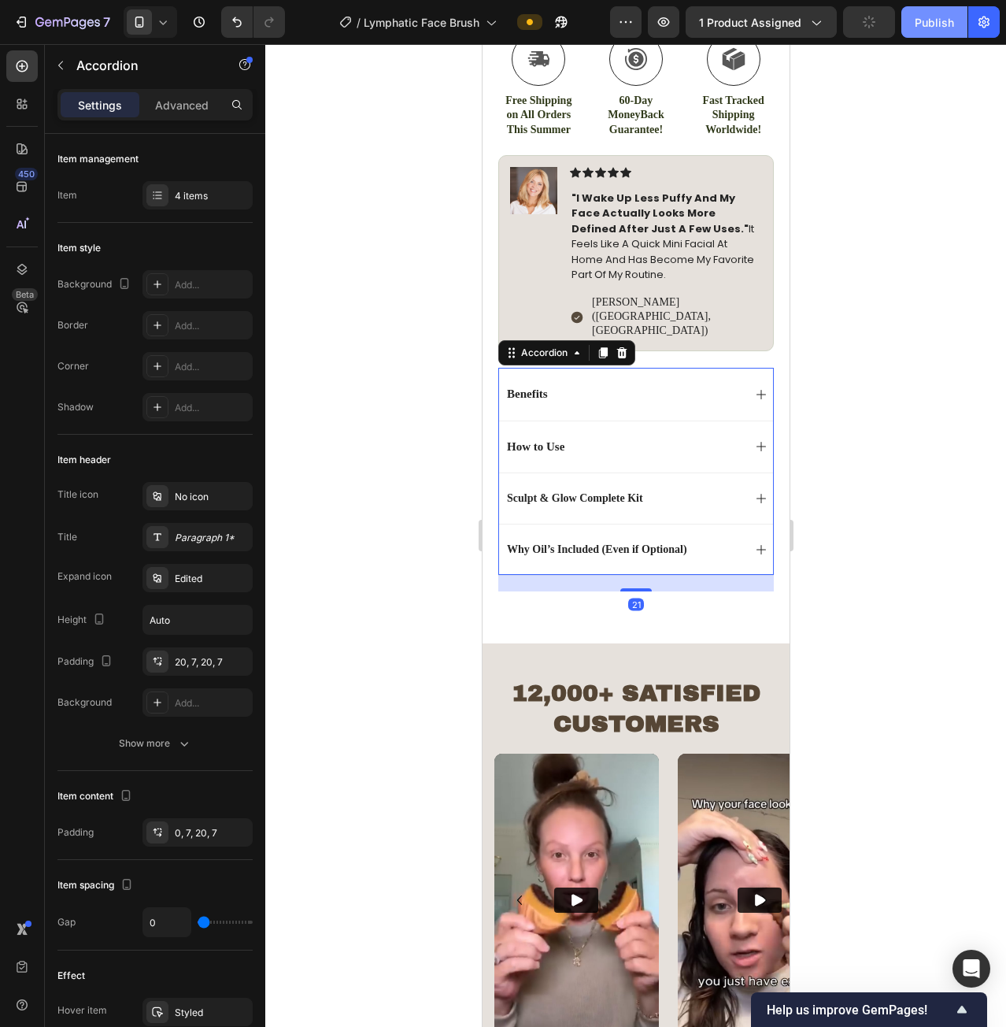
click at [921, 37] on button "Publish" at bounding box center [935, 21] width 66 height 31
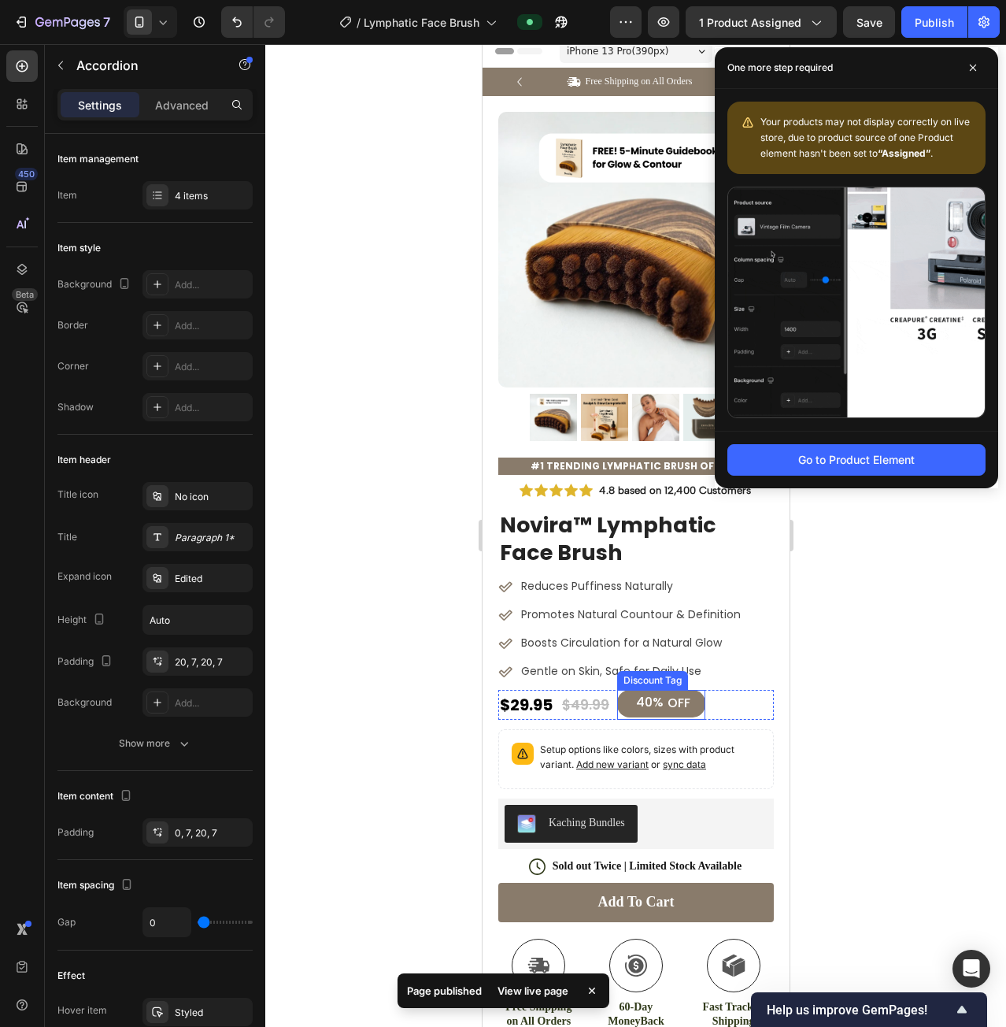
scroll to position [0, 0]
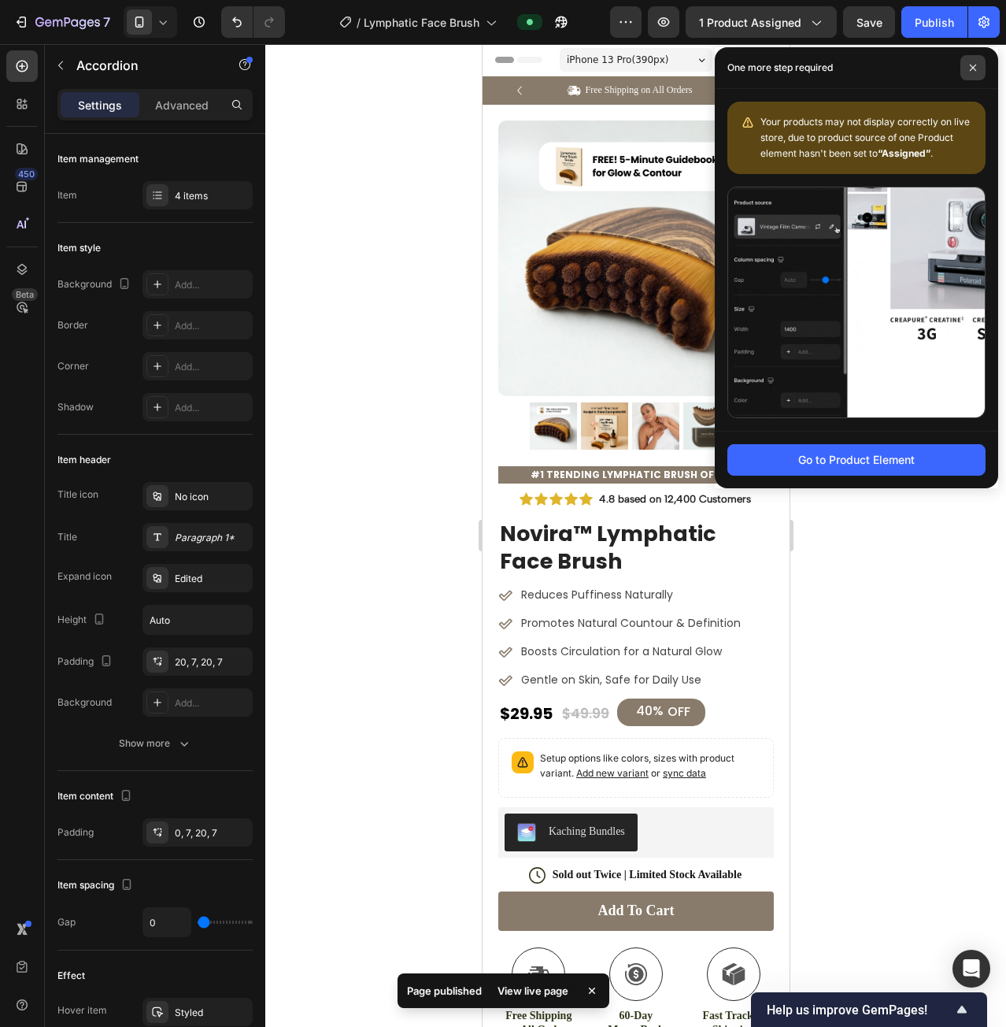
click at [969, 75] on span at bounding box center [973, 67] width 25 height 25
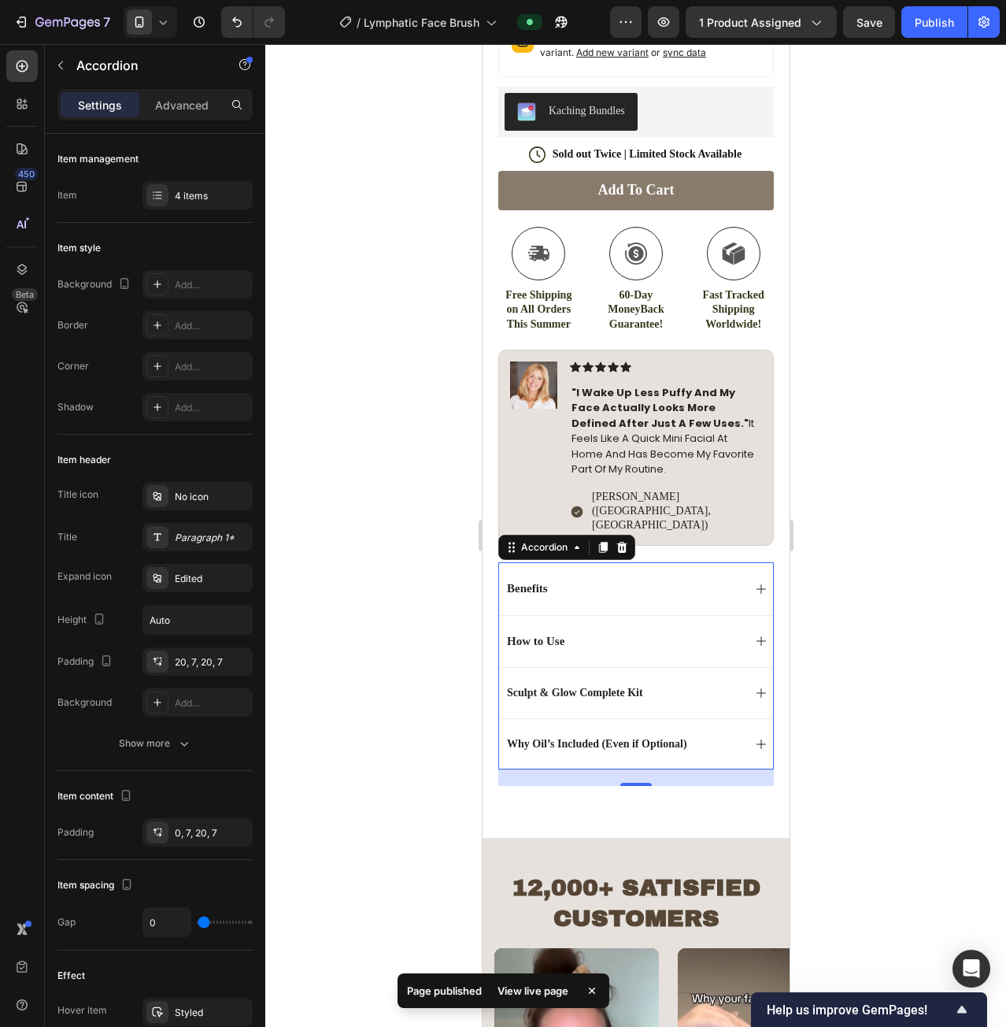
scroll to position [945, 0]
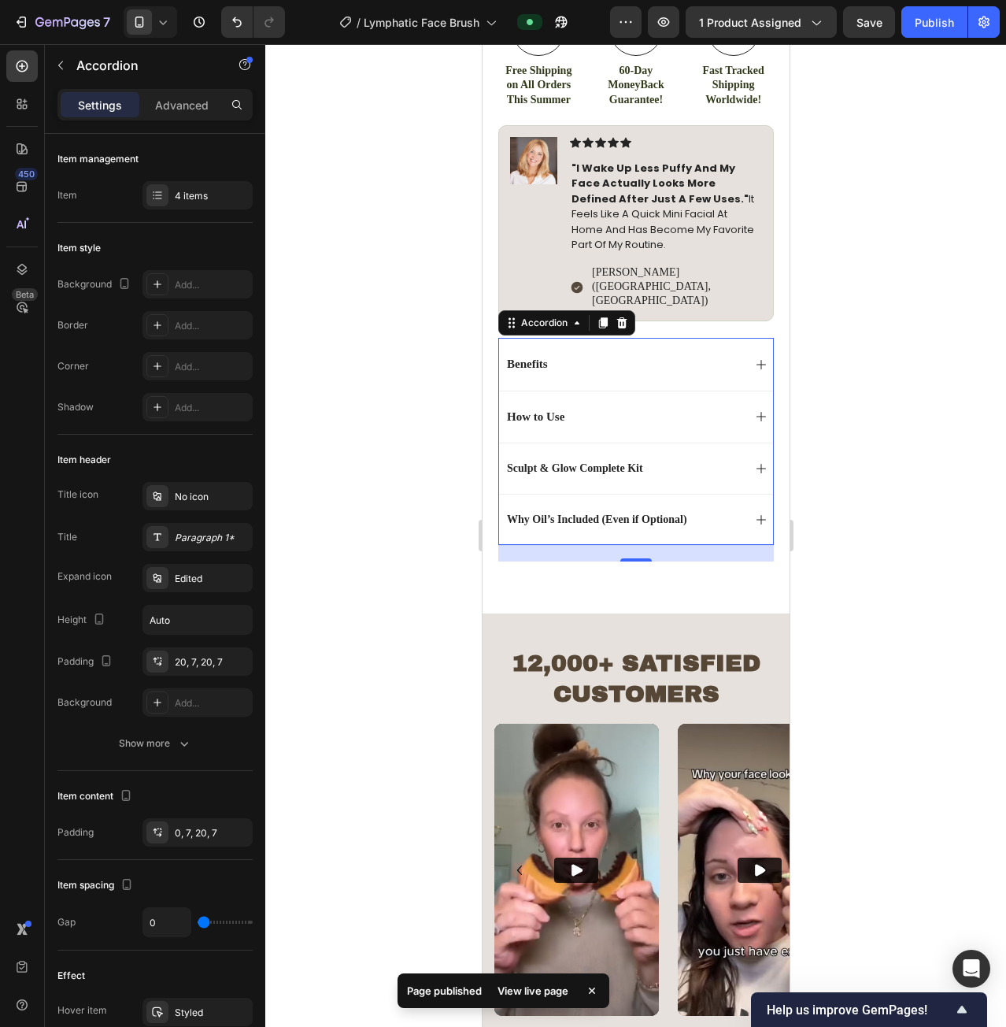
click at [741, 494] on div "Why Oil’s Included (Even if Optional)" at bounding box center [635, 519] width 274 height 51
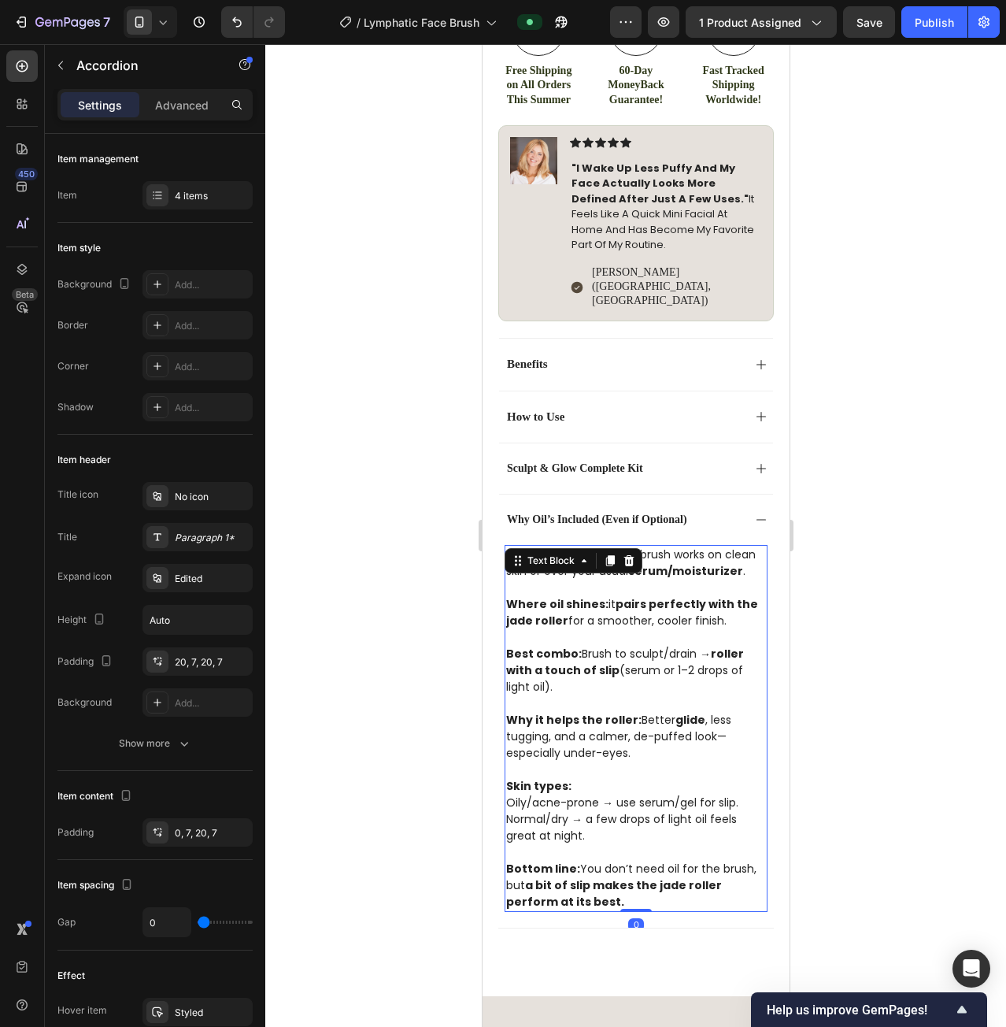
click at [725, 563] on strong "serum/moisturizer" at bounding box center [685, 571] width 115 height 16
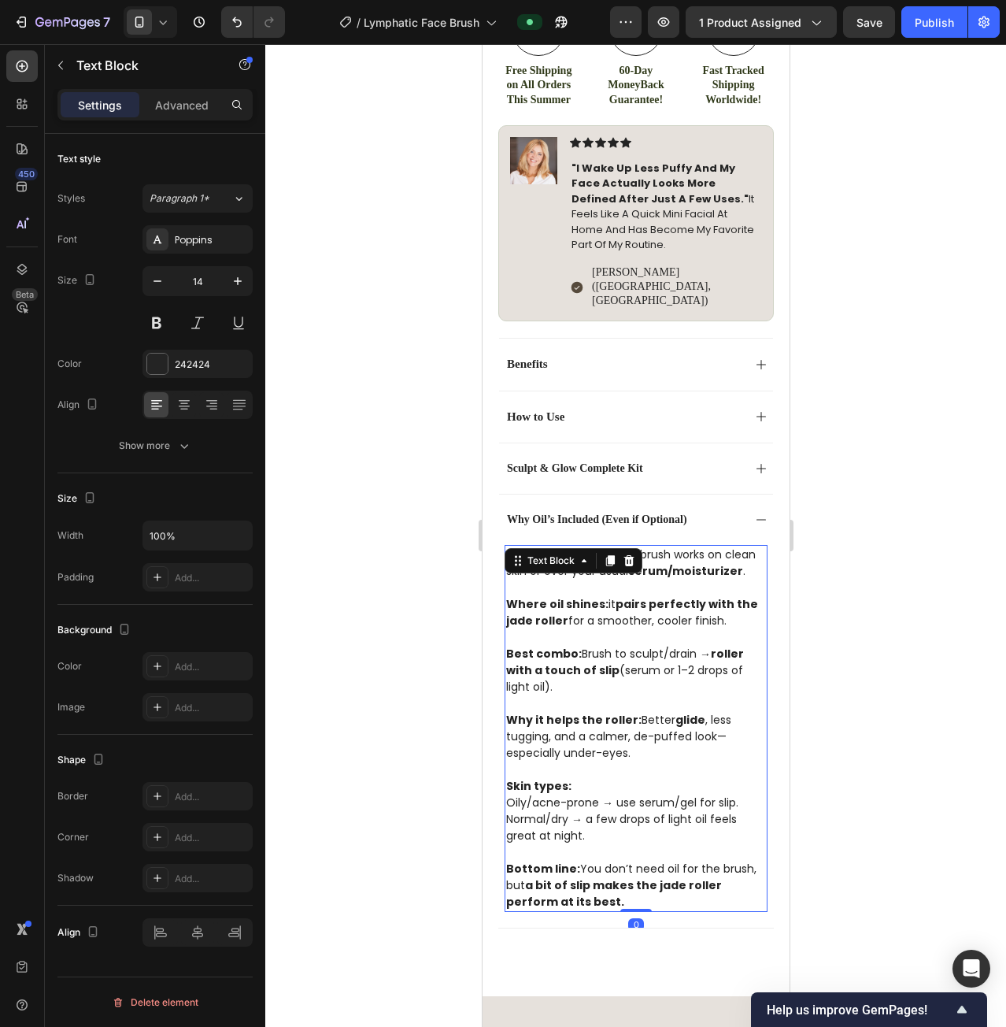
click at [657, 718] on p "Why it helps the roller: Better glide , less tugging, and a calmer, de-puffed l…" at bounding box center [636, 737] width 260 height 50
click at [561, 546] on strong "No—oil is optional." at bounding box center [560, 554] width 109 height 16
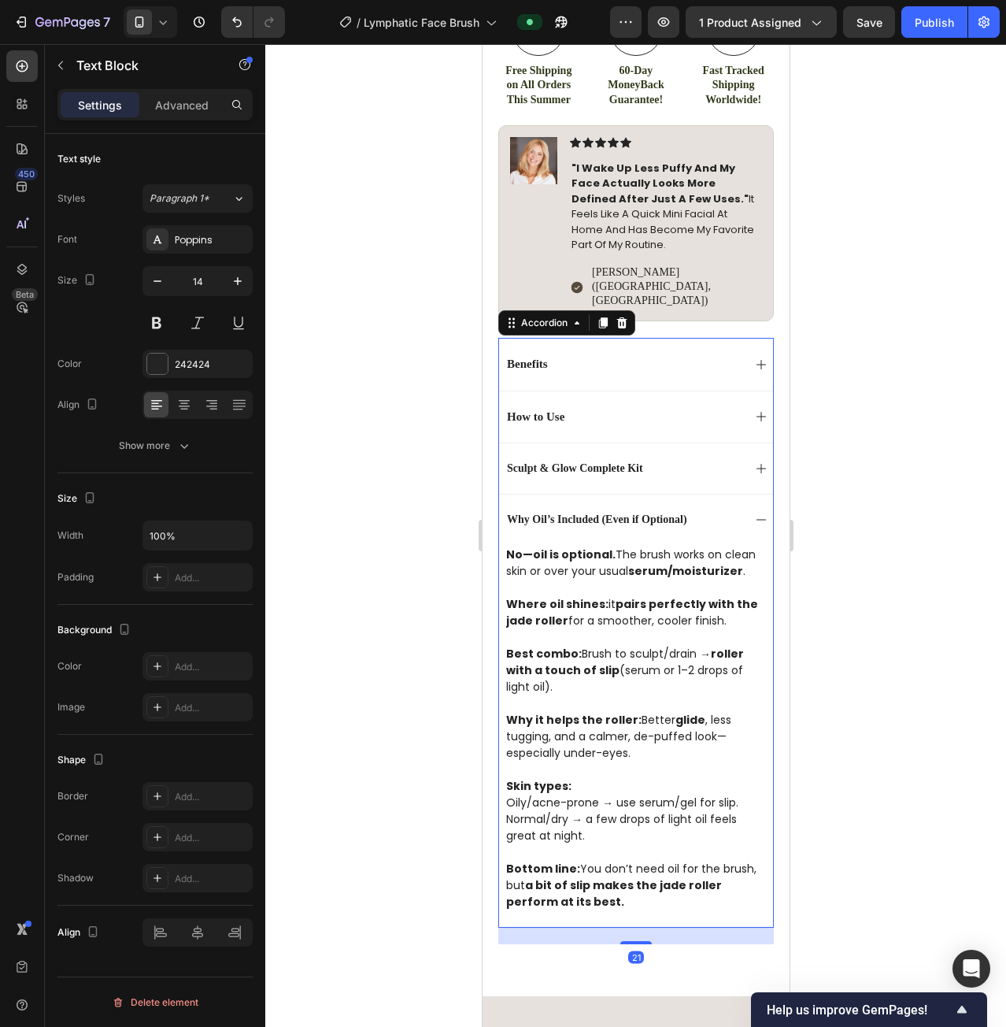
click at [628, 513] on p "Why Oil’s Included (Even if Optional)" at bounding box center [596, 520] width 180 height 14
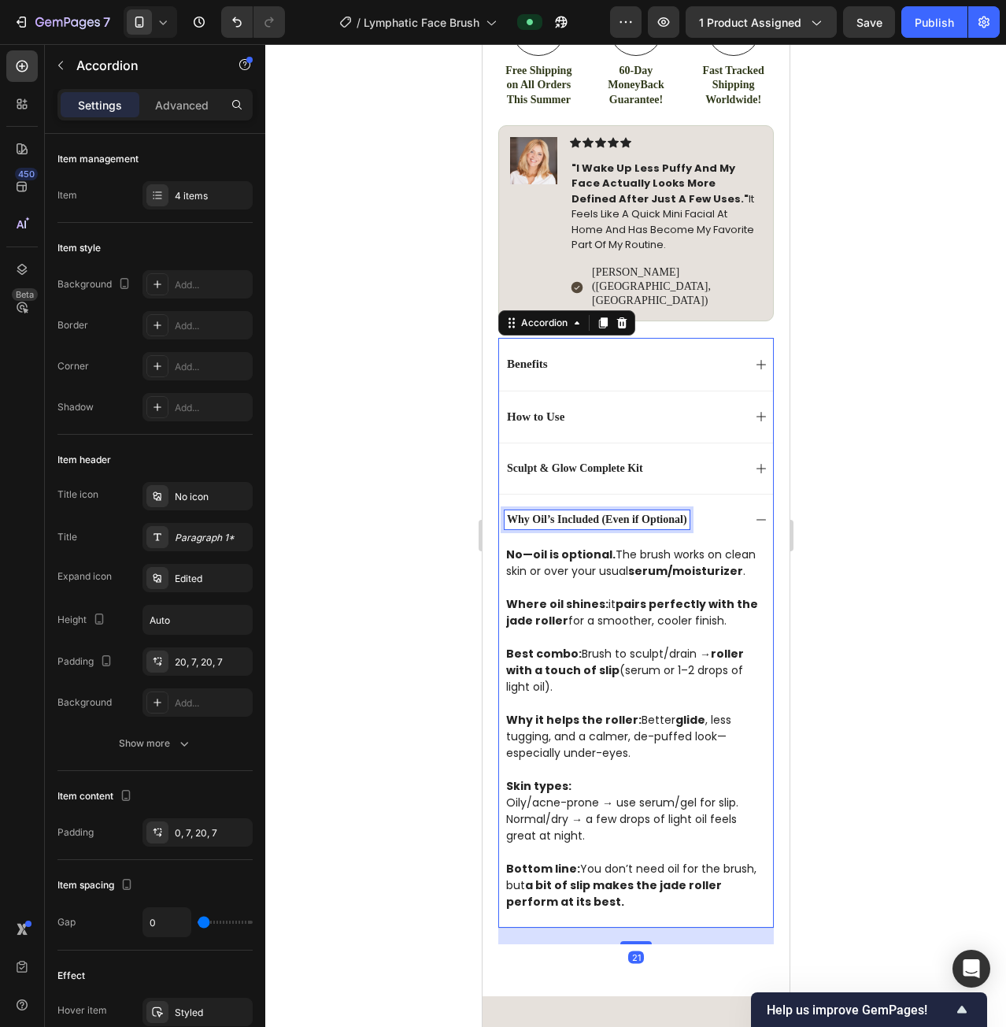
click at [628, 513] on p "Why Oil’s Included (Even if Optional)" at bounding box center [596, 520] width 180 height 14
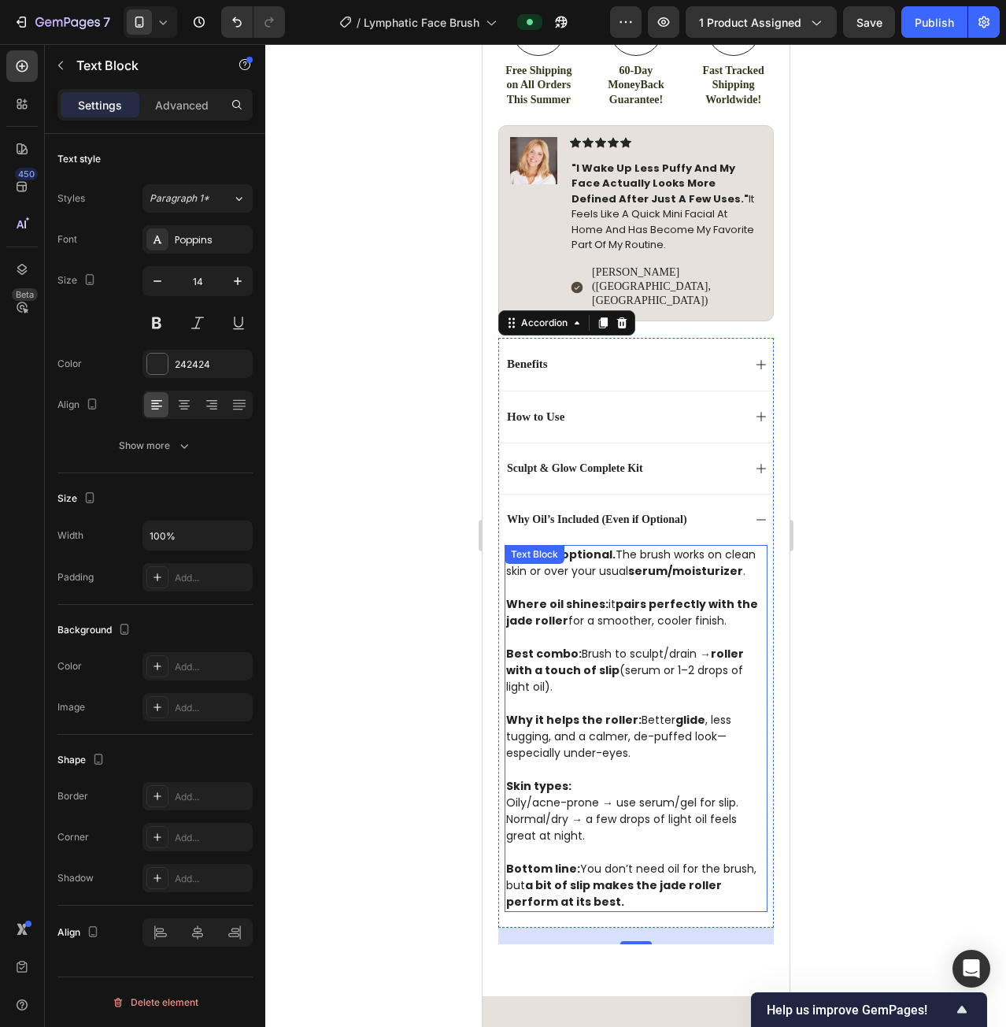
click at [672, 580] on p "Where oil shines: it pairs perfectly with the jade roller for a smoother, coole…" at bounding box center [636, 605] width 260 height 50
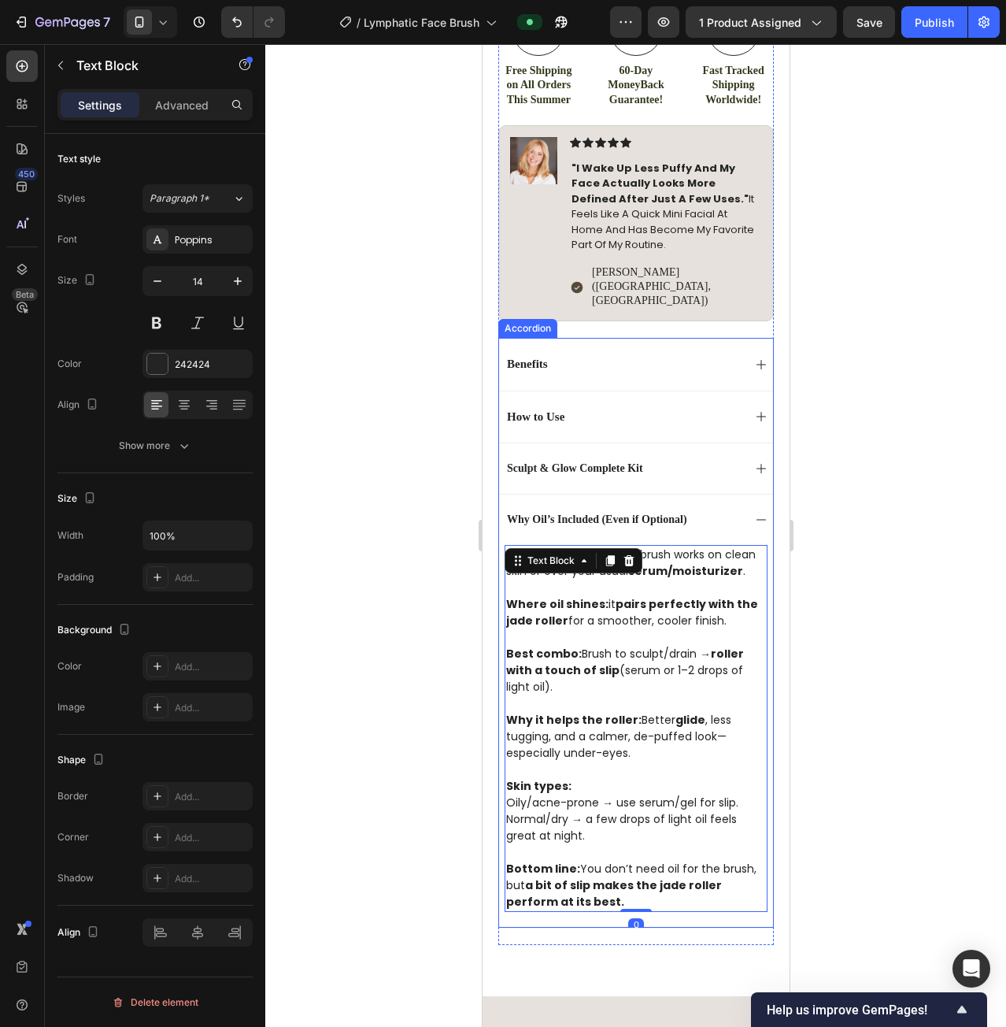
click at [858, 676] on div at bounding box center [635, 535] width 741 height 983
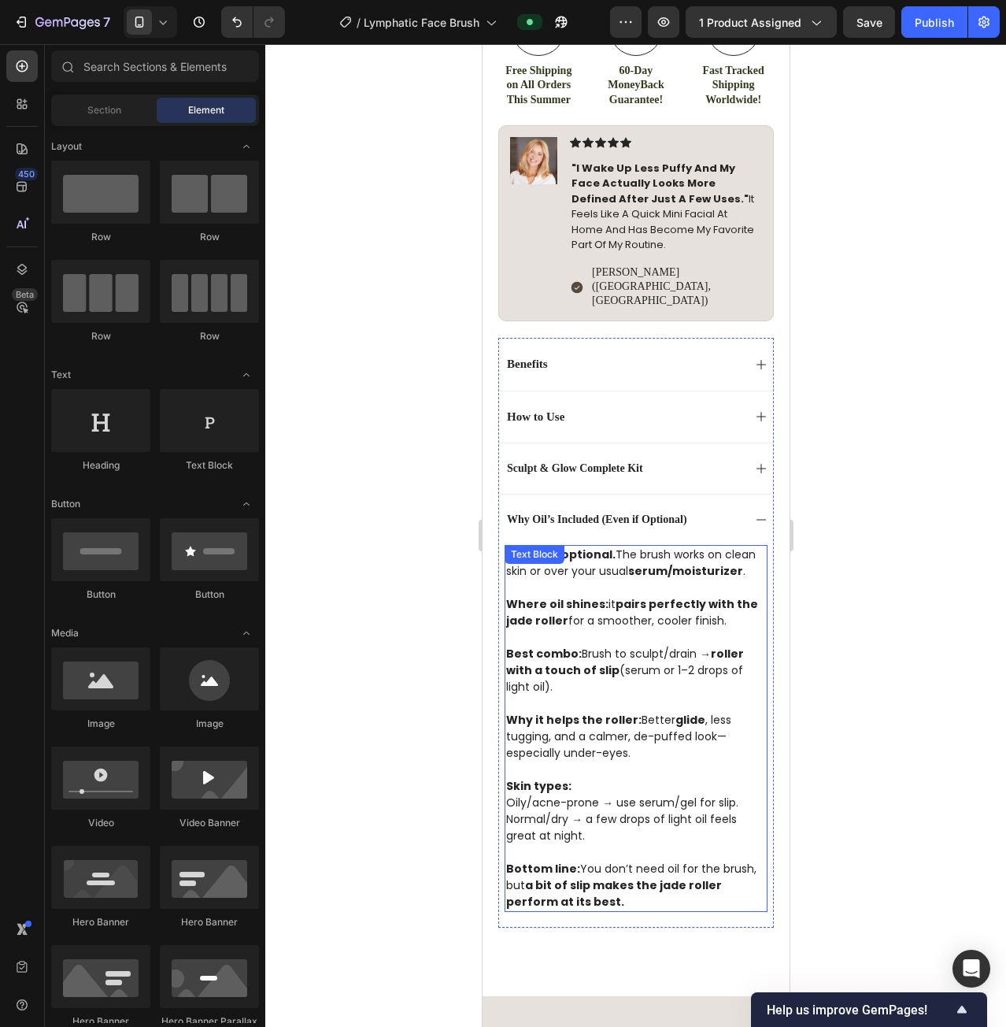
click at [577, 545] on div "No—oil is optional. The brush works on clean skin or over your usual serum/mois…" at bounding box center [635, 728] width 263 height 367
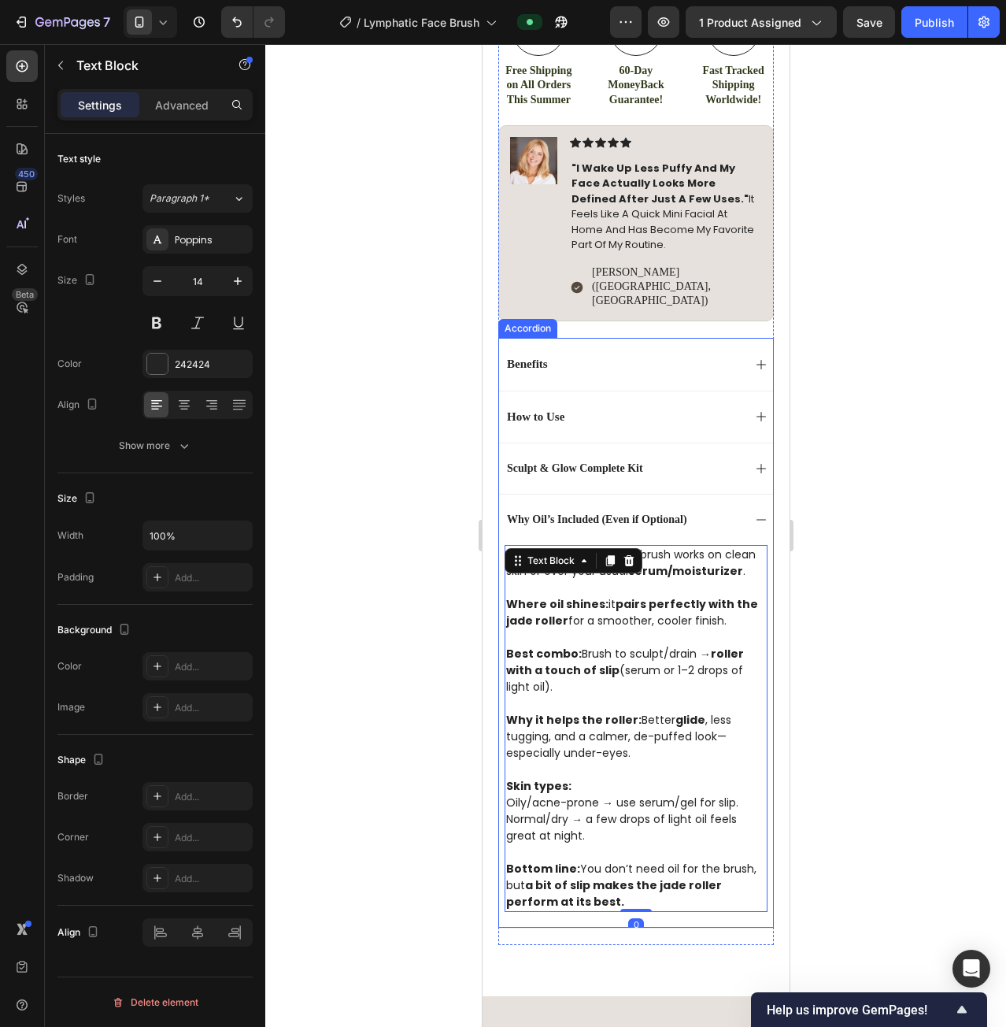
click at [870, 484] on div at bounding box center [635, 535] width 741 height 983
click at [732, 546] on p "No—oil is optional. The brush works on clean skin or over your usual serum/mois…" at bounding box center [636, 562] width 260 height 33
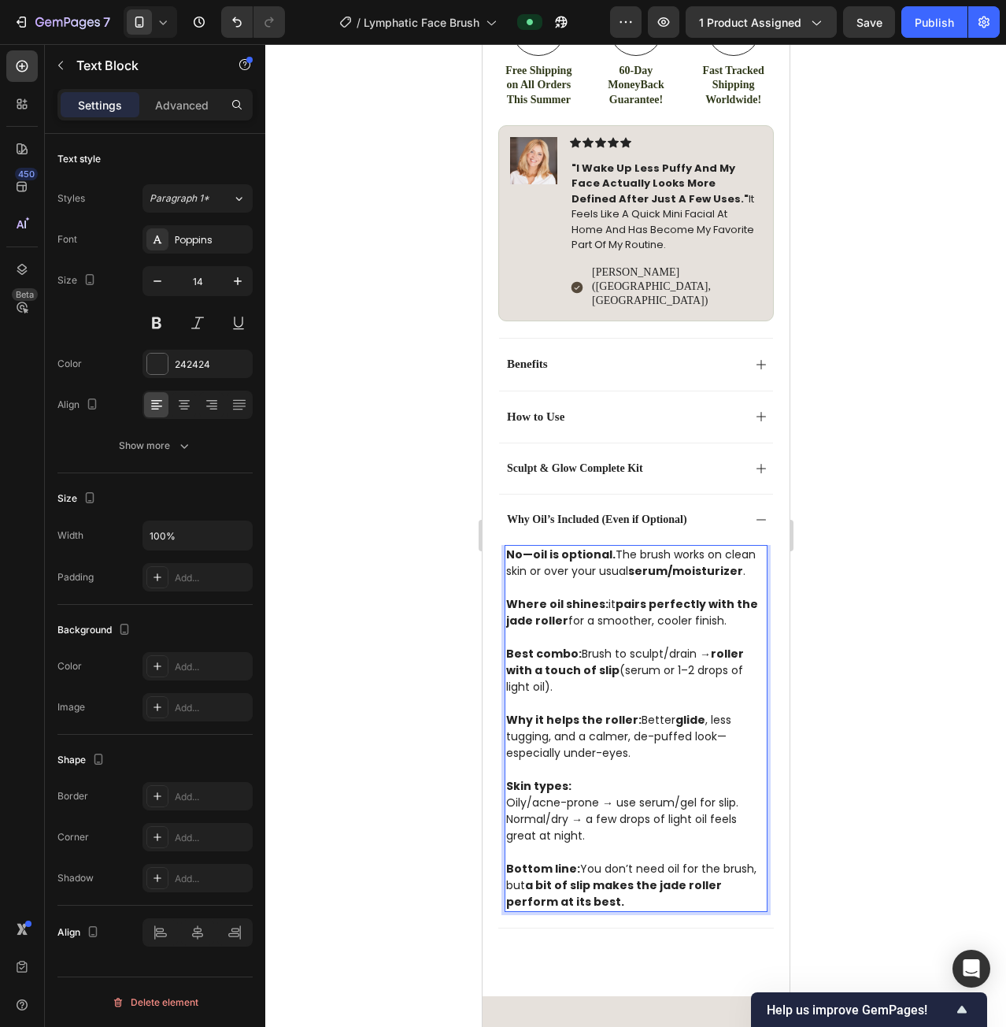
click at [720, 546] on p "No—oil is optional. The brush works on clean skin or over your usual serum/mois…" at bounding box center [636, 562] width 260 height 33
drag, startPoint x: 724, startPoint y: 513, endPoint x: 754, endPoint y: 513, distance: 30.7
click at [754, 545] on div "No—oil is optional. The brush works on clean skin or over your usual serum/mois…" at bounding box center [635, 728] width 263 height 367
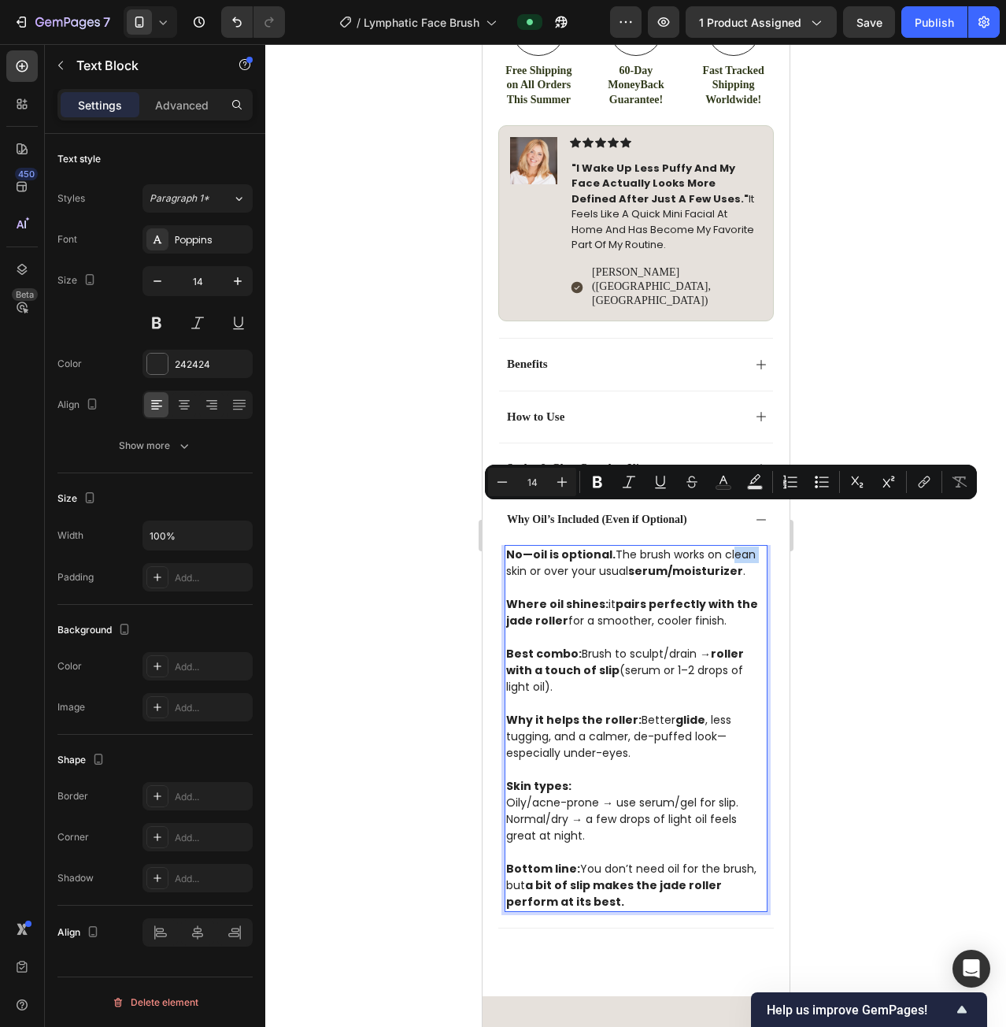
click at [728, 546] on p "No—oil is optional. The brush works on clean skin or over your usual serum/mois…" at bounding box center [636, 562] width 260 height 33
drag, startPoint x: 719, startPoint y: 513, endPoint x: 750, endPoint y: 515, distance: 30.8
click at [750, 546] on p "No—oil is optional. The brush works on clean skin or over your usual serum/mois…" at bounding box center [636, 562] width 260 height 33
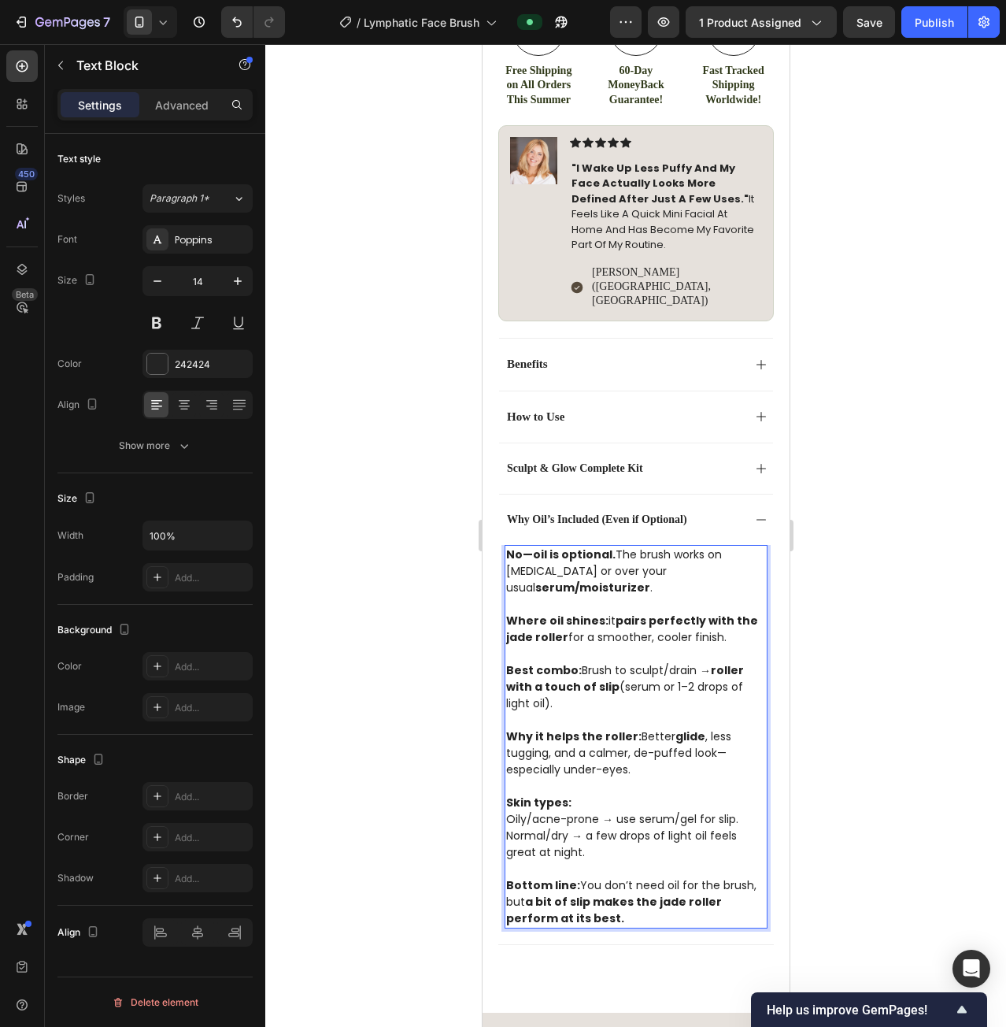
click at [645, 580] on strong "serum/moisturizer" at bounding box center [592, 588] width 115 height 16
click at [650, 580] on strong "serum/moisturizer" at bounding box center [592, 588] width 115 height 16
click at [603, 596] on p "Where oil shines: it pairs perfectly with the jade roller for a smoother, coole…" at bounding box center [636, 621] width 260 height 50
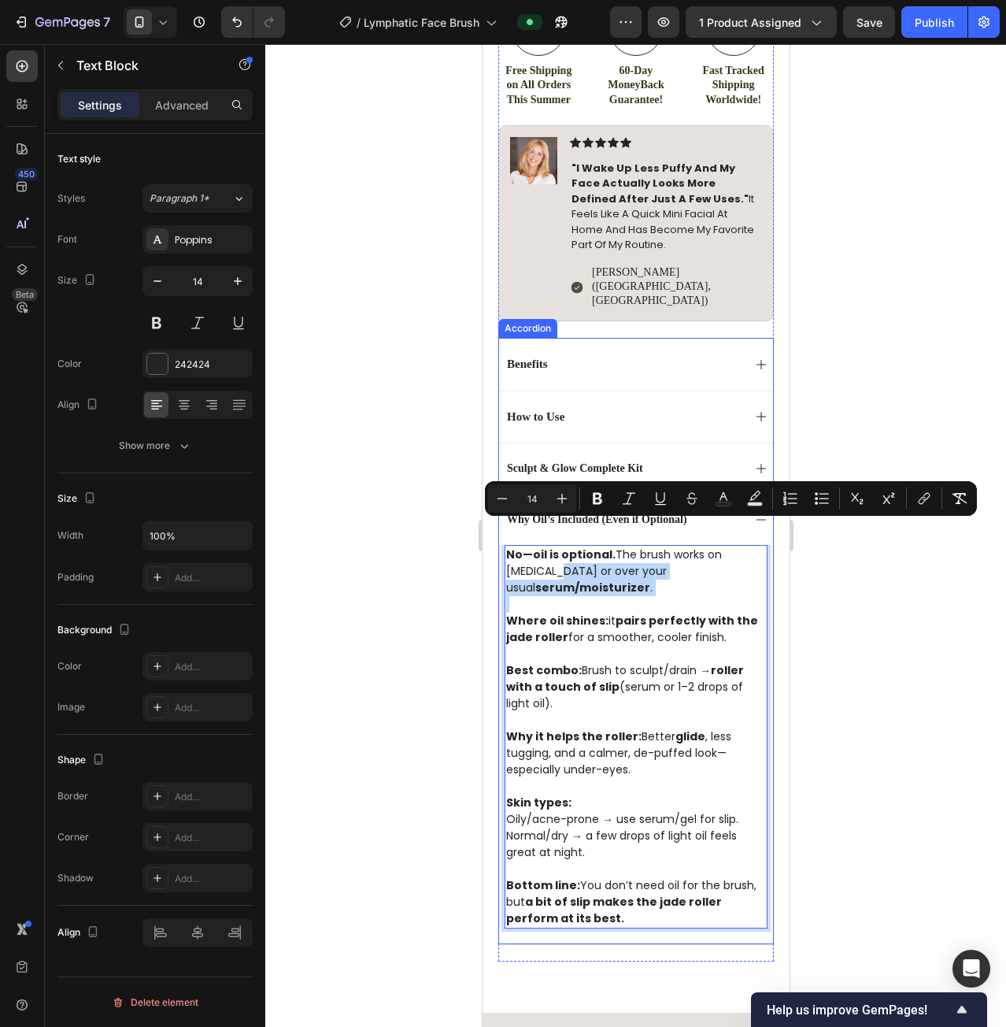
drag, startPoint x: 525, startPoint y: 531, endPoint x: 759, endPoint y: 544, distance: 234.2
click at [759, 545] on div "No—oil is optional. The brush works on [MEDICAL_DATA] or over your usual serum/…" at bounding box center [635, 744] width 274 height 399
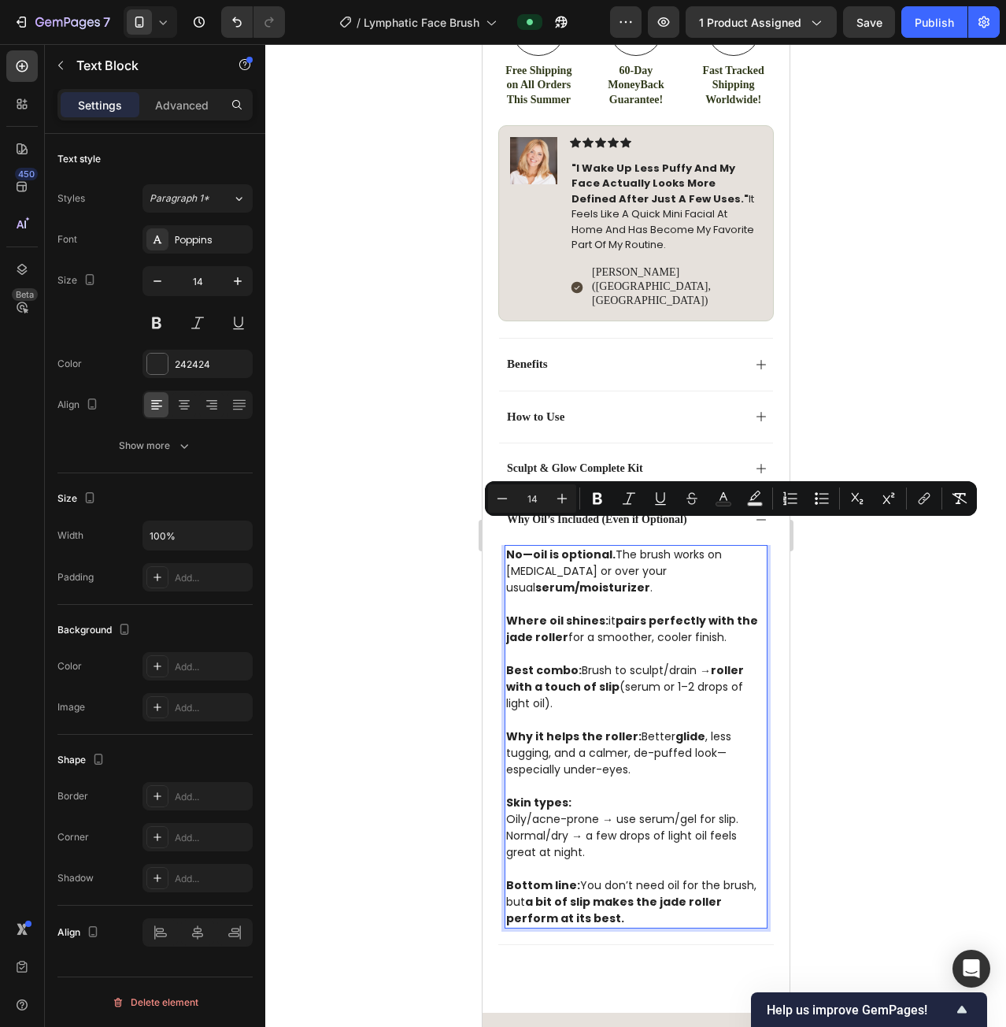
click at [691, 613] on strong "pairs perfectly with the jade roller" at bounding box center [632, 629] width 252 height 32
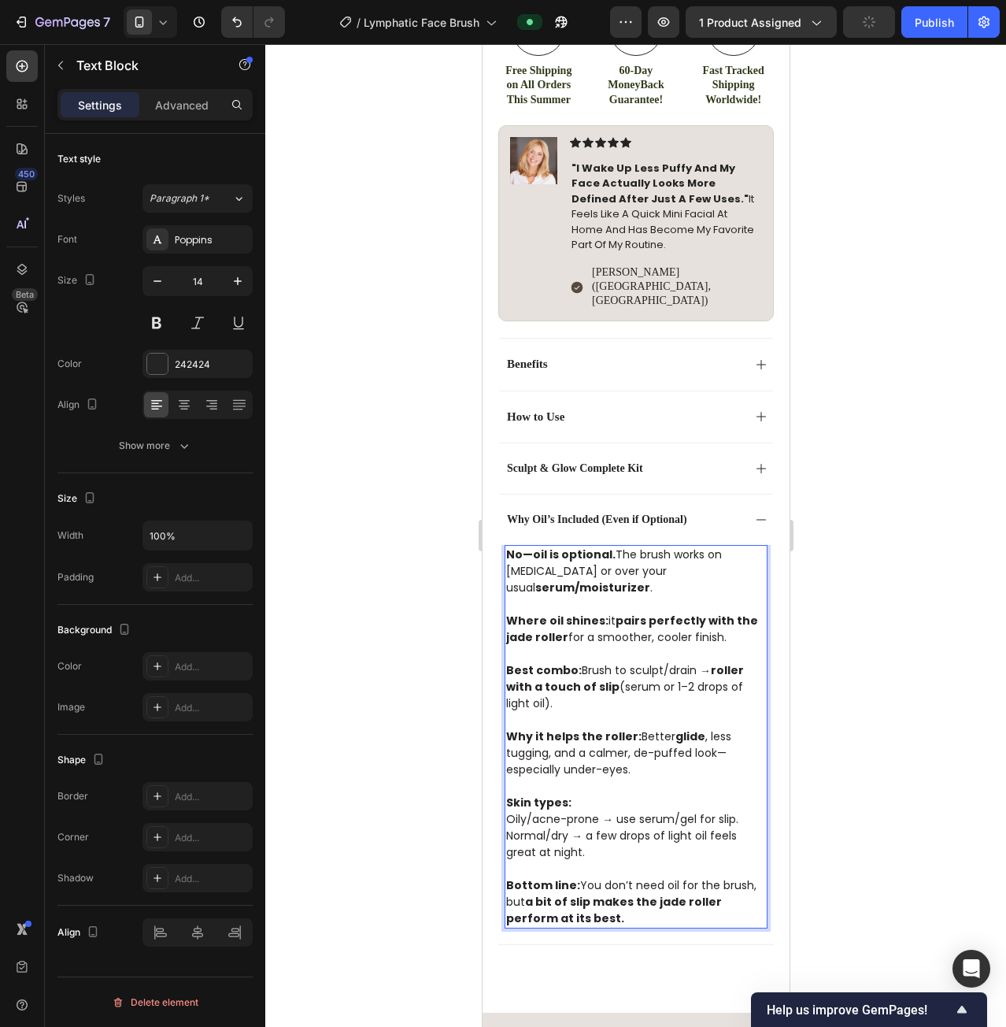
click at [576, 613] on strong "Where oil shines:" at bounding box center [557, 621] width 102 height 16
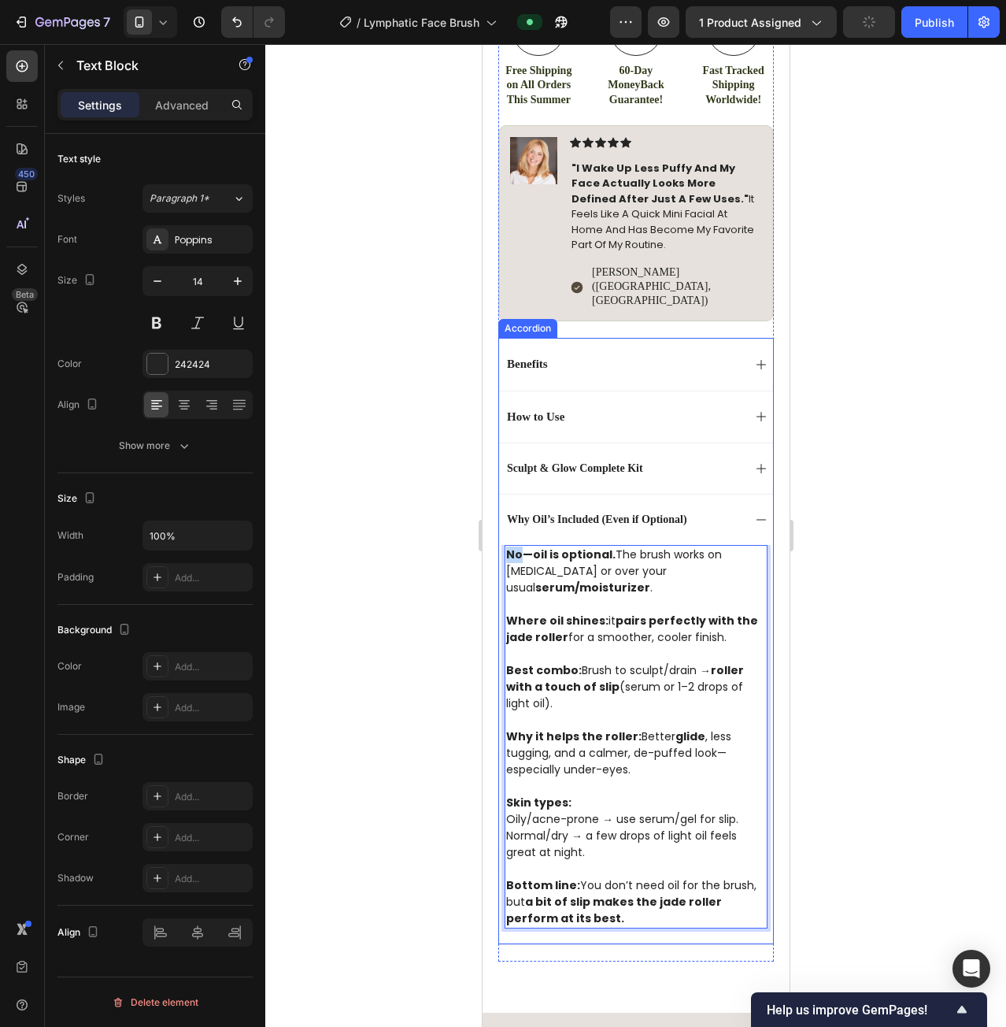
drag, startPoint x: 522, startPoint y: 514, endPoint x: 499, endPoint y: 513, distance: 22.9
click at [499, 545] on div "No—oil is optional. The brush works on [MEDICAL_DATA] or over your usual serum/…" at bounding box center [635, 744] width 274 height 399
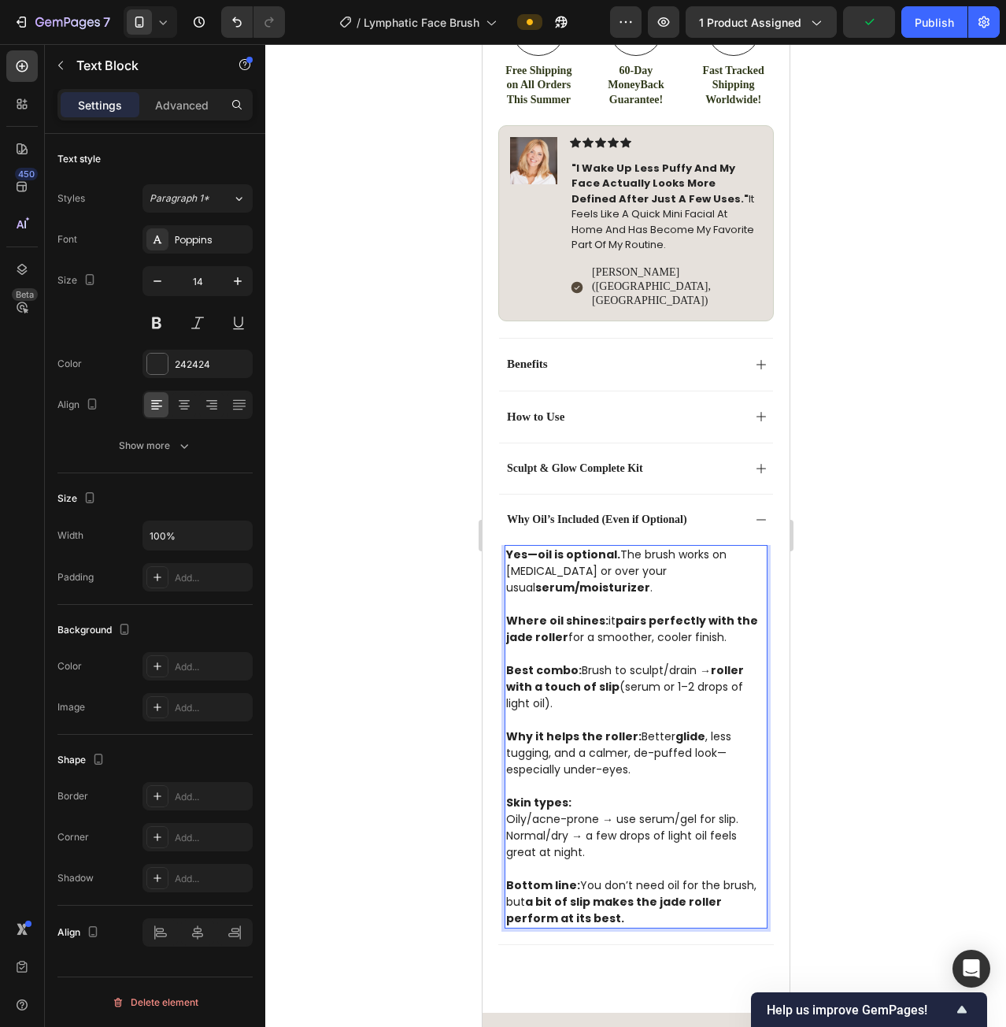
click at [628, 646] on p "Rich Text Editor. Editing area: main" at bounding box center [636, 654] width 260 height 17
click at [663, 662] on p "Best combo: Brush to sculpt/drain → roller with a touch of slip (serum or 1–2 d…" at bounding box center [636, 687] width 260 height 50
click at [708, 662] on p "Best combo: Brush to sculpt/drain → roller with a touch of slip (serum or 1–2 d…" at bounding box center [636, 687] width 260 height 50
click at [694, 662] on p "Best combo: Brush to sculpt/drain → roller with a touch of slip (serum or 1–2 d…" at bounding box center [636, 687] width 260 height 50
click at [683, 728] on strong "glide" at bounding box center [690, 736] width 30 height 16
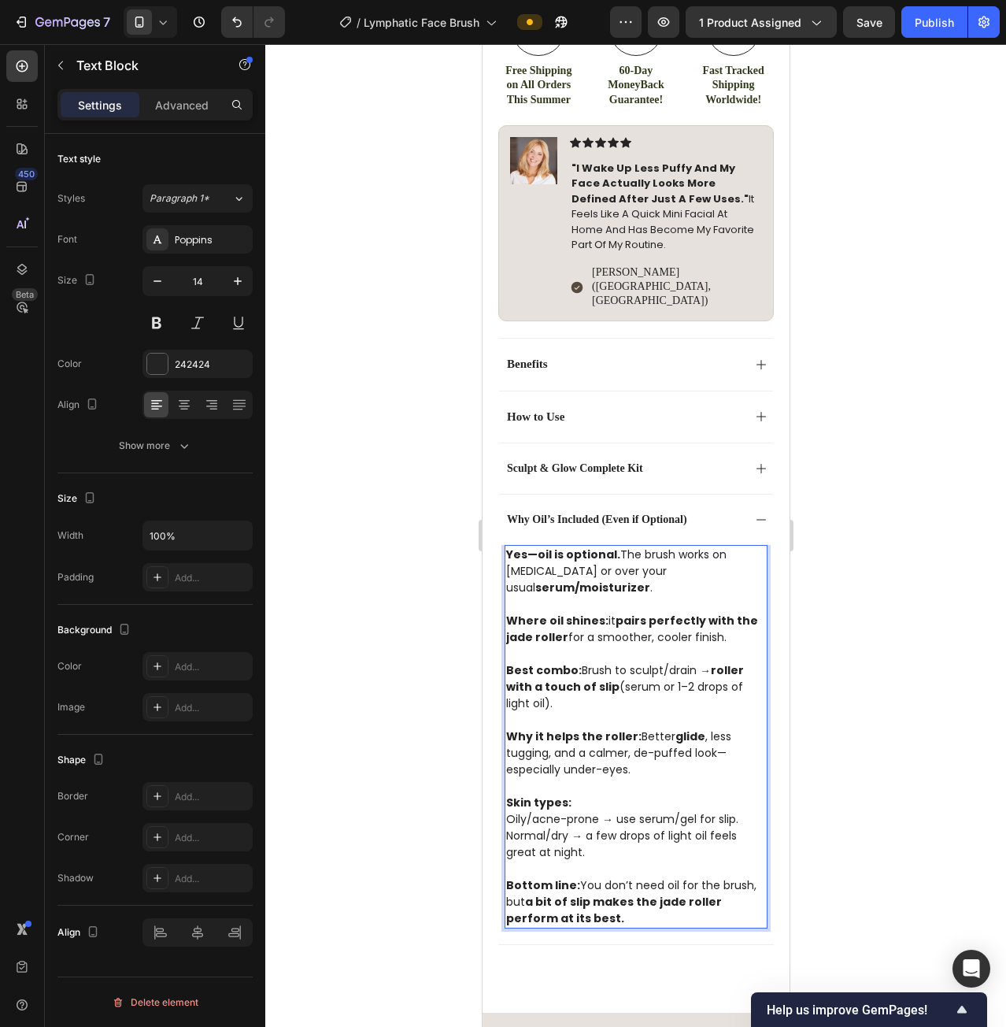
click at [727, 728] on p "Why it helps the roller: Better glide , less tugging, and a calmer, de-puffed l…" at bounding box center [636, 753] width 260 height 50
click at [707, 728] on p "Why it helps the roller: Better glide , less tugging, and a calmer, de-puffed l…" at bounding box center [636, 753] width 260 height 50
click at [636, 778] on p "Rich Text Editor. Editing area: main" at bounding box center [636, 786] width 260 height 17
click at [643, 811] on p "Oily/acne-prone → use serum/gel for slip." at bounding box center [636, 819] width 260 height 17
click at [642, 861] on p "Rich Text Editor. Editing area: main" at bounding box center [636, 869] width 260 height 17
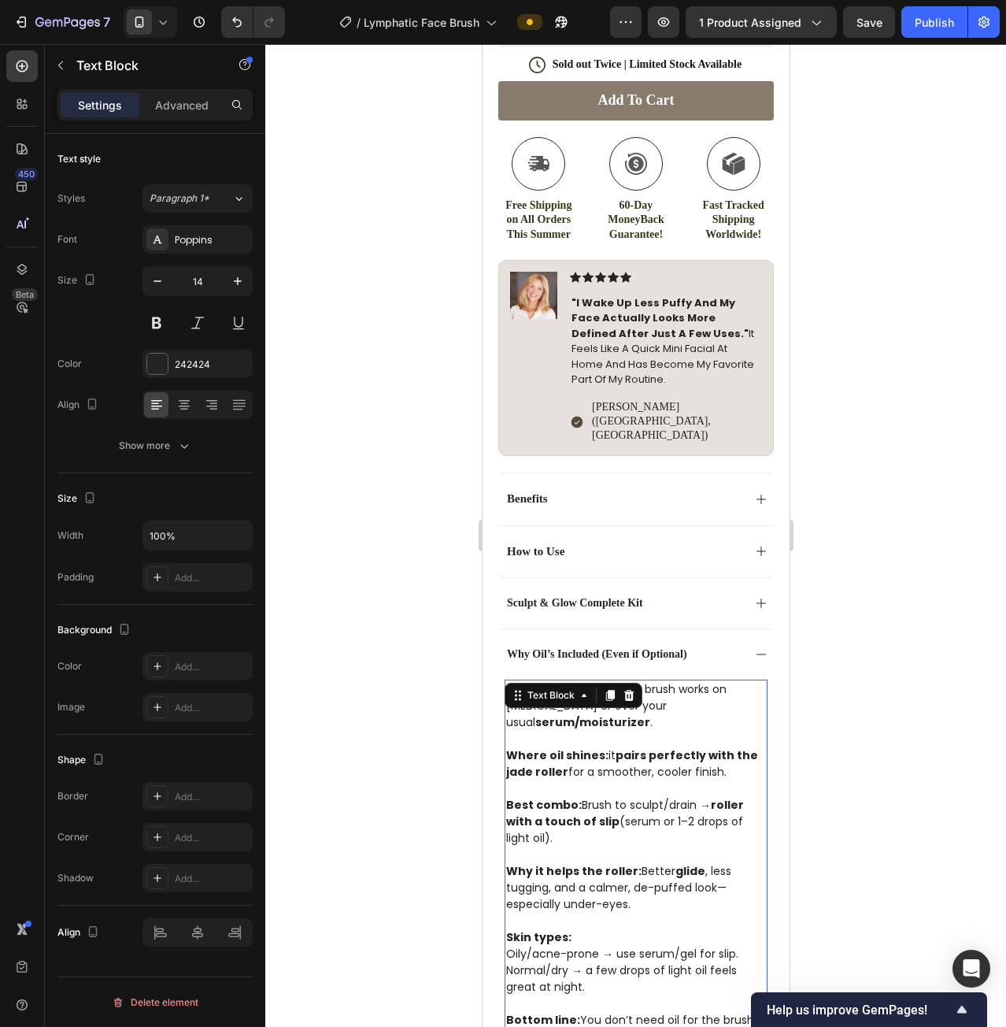
scroll to position [866, 0]
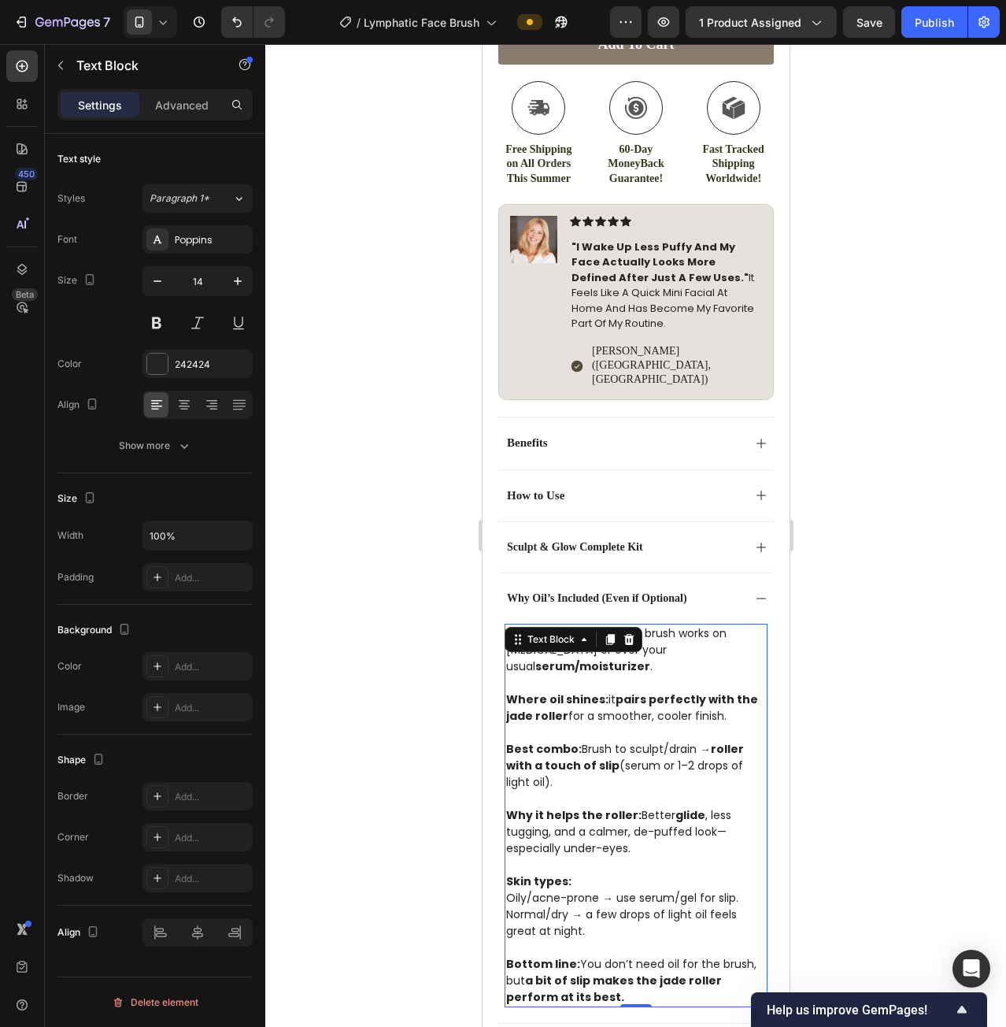
click at [679, 724] on p "Rich Text Editor. Editing area: main" at bounding box center [636, 732] width 260 height 17
click at [671, 741] on p "Best combo: Brush to sculpt/drain → roller with a touch of slip (serum or 1–2 d…" at bounding box center [636, 766] width 260 height 50
click at [669, 807] on p "Why it helps the roller: Better glide , less tugging, and a calmer, de-puffed l…" at bounding box center [636, 832] width 260 height 50
click at [665, 857] on p "Rich Text Editor. Editing area: main" at bounding box center [636, 865] width 260 height 17
click at [643, 906] on p "Normal/dry → a few drops of light oil feels great at night." at bounding box center [636, 922] width 260 height 33
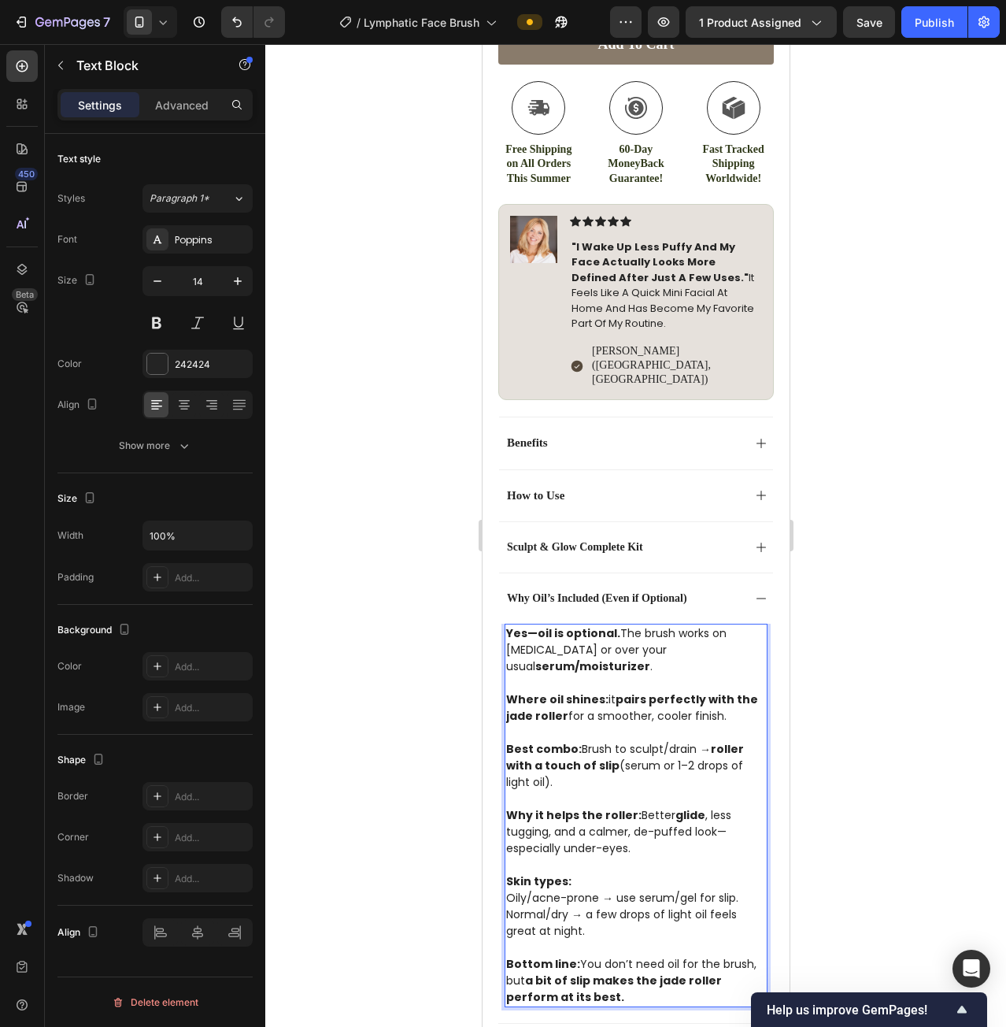
click at [646, 956] on p "Bottom line: You don’t need oil for the brush, but a bit of slip makes the jade…" at bounding box center [636, 981] width 260 height 50
click at [650, 675] on p "Where oil shines: it pairs perfectly with the jade roller for a smoother, coole…" at bounding box center [636, 700] width 260 height 50
drag, startPoint x: 746, startPoint y: 608, endPoint x: 524, endPoint y: 608, distance: 222.0
click at [524, 625] on p "Yes—oil is optional. The brush works on [MEDICAL_DATA] or over your usual serum…" at bounding box center [636, 650] width 260 height 50
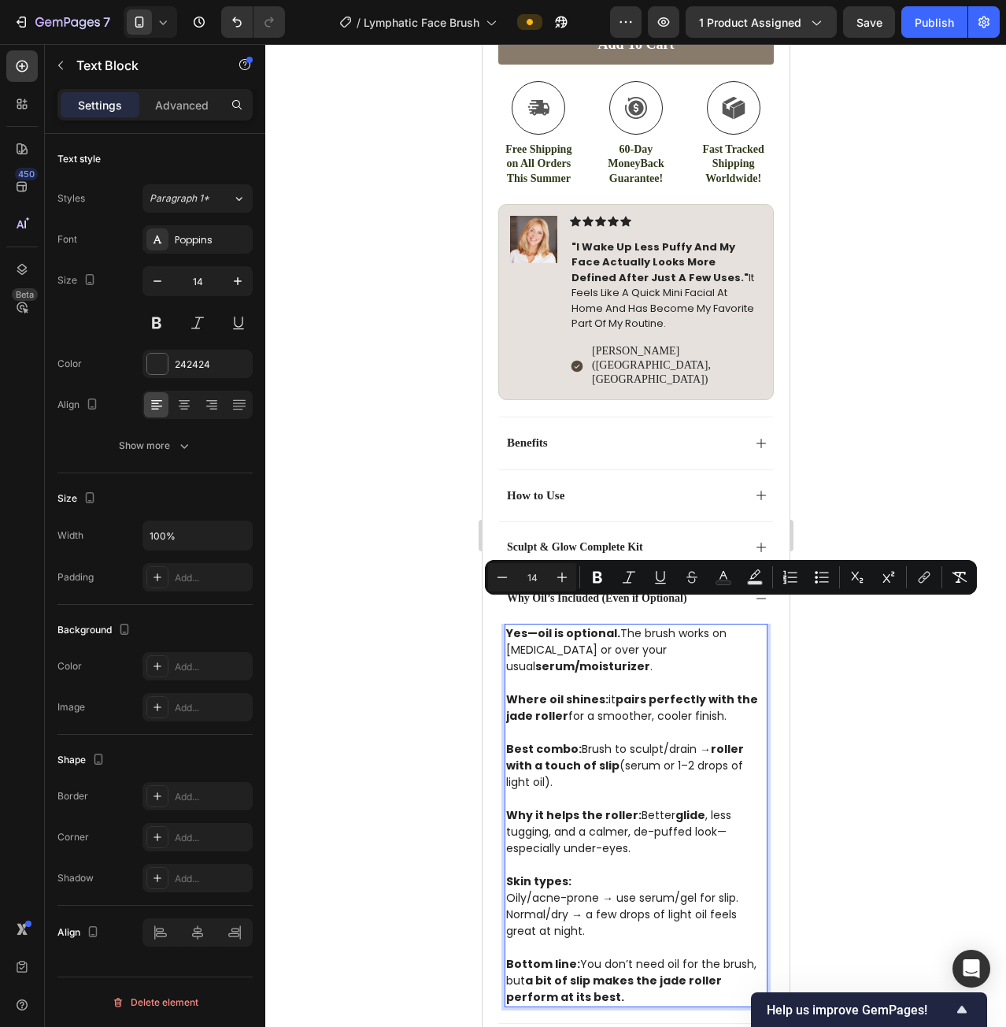
click at [636, 807] on p "Why it helps the roller: Better glide , less tugging, and a calmer, de-puffed l…" at bounding box center [636, 832] width 260 height 50
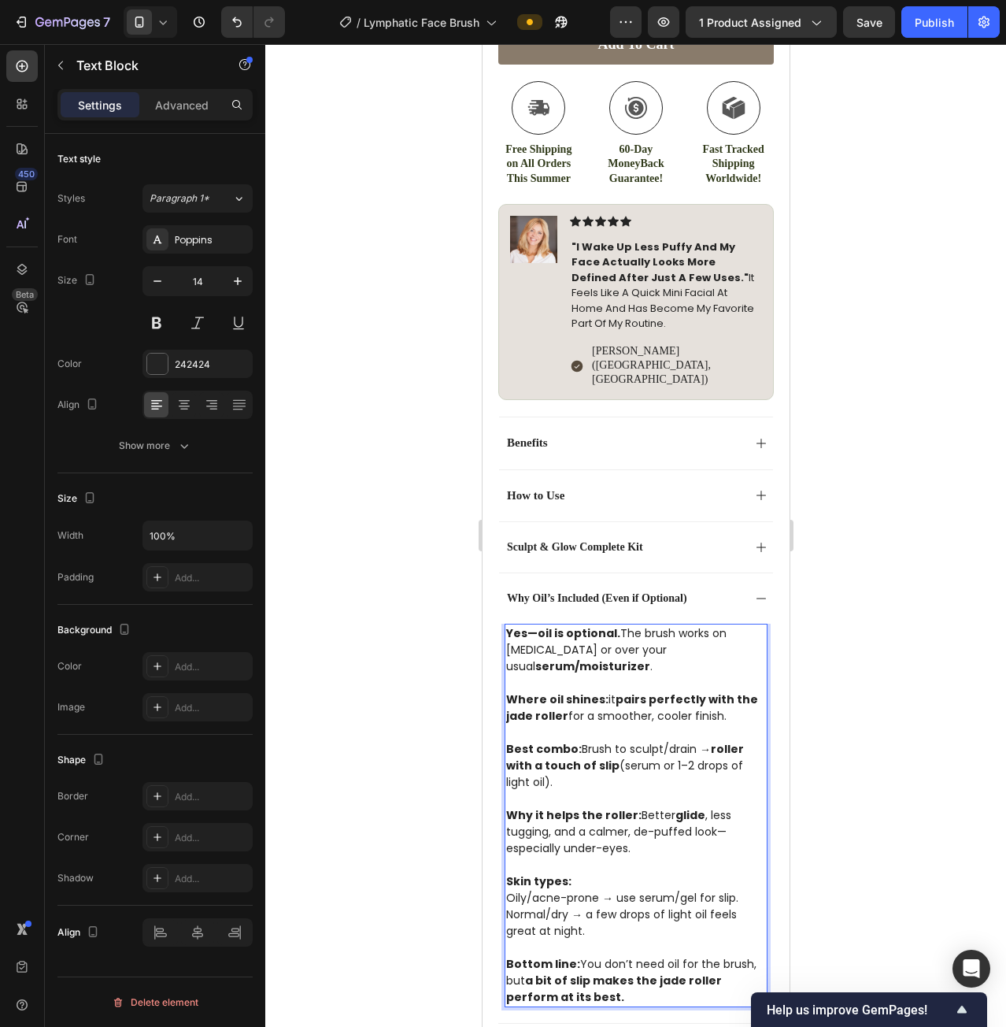
click at [533, 625] on strong "Yes—oil is optional." at bounding box center [563, 633] width 114 height 16
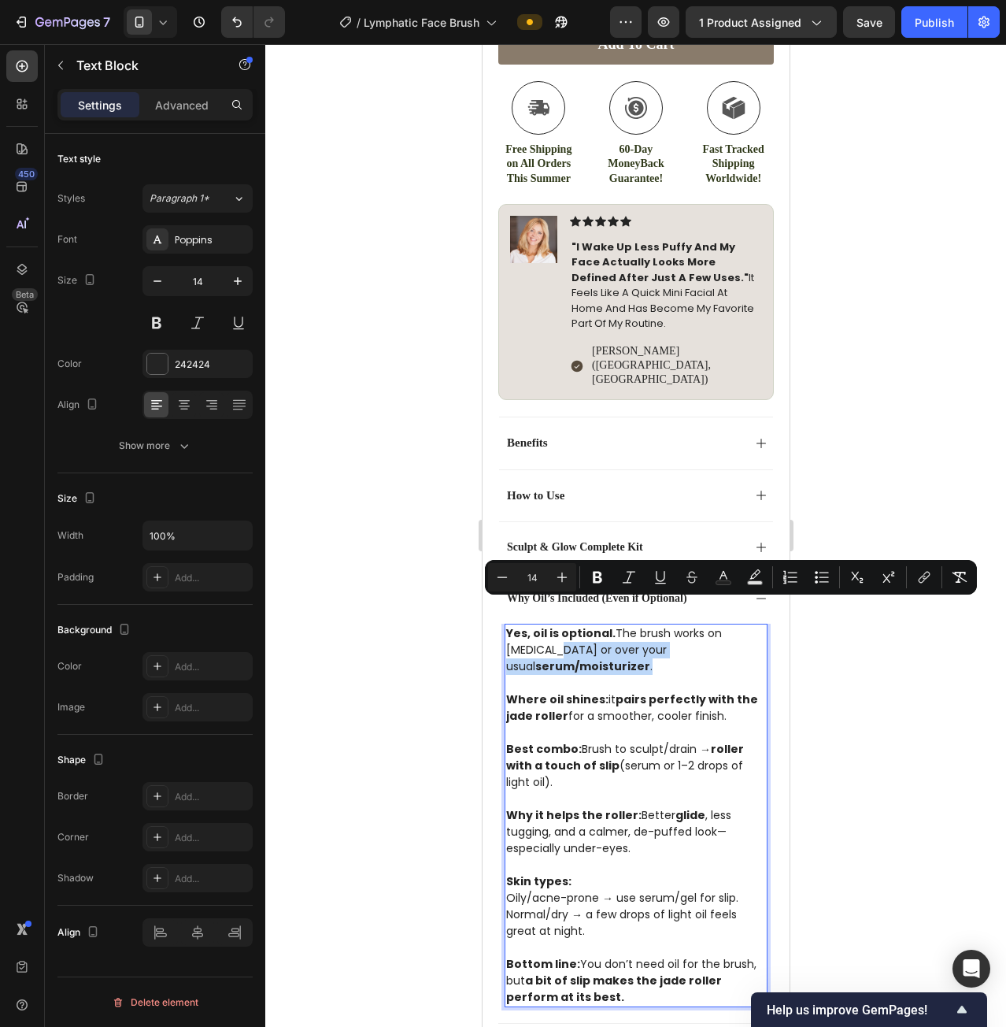
drag, startPoint x: 743, startPoint y: 609, endPoint x: 525, endPoint y: 609, distance: 217.3
click at [525, 625] on p "Yes, oil is optional. The brush works on [MEDICAL_DATA] or over your usual seru…" at bounding box center [636, 650] width 260 height 50
click at [669, 791] on p "Rich Text Editor. Editing area: main" at bounding box center [636, 799] width 260 height 17
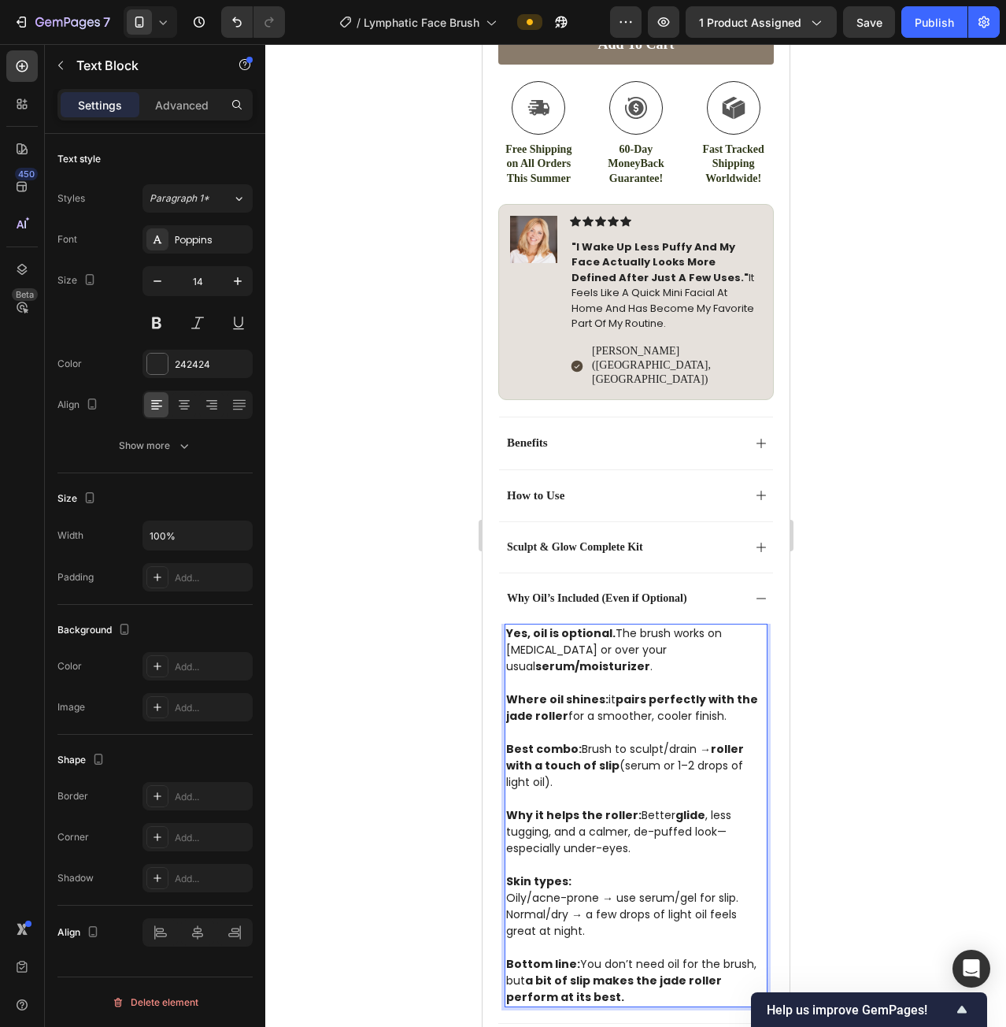
click at [742, 625] on p "Yes, oil is optional. The brush works on [MEDICAL_DATA] or over your usual seru…" at bounding box center [636, 650] width 260 height 50
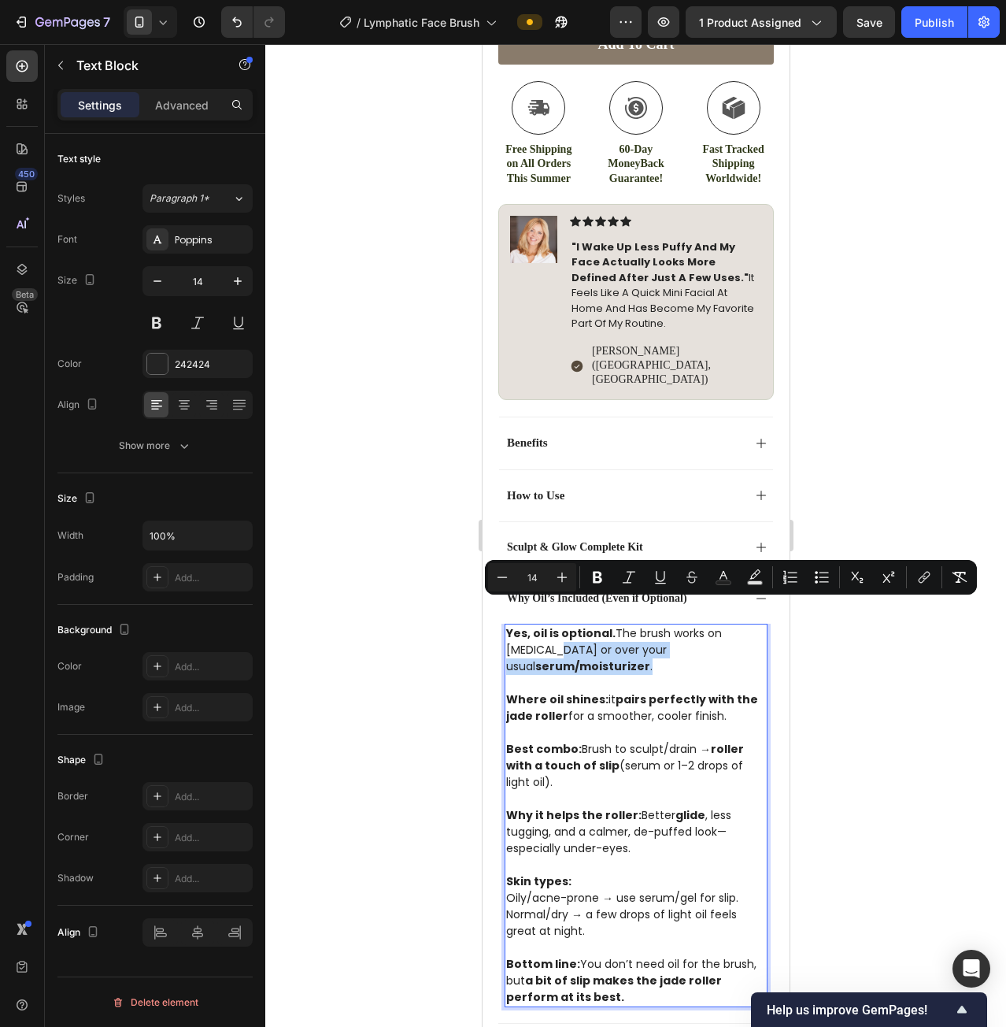
drag, startPoint x: 746, startPoint y: 608, endPoint x: 527, endPoint y: 612, distance: 218.9
click at [527, 625] on p "Yes, oil is optional. The brush works on [MEDICAL_DATA] or over your usual seru…" at bounding box center [636, 650] width 260 height 50
click at [681, 675] on p "Where oil shines: it pairs perfectly with the jade roller for a smoother, coole…" at bounding box center [636, 700] width 260 height 50
drag, startPoint x: 742, startPoint y: 613, endPoint x: 527, endPoint y: 605, distance: 215.1
click at [527, 625] on p "Yes, oil is optional. The brush works on [MEDICAL_DATA] or over your usual seru…" at bounding box center [636, 650] width 260 height 50
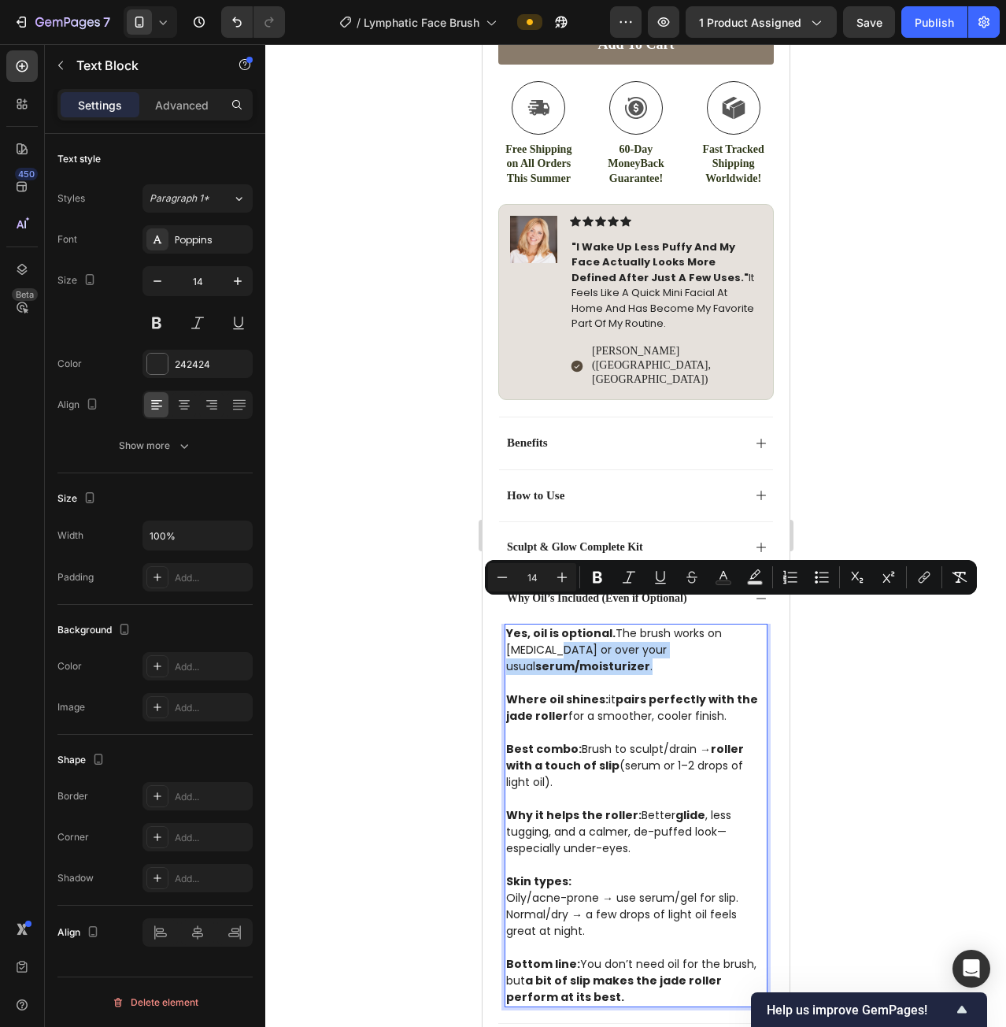
click at [650, 658] on strong "serum/moisturizer" at bounding box center [592, 666] width 115 height 16
drag, startPoint x: 744, startPoint y: 610, endPoint x: 525, endPoint y: 609, distance: 218.9
click at [525, 625] on p "Yes, oil is optional. The brush works on [MEDICAL_DATA] or over your usual seru…" at bounding box center [636, 650] width 260 height 50
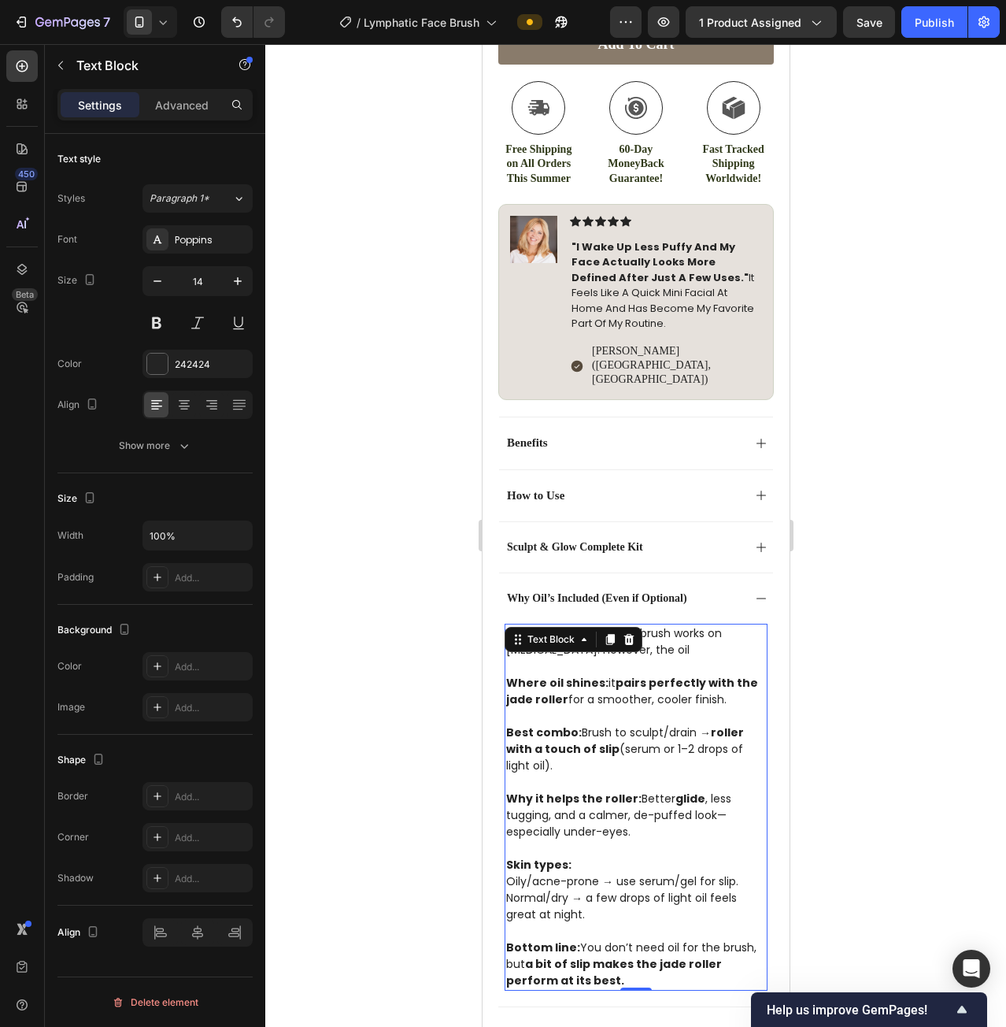
click at [633, 724] on p "Best combo: Brush to sculpt/drain → roller with a touch of slip (serum or 1–2 d…" at bounding box center [636, 749] width 260 height 50
click at [626, 625] on p "Yes, oil is optional. The brush works on [MEDICAL_DATA]. However, the oil" at bounding box center [636, 641] width 260 height 33
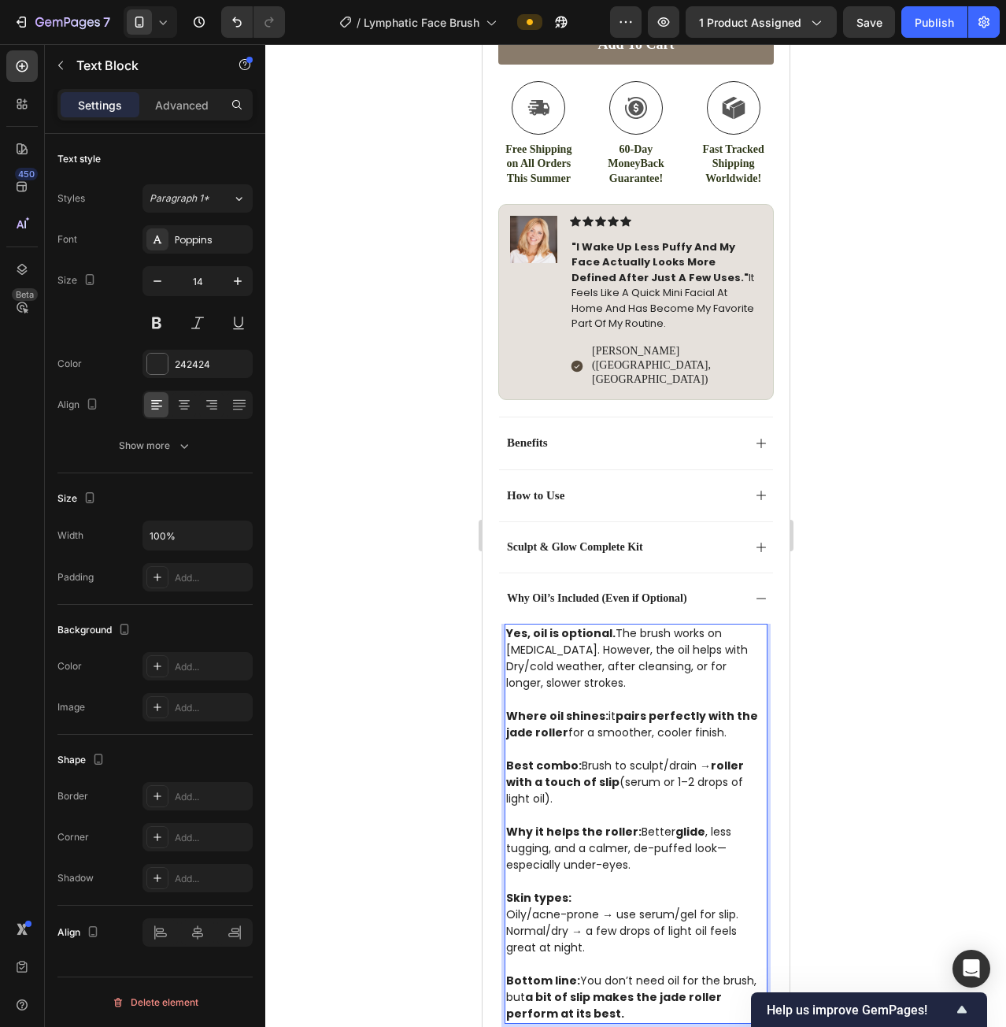
click at [692, 625] on p "Yes, oil is optional. The brush works on [MEDICAL_DATA]. However, the oil helps…" at bounding box center [636, 658] width 260 height 66
click at [688, 625] on p "Yes, oil is optional. The brush works on [MEDICAL_DATA]. However, the oil helps…" at bounding box center [636, 658] width 260 height 66
click at [623, 645] on p "Yes, oil is optional. The brush works on [MEDICAL_DATA]. However, the oil helps…" at bounding box center [636, 658] width 260 height 66
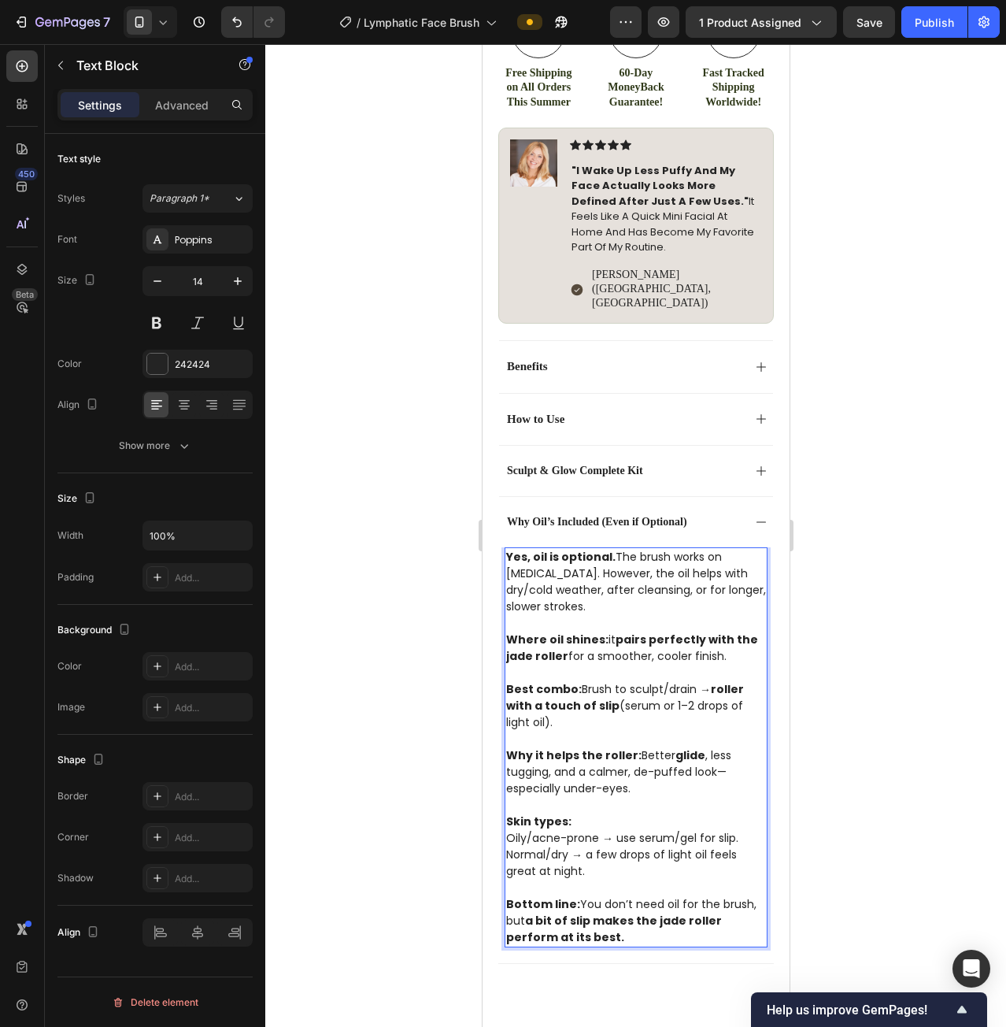
scroll to position [945, 0]
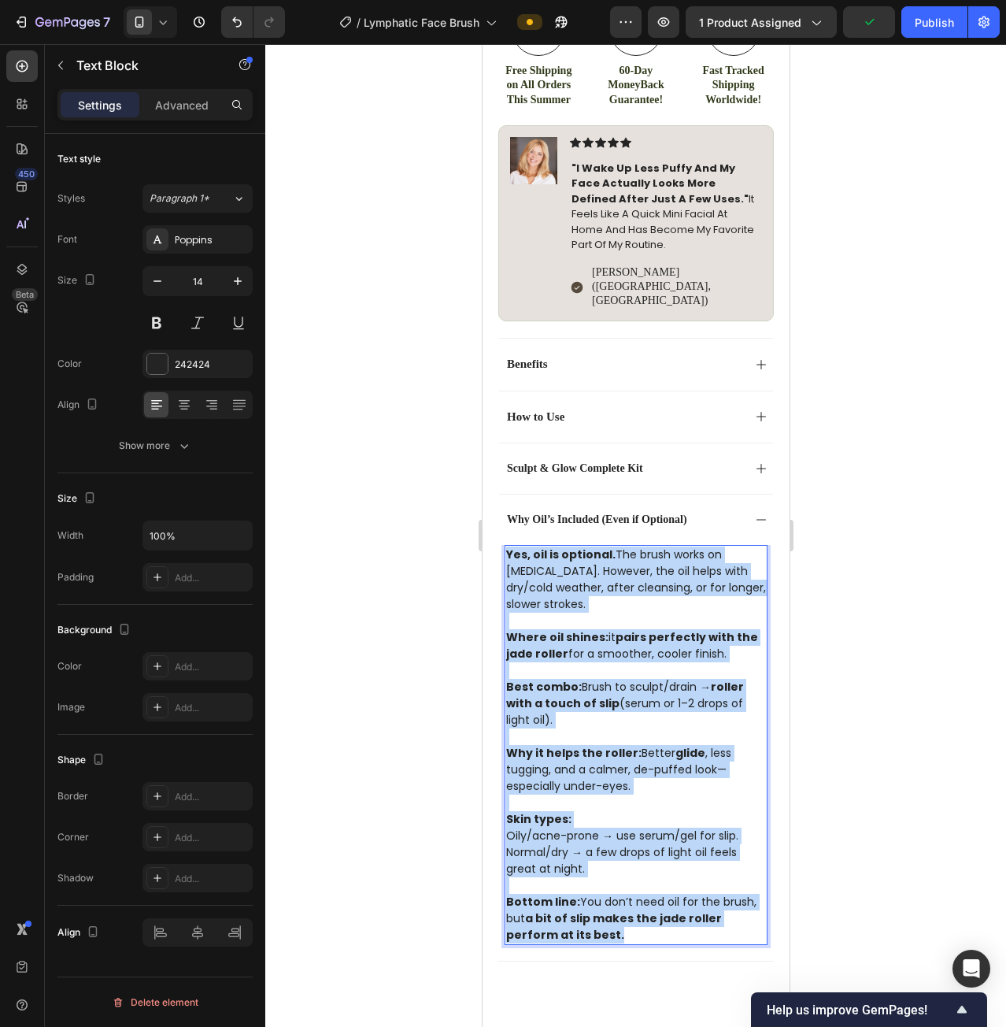
drag, startPoint x: 508, startPoint y: 512, endPoint x: 677, endPoint y: 902, distance: 424.9
click at [599, 620] on p "Where oil shines: it pairs perfectly with the jade roller for a smoother, coole…" at bounding box center [636, 638] width 260 height 50
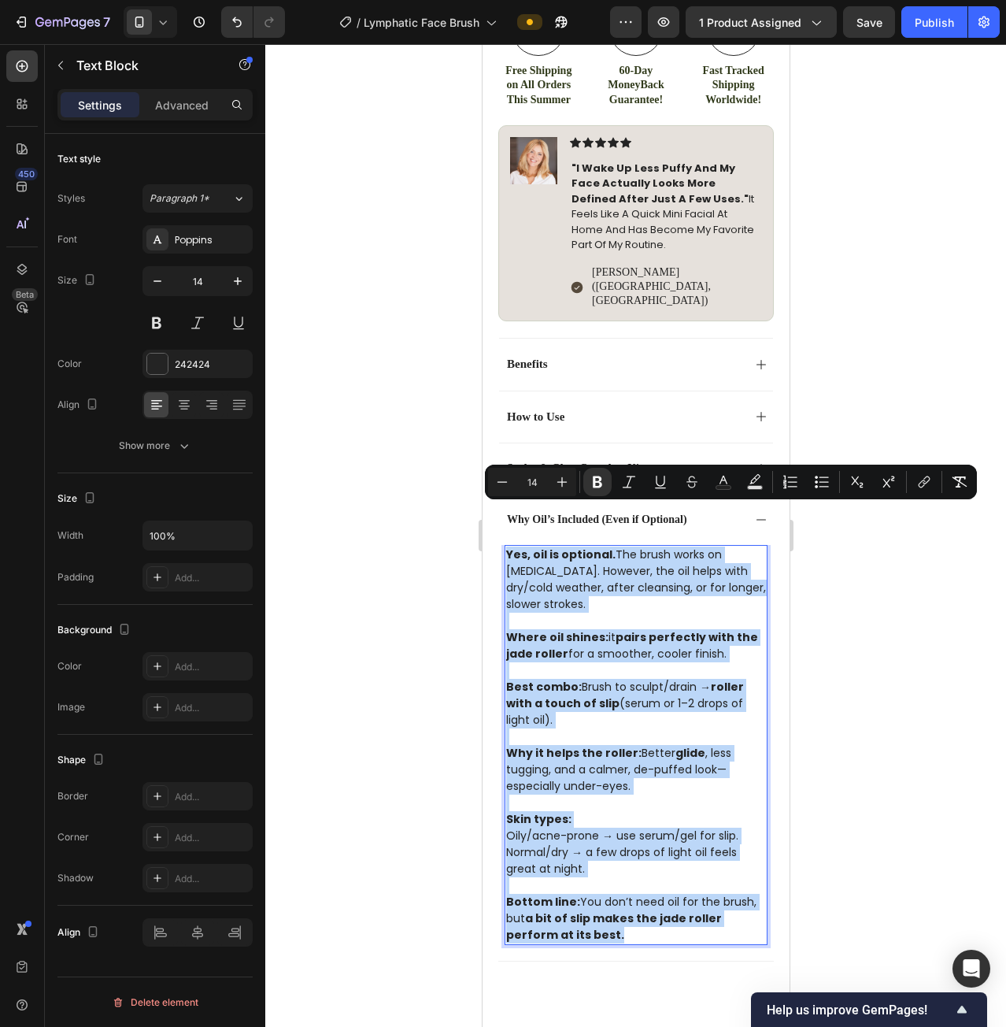
click at [609, 550] on p "Yes, oil is optional. The brush works on [MEDICAL_DATA]. However, the oil helps…" at bounding box center [636, 579] width 260 height 66
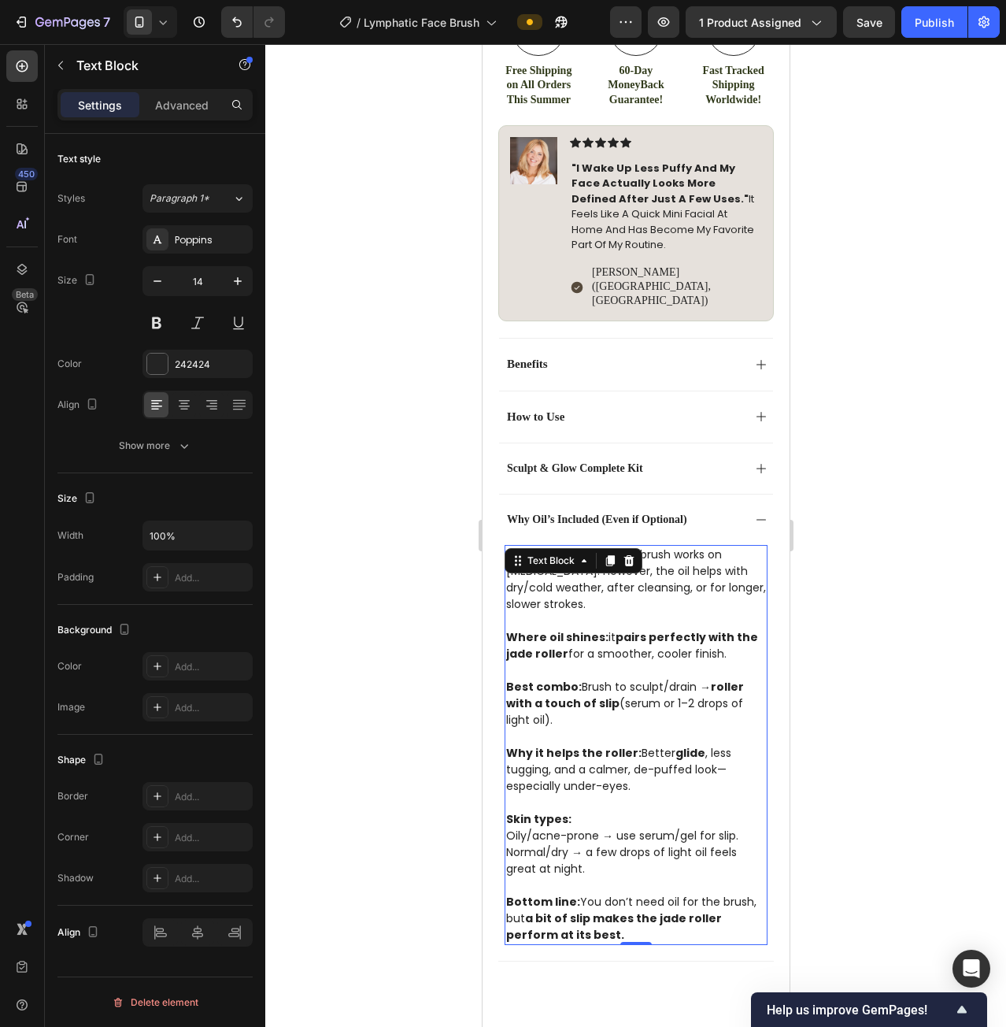
click at [685, 662] on p "Rich Text Editor. Editing area: main" at bounding box center [636, 670] width 260 height 17
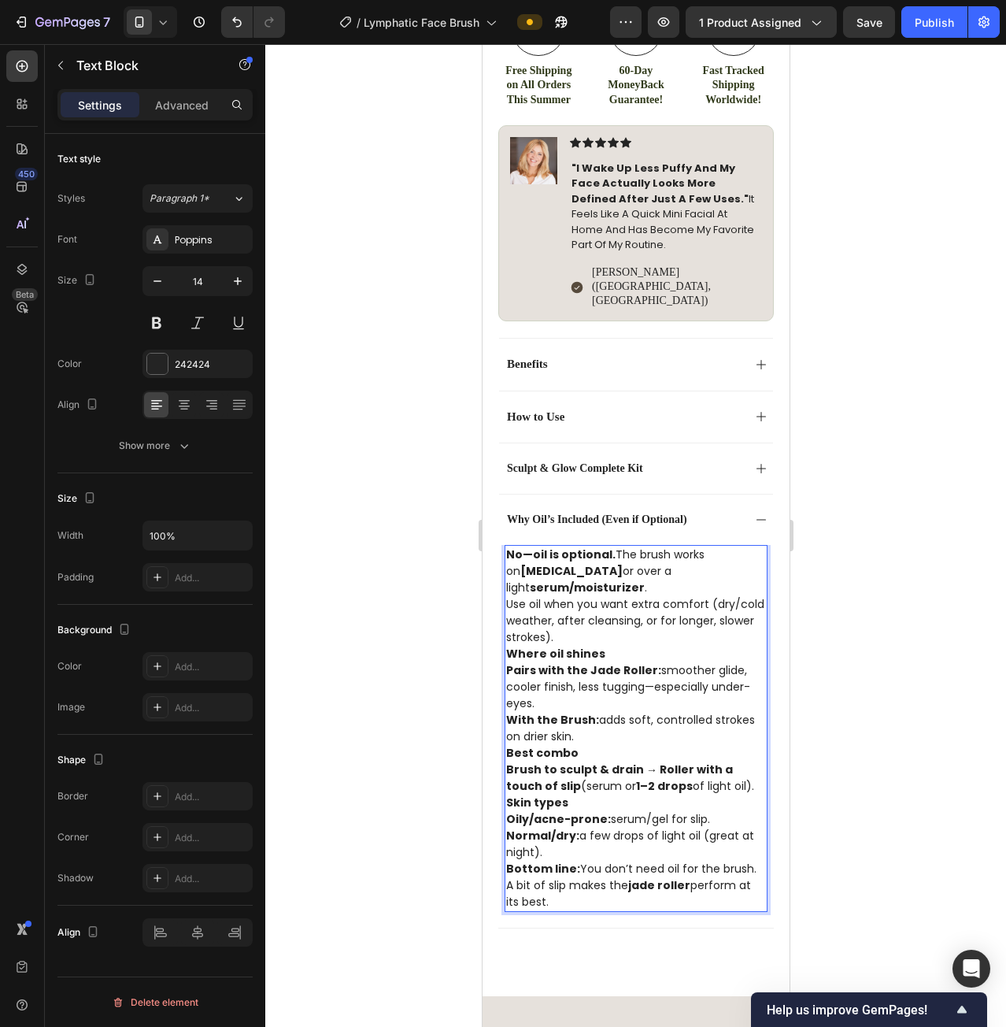
click at [656, 582] on p "No—oil is optional. The brush works on [MEDICAL_DATA] or over a light serum/moi…" at bounding box center [636, 595] width 260 height 99
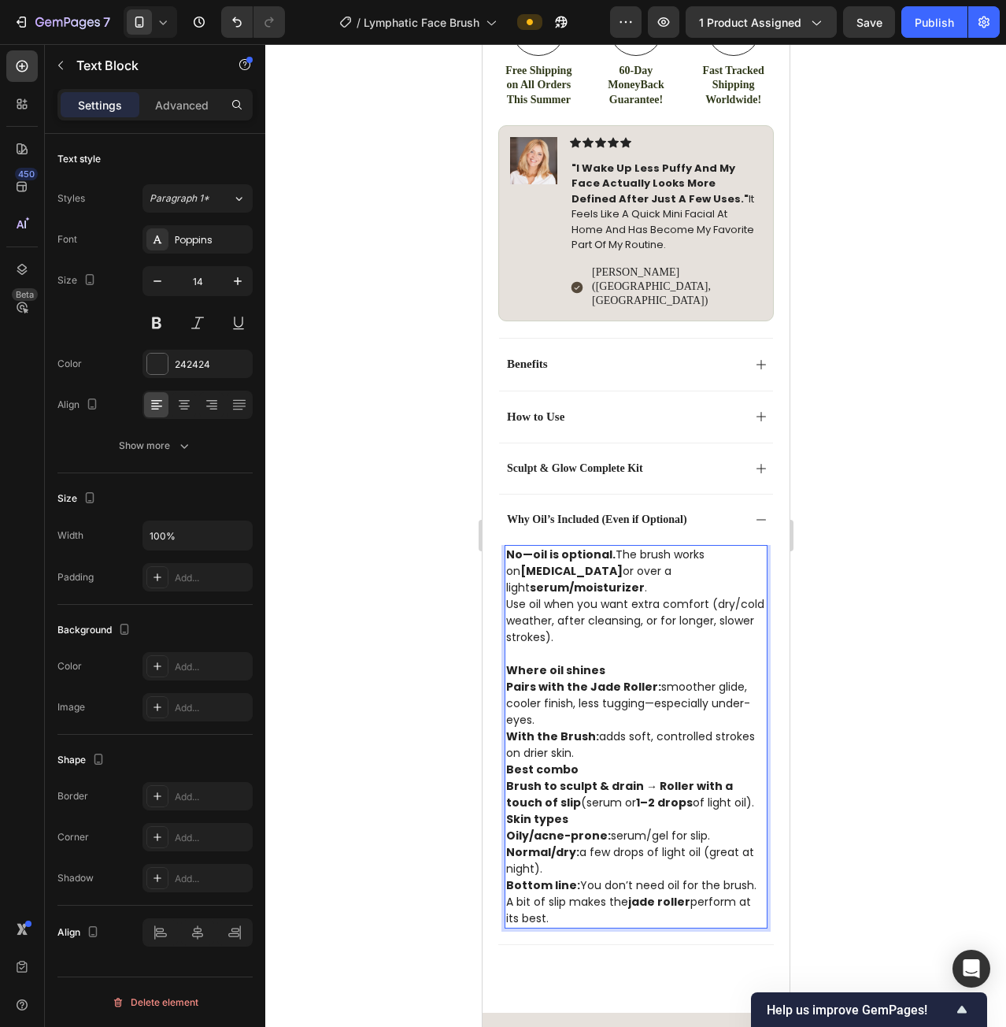
click at [582, 679] on p "Pairs with the Jade Roller: smoother glide, cooler finish, less tugging—especia…" at bounding box center [636, 704] width 260 height 50
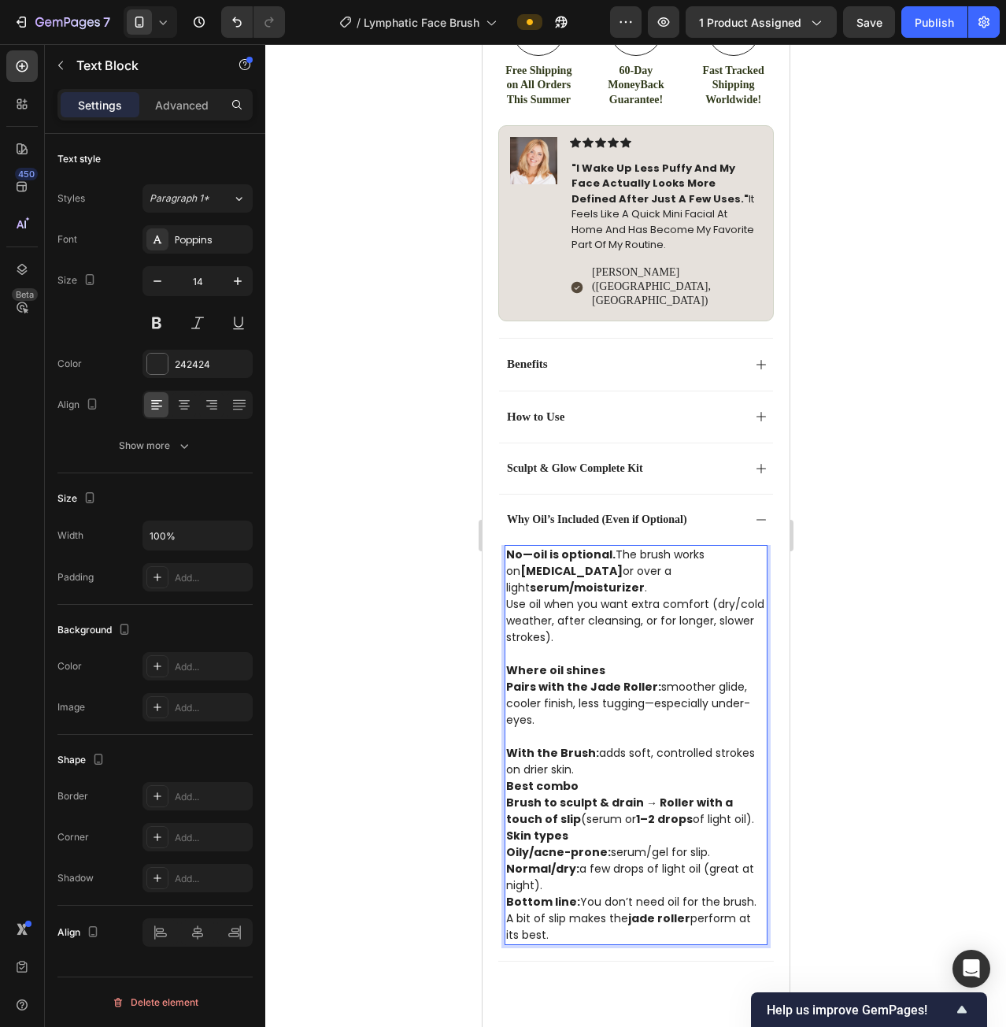
click at [602, 745] on p "With the Brush: adds soft, controlled strokes on drier skin." at bounding box center [636, 761] width 260 height 33
click at [620, 662] on p "Where oil shines" at bounding box center [636, 670] width 260 height 17
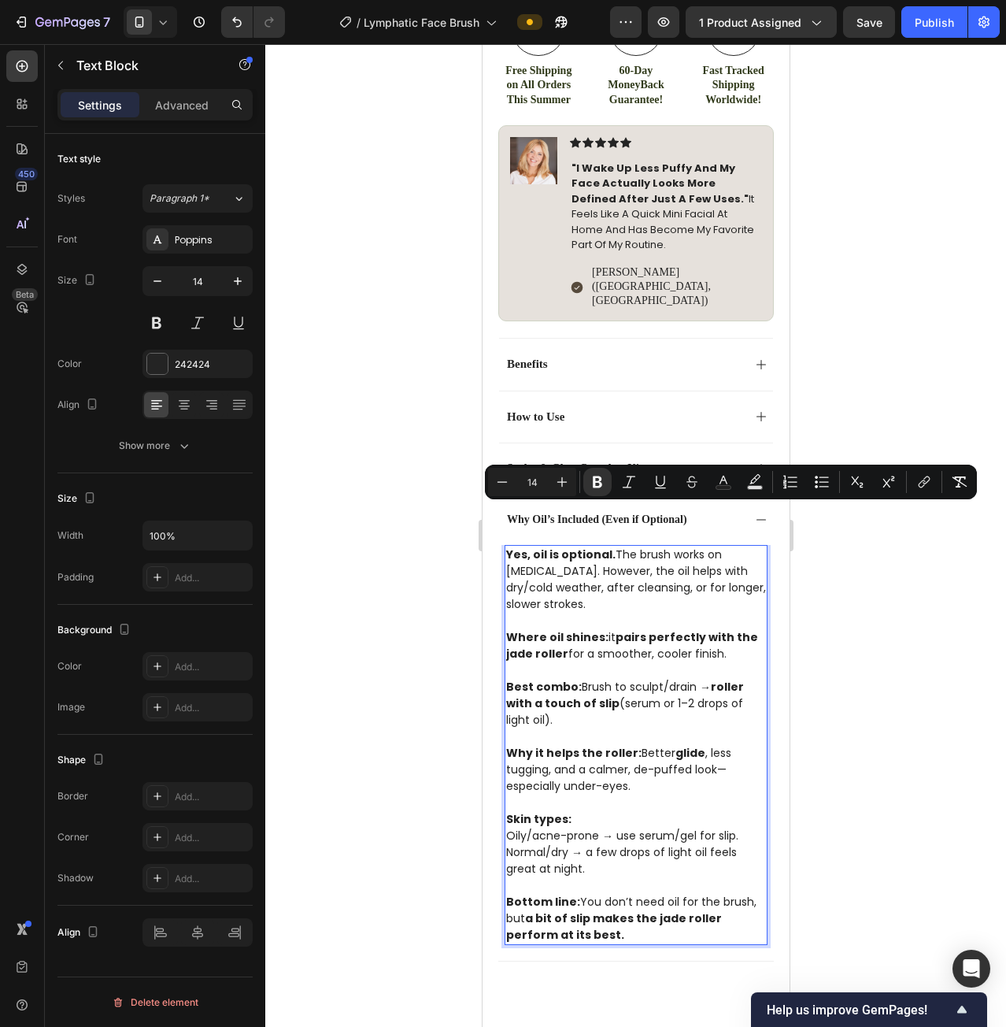
click at [663, 728] on p "Rich Text Editor. Editing area: main" at bounding box center [636, 736] width 260 height 17
click at [628, 613] on p "Where oil shines: it pairs perfectly with the jade roller for a smoother, coole…" at bounding box center [636, 638] width 260 height 50
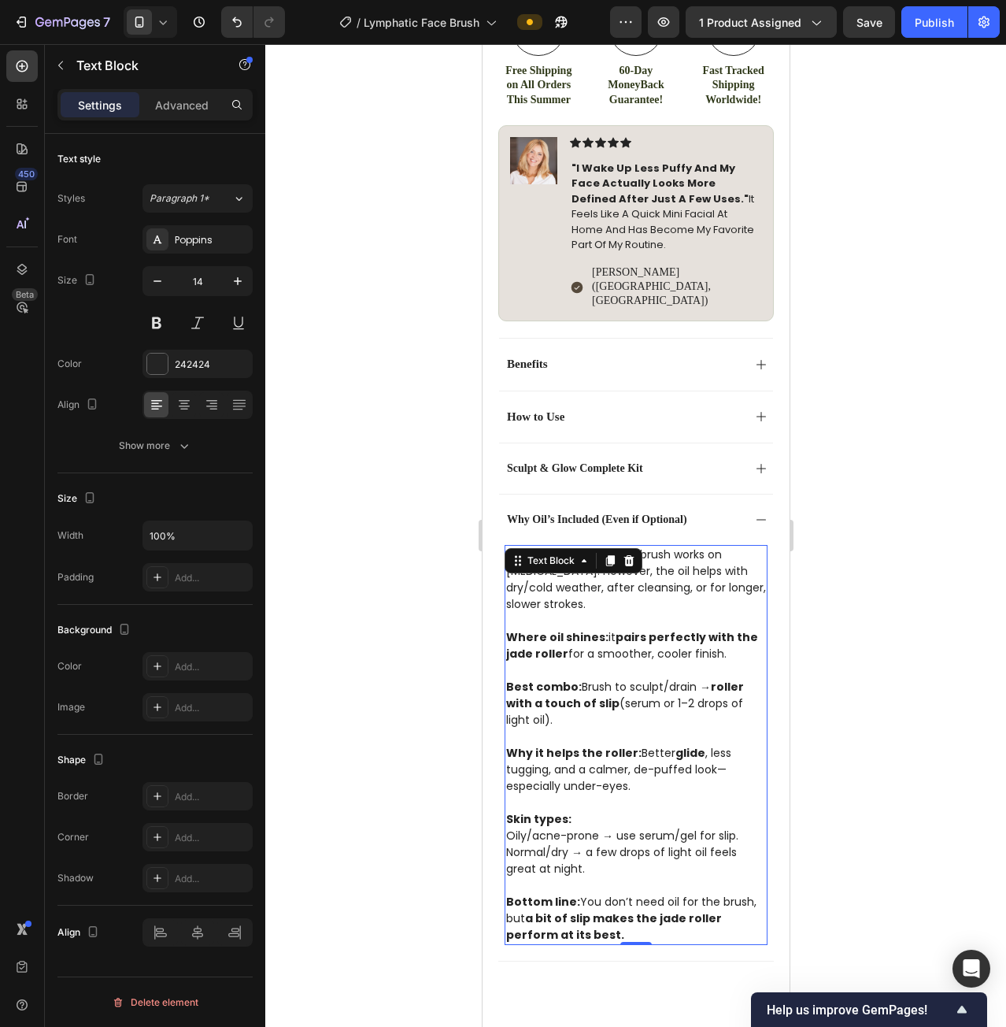
click at [606, 566] on p "Yes, oil is optional. The brush works on [MEDICAL_DATA]. However, the oil helps…" at bounding box center [636, 579] width 260 height 66
click at [666, 613] on p "Where oil shines: it pairs perfectly with the jade roller for a smoother, coole…" at bounding box center [636, 638] width 260 height 50
drag, startPoint x: 608, startPoint y: 565, endPoint x: 595, endPoint y: 563, distance: 12.8
click at [595, 563] on p "Yes, oil is optional. The brush works on [MEDICAL_DATA]. However, the oil helps…" at bounding box center [636, 579] width 260 height 66
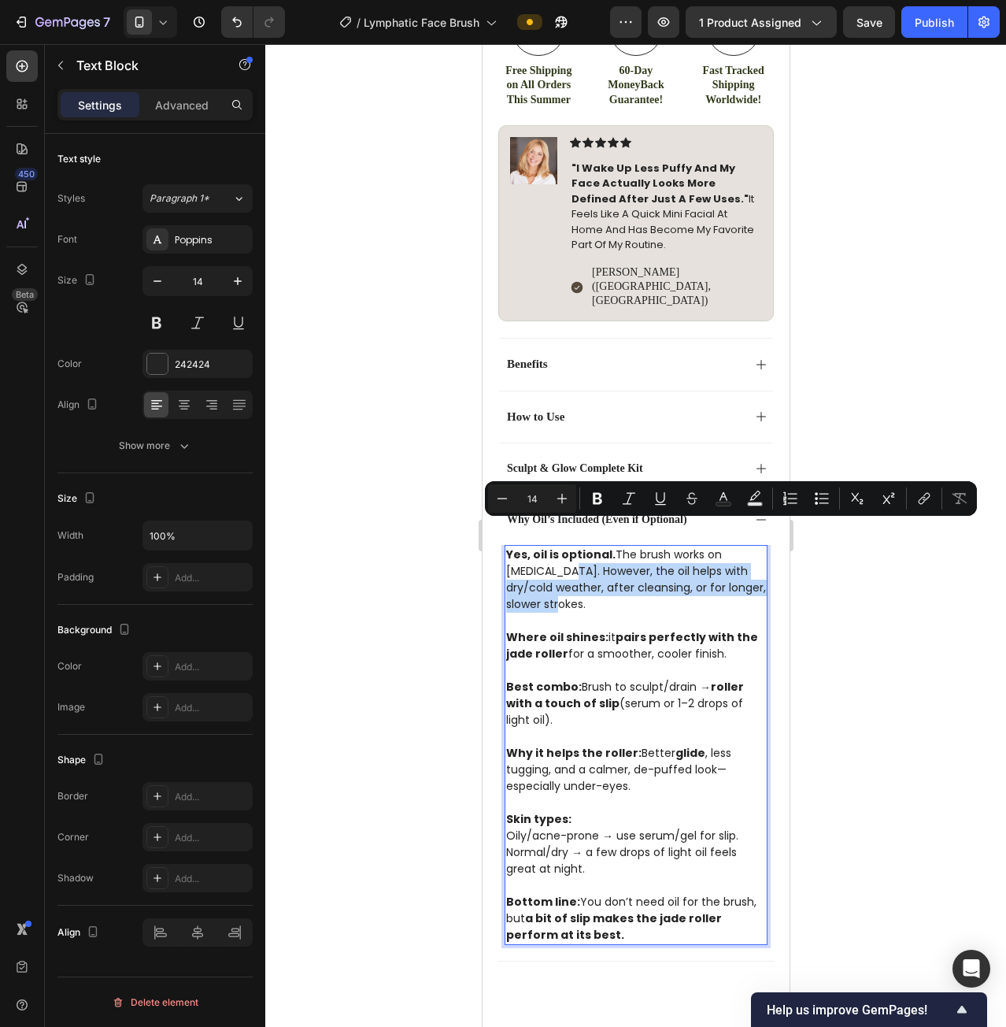
drag, startPoint x: 599, startPoint y: 564, endPoint x: 532, endPoint y: 535, distance: 73.0
click at [532, 546] on p "Yes, oil is optional. The brush works on [MEDICAL_DATA]. However, the oil helps…" at bounding box center [636, 579] width 260 height 66
drag, startPoint x: 660, startPoint y: 531, endPoint x: 730, endPoint y: 531, distance: 70.1
click at [730, 546] on p "Yes, oil is optional. The brush works on [MEDICAL_DATA]. Use oil when you want …" at bounding box center [636, 579] width 260 height 66
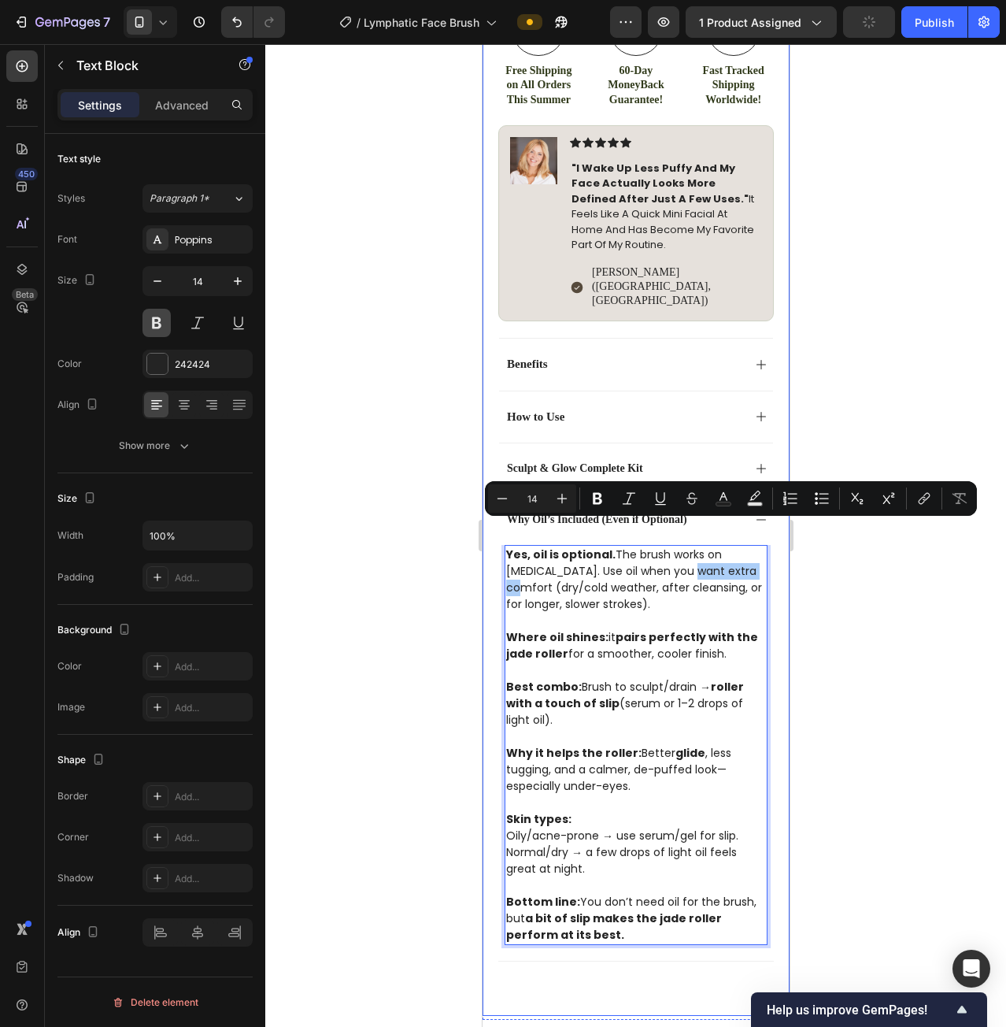
click at [155, 318] on button at bounding box center [157, 323] width 28 height 28
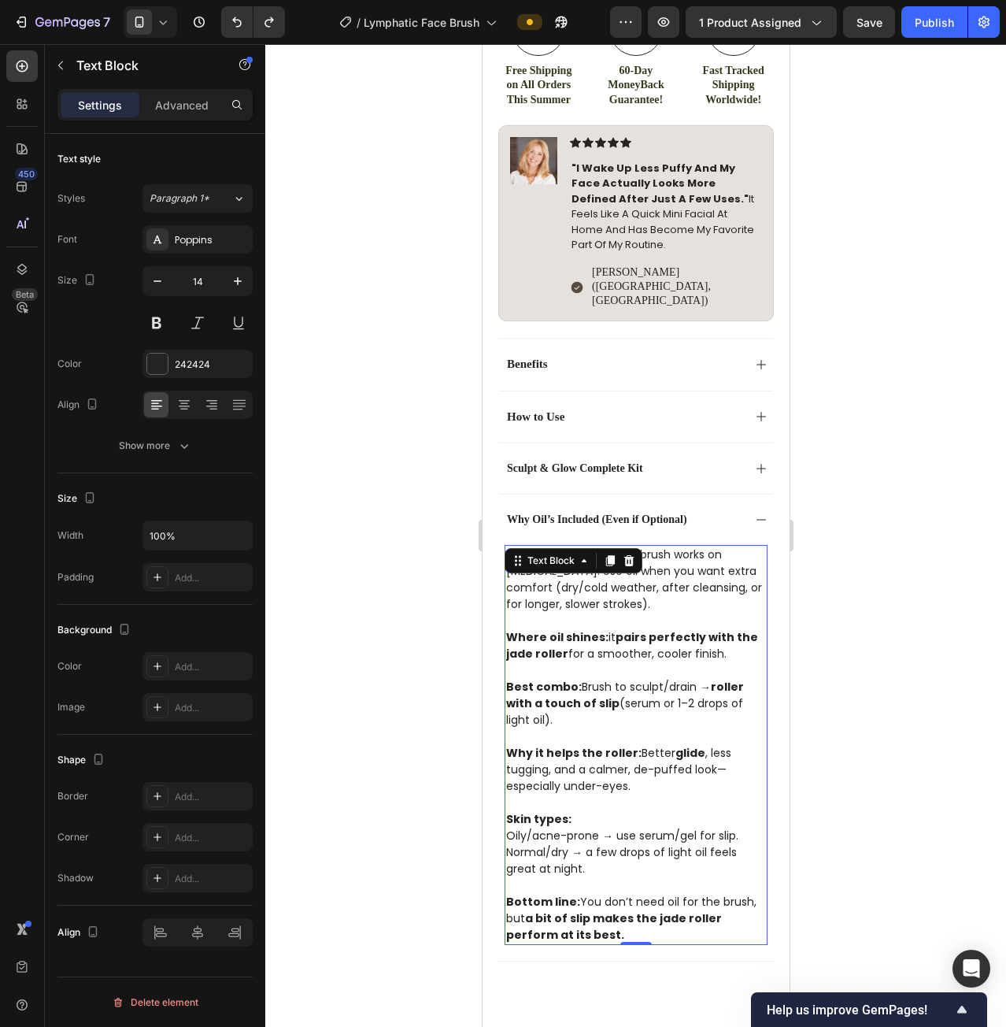
click at [687, 546] on p "Yes, oil is optional. The brush works on [MEDICAL_DATA]. Use oil when you want …" at bounding box center [636, 579] width 260 height 66
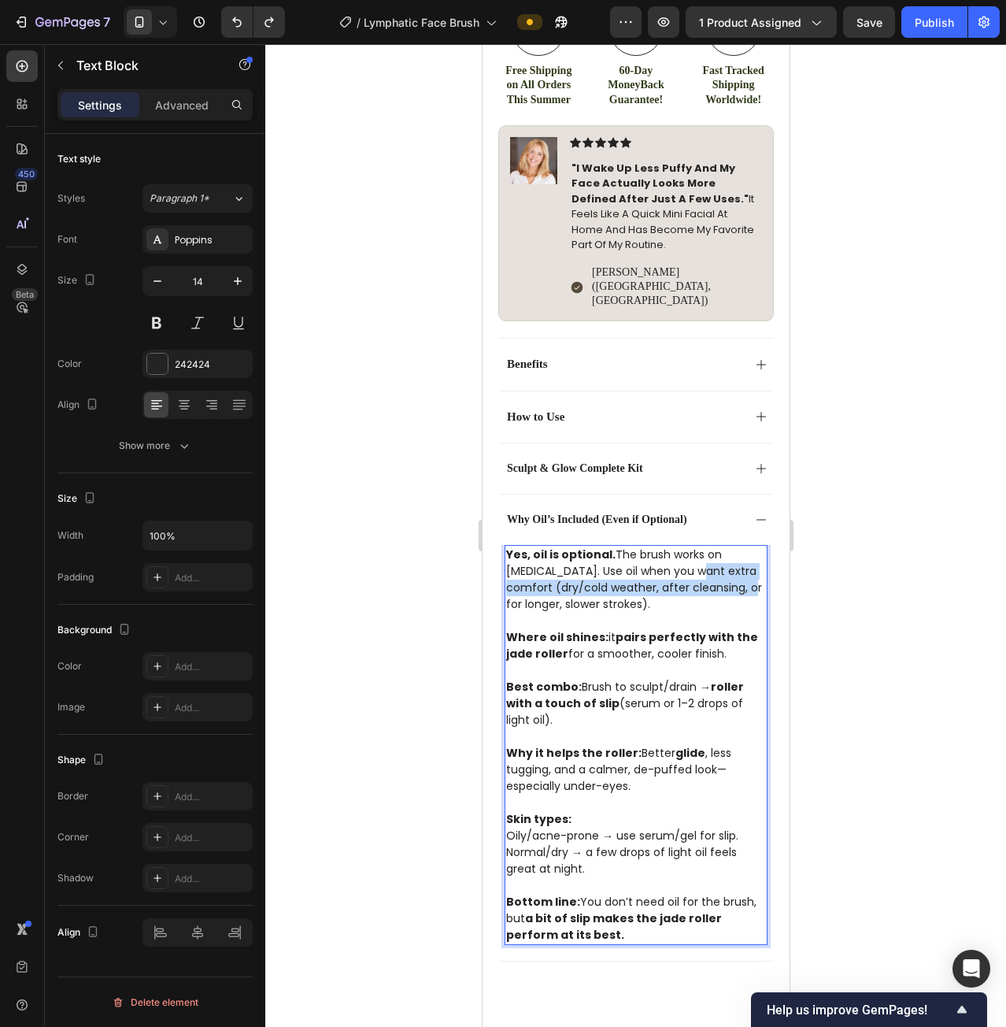
drag, startPoint x: 660, startPoint y: 532, endPoint x: 732, endPoint y: 539, distance: 72.8
click at [732, 546] on p "Yes, oil is optional. The brush works on [MEDICAL_DATA]. Use oil when you want …" at bounding box center [636, 579] width 260 height 66
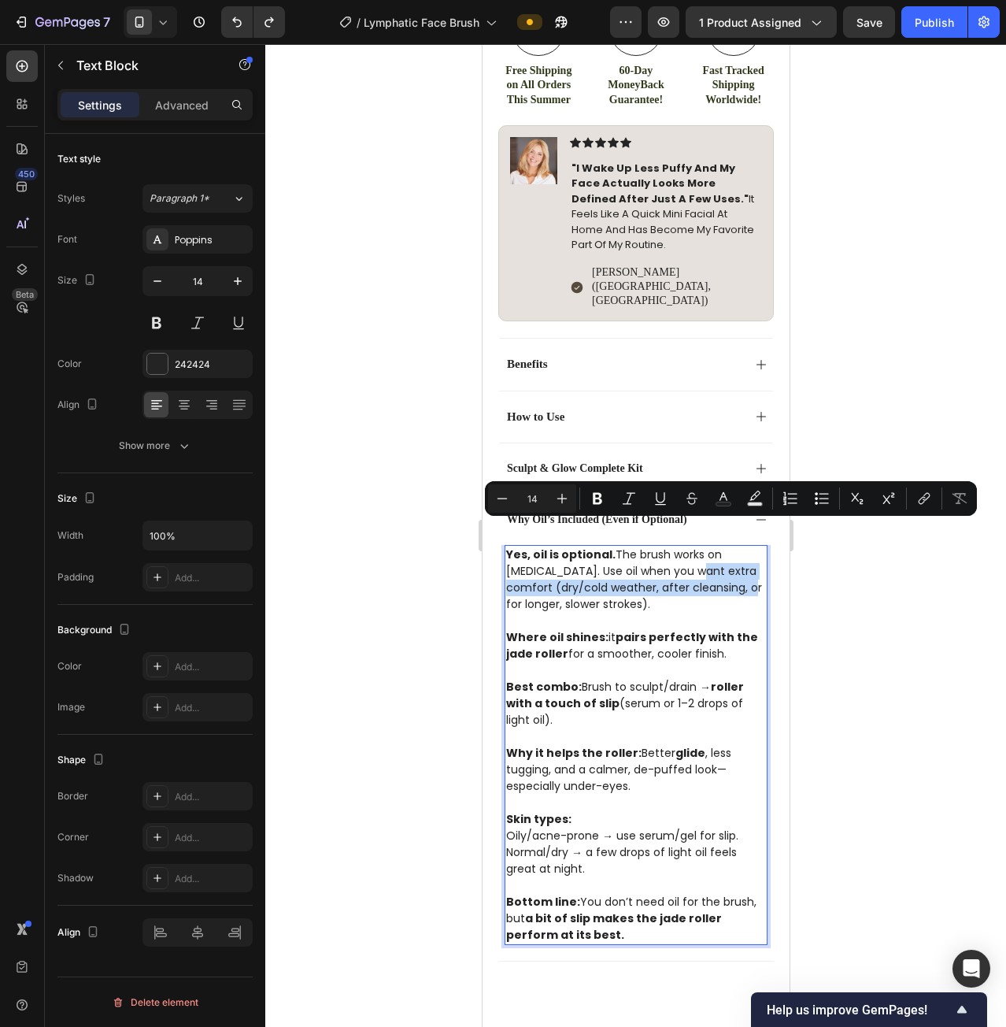
click at [678, 546] on p "Yes, oil is optional. The brush works on [MEDICAL_DATA]. Use oil when you want …" at bounding box center [636, 579] width 260 height 66
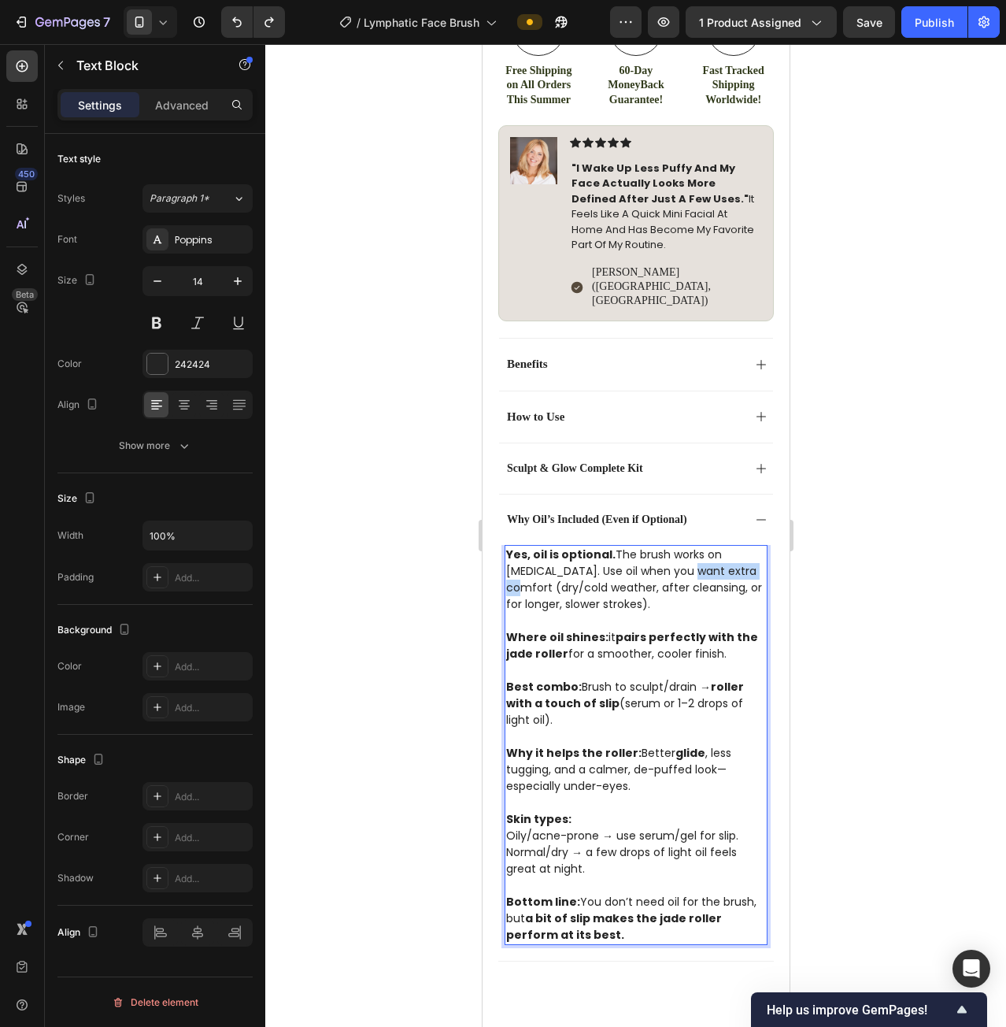
drag, startPoint x: 659, startPoint y: 529, endPoint x: 736, endPoint y: 531, distance: 77.2
click at [736, 546] on p "Yes, oil is optional. The brush works on [MEDICAL_DATA]. Use oil when you want …" at bounding box center [636, 579] width 260 height 66
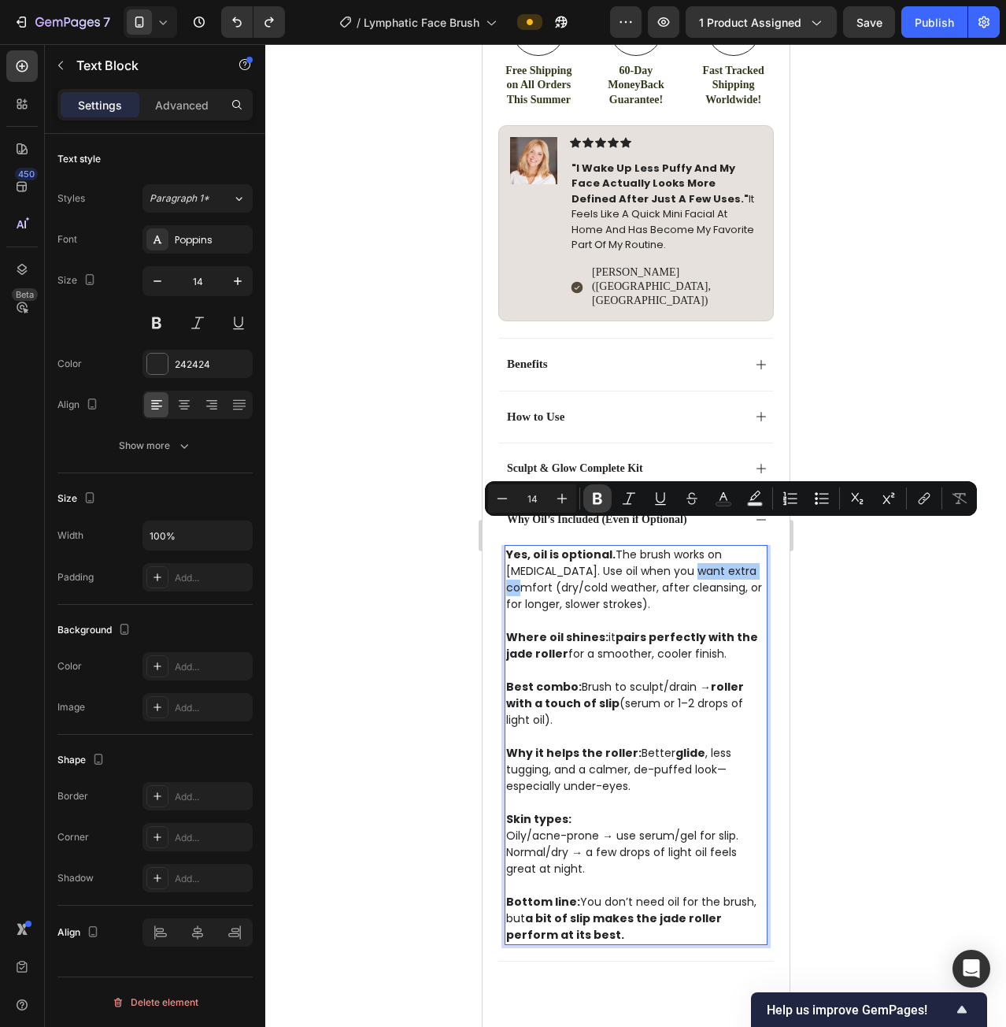
click at [598, 498] on icon "Editor contextual toolbar" at bounding box center [597, 499] width 9 height 12
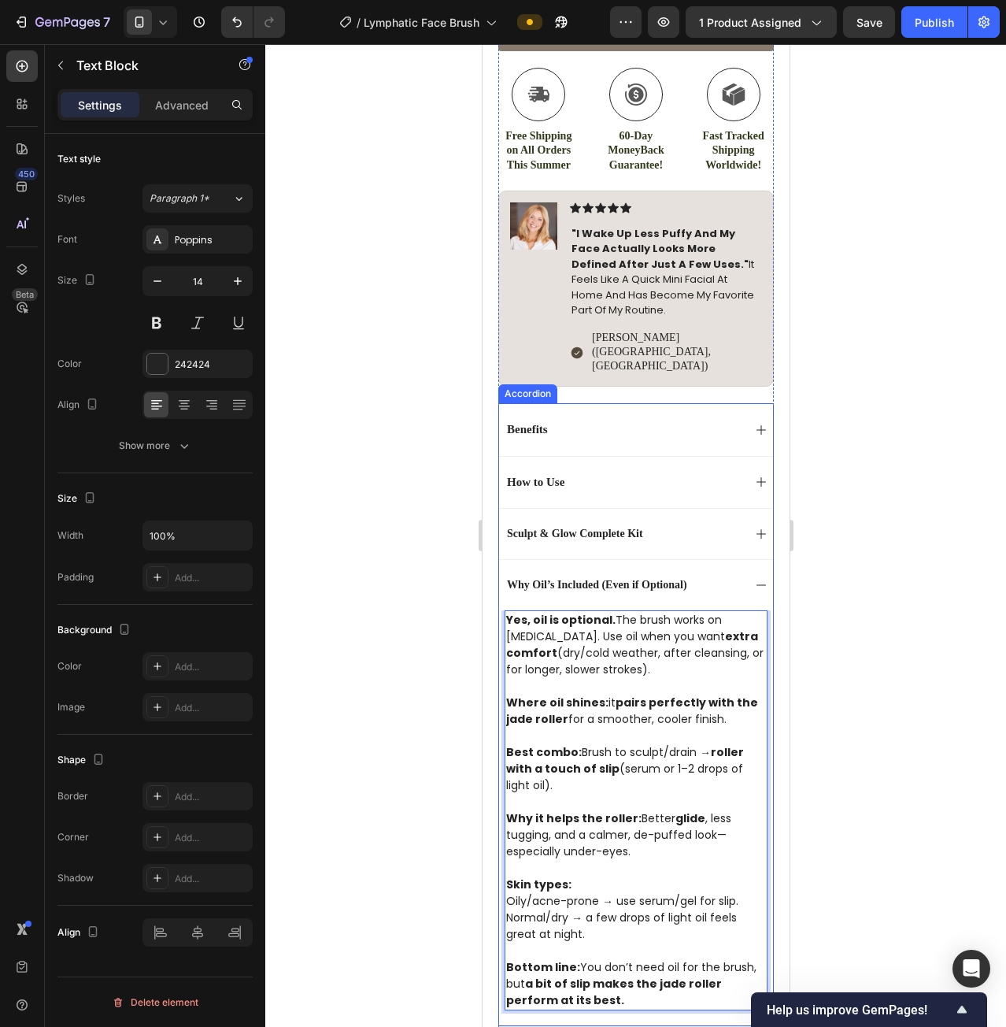
scroll to position [787, 0]
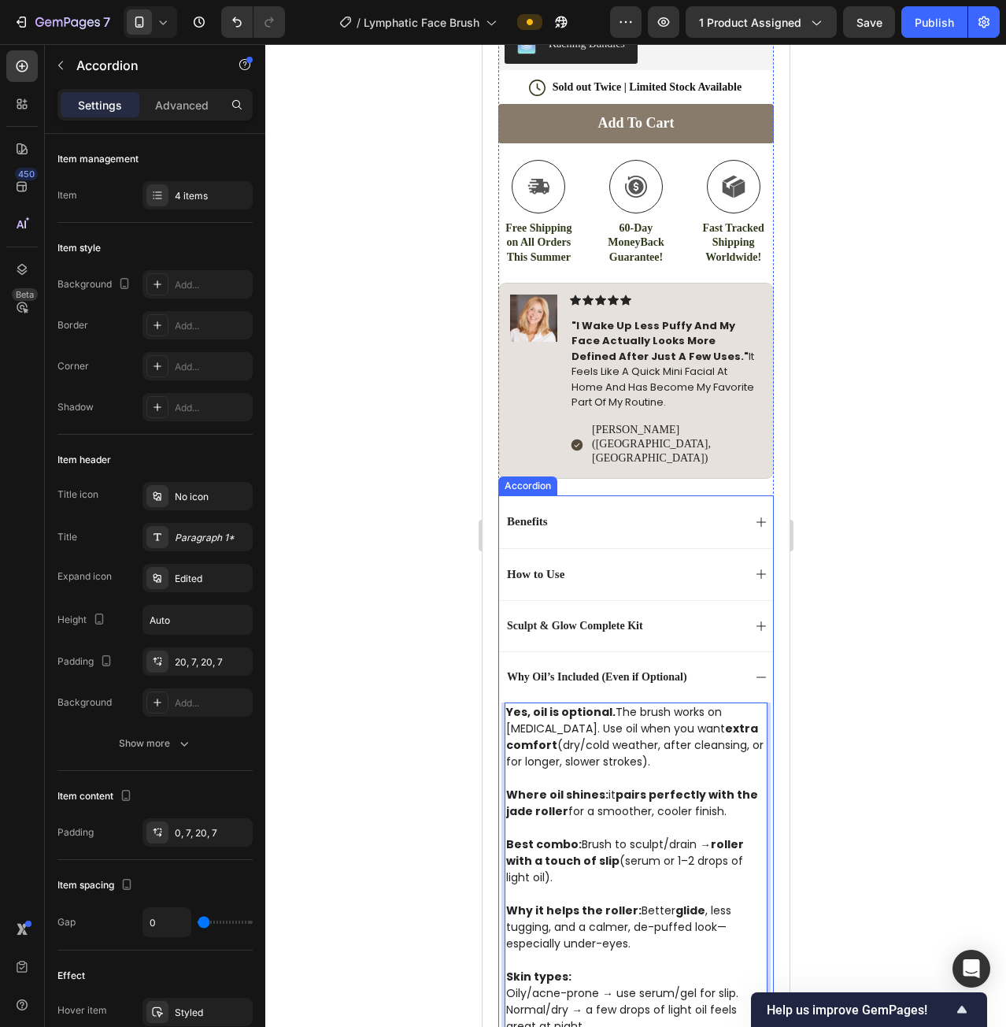
click at [717, 668] on div "Why Oil’s Included (Even if Optional)" at bounding box center [623, 677] width 238 height 19
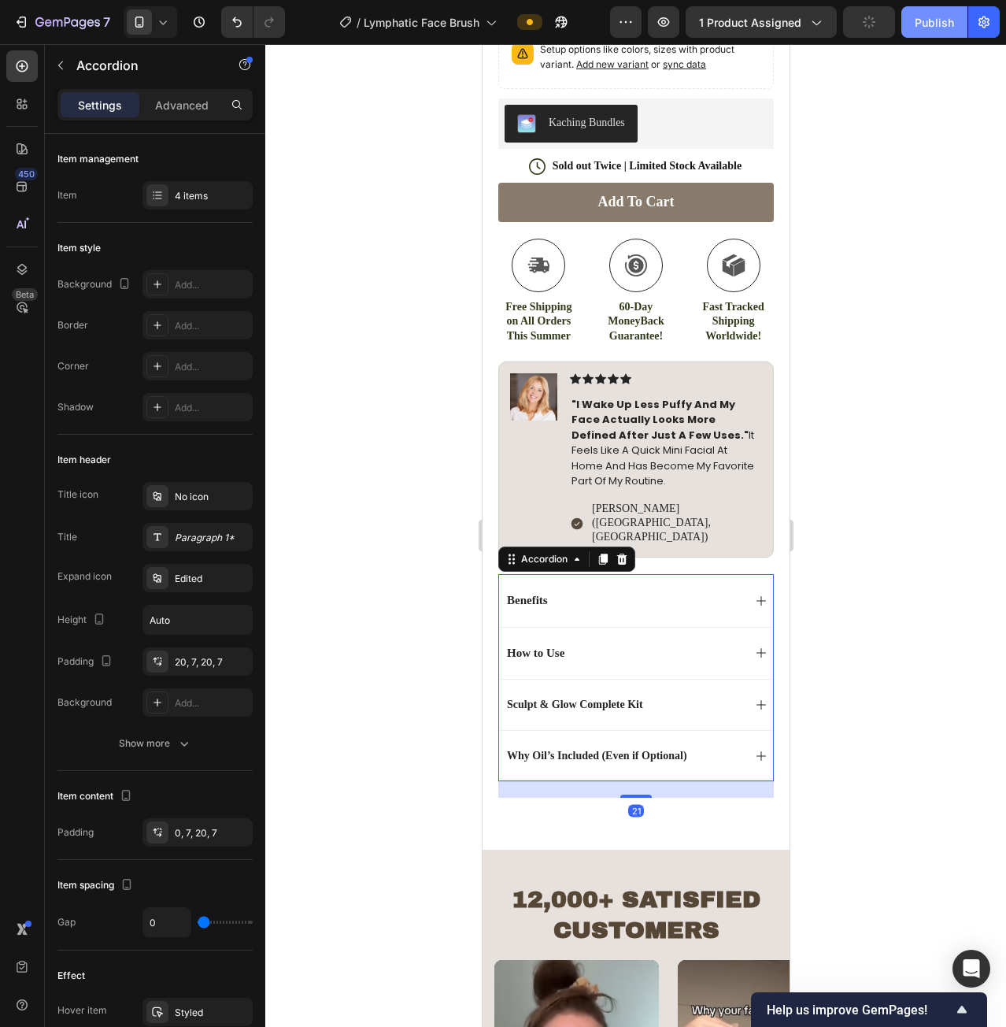
click at [925, 20] on div "Publish" at bounding box center [934, 22] width 39 height 17
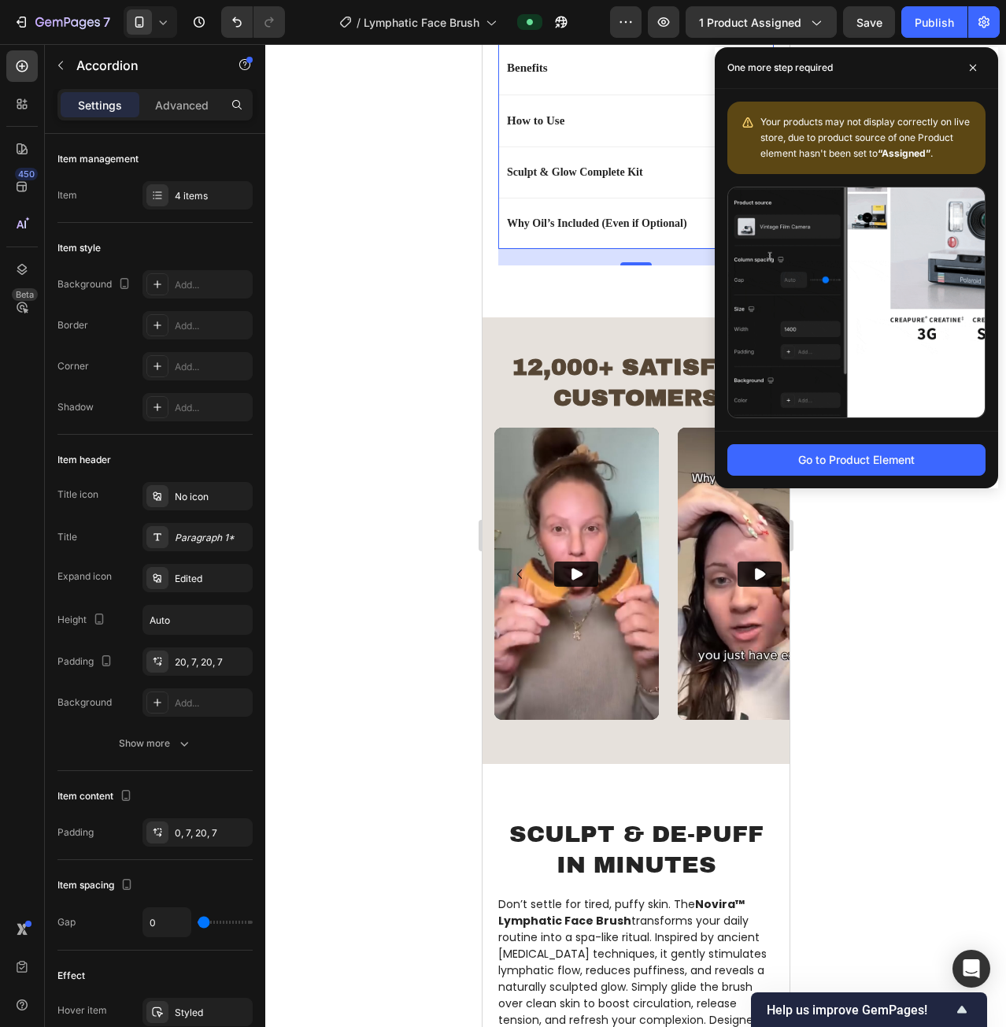
scroll to position [1102, 0]
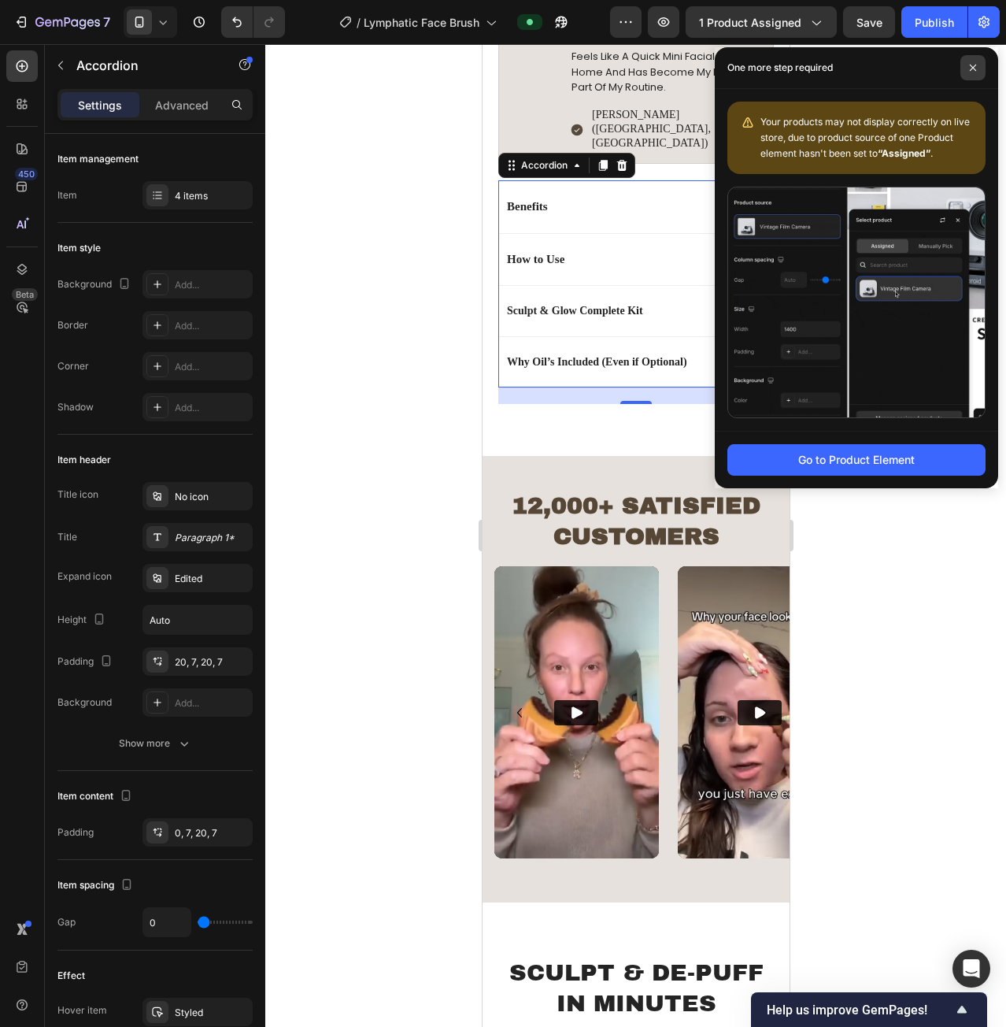
click at [972, 69] on icon at bounding box center [973, 68] width 6 height 6
